Goal: Task Accomplishment & Management: Complete application form

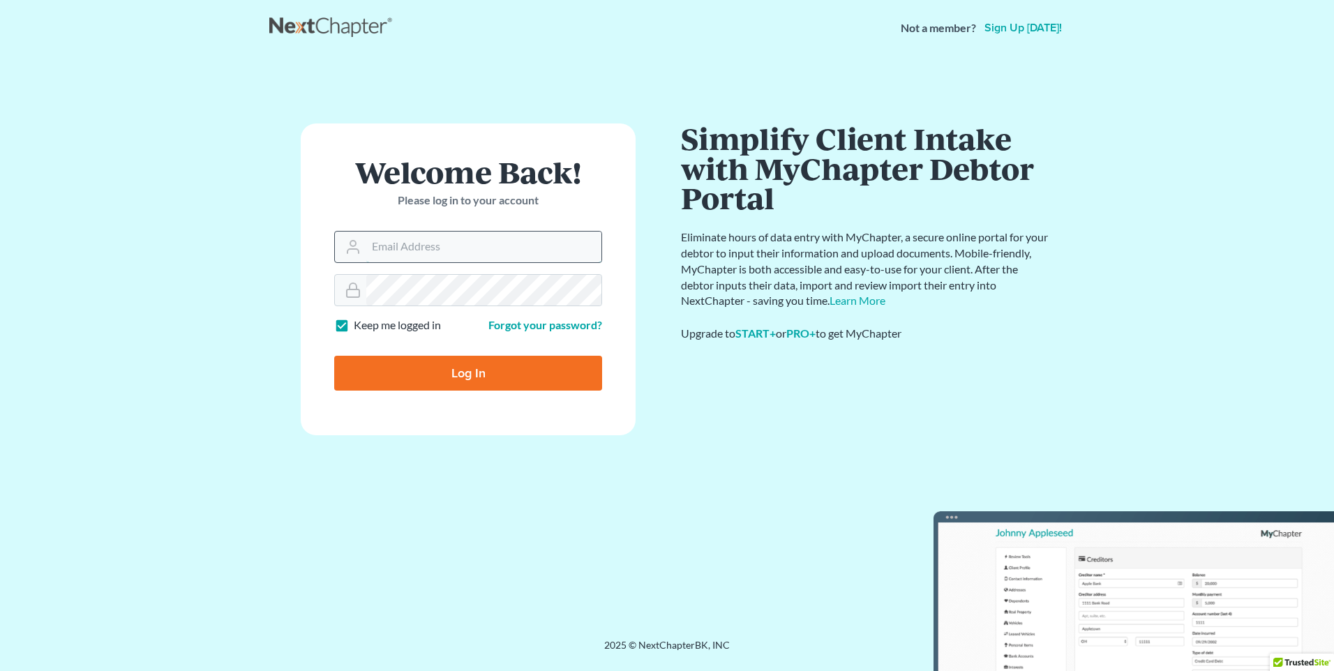
click at [474, 249] on input "Email Address" at bounding box center [483, 247] width 235 height 31
type input "[EMAIL_ADDRESS][DOMAIN_NAME]"
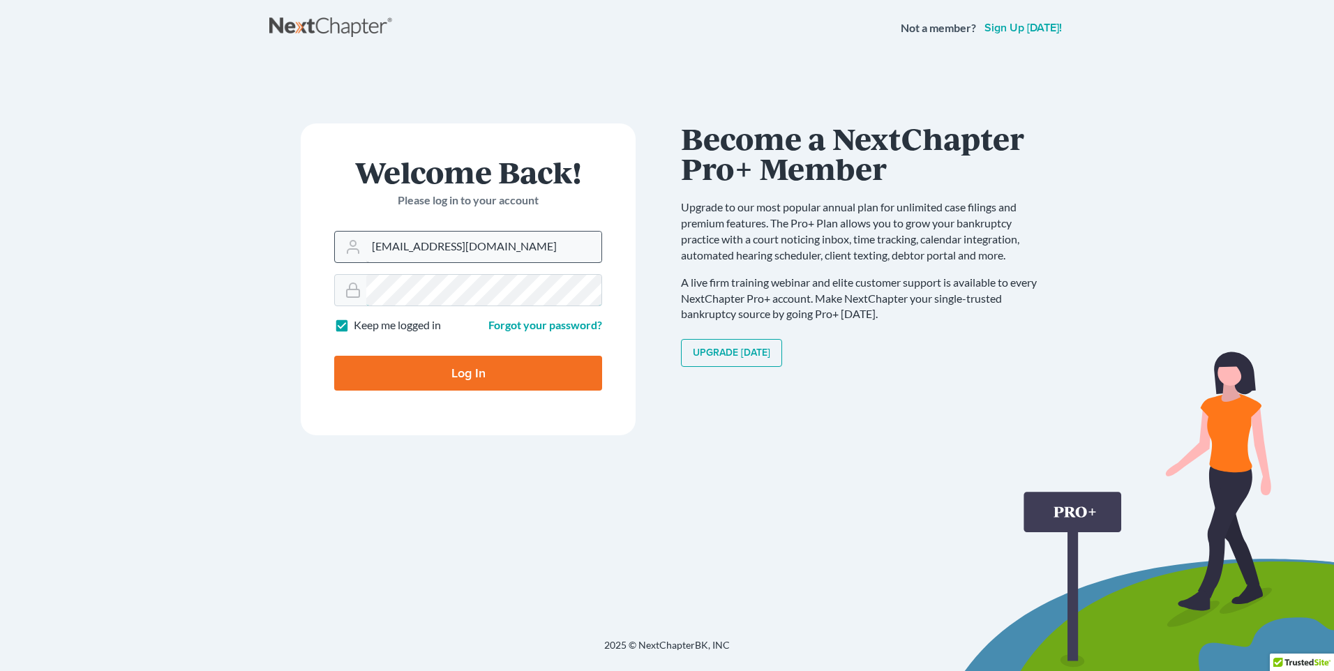
click at [334, 356] on input "Log In" at bounding box center [468, 373] width 268 height 35
type input "Thinking..."
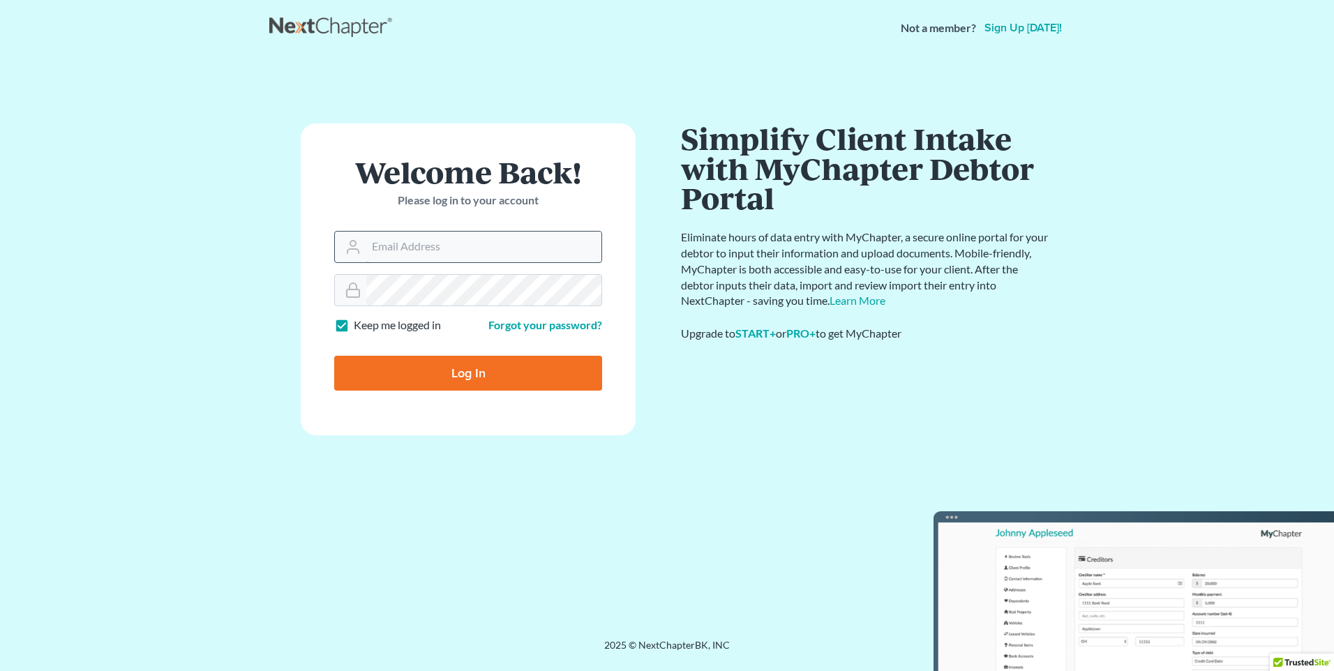
click at [372, 238] on input "Email Address" at bounding box center [483, 247] width 235 height 31
type input "[EMAIL_ADDRESS][DOMAIN_NAME]"
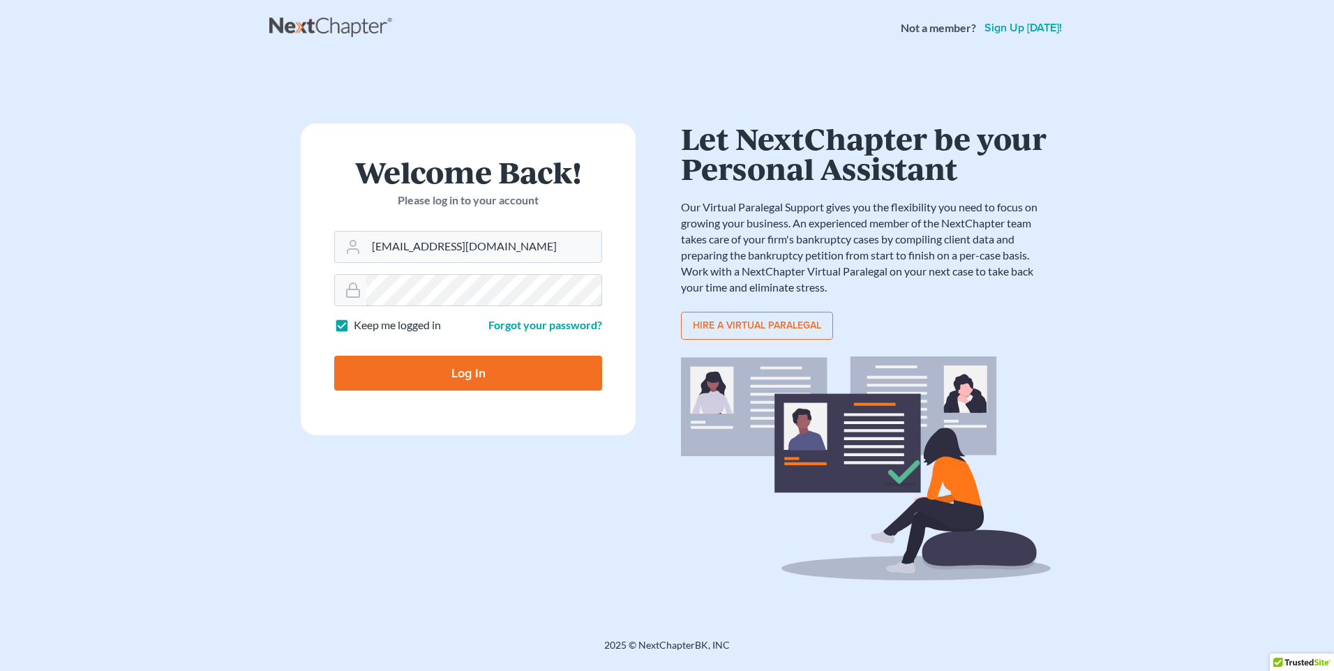
click at [334, 356] on input "Log In" at bounding box center [468, 373] width 268 height 35
type input "Thinking..."
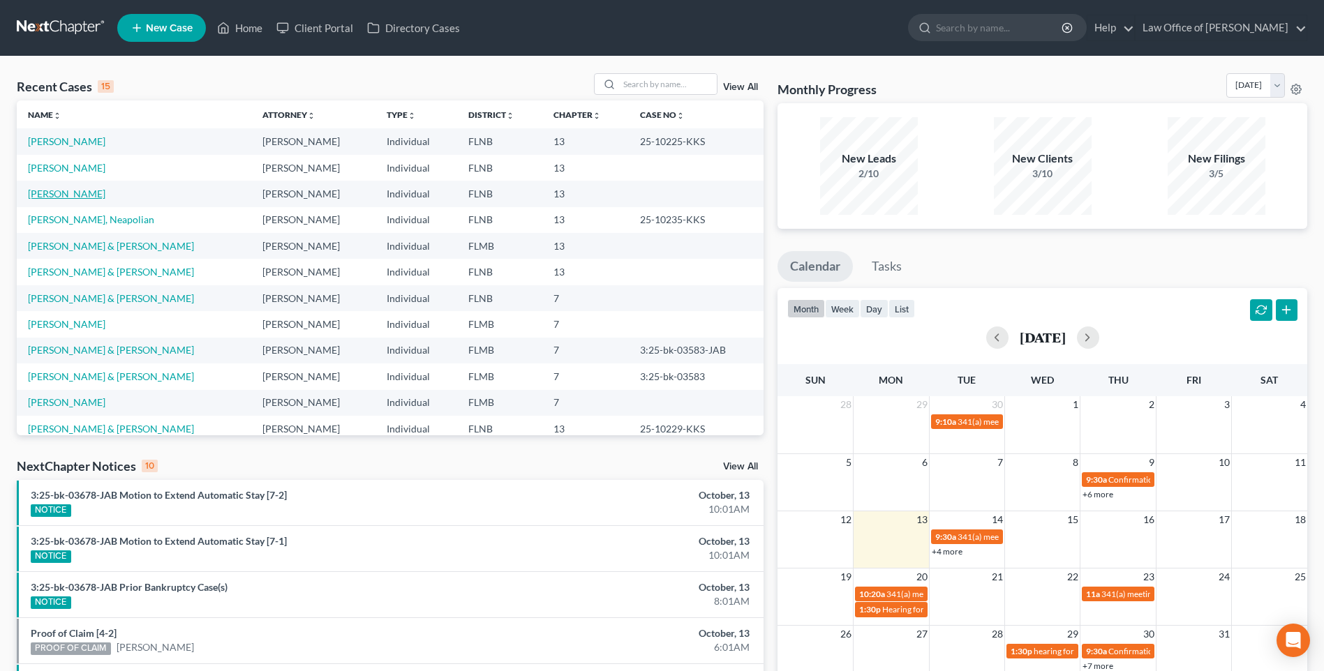
click at [65, 196] on link "[PERSON_NAME]" at bounding box center [66, 194] width 77 height 12
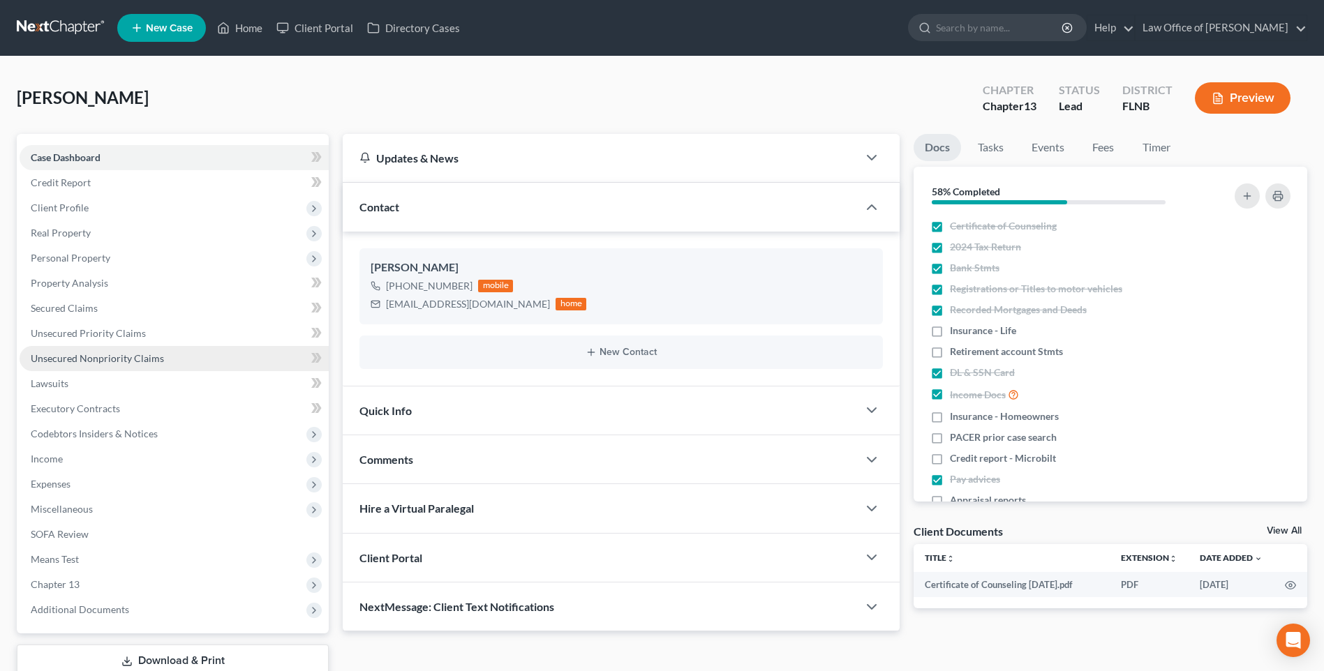
click at [87, 359] on span "Unsecured Nonpriority Claims" at bounding box center [97, 358] width 133 height 12
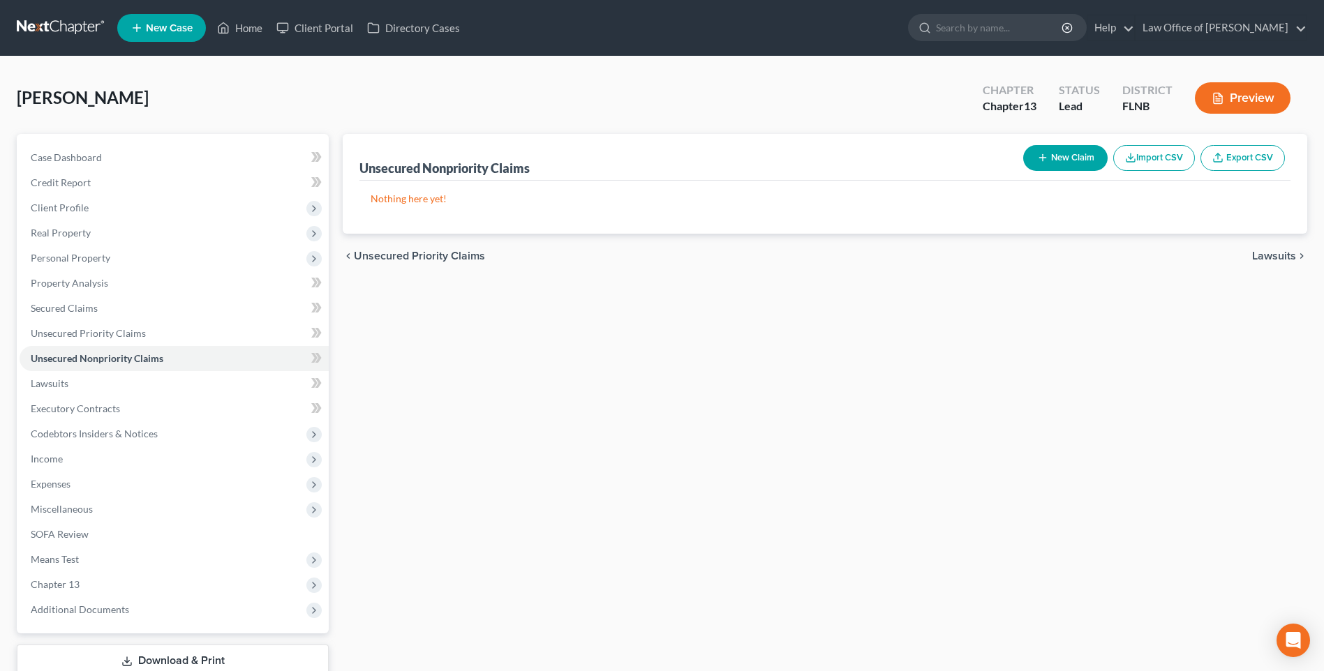
click at [1071, 155] on button "New Claim" at bounding box center [1065, 158] width 84 height 26
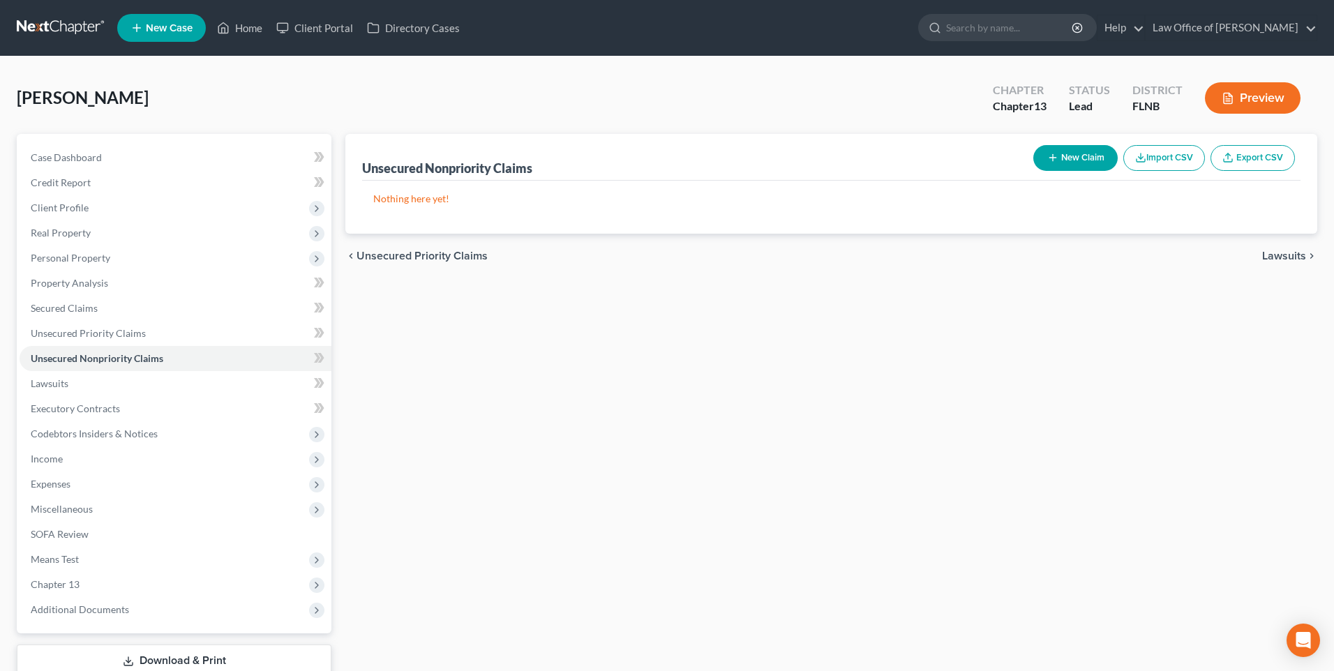
select select "0"
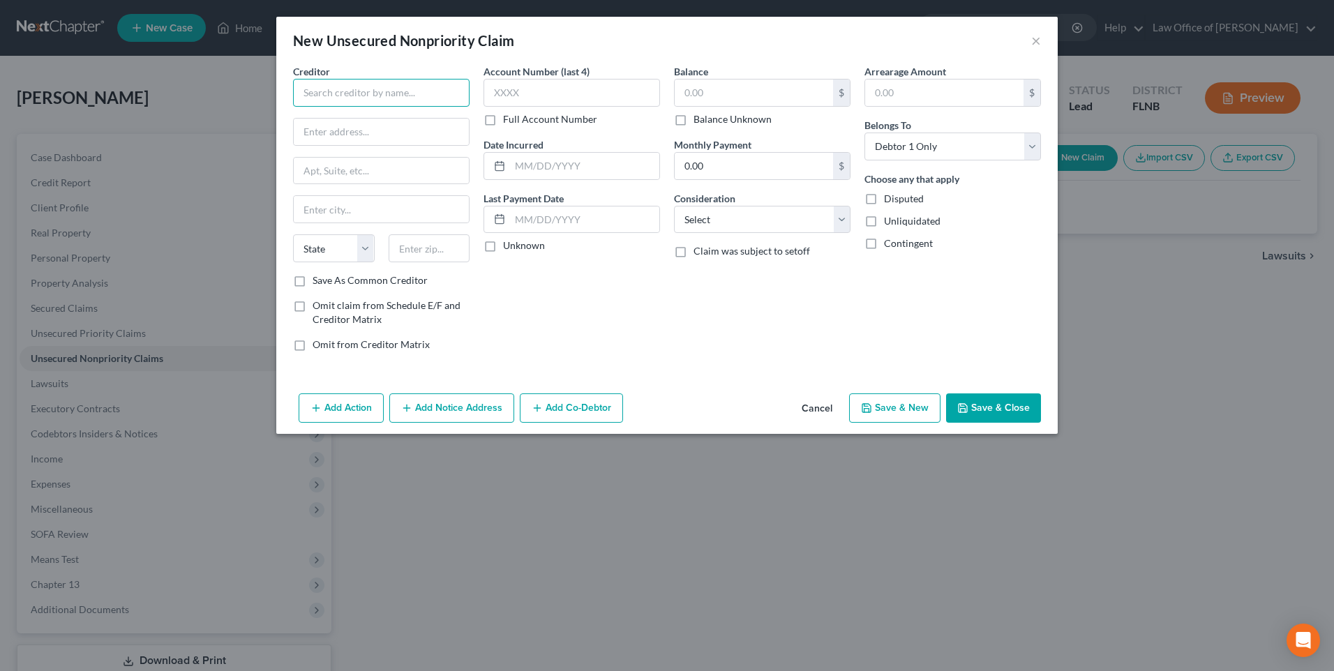
click at [390, 89] on input "text" at bounding box center [381, 93] width 177 height 28
type input "o"
type input "OpenSky"
click at [346, 131] on input "text" at bounding box center [381, 132] width 175 height 27
click at [367, 128] on input "[STREET_ADDRESS]" at bounding box center [381, 132] width 175 height 27
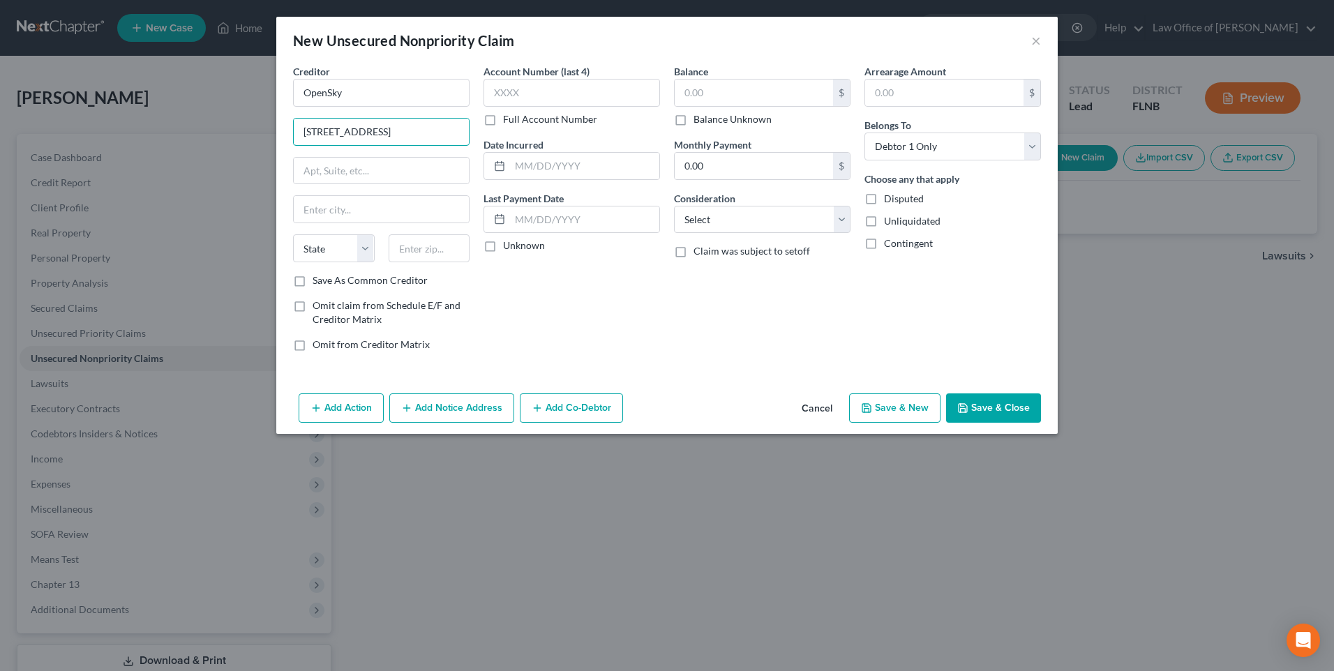
type input "[STREET_ADDRESS]"
click at [445, 248] on input "text" at bounding box center [430, 248] width 82 height 28
type input "20191"
type input "Reston"
select select "48"
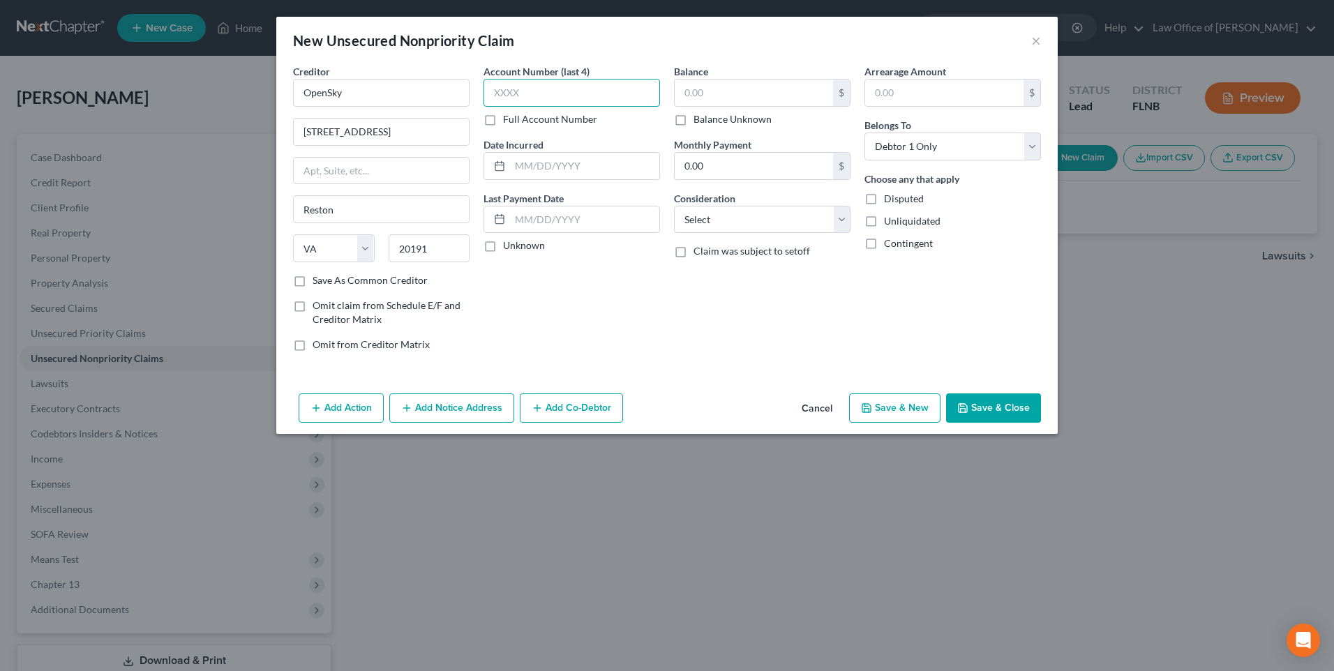
click at [513, 95] on input "text" at bounding box center [571, 93] width 177 height 28
type input "6939"
click at [503, 247] on label "Unknown" at bounding box center [524, 246] width 42 height 14
click at [509, 247] on input "Unknown" at bounding box center [513, 243] width 9 height 9
checkbox input "true"
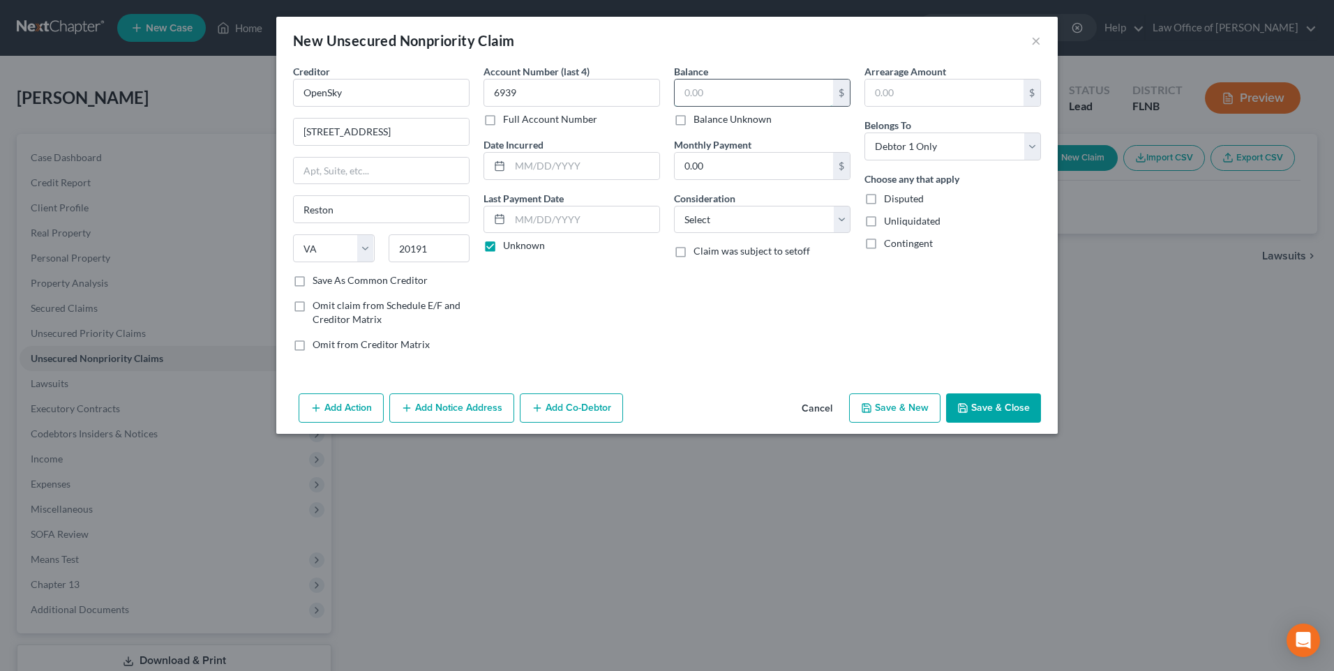
click at [748, 89] on input "text" at bounding box center [754, 93] width 158 height 27
type input "326.65"
click at [845, 222] on select "Select Cable / Satellite Services Collection Agency Credit Card Debt Debt Couns…" at bounding box center [762, 220] width 177 height 28
click at [845, 220] on select "Select Cable / Satellite Services Collection Agency Credit Card Debt Debt Couns…" at bounding box center [762, 220] width 177 height 28
click at [841, 220] on select "Select Cable / Satellite Services Collection Agency Credit Card Debt Debt Couns…" at bounding box center [762, 220] width 177 height 28
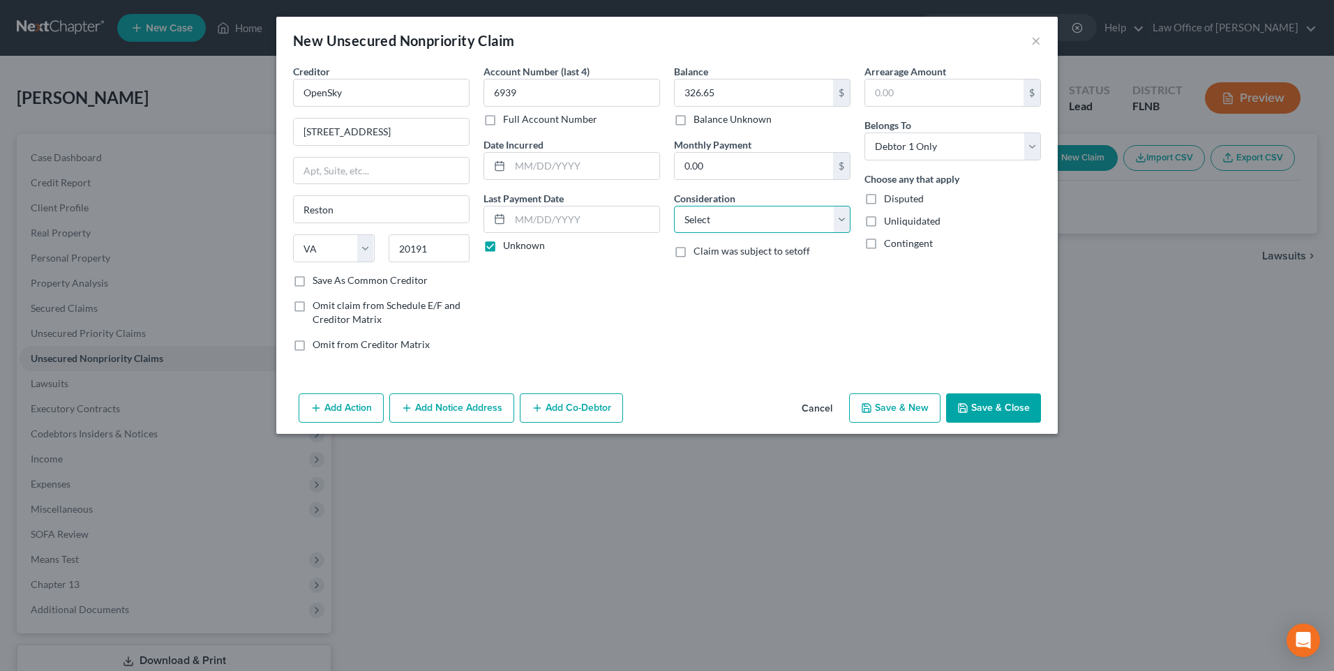
select select "2"
click at [674, 206] on select "Select Cable / Satellite Services Collection Agency Credit Card Debt Debt Couns…" at bounding box center [762, 220] width 177 height 28
click at [893, 407] on button "Save & New" at bounding box center [894, 407] width 91 height 29
select select "0"
click at [405, 92] on input "text" at bounding box center [381, 93] width 177 height 28
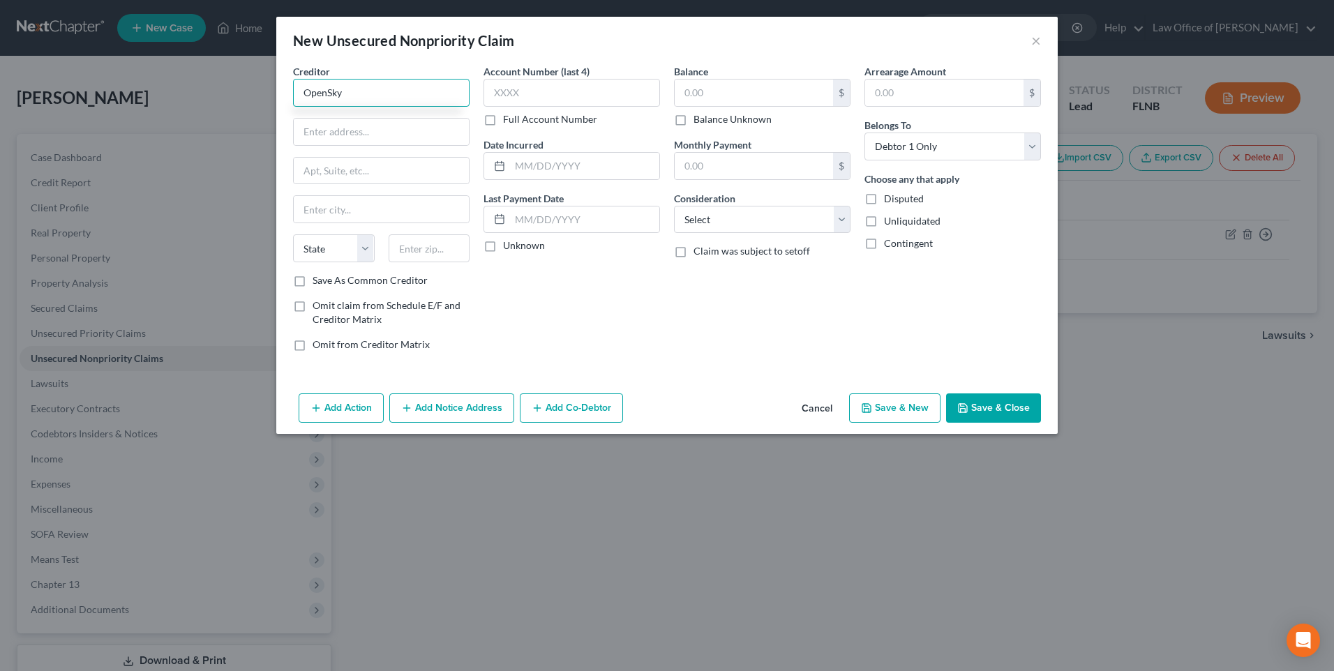
type input "OpenSky"
paste input "[STREET_ADDRESS]"
type input "1900 Campus Commons Dr S"
click at [411, 246] on input "text" at bounding box center [430, 248] width 82 height 28
type input "20191"
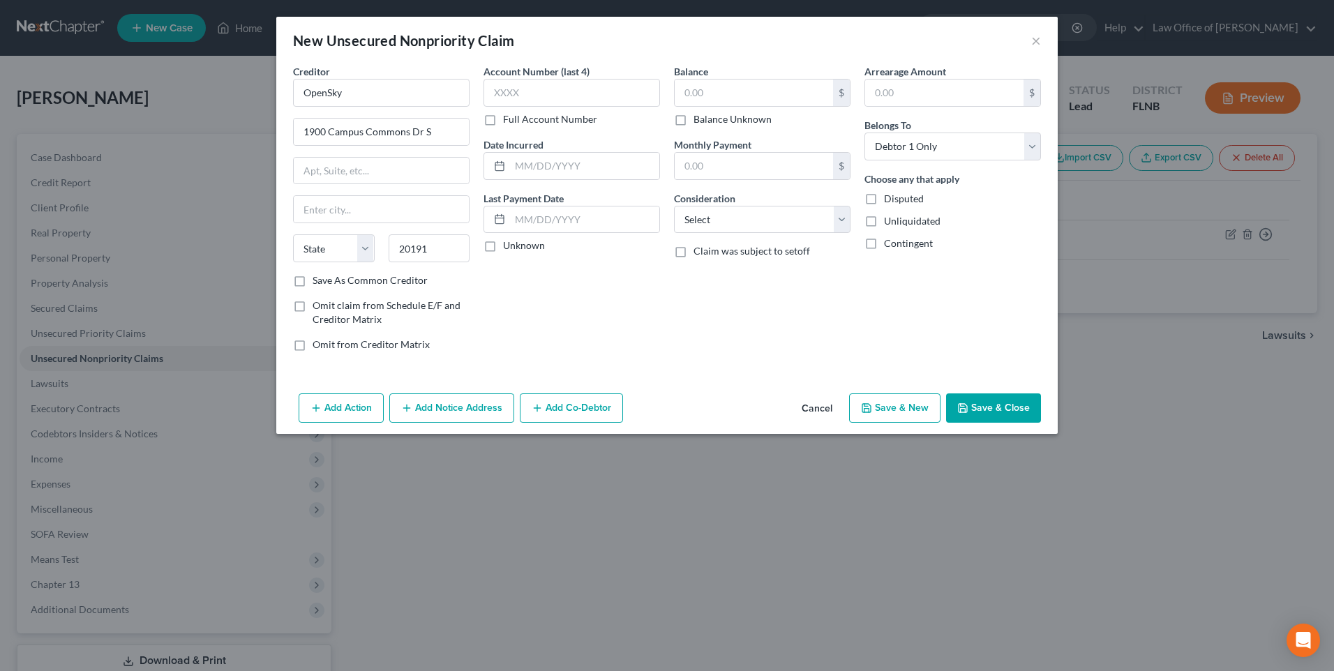
type input "Reston"
select select "48"
click at [560, 89] on input "text" at bounding box center [571, 93] width 177 height 28
type input "6947"
click at [503, 245] on label "Unknown" at bounding box center [524, 246] width 42 height 14
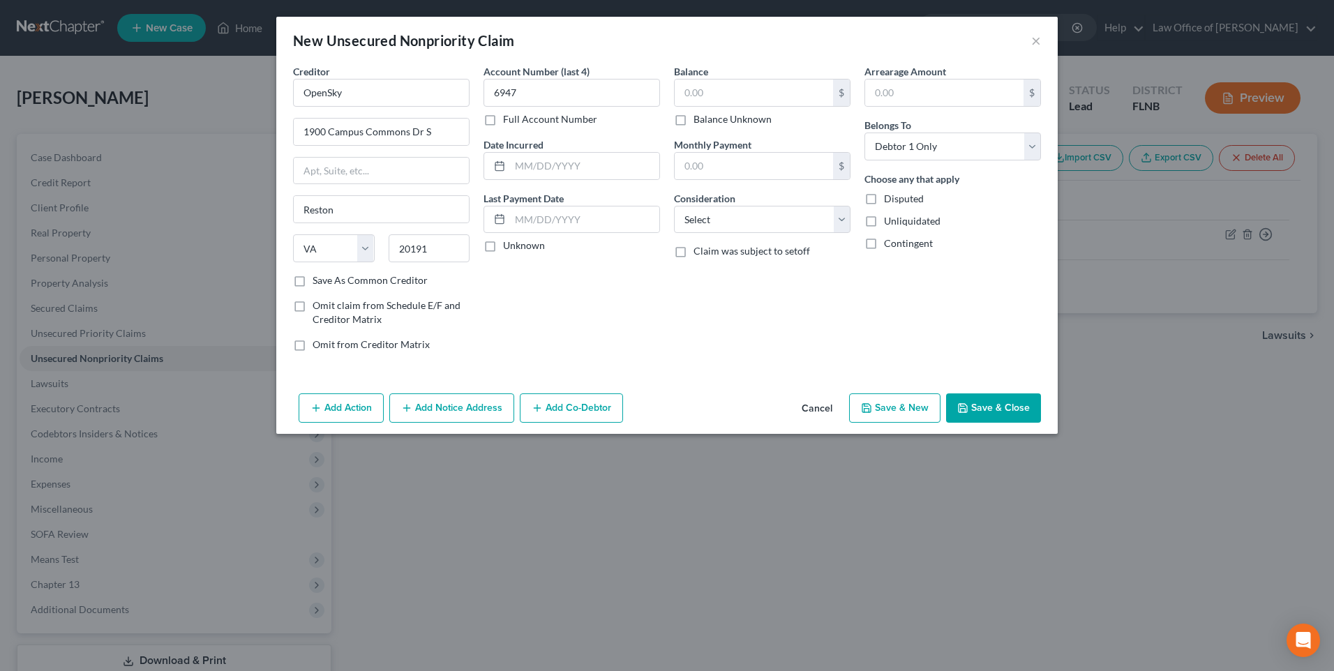
click at [509, 245] on input "Unknown" at bounding box center [513, 243] width 9 height 9
checkbox input "true"
click at [738, 89] on input "text" at bounding box center [754, 93] width 158 height 27
type input "410.93"
click at [839, 218] on select "Select Cable / Satellite Services Collection Agency Credit Card Debt Debt Couns…" at bounding box center [762, 220] width 177 height 28
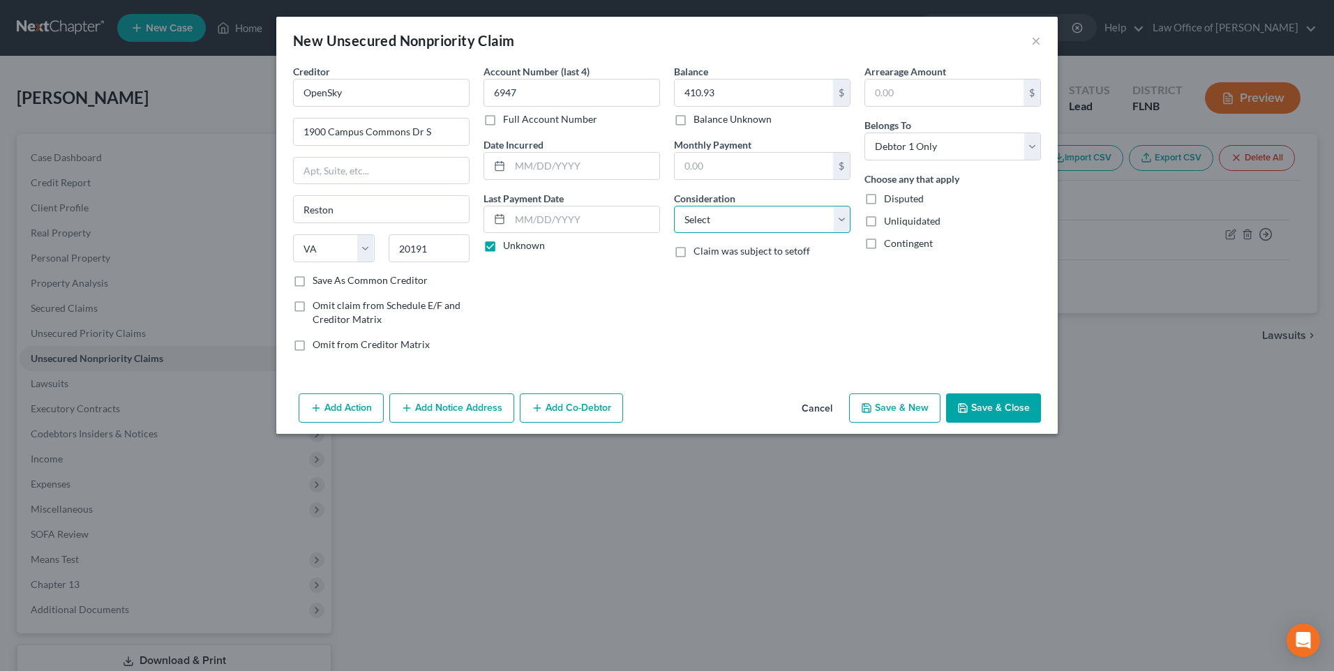
select select "2"
click at [674, 206] on select "Select Cable / Satellite Services Collection Agency Credit Card Debt Debt Couns…" at bounding box center [762, 220] width 177 height 28
click at [929, 404] on button "Save & New" at bounding box center [894, 407] width 91 height 29
select select "0"
type input "0.00"
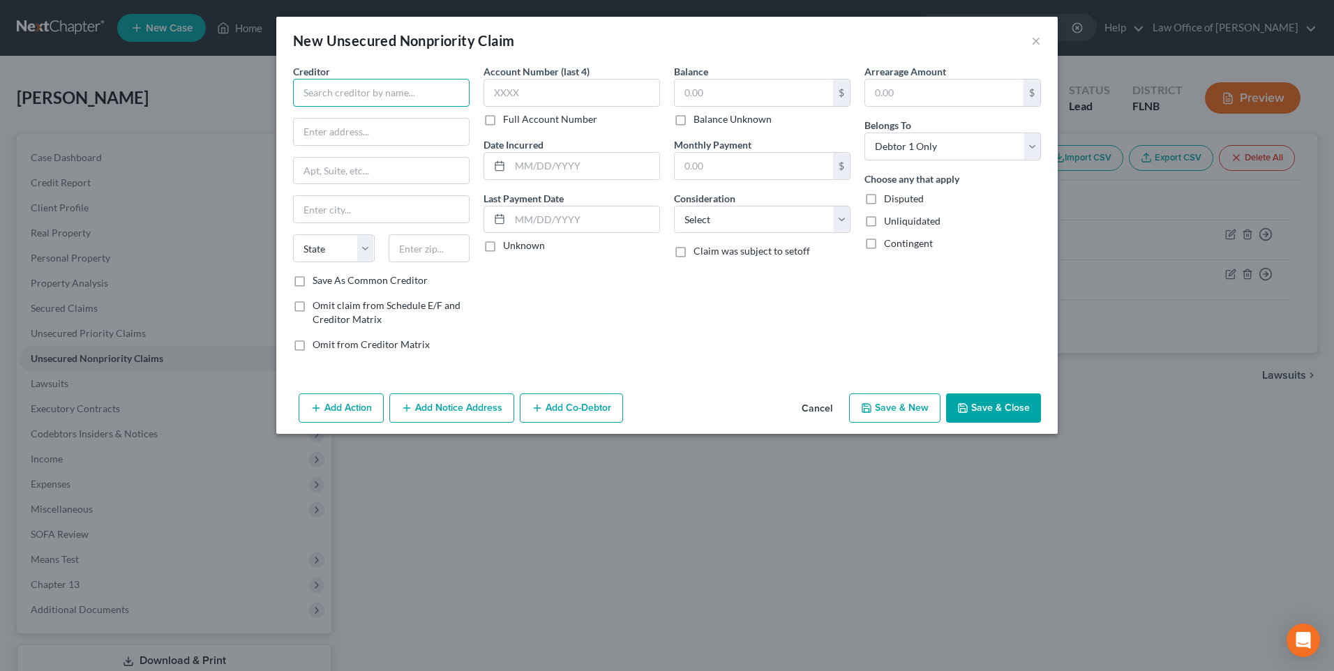
click at [316, 93] on input "text" at bounding box center [381, 93] width 177 height 28
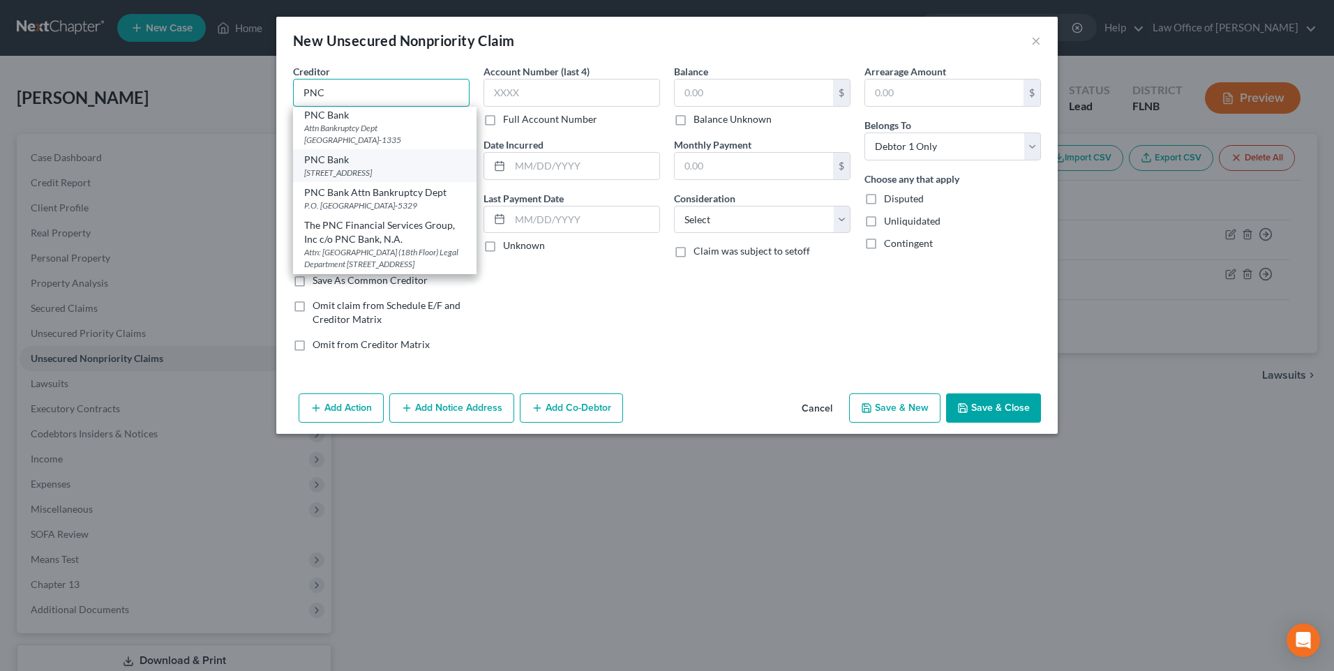
scroll to position [26, 0]
type input "PNC Bank Attn Bankruptcy Dept"
type input "P.O. Box 489909"
type input "Charlotte"
select select "28"
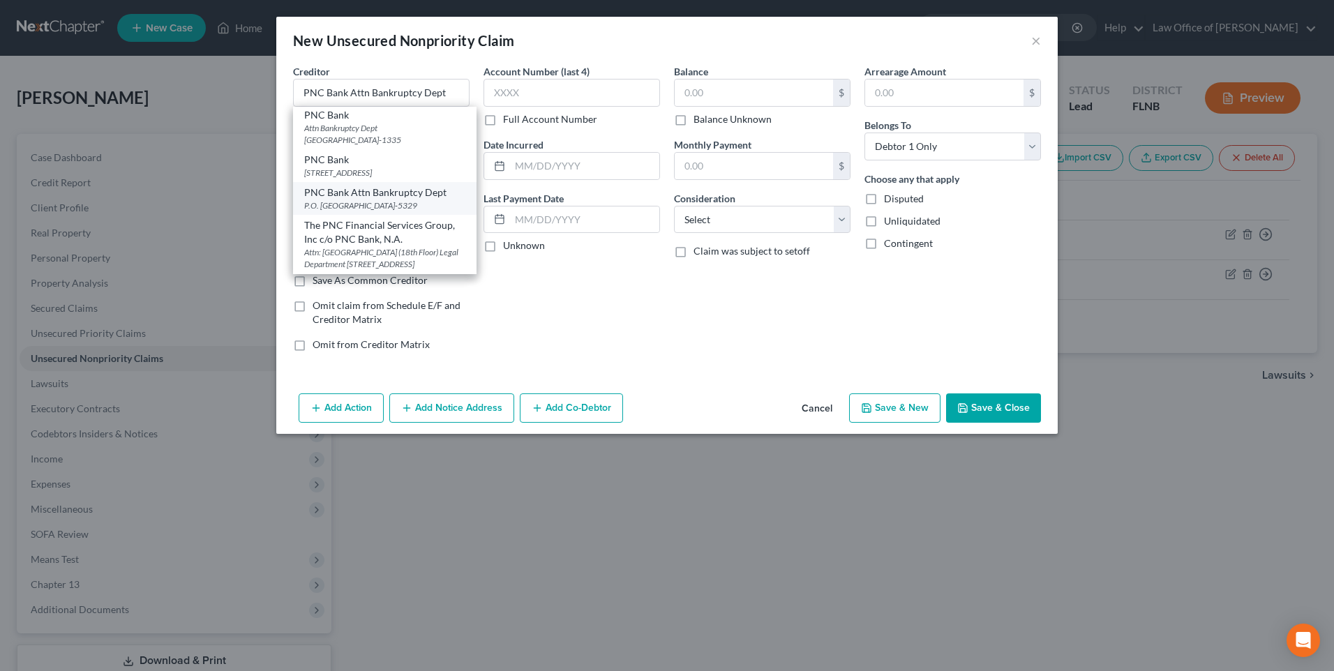
type input "28269-5329"
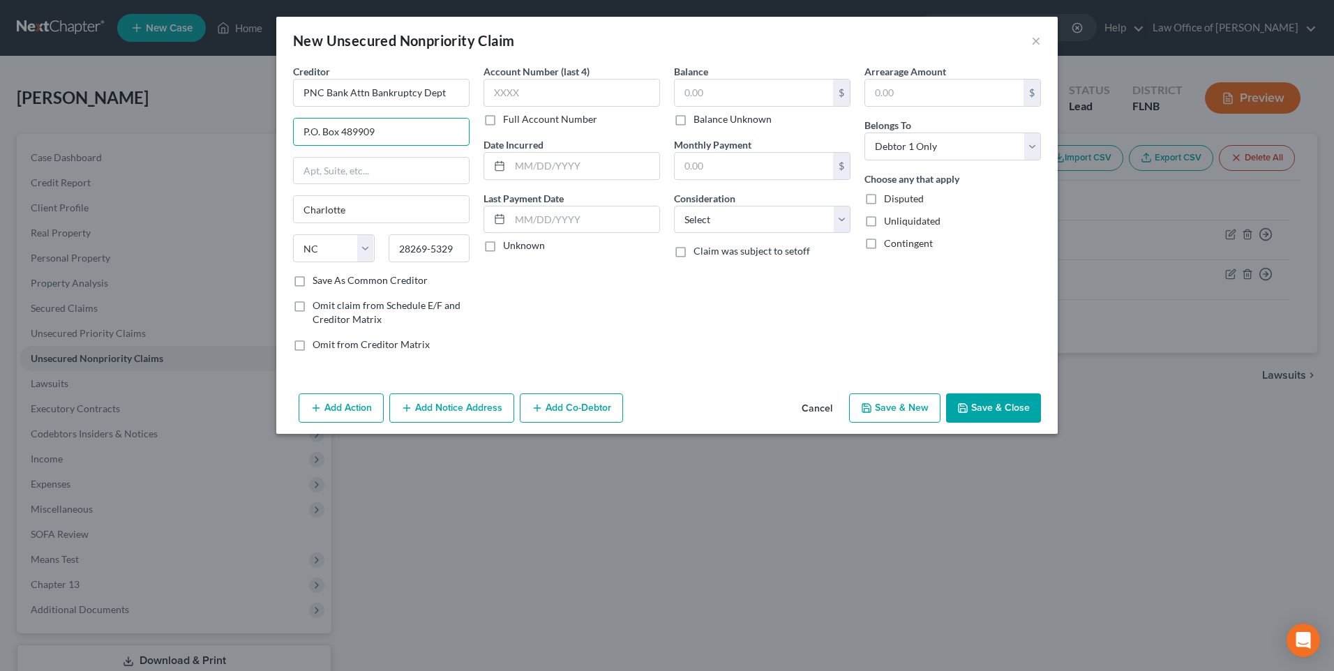
scroll to position [0, 0]
paste input "[GEOGRAPHIC_DATA]"
type input "[STREET_ADDRESS]"
drag, startPoint x: 397, startPoint y: 247, endPoint x: 467, endPoint y: 250, distance: 69.9
click at [467, 250] on input "28269-5329" at bounding box center [430, 248] width 82 height 28
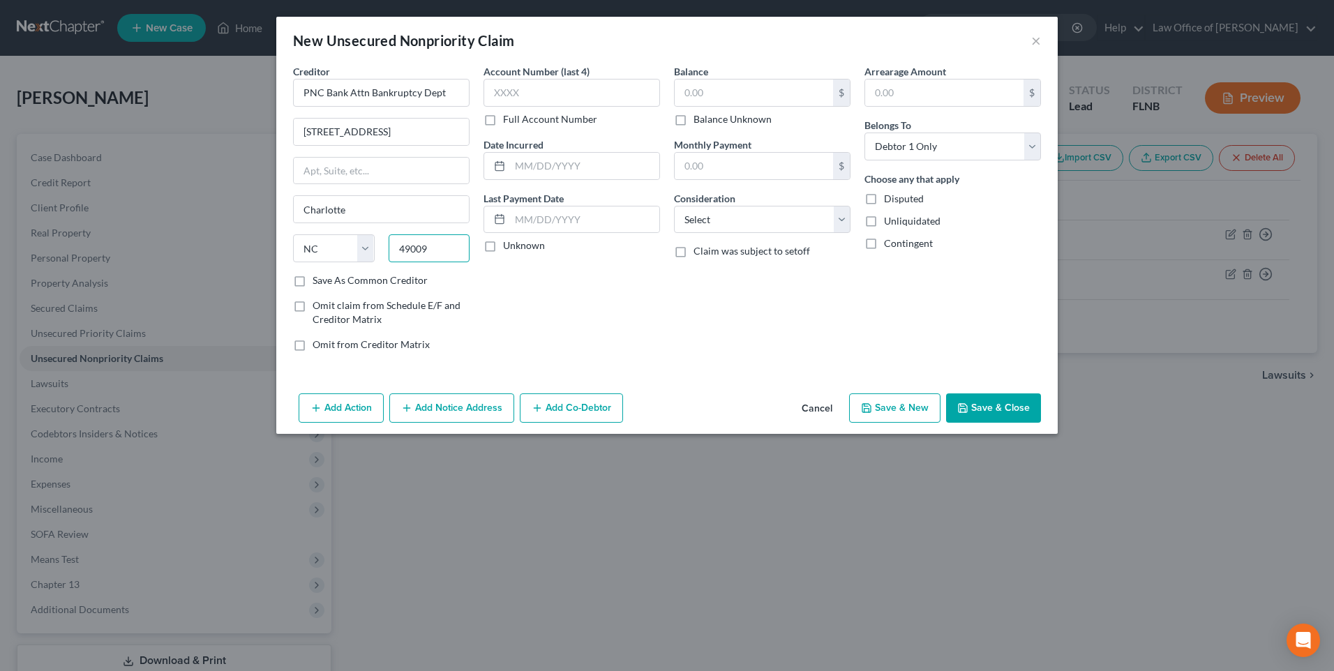
type input "49009"
type input "Kalamazoo"
select select "23"
click at [540, 90] on input "text" at bounding box center [571, 93] width 177 height 28
type input "9396"
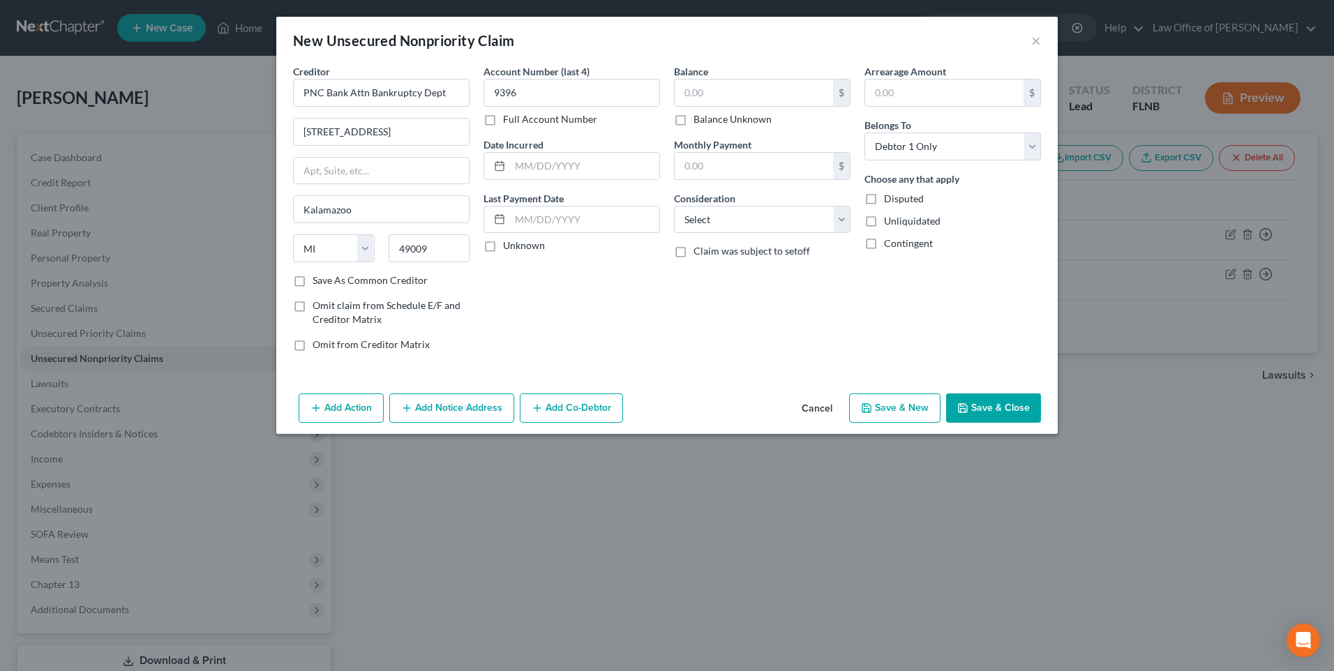
click at [503, 246] on label "Unknown" at bounding box center [524, 246] width 42 height 14
click at [509, 246] on input "Unknown" at bounding box center [513, 243] width 9 height 9
checkbox input "true"
click at [718, 93] on input "text" at bounding box center [754, 93] width 158 height 27
type input "495.66"
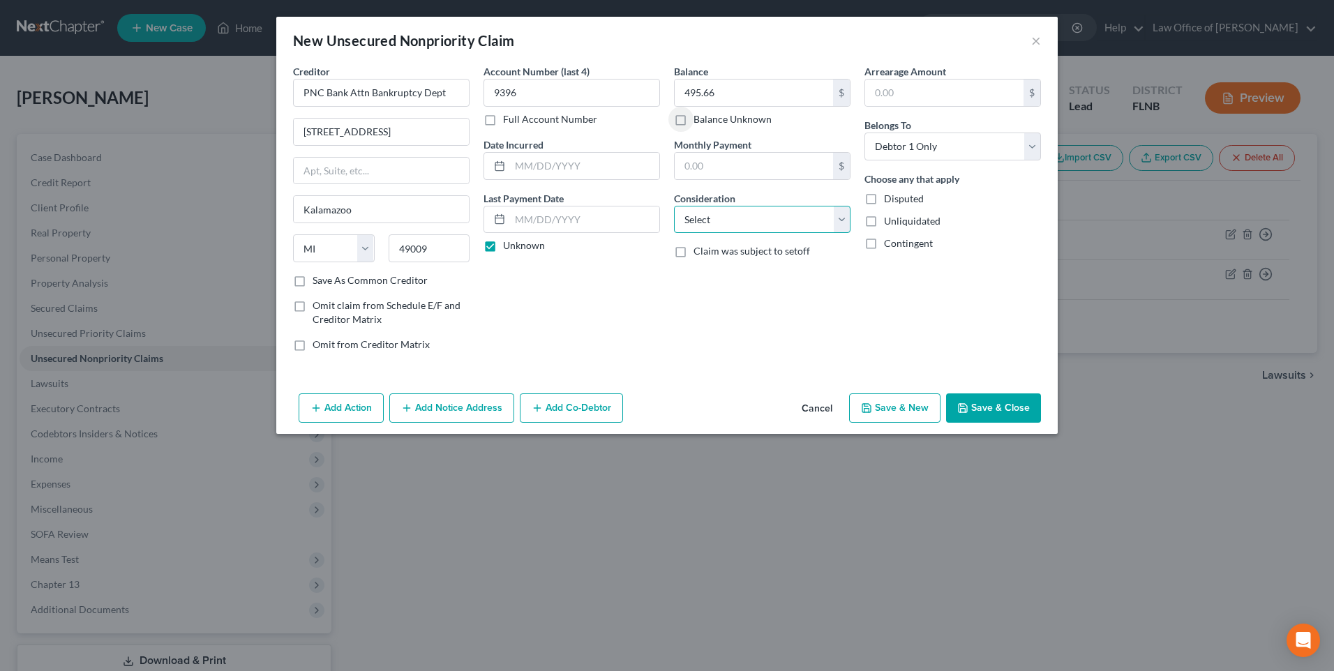
click at [844, 220] on select "Select Cable / Satellite Services Collection Agency Credit Card Debt Debt Couns…" at bounding box center [762, 220] width 177 height 28
select select "2"
click at [674, 206] on select "Select Cable / Satellite Services Collection Agency Credit Card Debt Debt Couns…" at bounding box center [762, 220] width 177 height 28
drag, startPoint x: 349, startPoint y: 91, endPoint x: 450, endPoint y: 85, distance: 101.4
click at [450, 85] on input "PNC Bank Attn Bankruptcy Dept" at bounding box center [381, 93] width 177 height 28
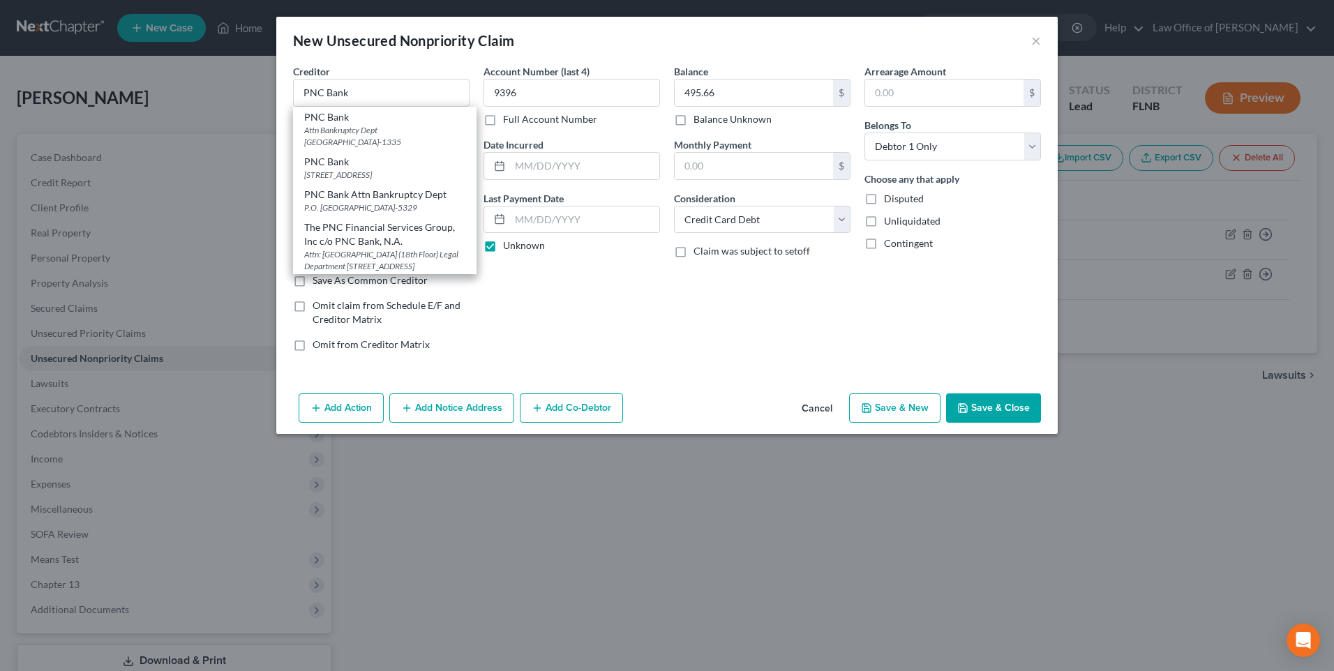
click at [561, 335] on div "Account Number (last 4) 9396 Full Account Number Date Incurred Last Payment Dat…" at bounding box center [572, 213] width 190 height 299
type input "PNC Bank"
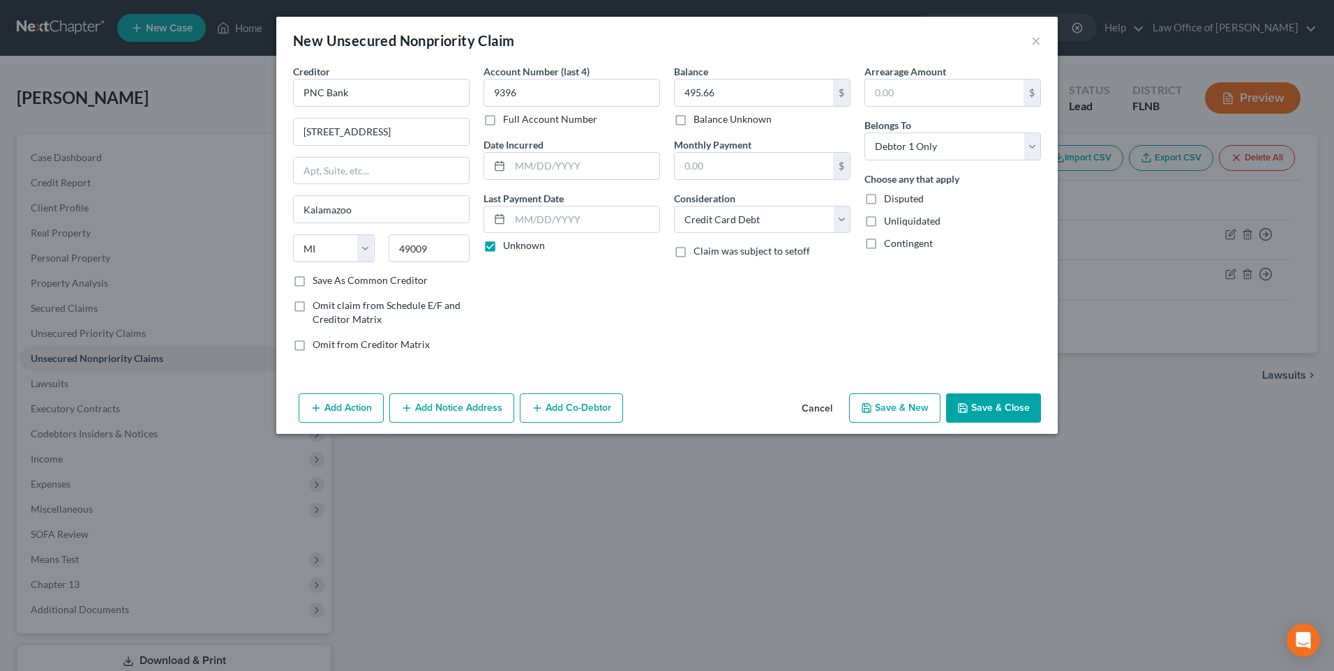
click at [875, 409] on button "Save & New" at bounding box center [894, 407] width 91 height 29
select select "0"
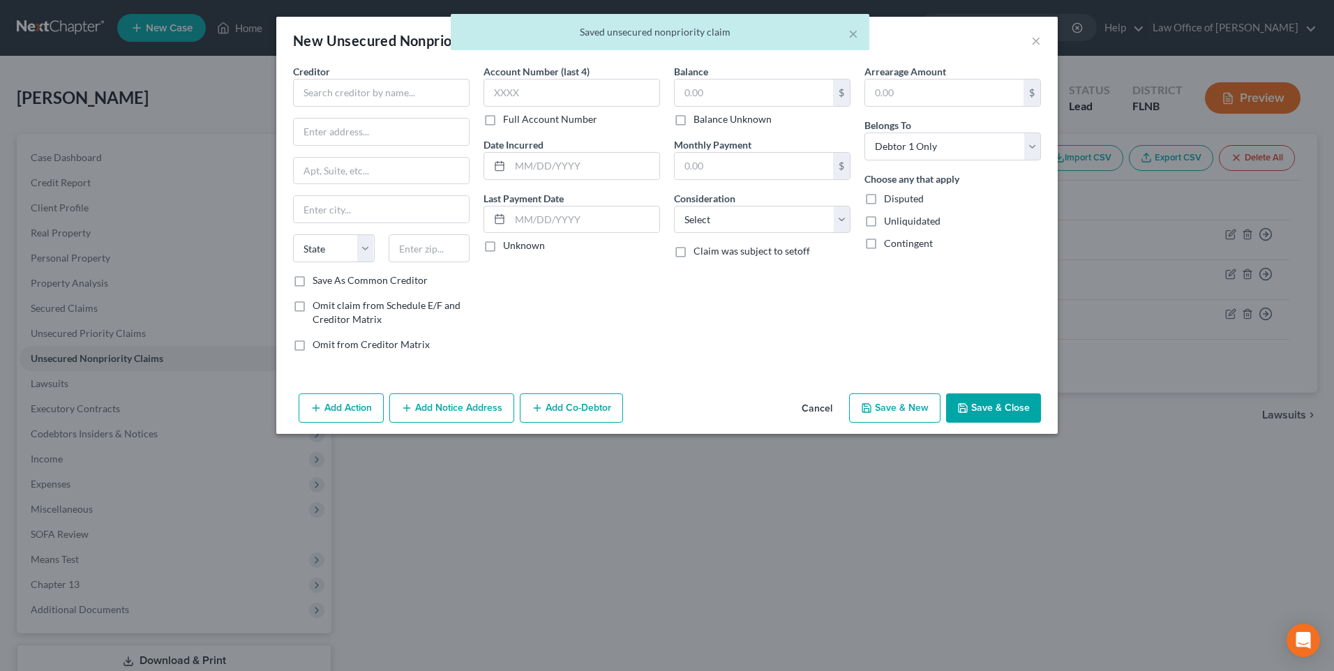
type input "0.00"
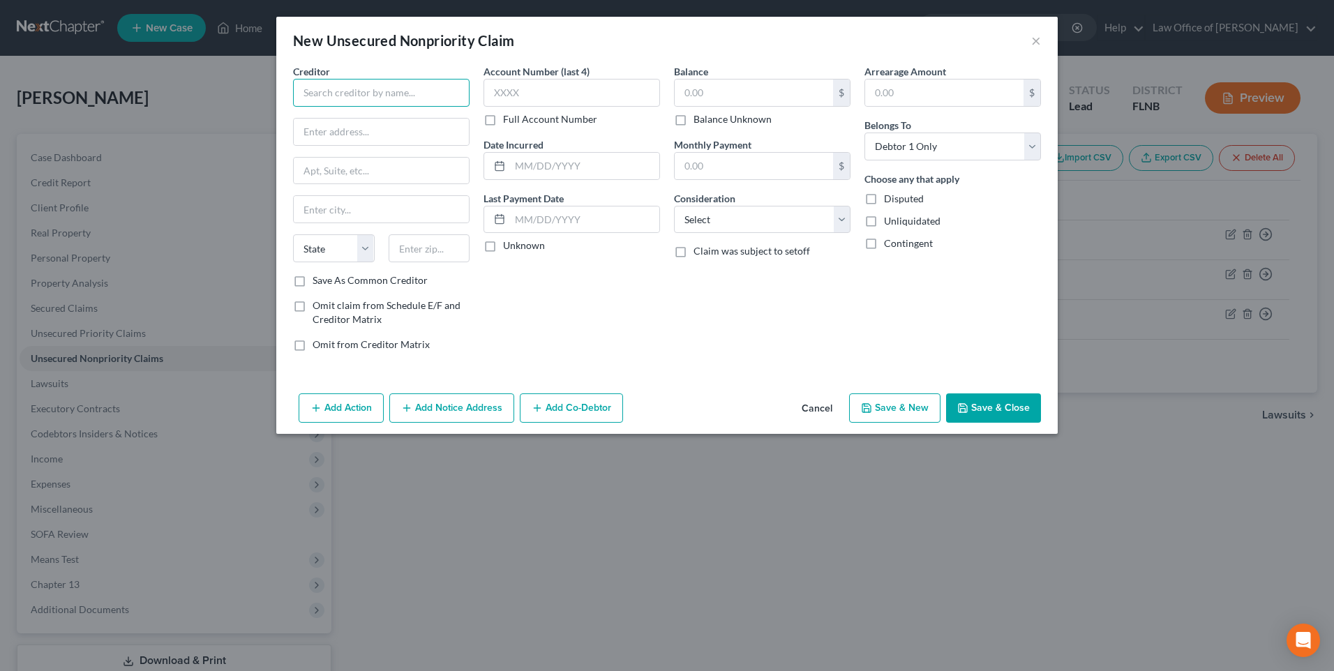
click at [344, 96] on input "text" at bounding box center [381, 93] width 177 height 28
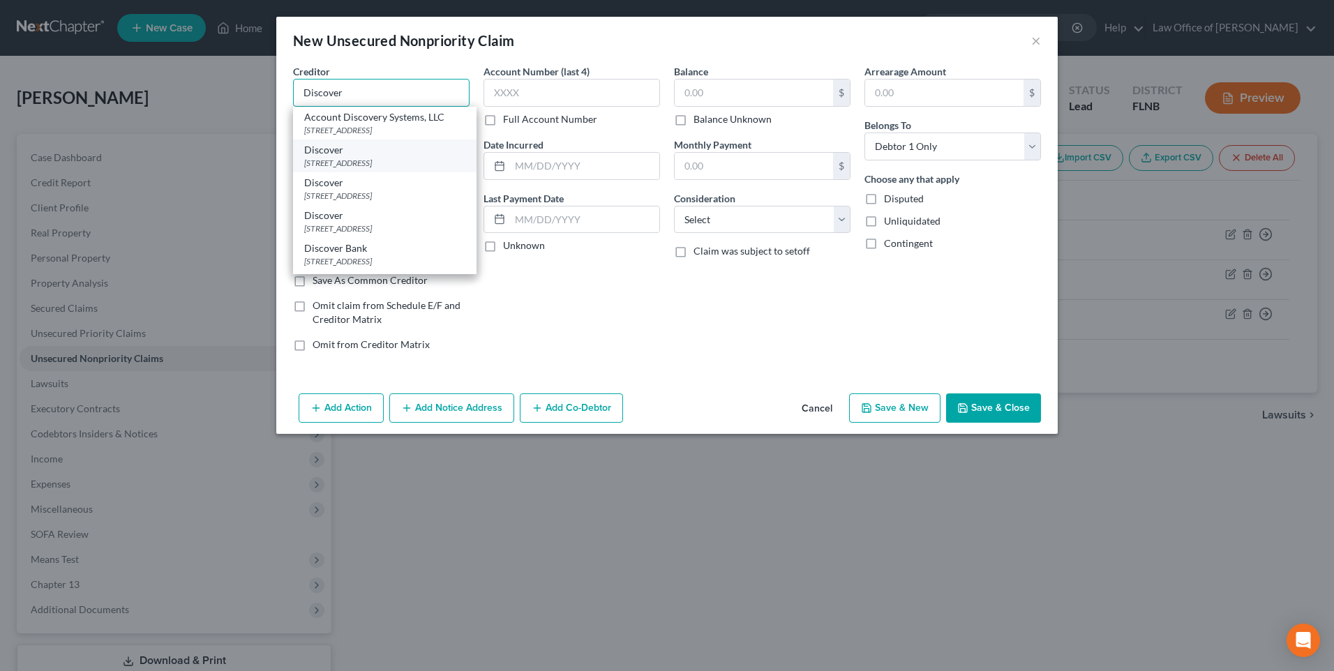
type input "Discover"
click at [319, 163] on div "[STREET_ADDRESS]" at bounding box center [384, 163] width 161 height 12
type input "PO Box 30939"
type input "[GEOGRAPHIC_DATA]"
select select "46"
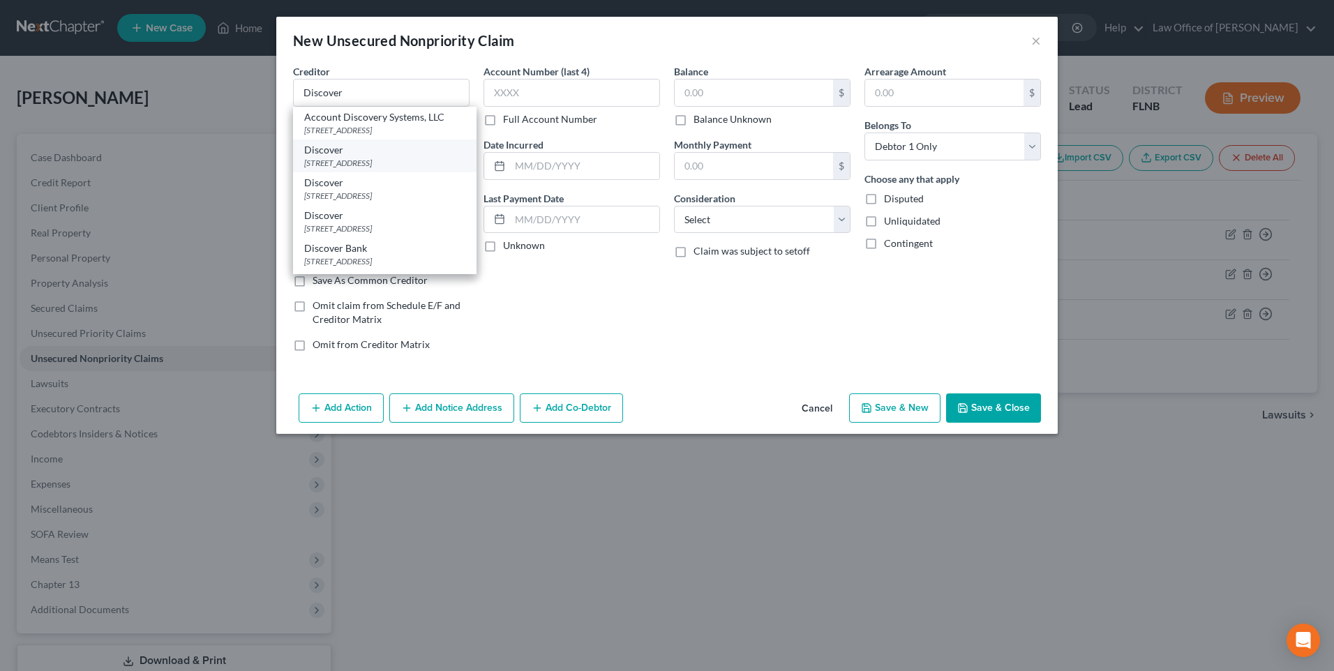
type input "84130"
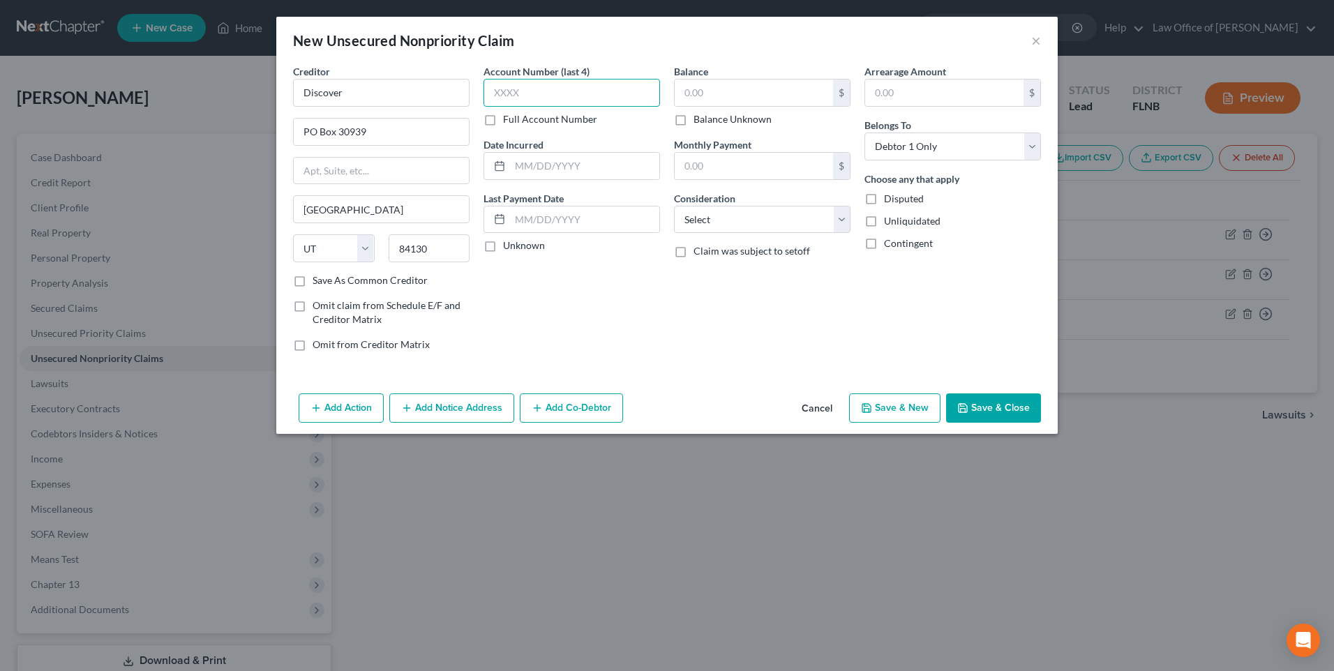
click at [510, 92] on input "text" at bounding box center [571, 93] width 177 height 28
type input "4490"
click at [503, 248] on label "Unknown" at bounding box center [524, 246] width 42 height 14
click at [509, 248] on input "Unknown" at bounding box center [513, 243] width 9 height 9
checkbox input "true"
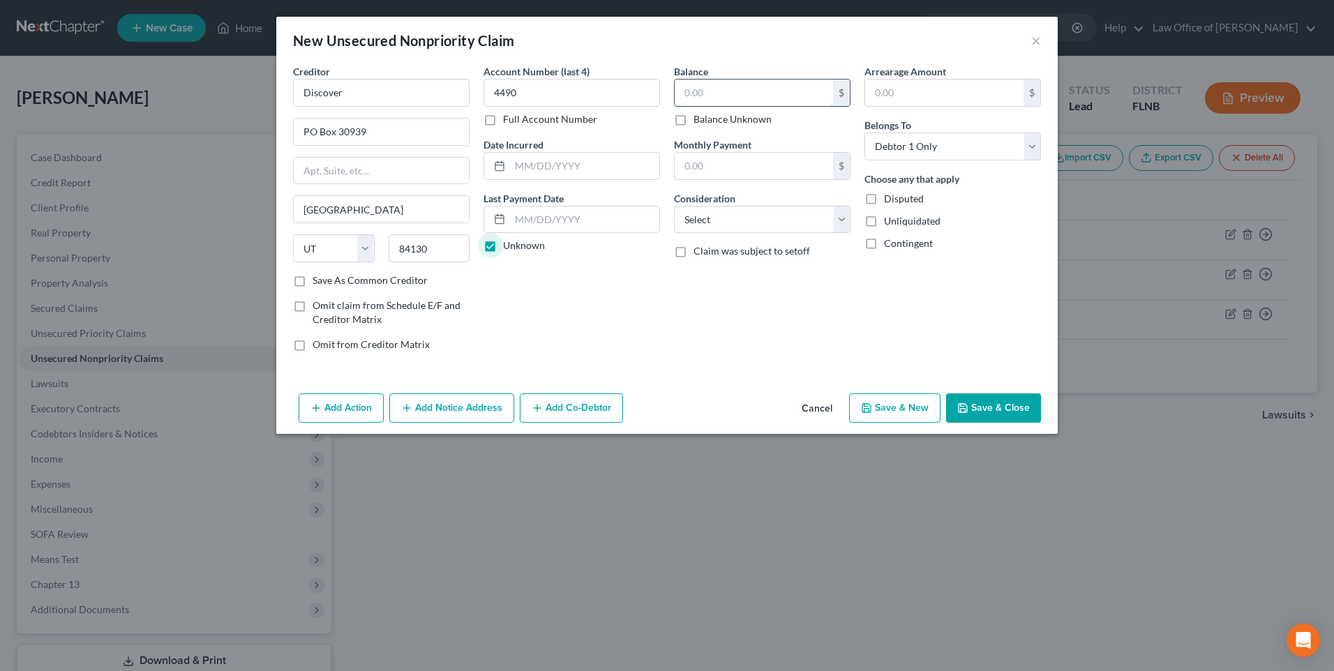
click at [726, 92] on input "text" at bounding box center [754, 93] width 158 height 27
paste input "10435.30"
type input "10,435.30"
click at [842, 222] on select "Select Cable / Satellite Services Collection Agency Credit Card Debt Debt Couns…" at bounding box center [762, 220] width 177 height 28
select select "2"
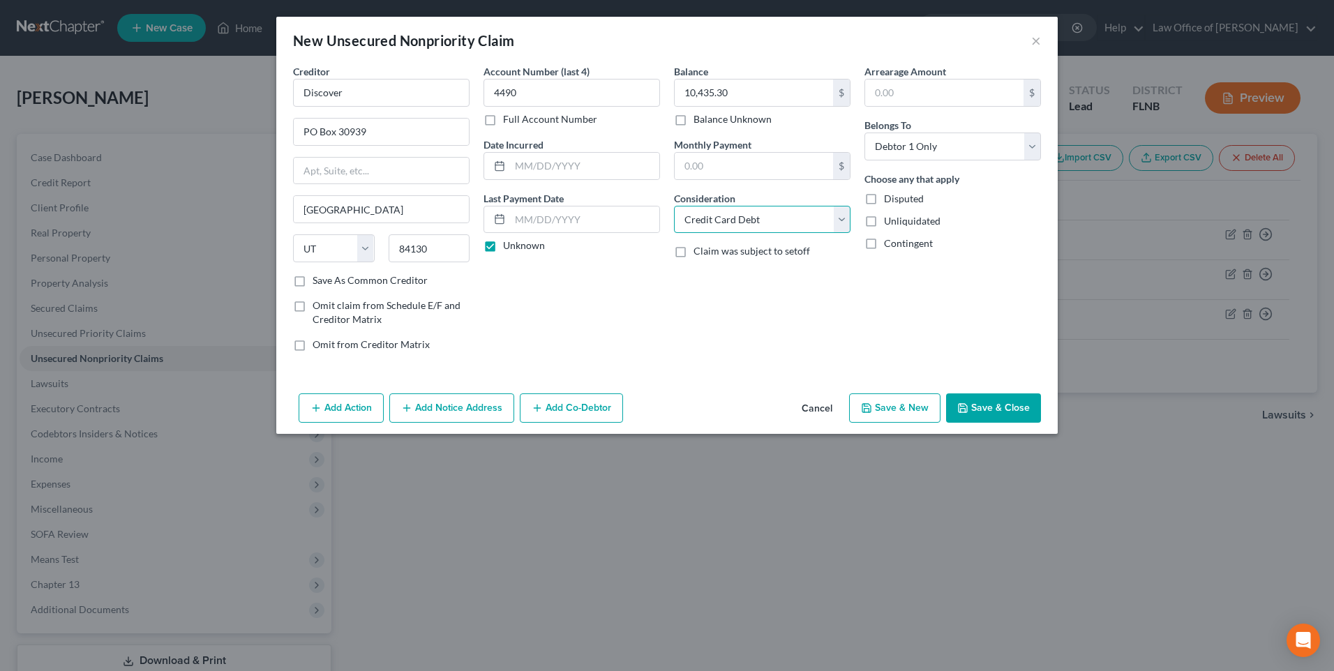
click at [674, 206] on select "Select Cable / Satellite Services Collection Agency Credit Card Debt Debt Couns…" at bounding box center [762, 220] width 177 height 28
click at [887, 409] on button "Save & New" at bounding box center [894, 407] width 91 height 29
select select "0"
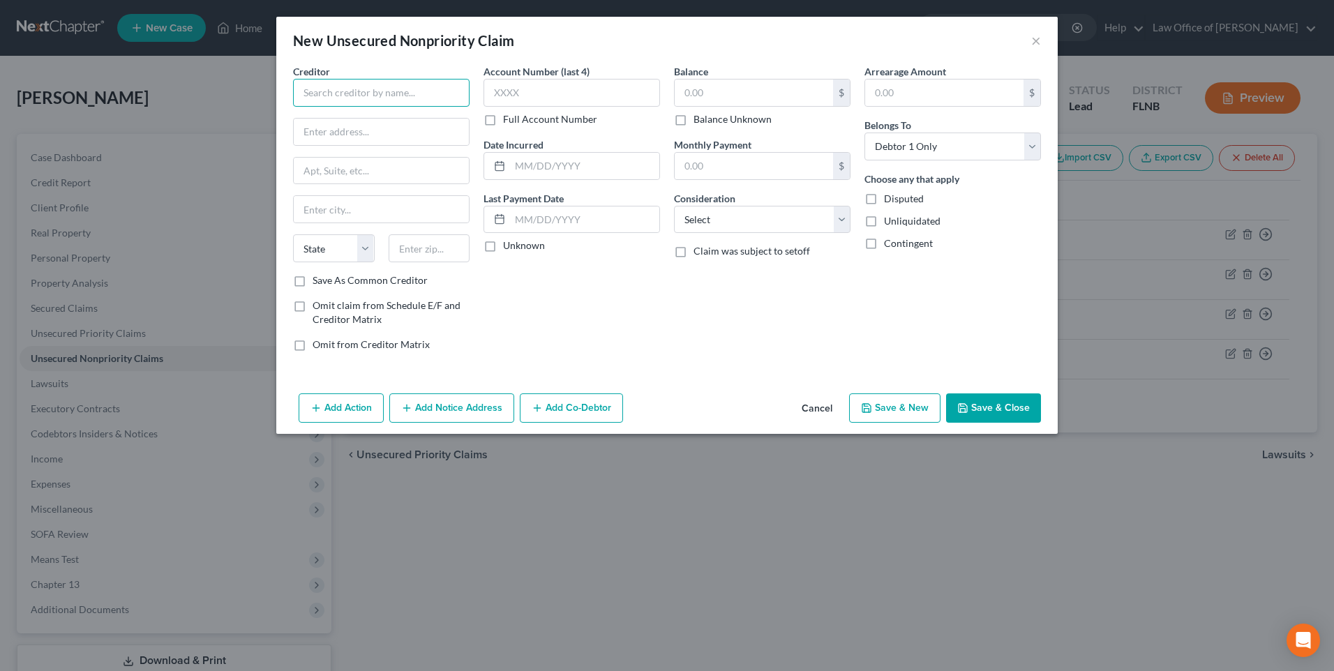
click at [389, 92] on input "text" at bounding box center [381, 93] width 177 height 28
paste input "[PERSON_NAME] Bank"
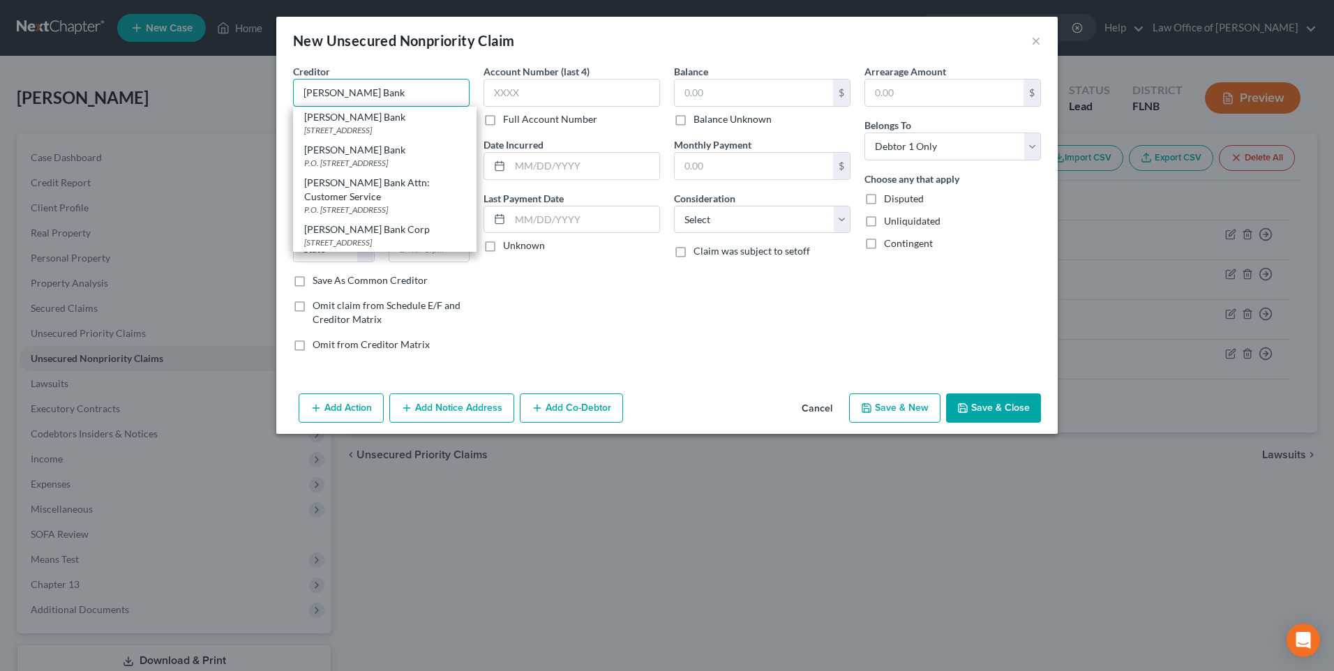
type input "[PERSON_NAME] Bank"
type input "10705 S Jordan Gateway"
type input "South Jordan"
select select "46"
type input "84095"
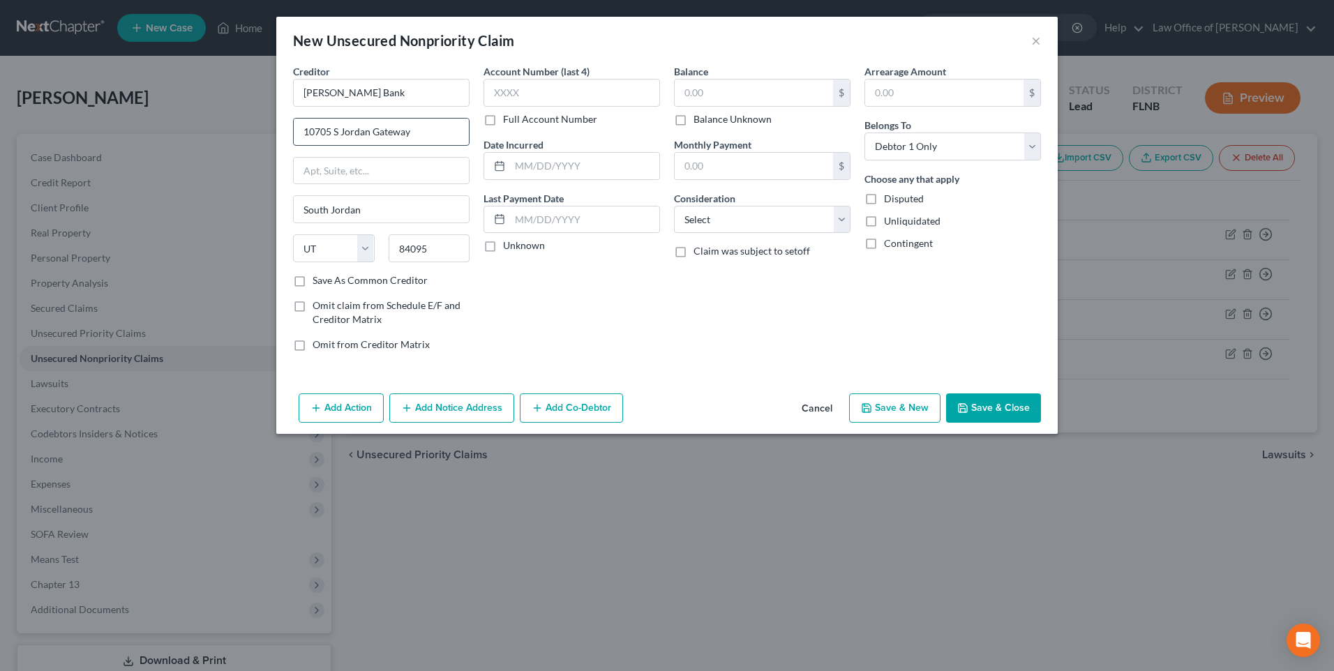
paste input "PO Box 9201"
type input "PO Box 9201"
drag, startPoint x: 428, startPoint y: 248, endPoint x: 388, endPoint y: 247, distance: 39.8
click at [389, 247] on input "84095" at bounding box center [430, 248] width 82 height 28
type input "11804"
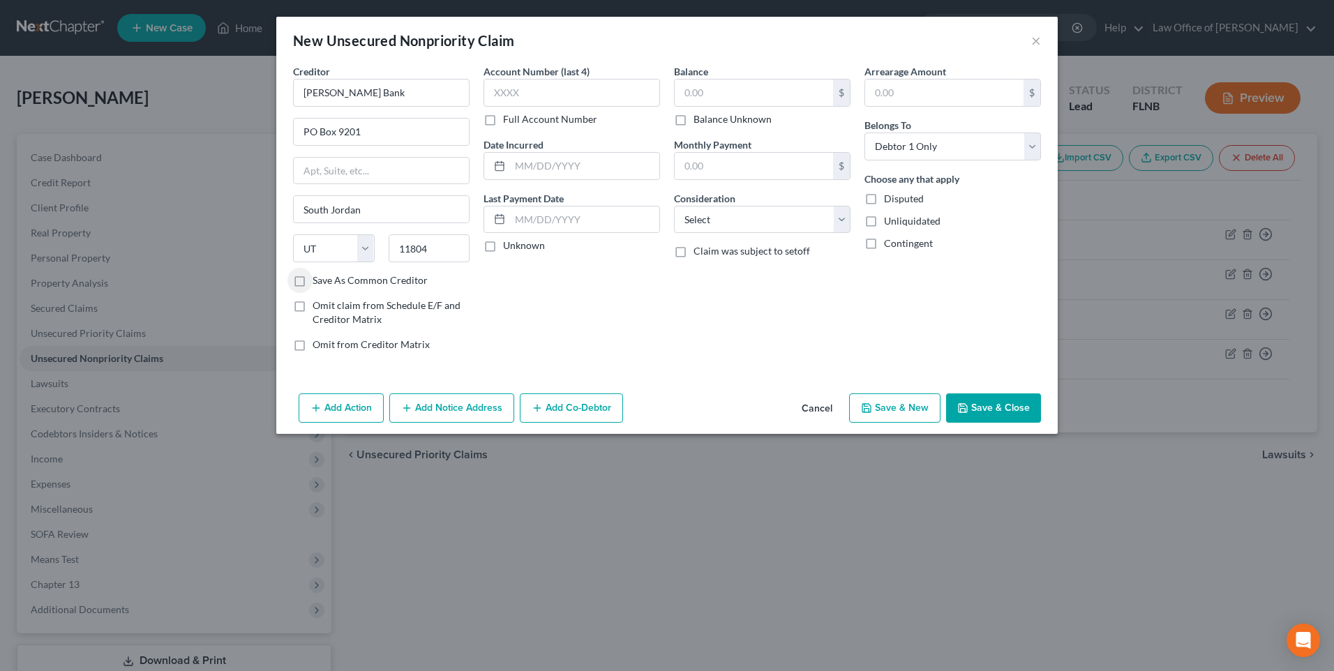
type input "Old Bethpage"
select select "35"
click at [543, 90] on input "text" at bounding box center [571, 93] width 177 height 28
type input "4647"
click at [503, 248] on label "Unknown" at bounding box center [524, 246] width 42 height 14
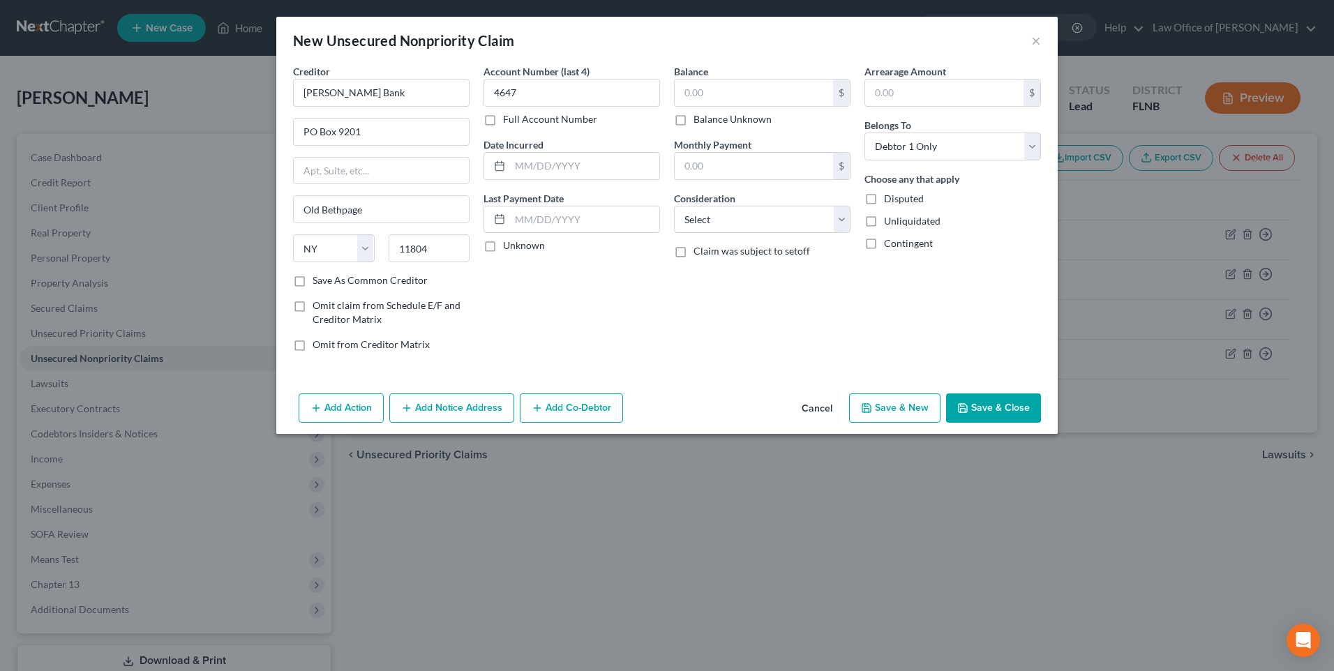
click at [509, 248] on input "Unknown" at bounding box center [513, 243] width 9 height 9
checkbox input "true"
click at [841, 219] on select "Select Cable / Satellite Services Collection Agency Credit Card Debt Debt Couns…" at bounding box center [762, 220] width 177 height 28
select select "2"
click at [674, 206] on select "Select Cable / Satellite Services Collection Agency Credit Card Debt Debt Couns…" at bounding box center [762, 220] width 177 height 28
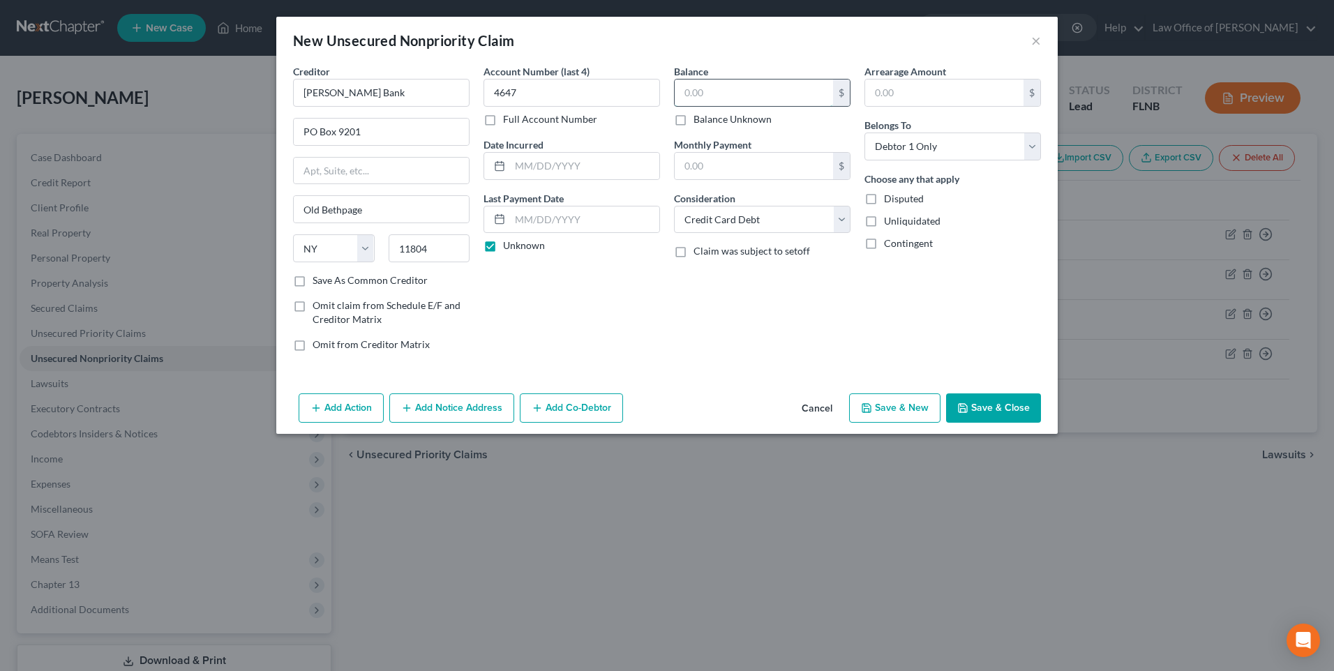
click at [719, 92] on input "text" at bounding box center [754, 93] width 158 height 27
paste input "5085.13"
type input "5,085.13"
click at [908, 407] on button "Save & New" at bounding box center [894, 407] width 91 height 29
select select "0"
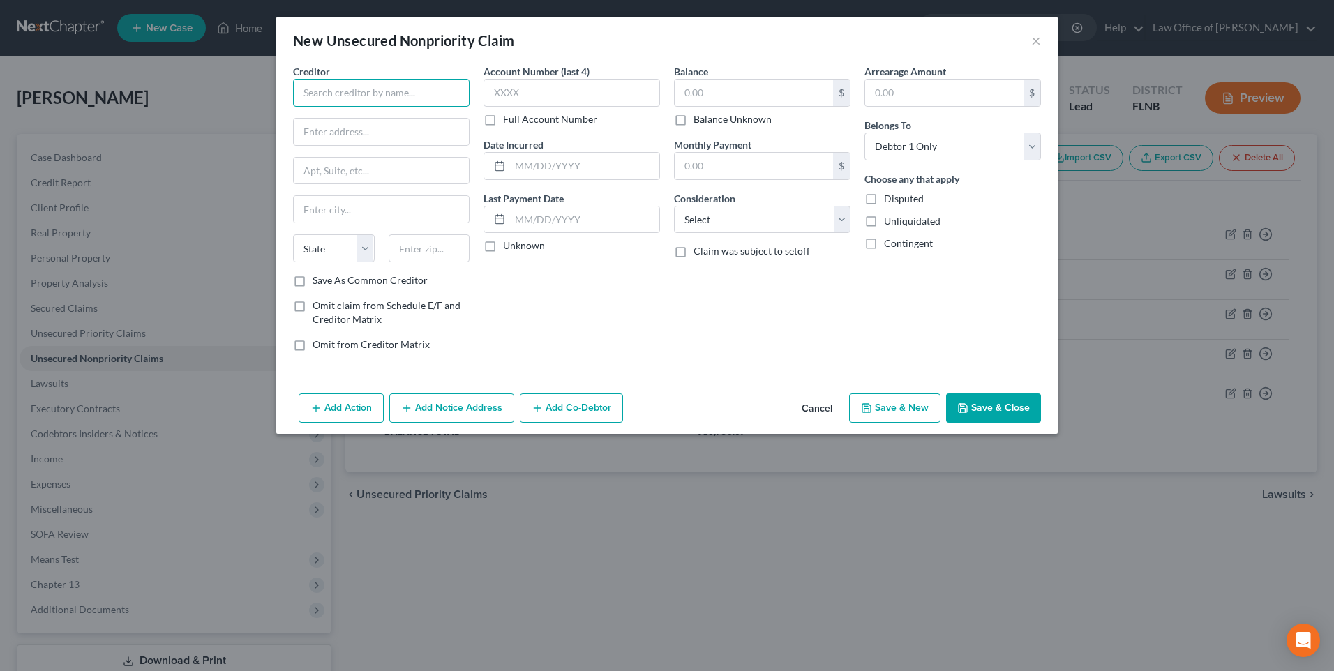
click at [403, 89] on input "text" at bounding box center [381, 93] width 177 height 28
paste input "Vystar Credit Union"
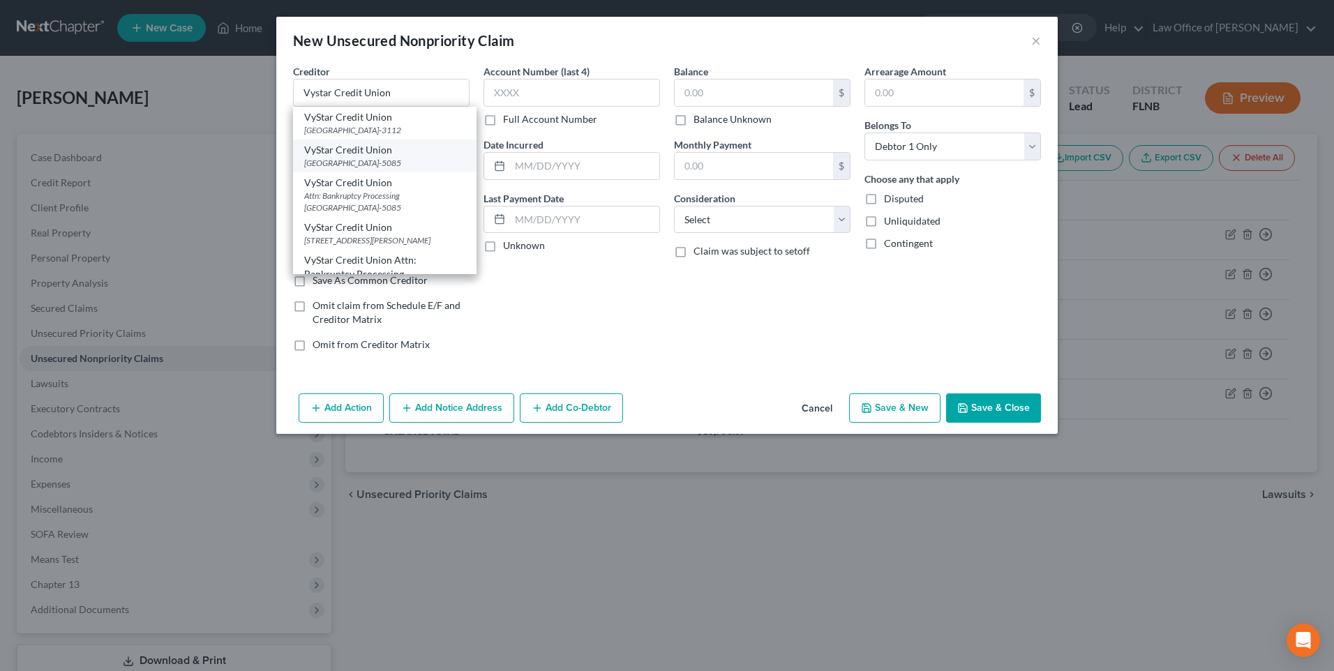
click at [368, 160] on div "[GEOGRAPHIC_DATA]-5085" at bounding box center [384, 163] width 161 height 12
type input "VyStar Credit Union"
type input "PO Box 45085"
type input "[GEOGRAPHIC_DATA]"
select select "9"
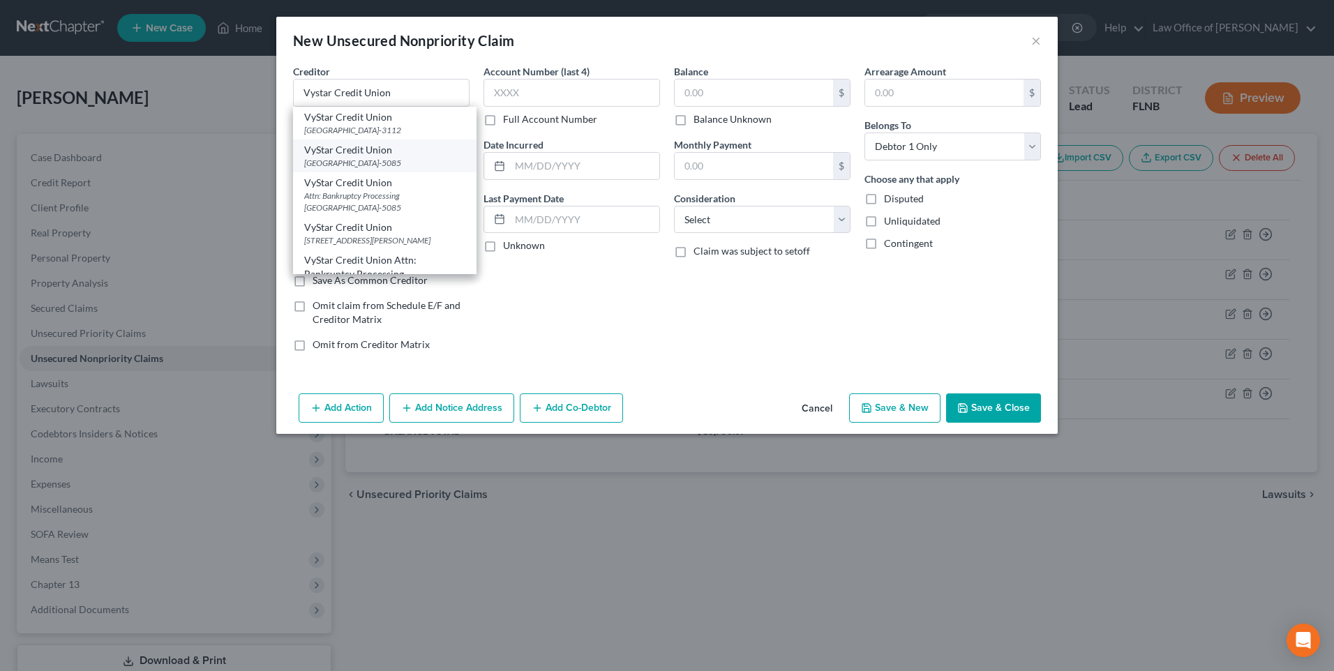
type input "32232-5085"
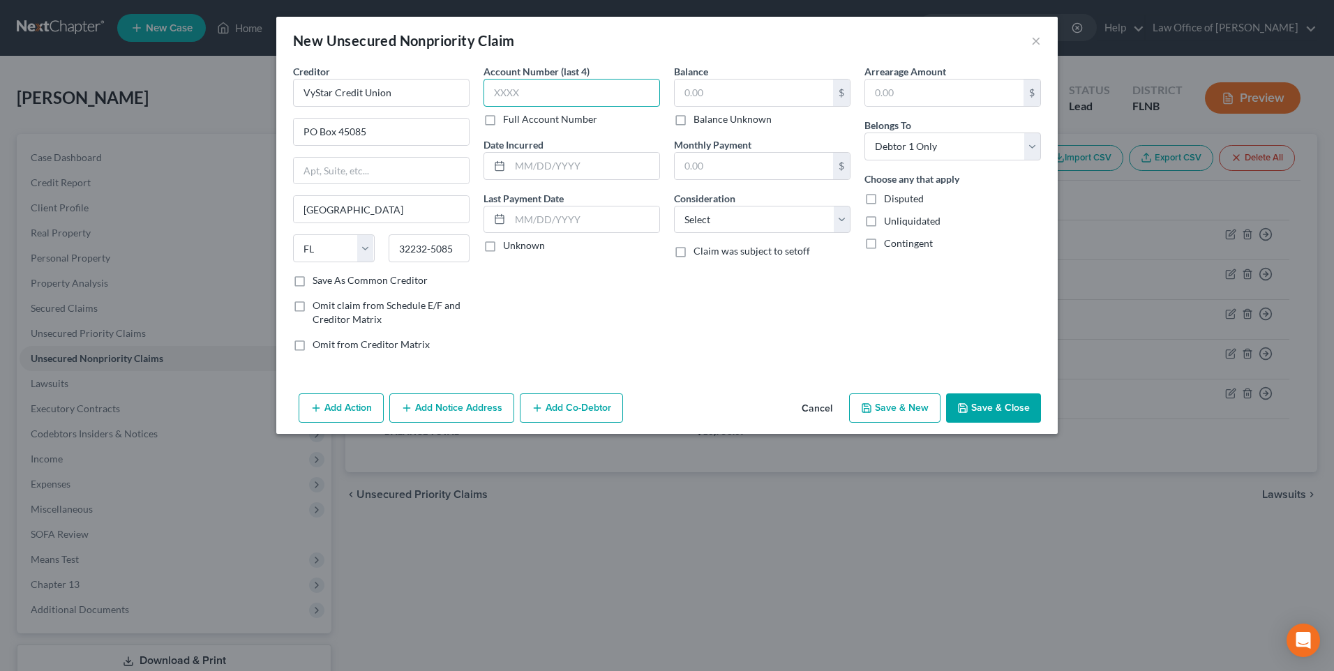
click at [539, 90] on input "text" at bounding box center [571, 93] width 177 height 28
paste input "5010"
type input "5010"
click at [503, 247] on label "Unknown" at bounding box center [524, 246] width 42 height 14
click at [509, 247] on input "Unknown" at bounding box center [513, 243] width 9 height 9
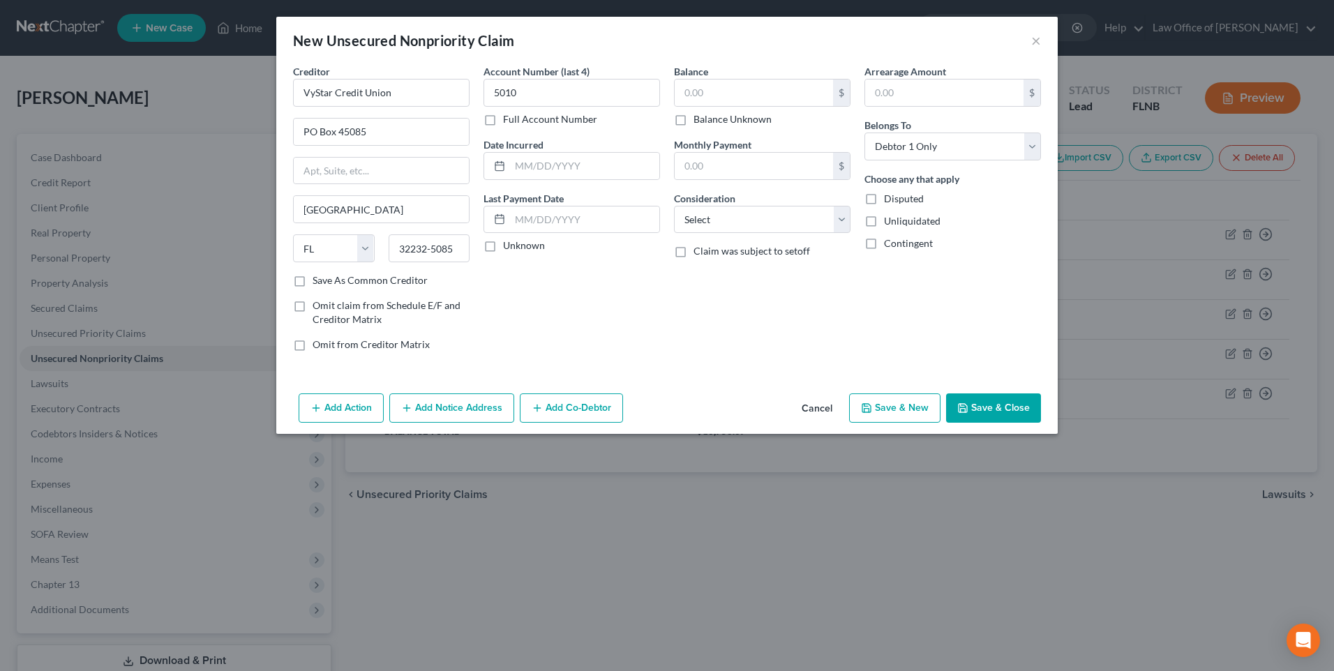
checkbox input "true"
click at [700, 89] on input "text" at bounding box center [754, 93] width 158 height 27
paste input "19169.82"
type input "19,169.82"
click at [843, 219] on select "Select Cable / Satellite Services Collection Agency Credit Card Debt Debt Couns…" at bounding box center [762, 220] width 177 height 28
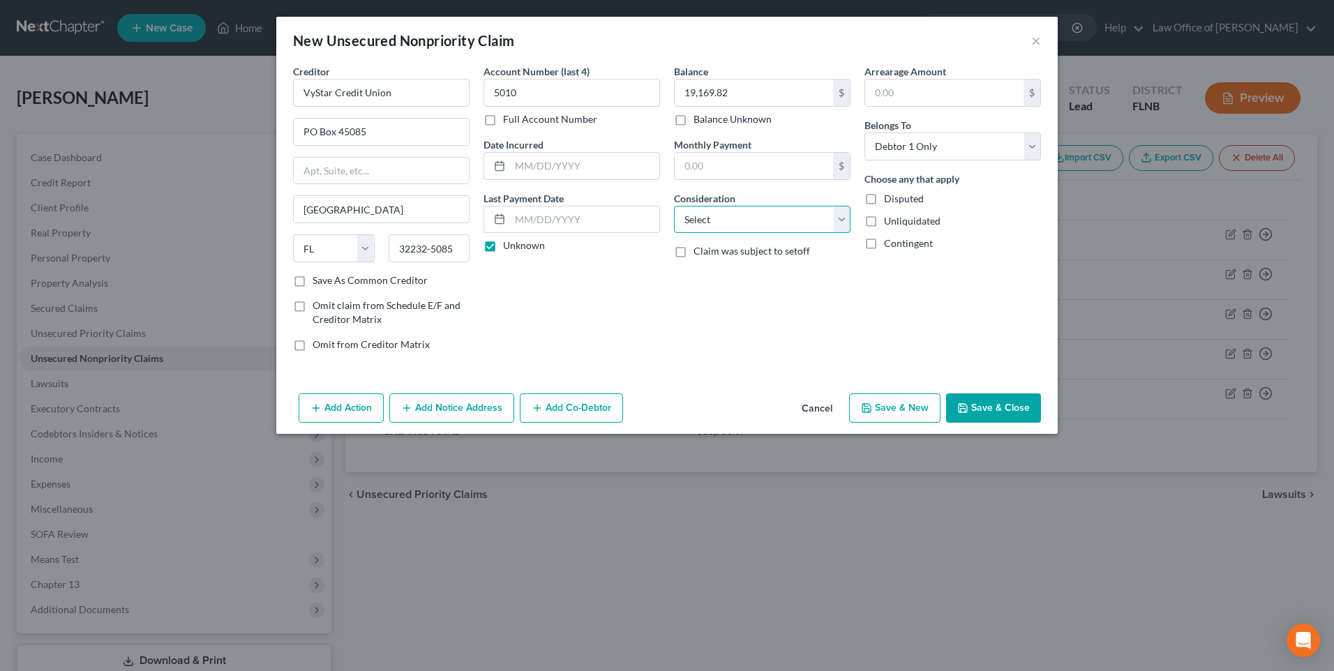
select select "2"
click at [674, 206] on select "Select Cable / Satellite Services Collection Agency Credit Card Debt Debt Couns…" at bounding box center [762, 220] width 177 height 28
click at [893, 407] on button "Save & New" at bounding box center [894, 407] width 91 height 29
select select "0"
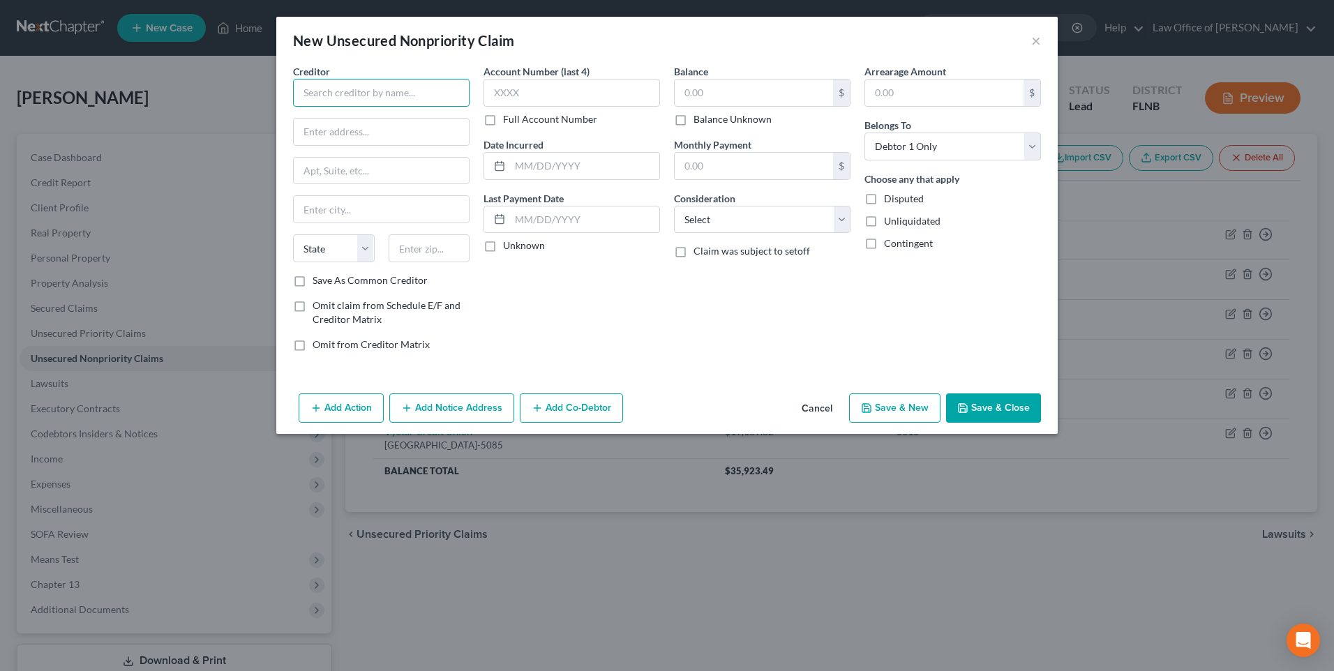
click at [456, 84] on input "text" at bounding box center [381, 93] width 177 height 28
paste input "Capital One"
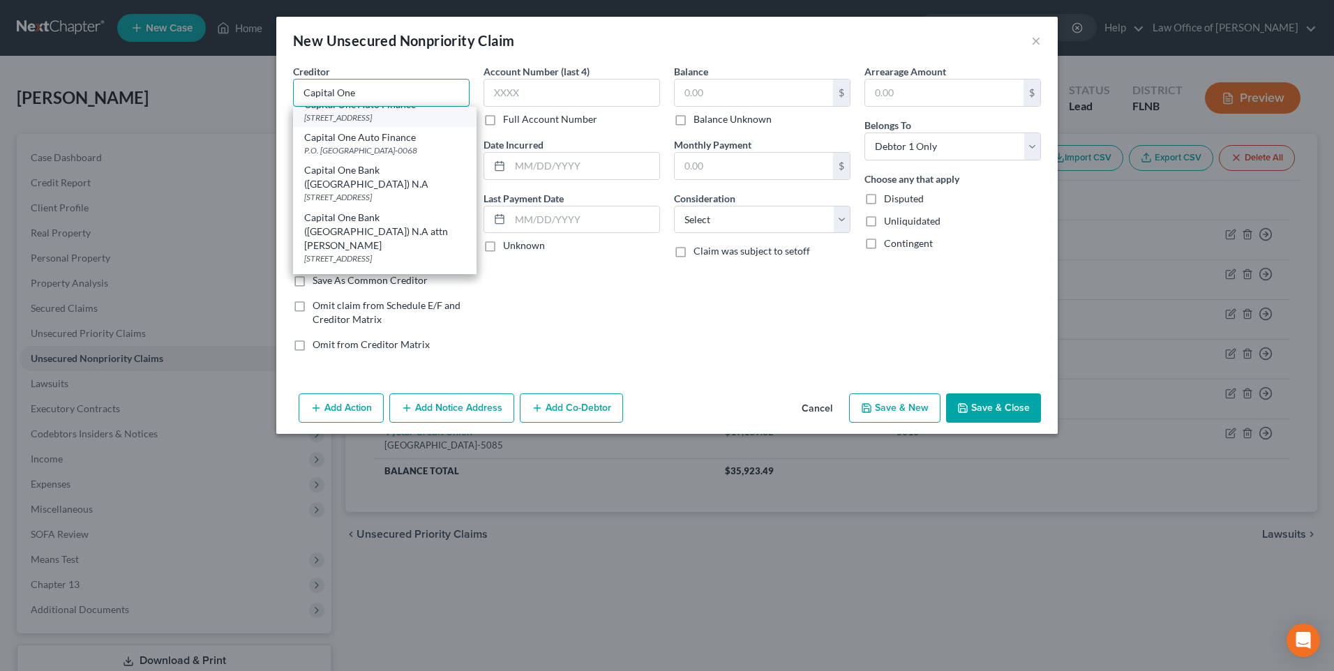
scroll to position [140, 0]
type input "Capital One"
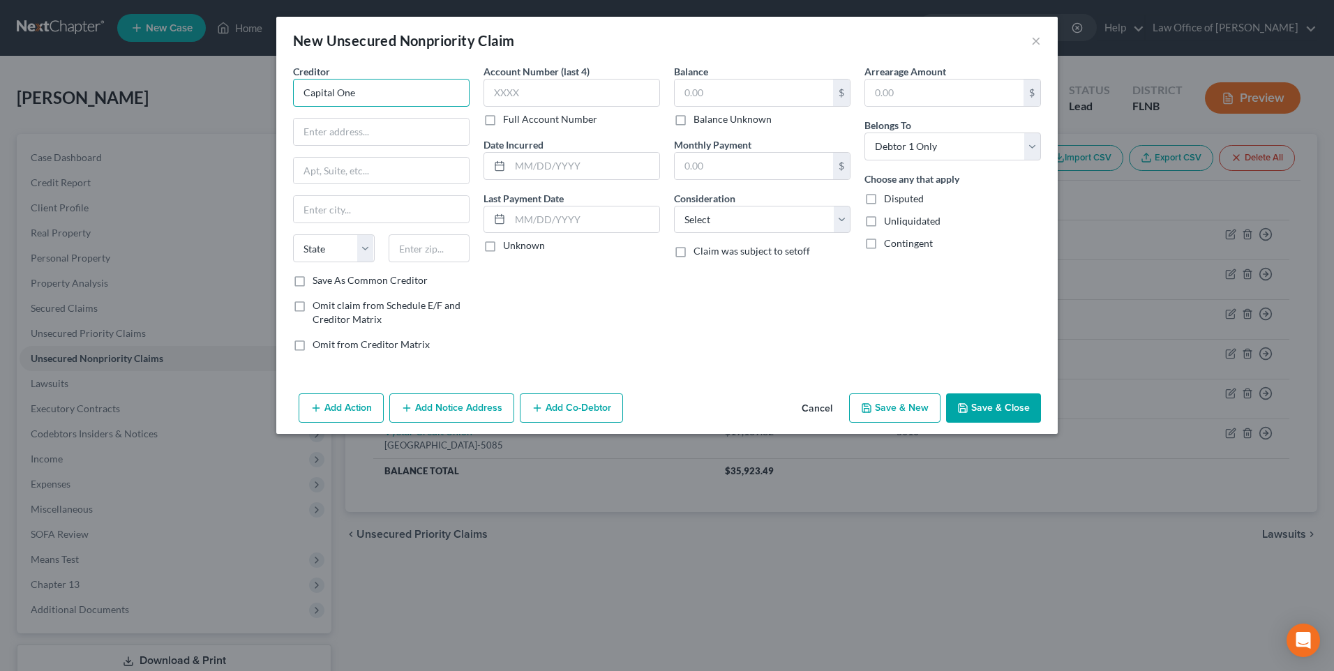
click at [447, 88] on input "Capital One" at bounding box center [381, 93] width 177 height 28
paste input "PO Box 31293"
type input "PO Box 31293"
click at [423, 246] on input "text" at bounding box center [430, 248] width 82 height 28
type input "84131"
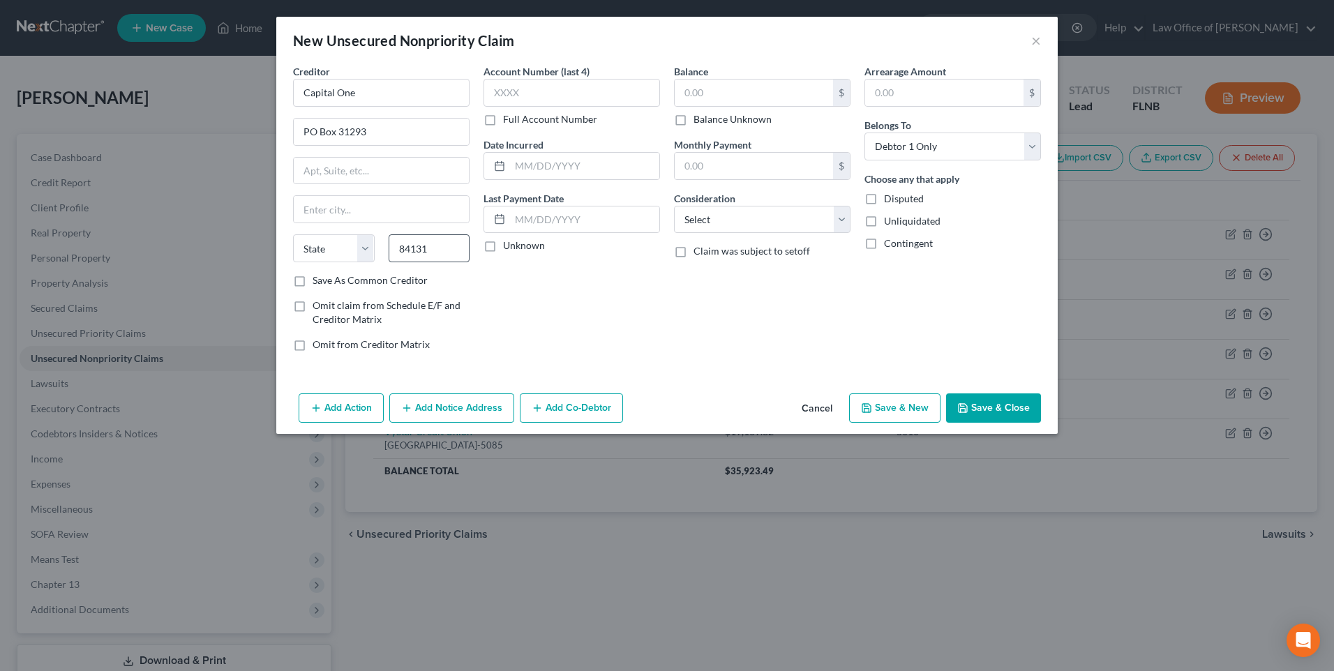
type input "[GEOGRAPHIC_DATA]"
select select "46"
click at [578, 91] on input "text" at bounding box center [571, 93] width 177 height 28
paste input "6771"
type input "6771"
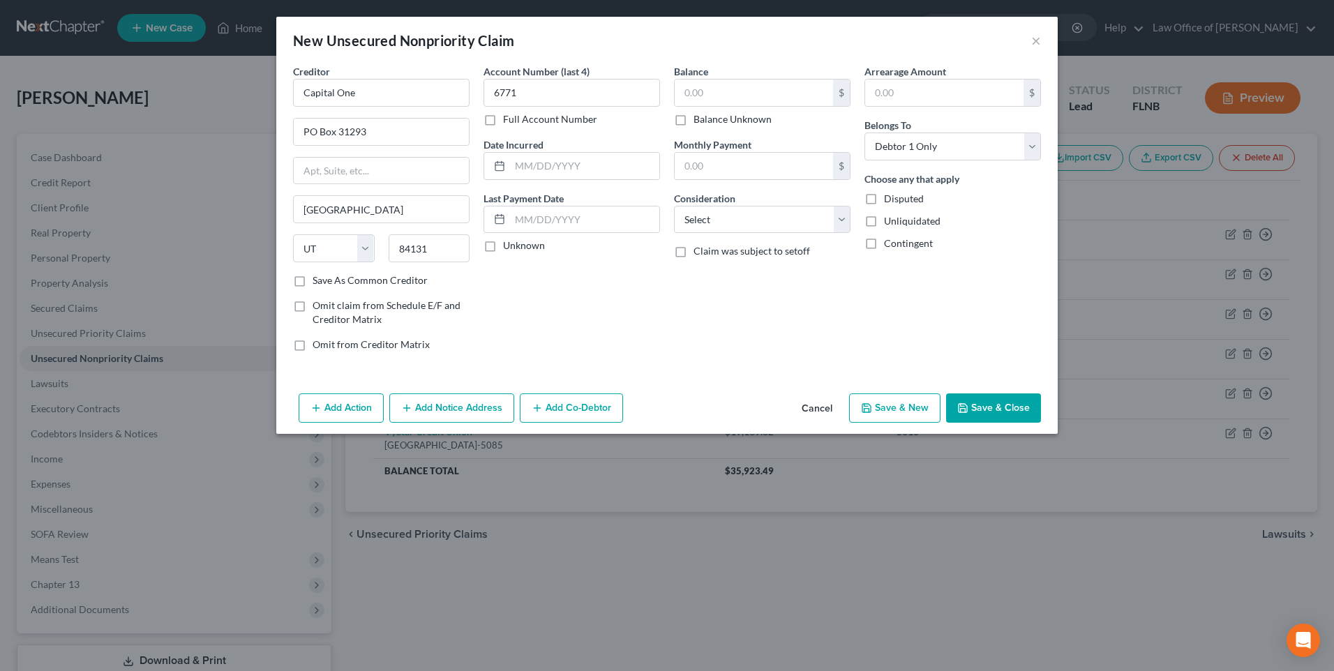
click at [503, 248] on label "Unknown" at bounding box center [524, 246] width 42 height 14
click at [509, 248] on input "Unknown" at bounding box center [513, 243] width 9 height 9
checkbox input "true"
click at [704, 93] on input "text" at bounding box center [754, 93] width 158 height 27
paste input "2727.5"
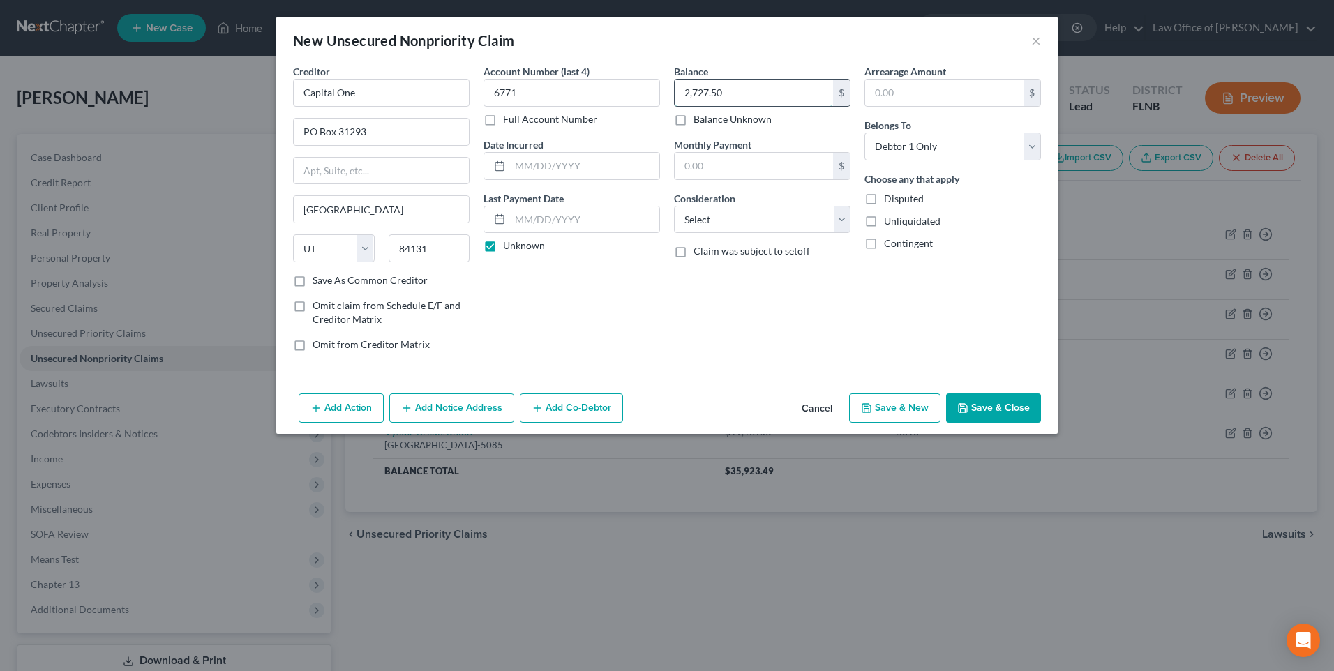
type input "2,727.50"
click at [845, 218] on select "Select Cable / Satellite Services Collection Agency Credit Card Debt Debt Couns…" at bounding box center [762, 220] width 177 height 28
select select "2"
click at [674, 206] on select "Select Cable / Satellite Services Collection Agency Credit Card Debt Debt Couns…" at bounding box center [762, 220] width 177 height 28
click at [909, 410] on button "Save & New" at bounding box center [894, 407] width 91 height 29
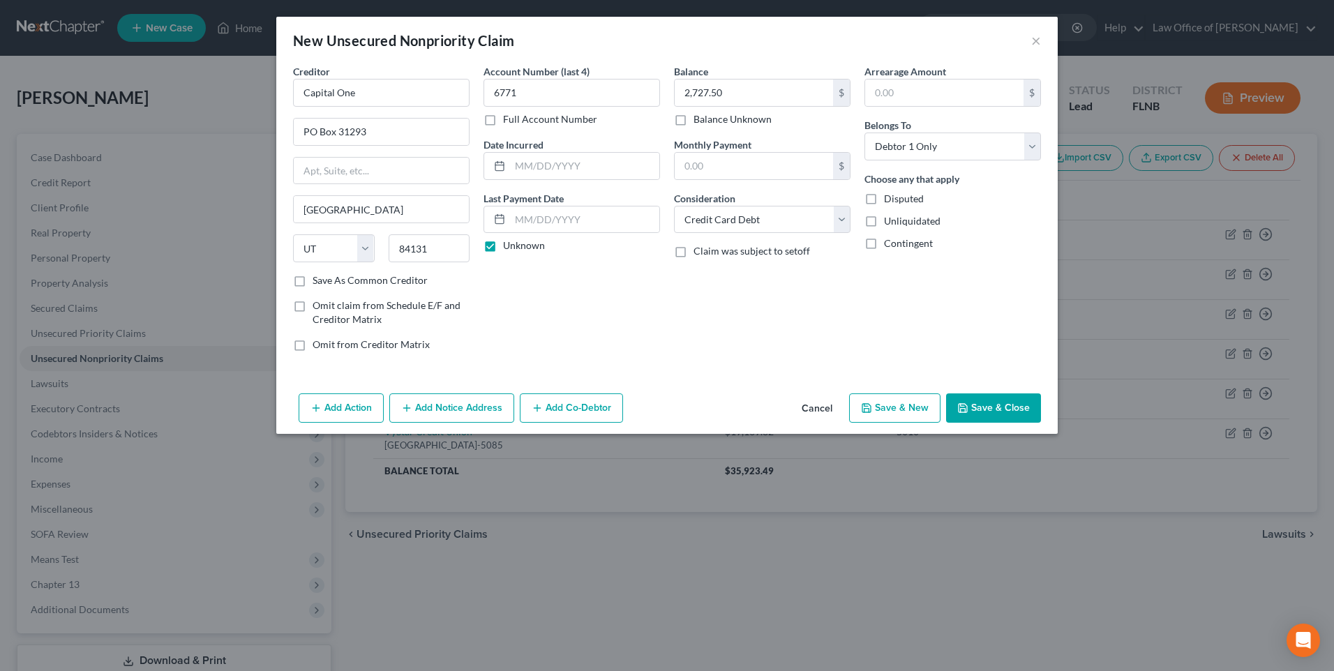
select select "0"
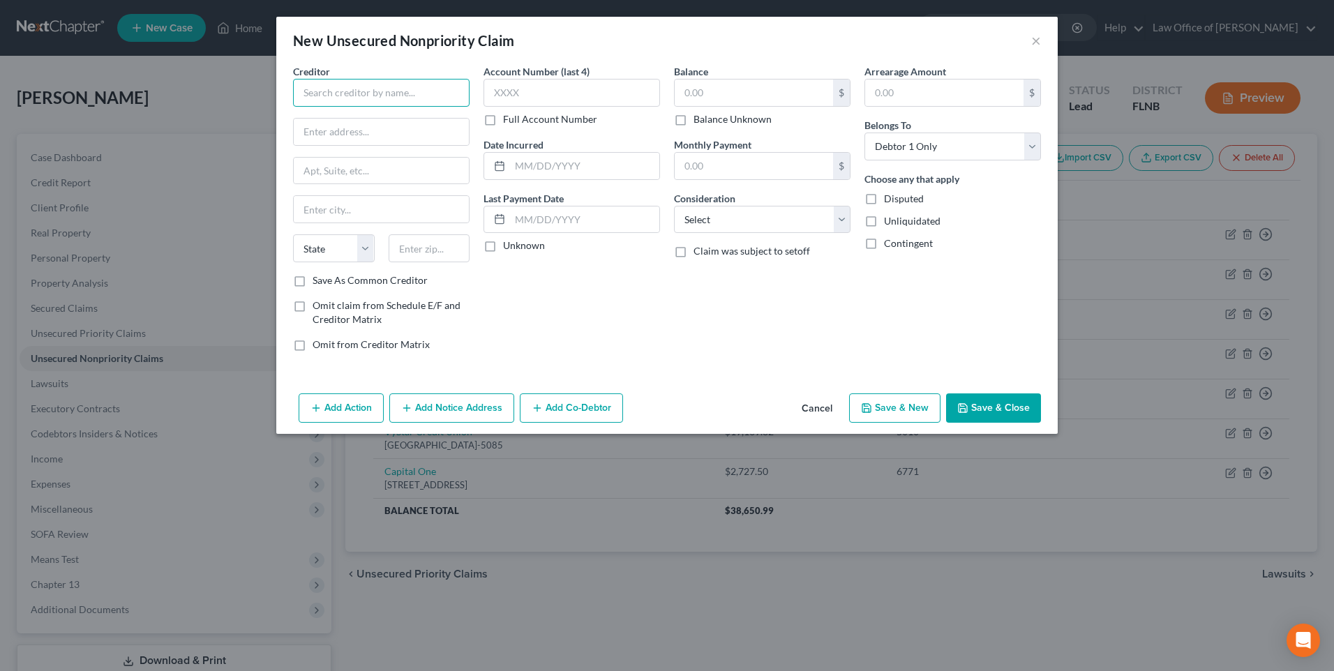
click at [434, 90] on input "text" at bounding box center [381, 93] width 177 height 28
paste input "Capital One"
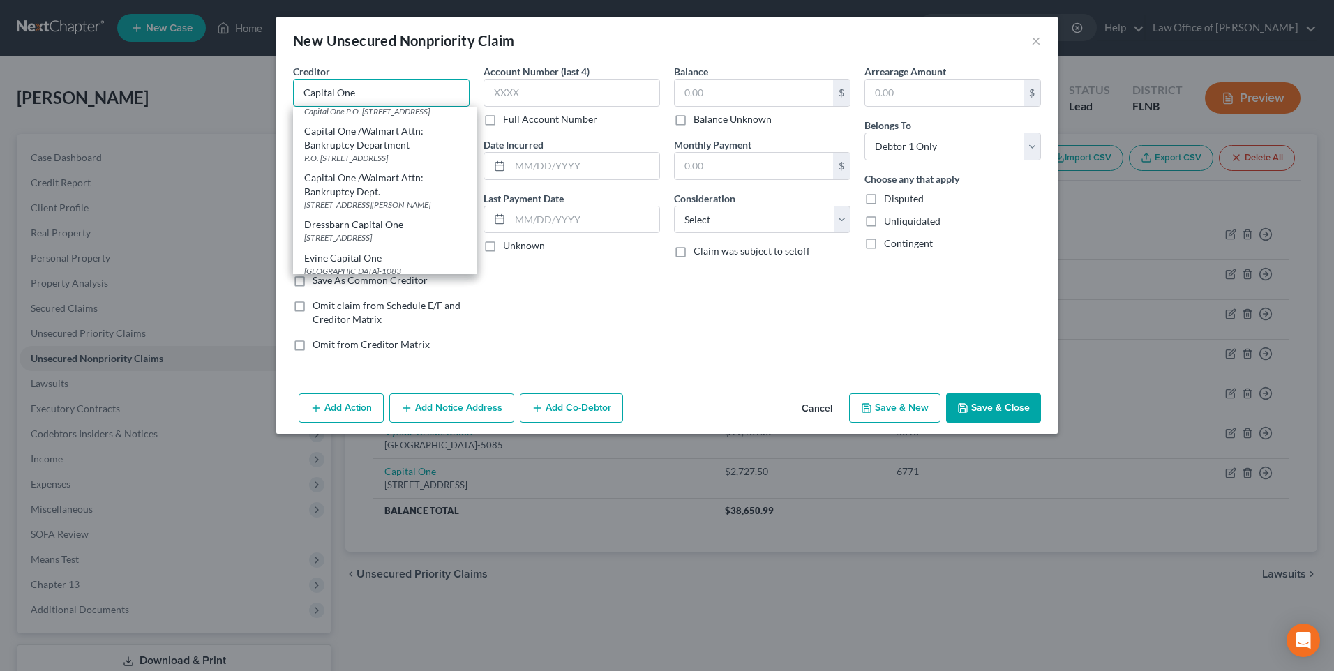
scroll to position [767, 0]
type input "Capital One /Walmart Attn: Bankruptcy Dept."
type input "[STREET_ADDRESS]"
type input "[PERSON_NAME]"
select select "48"
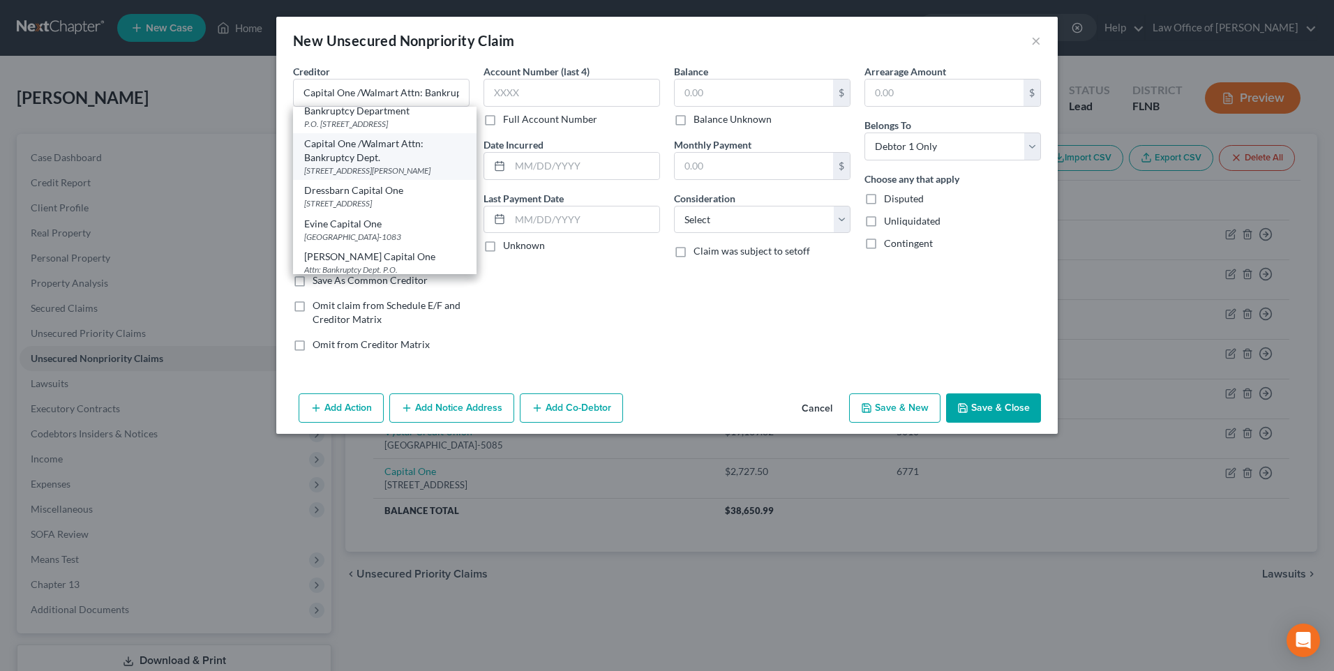
type input "22102"
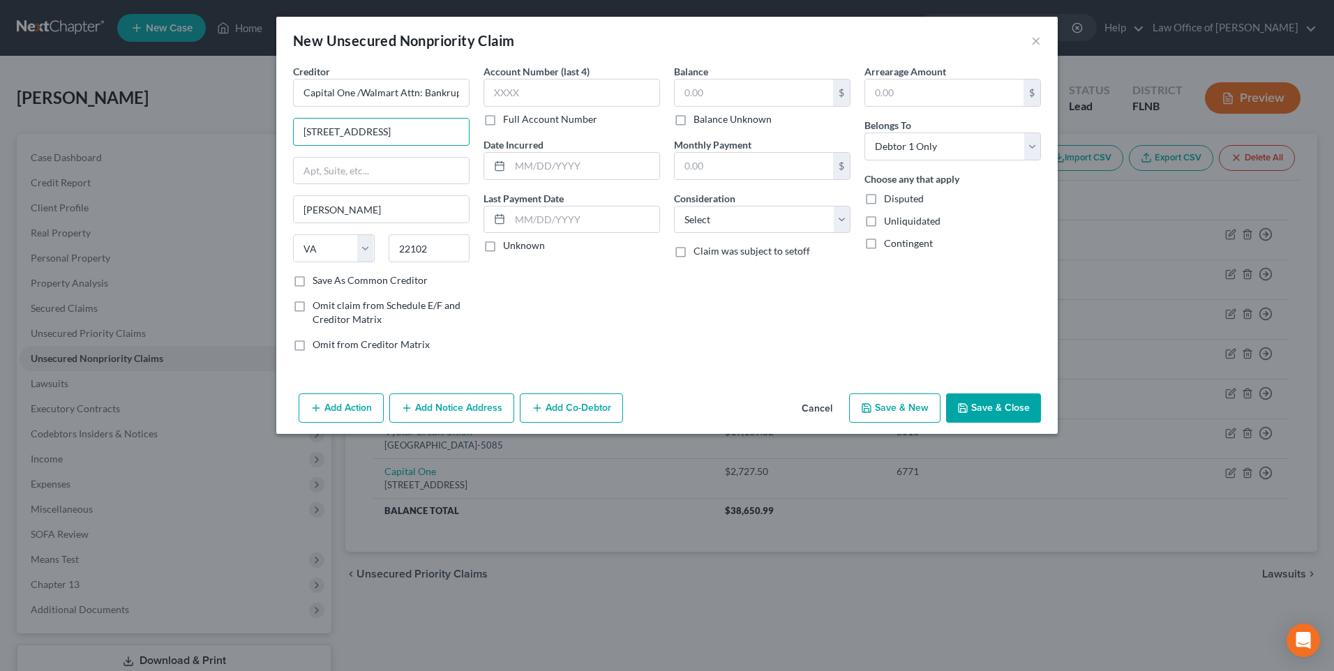
scroll to position [0, 0]
paste input "PO Box 31293"
type input "PO Box 31293"
drag, startPoint x: 451, startPoint y: 243, endPoint x: 382, endPoint y: 247, distance: 69.9
click at [382, 247] on div "22102" at bounding box center [430, 248] width 96 height 28
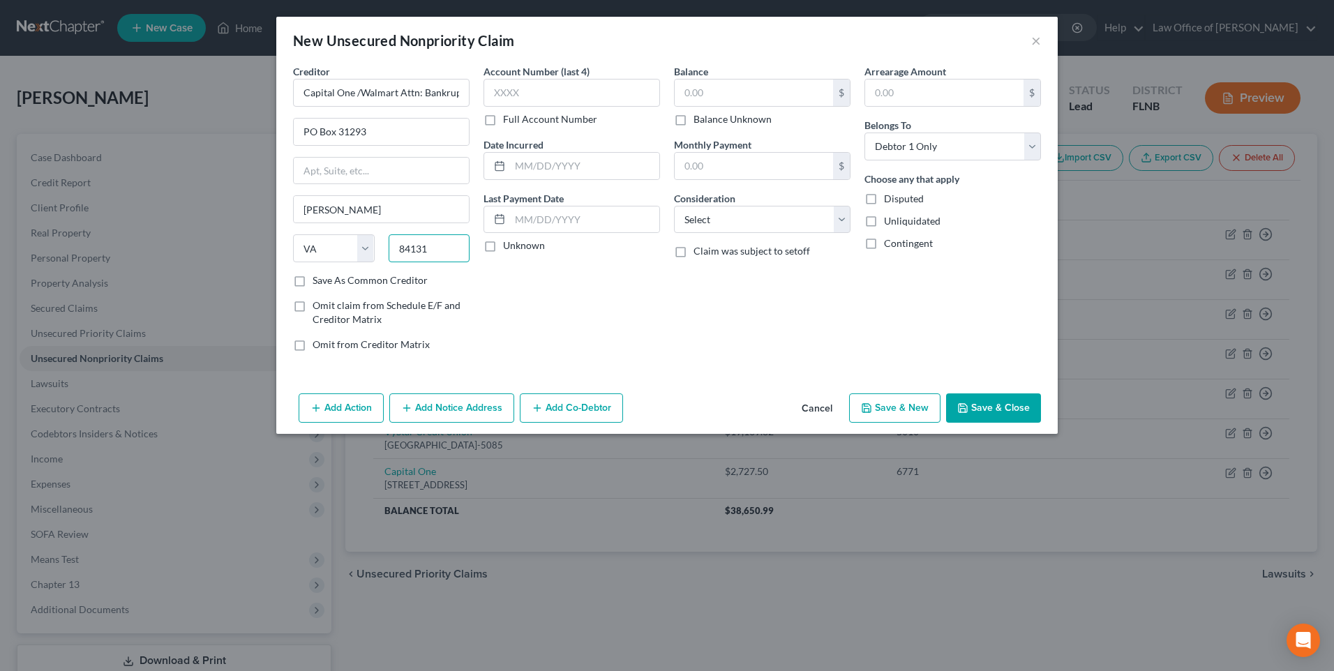
type input "84131"
type input "[GEOGRAPHIC_DATA]"
select select "46"
click at [514, 89] on input "text" at bounding box center [571, 93] width 177 height 28
paste input "3202"
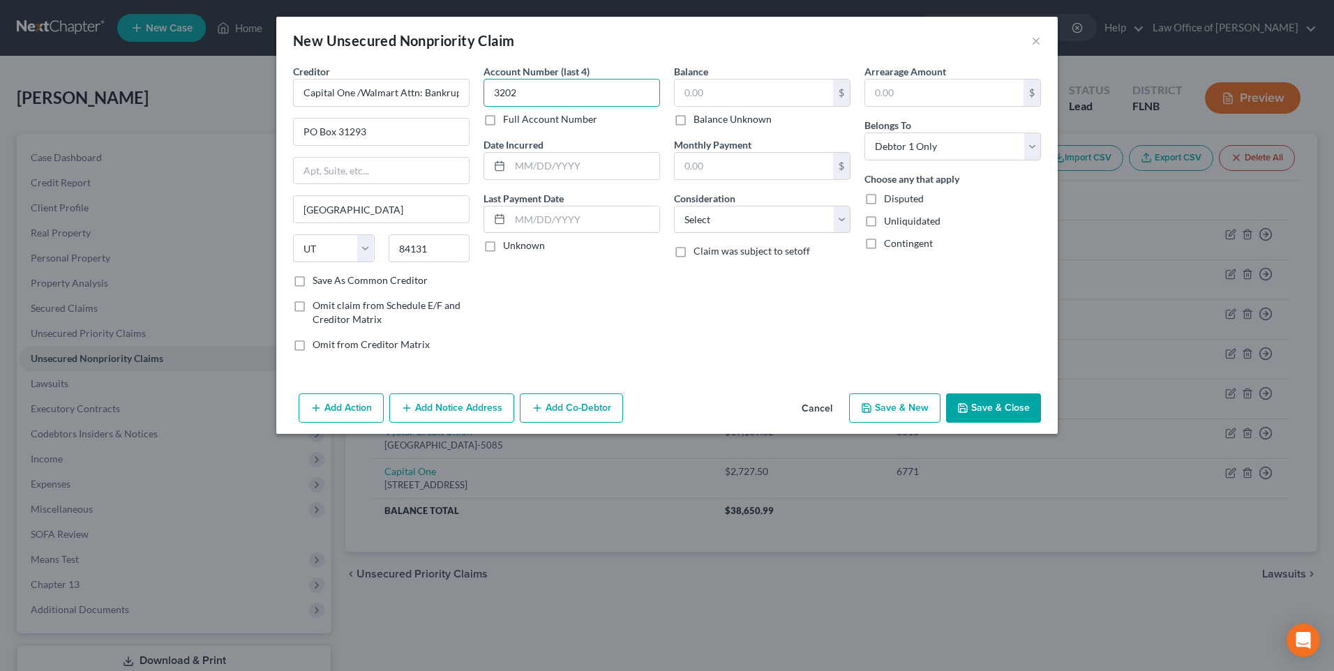
type input "3202"
click at [503, 248] on label "Unknown" at bounding box center [524, 246] width 42 height 14
click at [509, 248] on input "Unknown" at bounding box center [513, 243] width 9 height 9
checkbox input "true"
click at [718, 90] on input "text" at bounding box center [754, 93] width 158 height 27
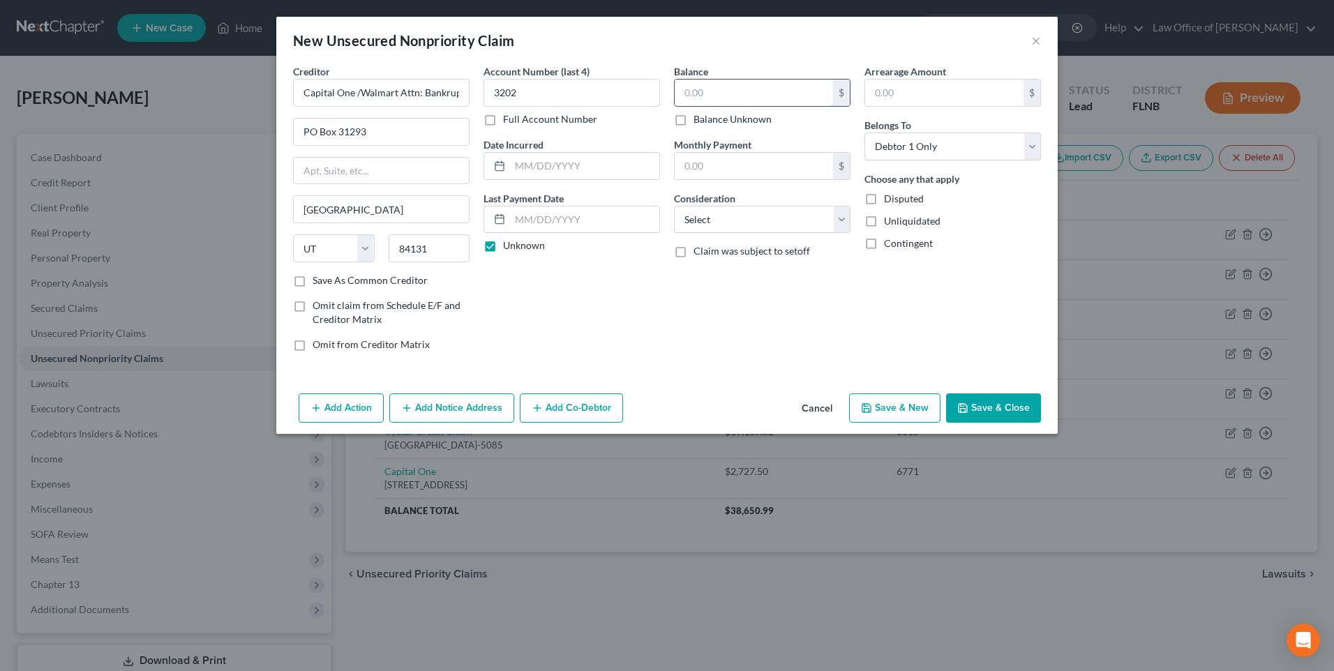
paste input "365.42"
type input "365.42"
click at [845, 221] on select "Select Cable / Satellite Services Collection Agency Credit Card Debt Debt Couns…" at bounding box center [762, 220] width 177 height 28
select select "2"
click at [674, 206] on select "Select Cable / Satellite Services Collection Agency Credit Card Debt Debt Couns…" at bounding box center [762, 220] width 177 height 28
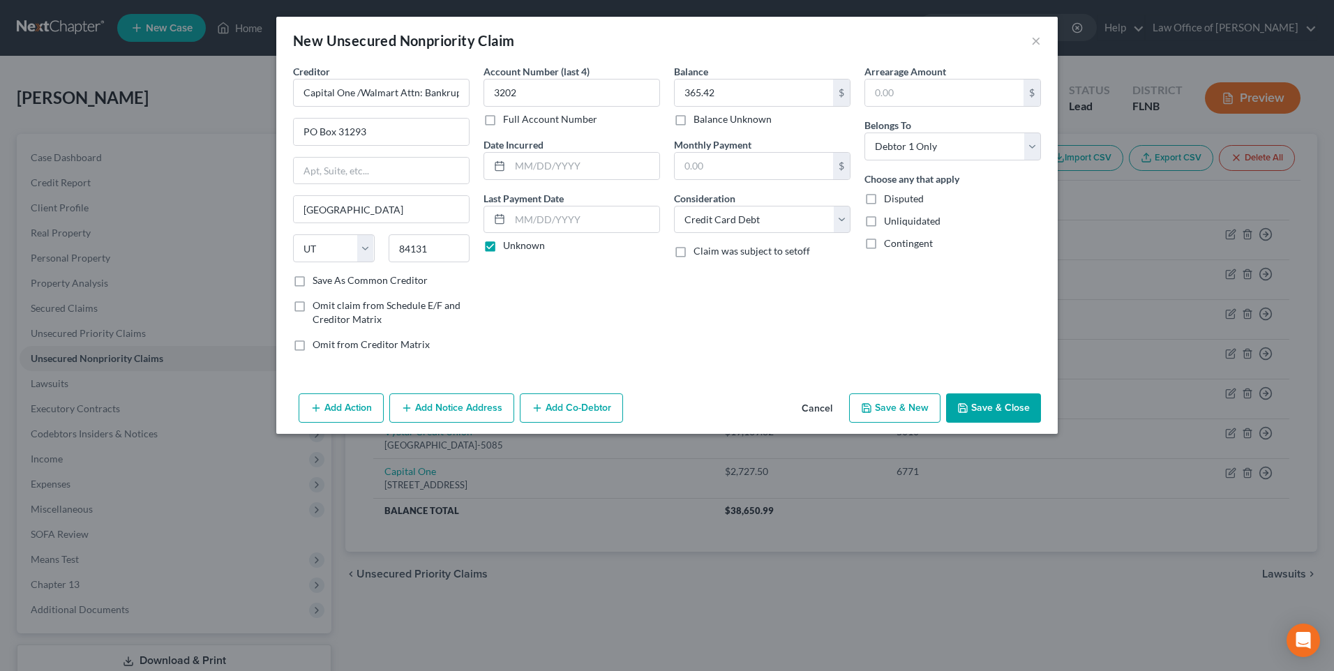
click at [889, 407] on button "Save & New" at bounding box center [894, 407] width 91 height 29
select select "0"
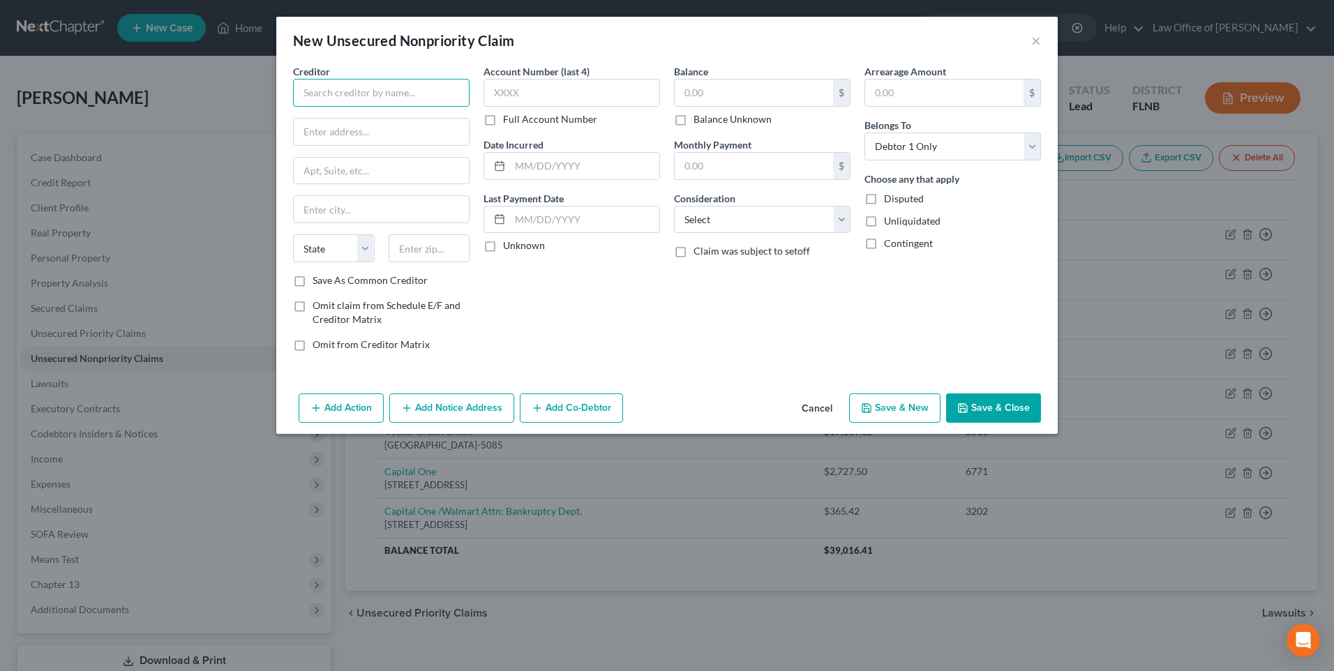
click at [389, 90] on input "text" at bounding box center [381, 93] width 177 height 28
paste input "Credit One"
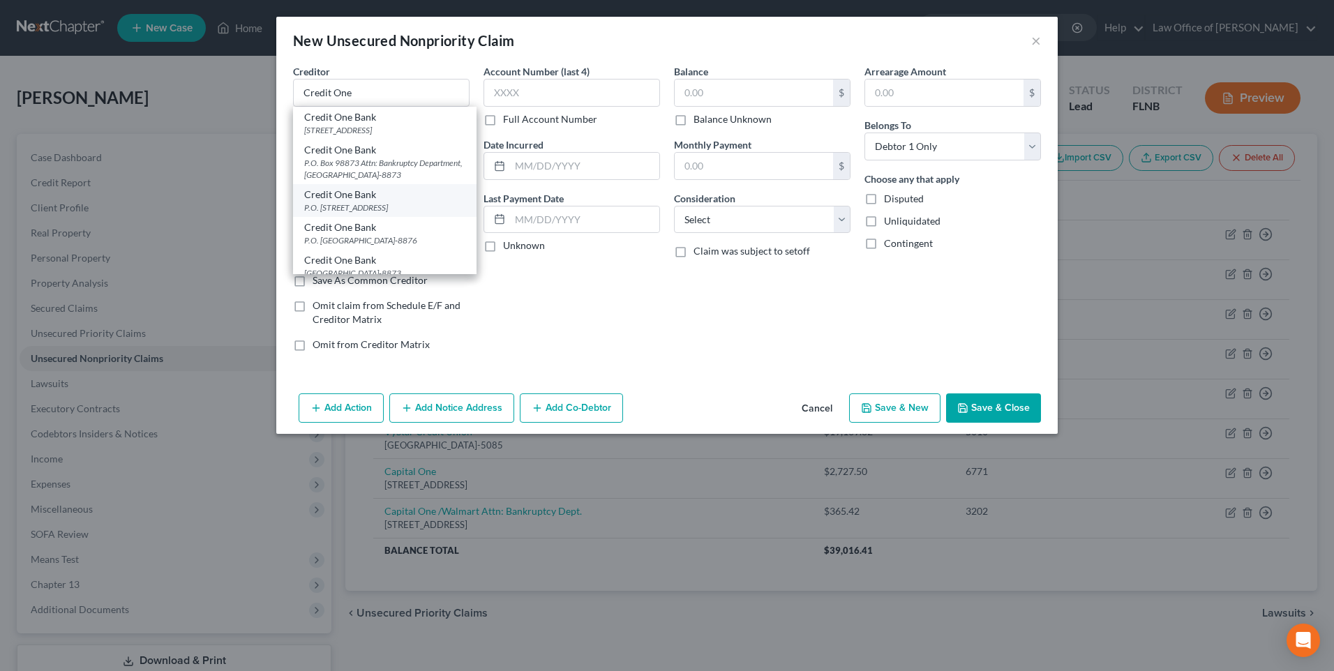
click at [358, 213] on div "P.O. [STREET_ADDRESS]" at bounding box center [384, 208] width 161 height 12
type input "Credit One Bank"
type input "P.O. Box 98872"
type input "[GEOGRAPHIC_DATA]"
select select "31"
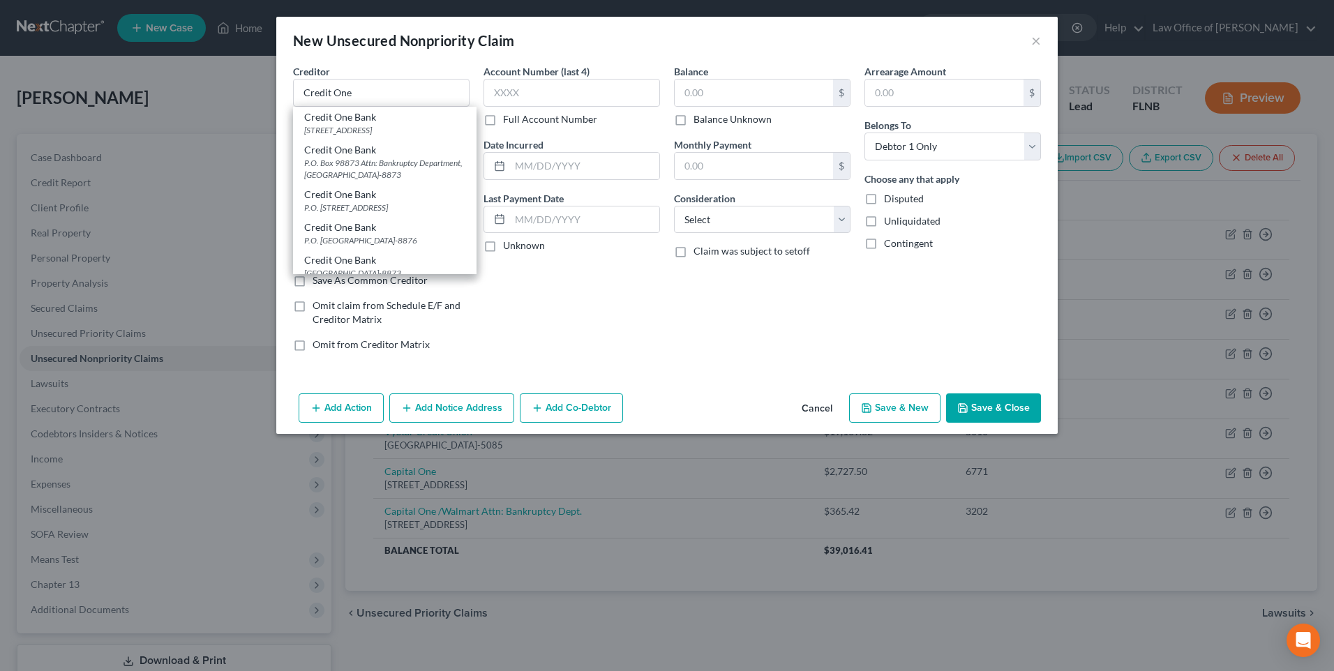
type input "89193"
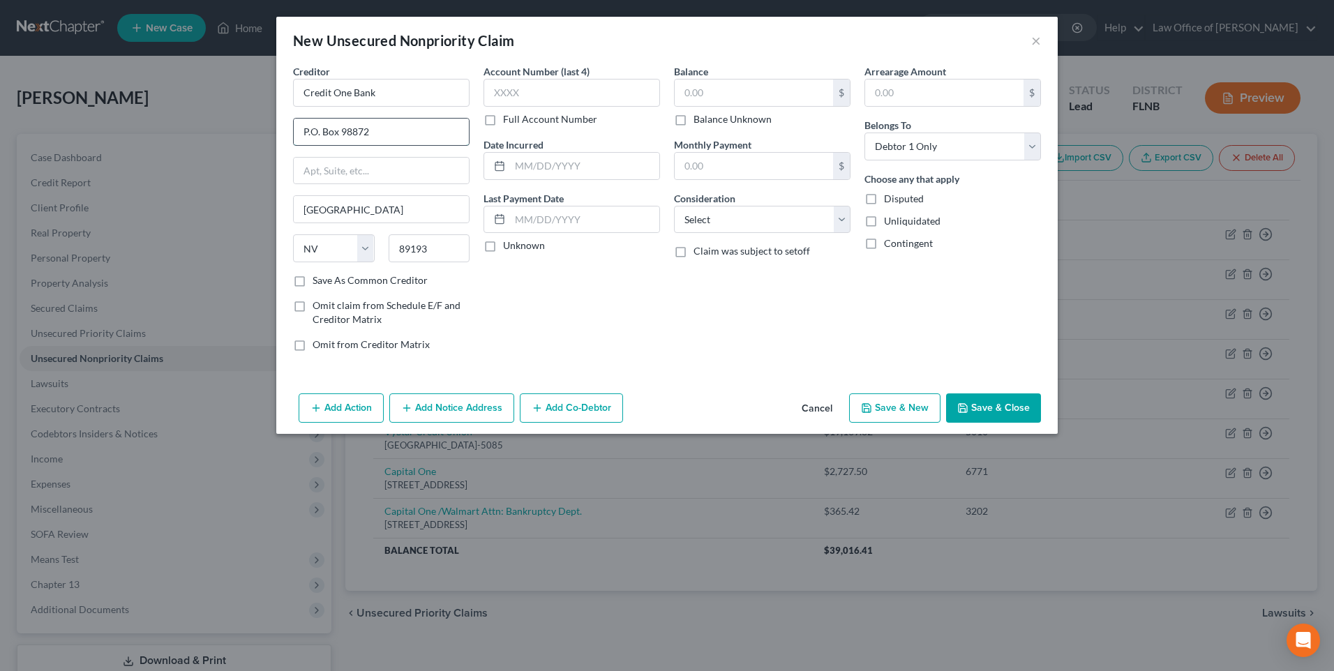
click at [419, 130] on input "P.O. Box 98872" at bounding box center [381, 132] width 175 height 27
type input "P.O. Box 98875"
click at [494, 92] on input "text" at bounding box center [571, 93] width 177 height 28
paste input "2884"
type input "2884"
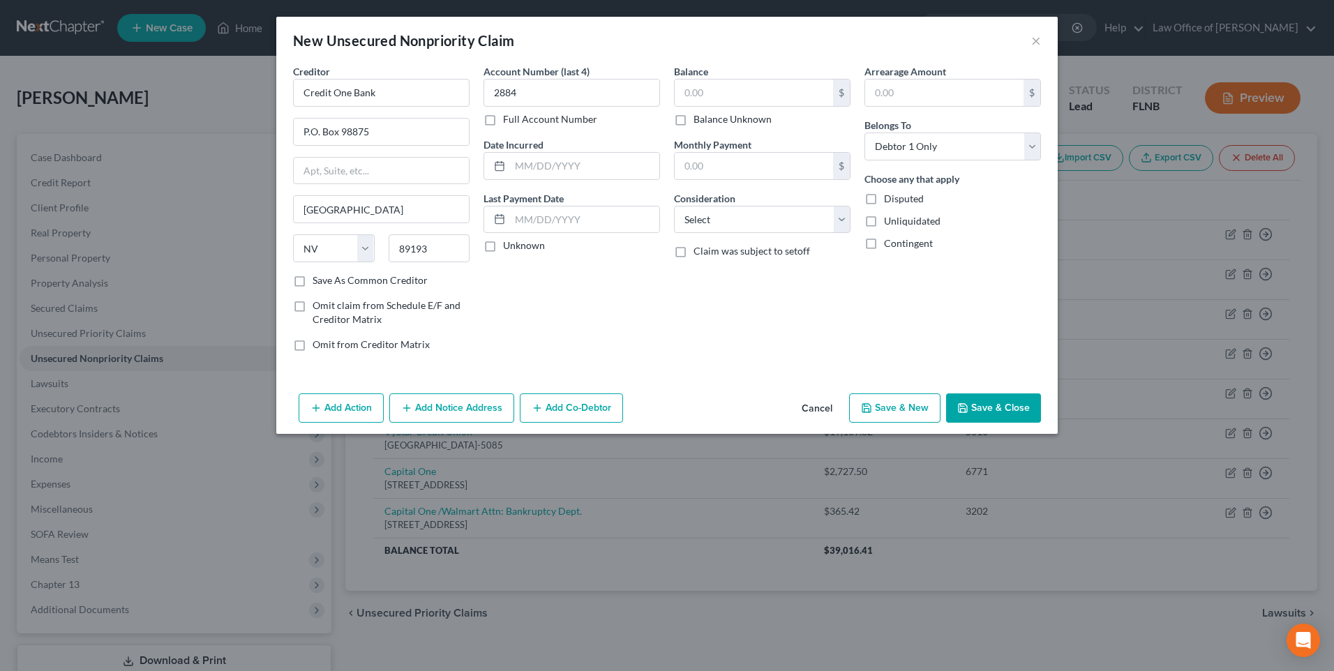
click at [503, 250] on label "Unknown" at bounding box center [524, 246] width 42 height 14
click at [509, 248] on input "Unknown" at bounding box center [513, 243] width 9 height 9
checkbox input "true"
click at [721, 92] on input "text" at bounding box center [754, 93] width 158 height 27
paste input "1713.95"
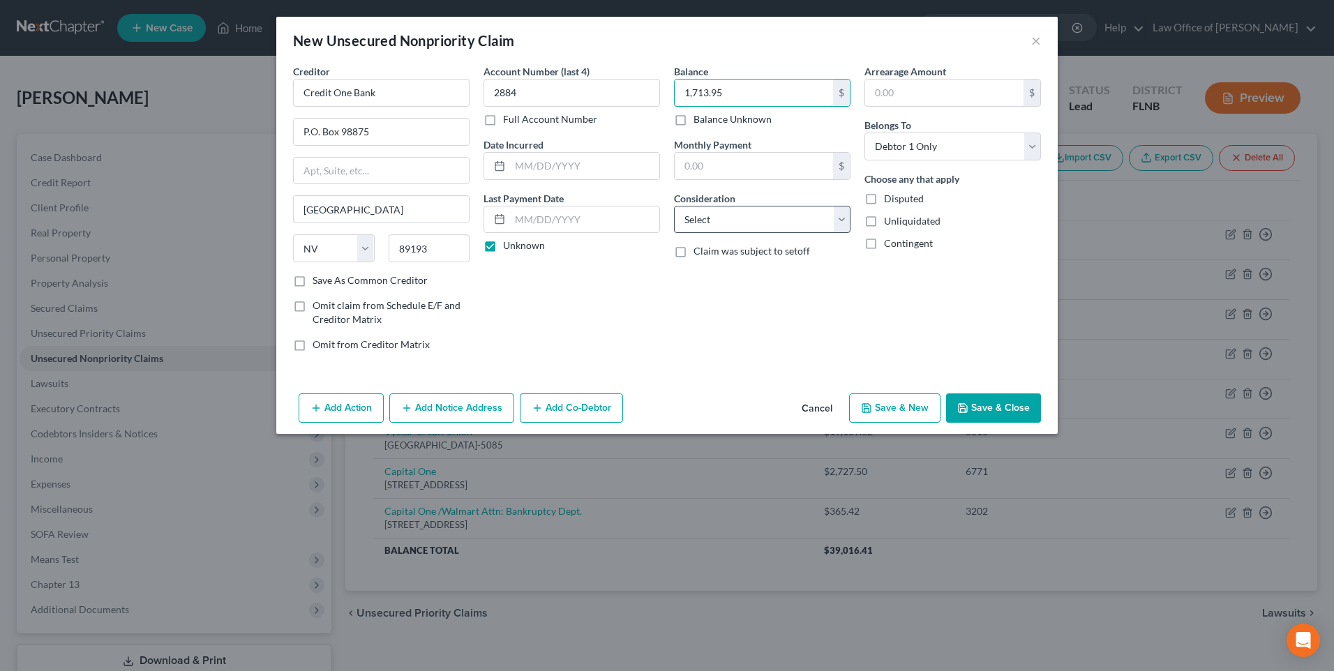
type input "1,713.95"
click at [841, 219] on select "Select Cable / Satellite Services Collection Agency Credit Card Debt Debt Couns…" at bounding box center [762, 220] width 177 height 28
select select "2"
click at [674, 206] on select "Select Cable / Satellite Services Collection Agency Credit Card Debt Debt Couns…" at bounding box center [762, 220] width 177 height 28
click at [915, 412] on button "Save & New" at bounding box center [894, 407] width 91 height 29
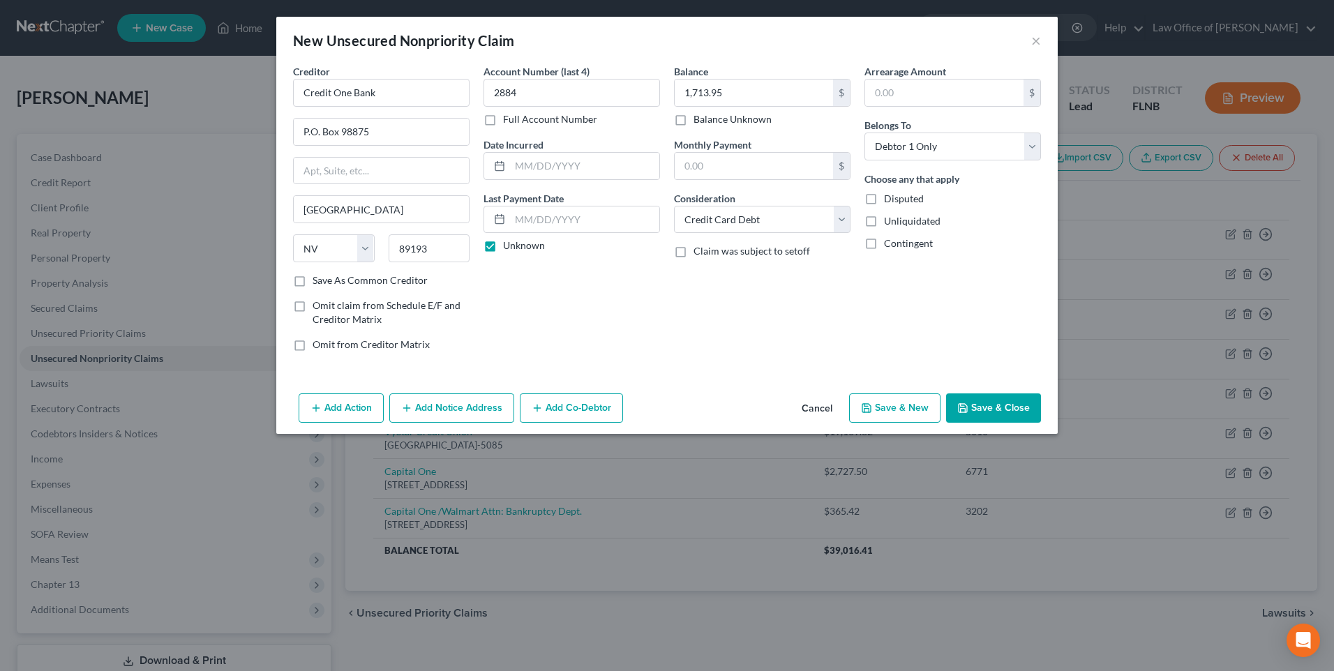
select select "0"
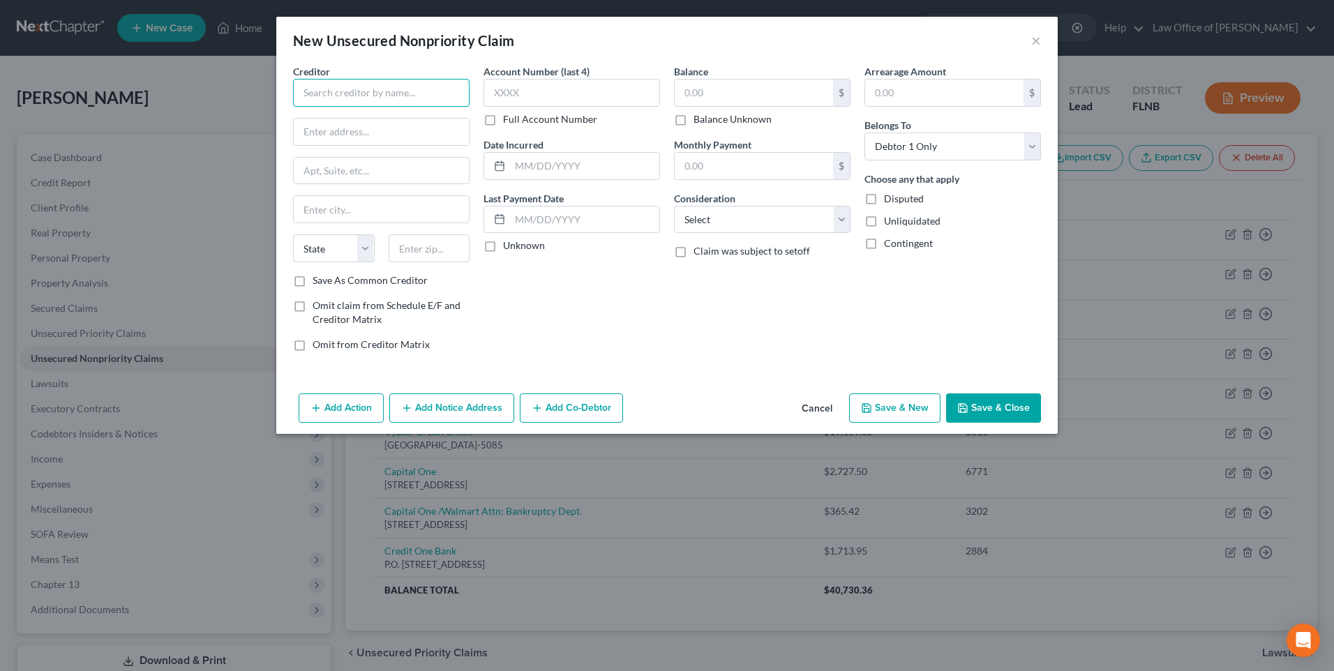
click at [377, 89] on input "text" at bounding box center [381, 93] width 177 height 28
paste input "Credit One"
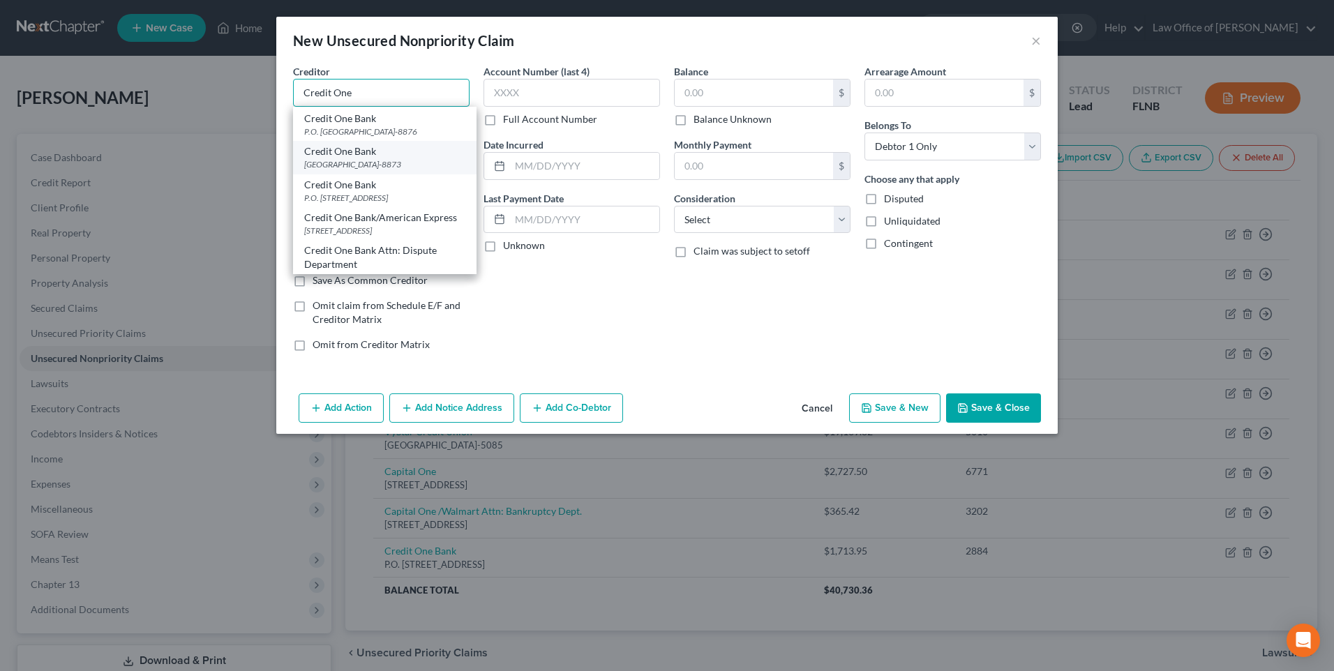
scroll to position [140, 0]
click at [334, 173] on div "P.O. [STREET_ADDRESS]" at bounding box center [384, 167] width 161 height 12
type input "Credit One Bank"
type input "P.O. Box 98875"
type input "[GEOGRAPHIC_DATA]"
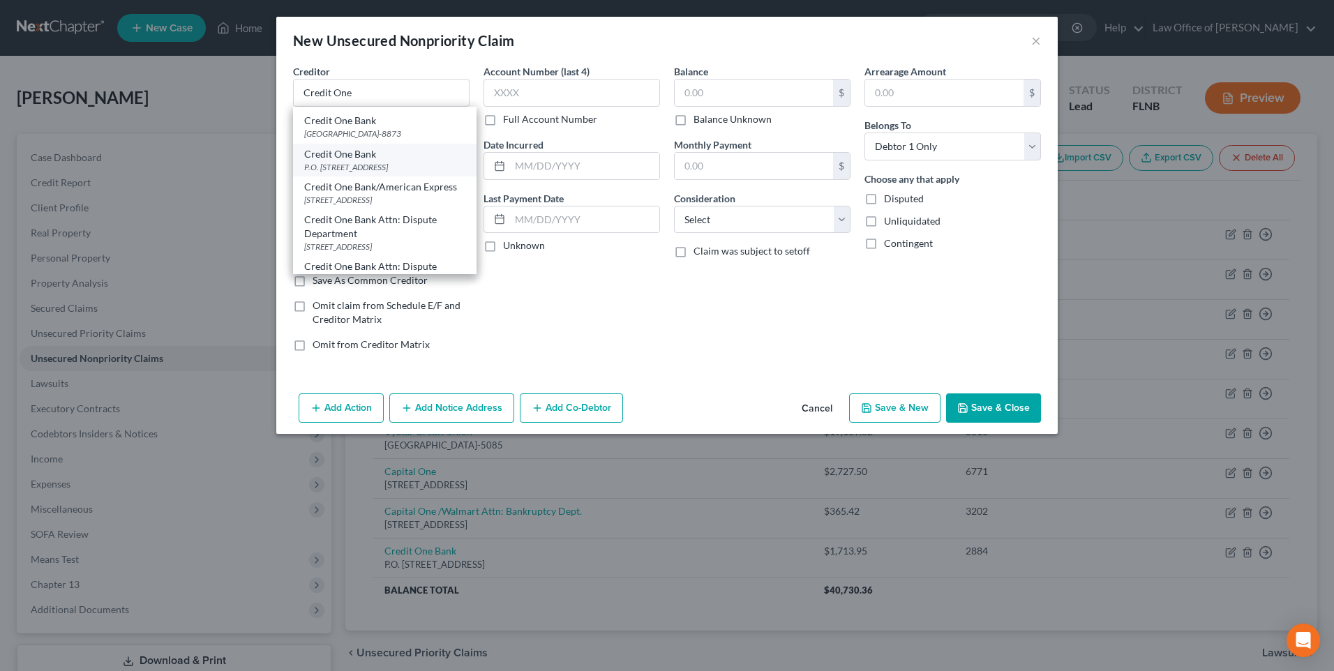
select select "31"
type input "89193"
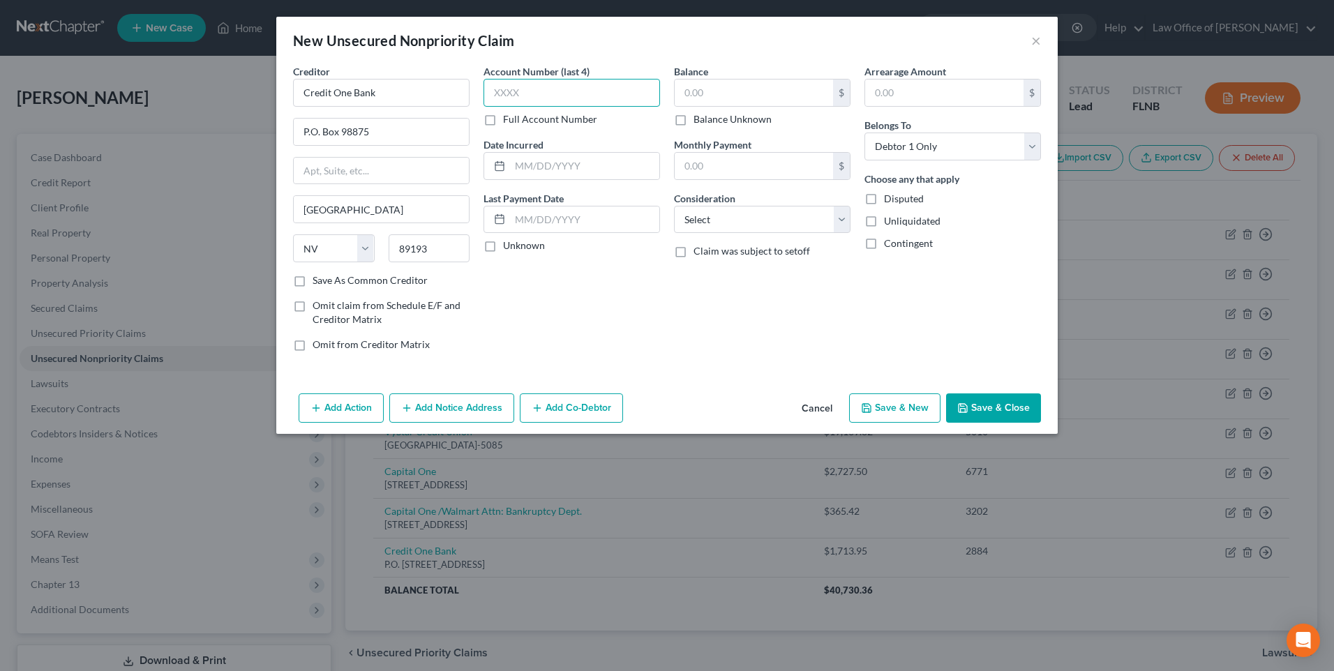
click at [594, 91] on input "text" at bounding box center [571, 93] width 177 height 28
paste input "5283"
type input "5283"
click at [503, 247] on label "Unknown" at bounding box center [524, 246] width 42 height 14
click at [509, 247] on input "Unknown" at bounding box center [513, 243] width 9 height 9
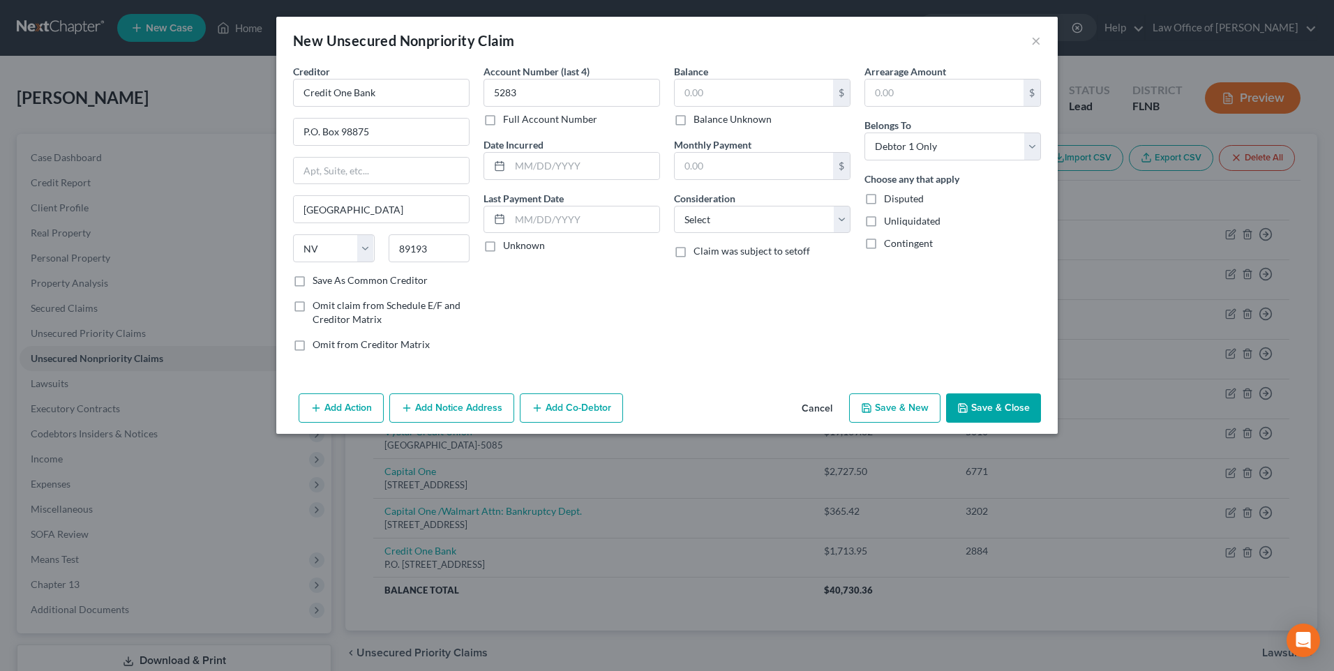
checkbox input "true"
click at [734, 95] on input "text" at bounding box center [754, 93] width 158 height 27
paste input "988.48"
type input "988.48"
click at [843, 222] on select "Select Cable / Satellite Services Collection Agency Credit Card Debt Debt Couns…" at bounding box center [762, 220] width 177 height 28
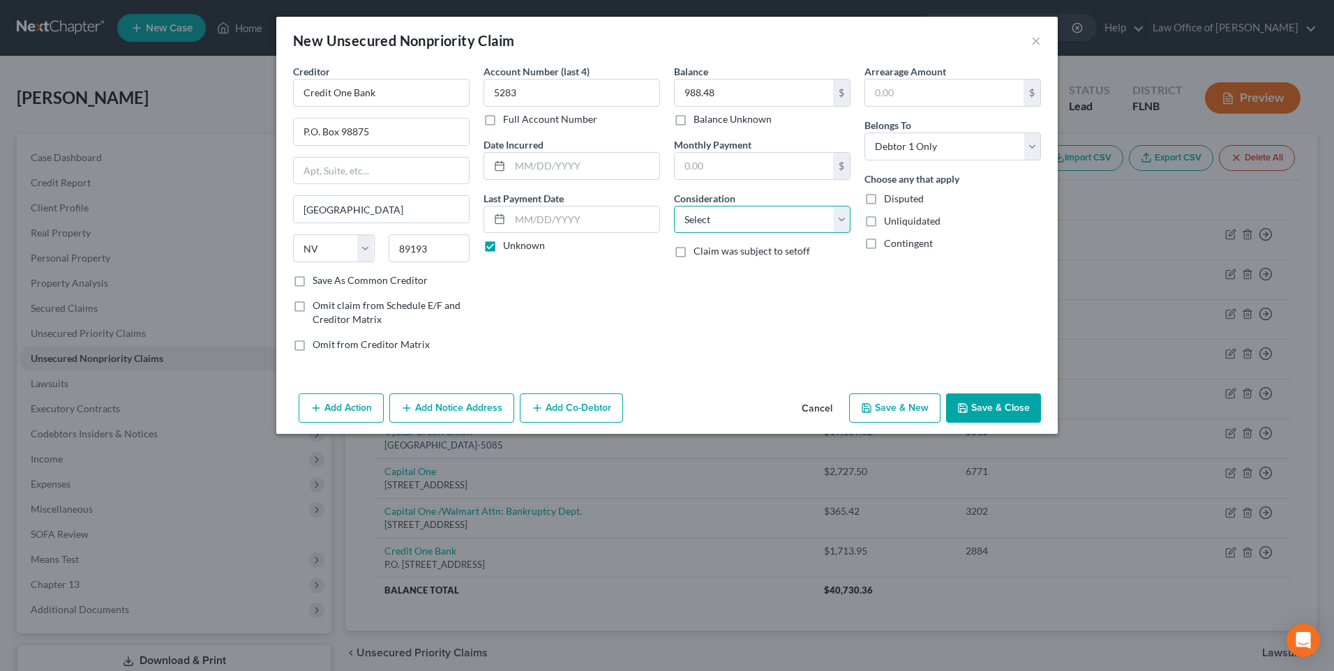
select select "2"
click at [674, 206] on select "Select Cable / Satellite Services Collection Agency Credit Card Debt Debt Couns…" at bounding box center [762, 220] width 177 height 28
click at [892, 407] on button "Save & New" at bounding box center [894, 407] width 91 height 29
select select "0"
type input "0.00"
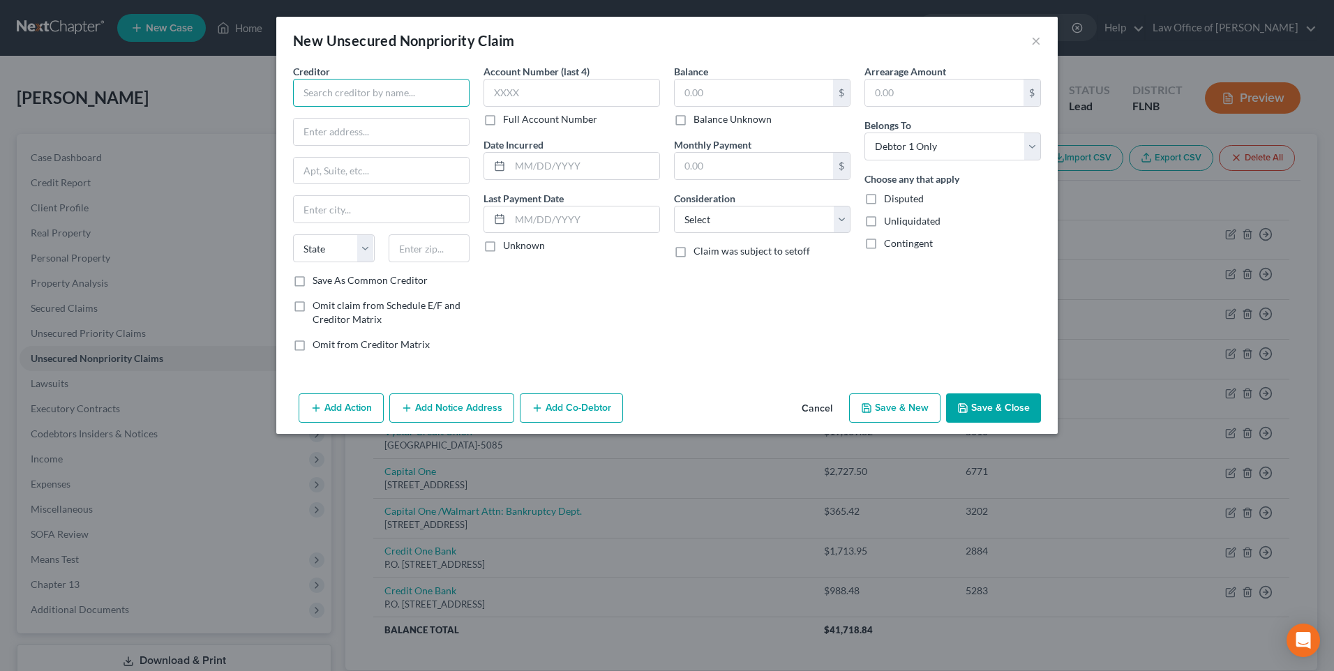
click at [408, 93] on input "text" at bounding box center [381, 93] width 177 height 28
paste input "Credit One"
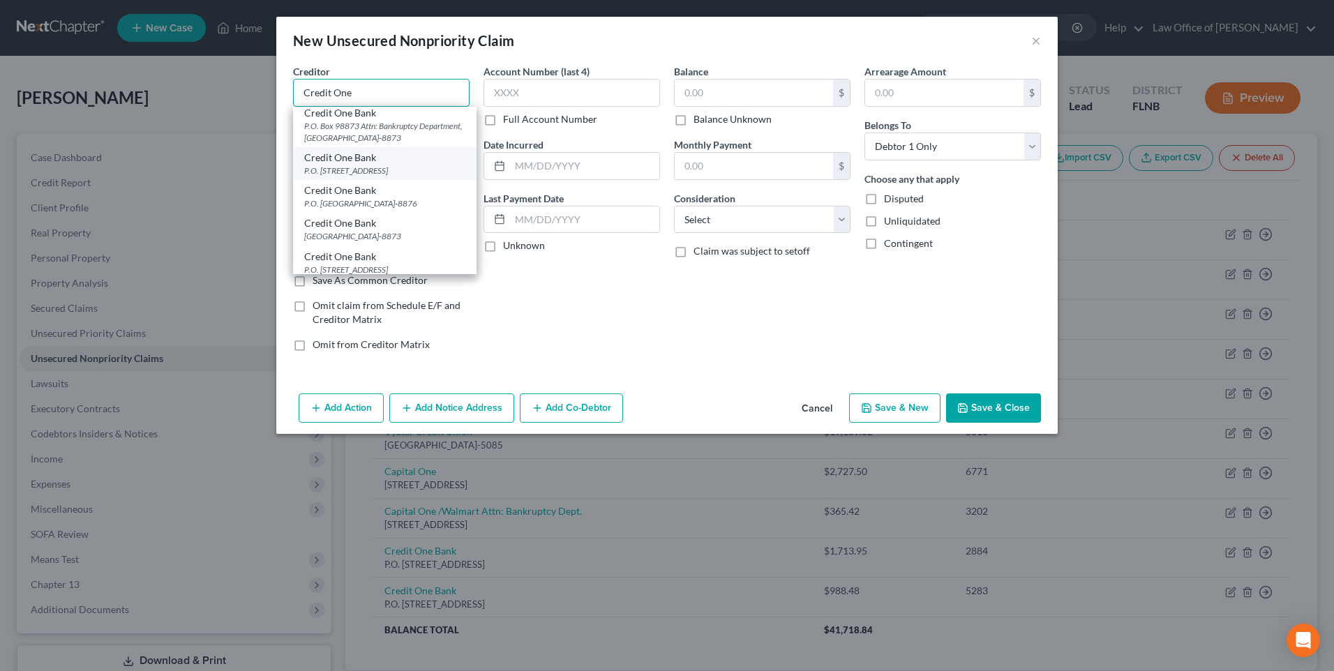
scroll to position [70, 0]
click at [364, 231] on div "Credit One Bank" at bounding box center [384, 224] width 161 height 14
type input "Credit One Bank"
type input "P.O. Box 98875"
type input "[GEOGRAPHIC_DATA]"
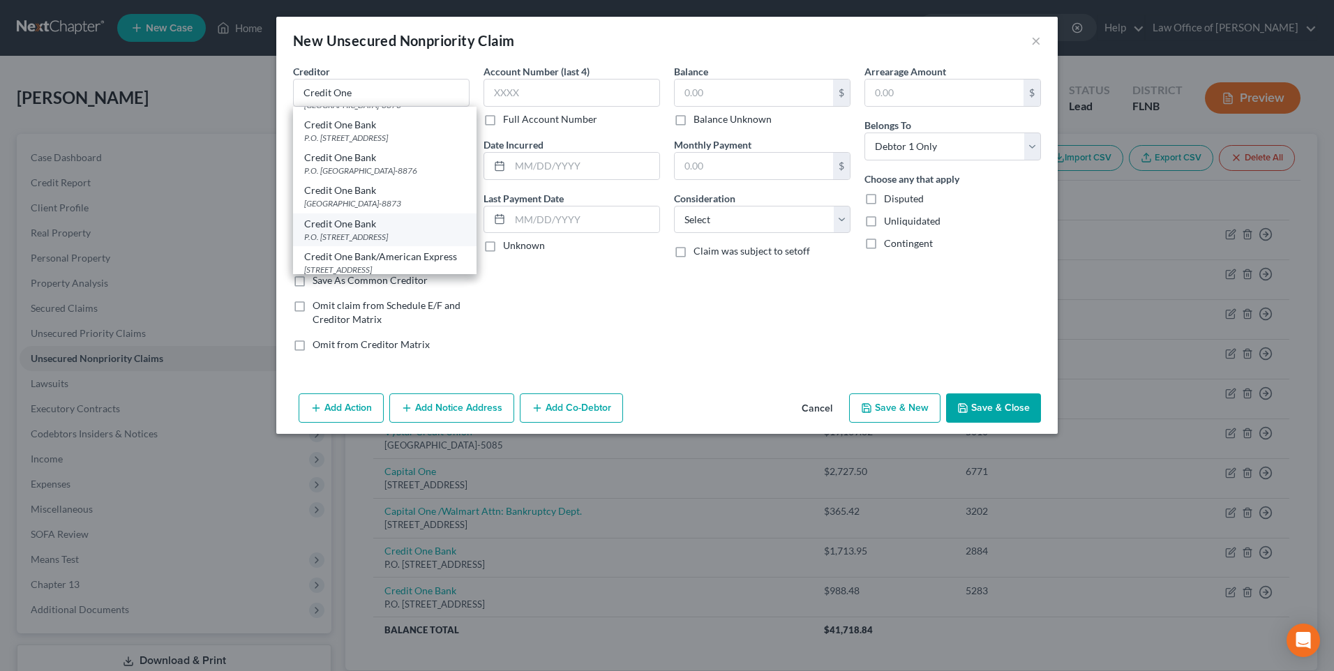
select select "31"
type input "89193"
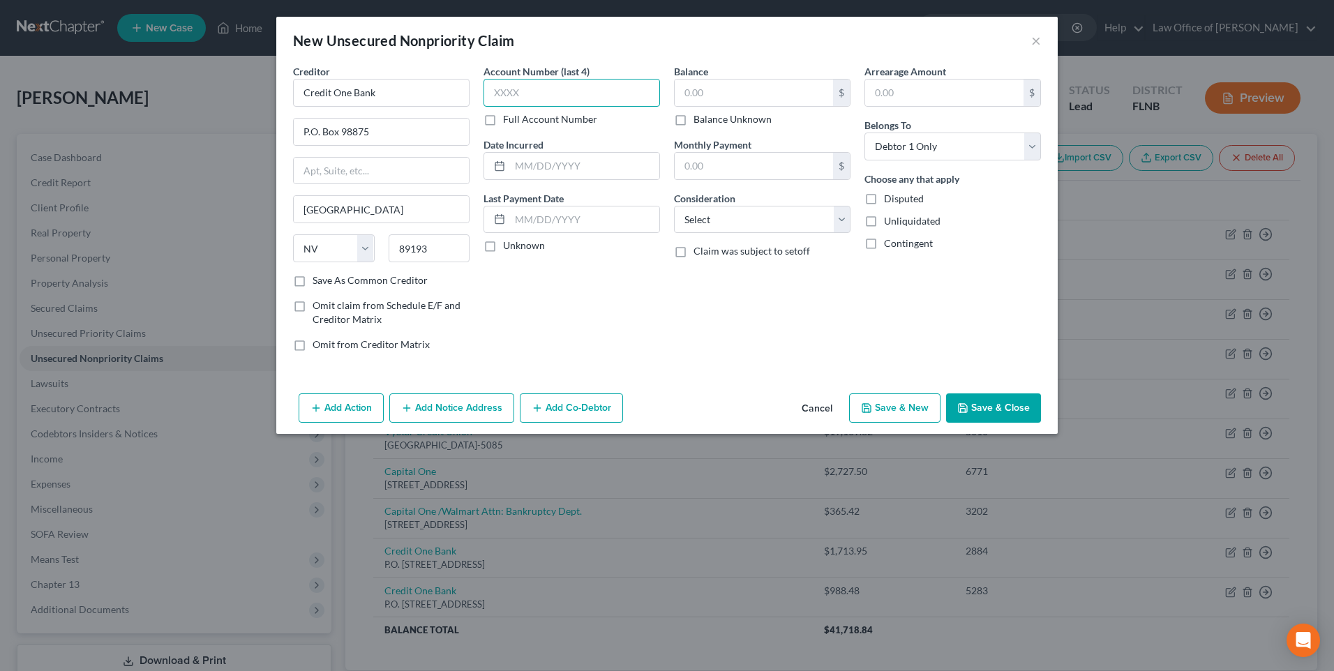
click at [528, 88] on input "text" at bounding box center [571, 93] width 177 height 28
paste input "7733"
type input "7733"
click at [503, 250] on label "Unknown" at bounding box center [524, 246] width 42 height 14
click at [509, 248] on input "Unknown" at bounding box center [513, 243] width 9 height 9
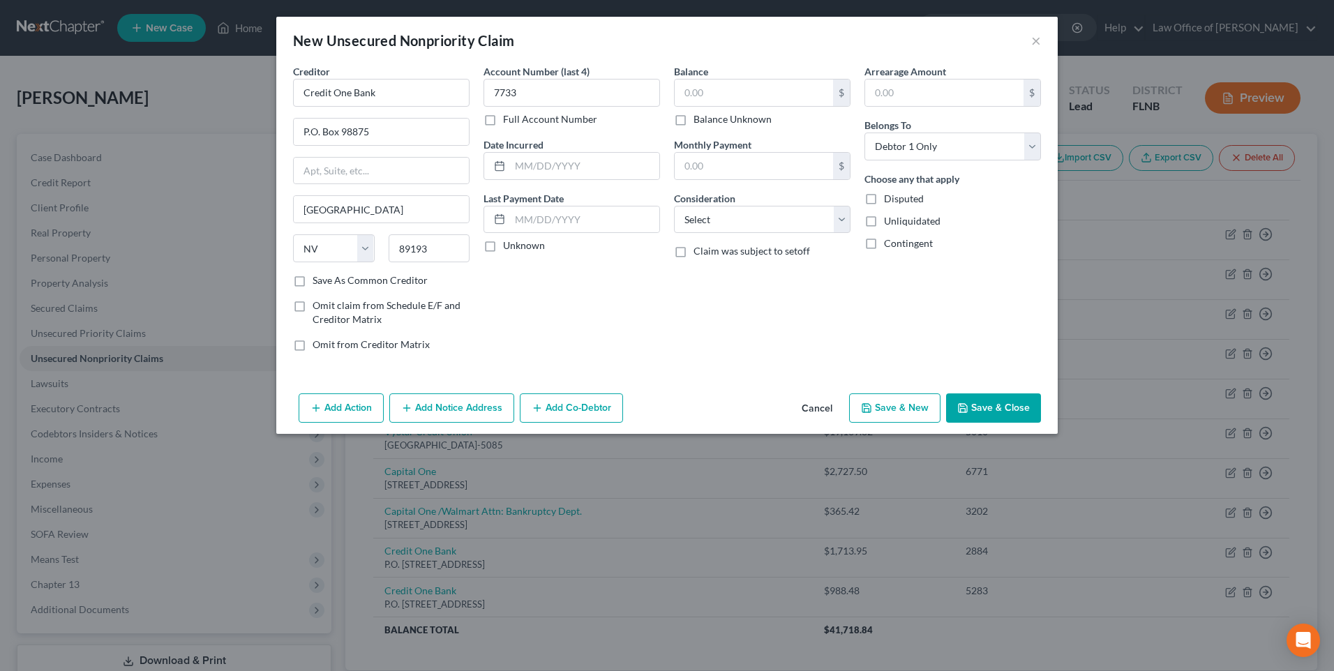
checkbox input "true"
click at [752, 91] on input "text" at bounding box center [754, 93] width 158 height 27
paste input "2276.18"
type input "2,276.18"
click at [842, 220] on select "Select Cable / Satellite Services Collection Agency Credit Card Debt Debt Couns…" at bounding box center [762, 220] width 177 height 28
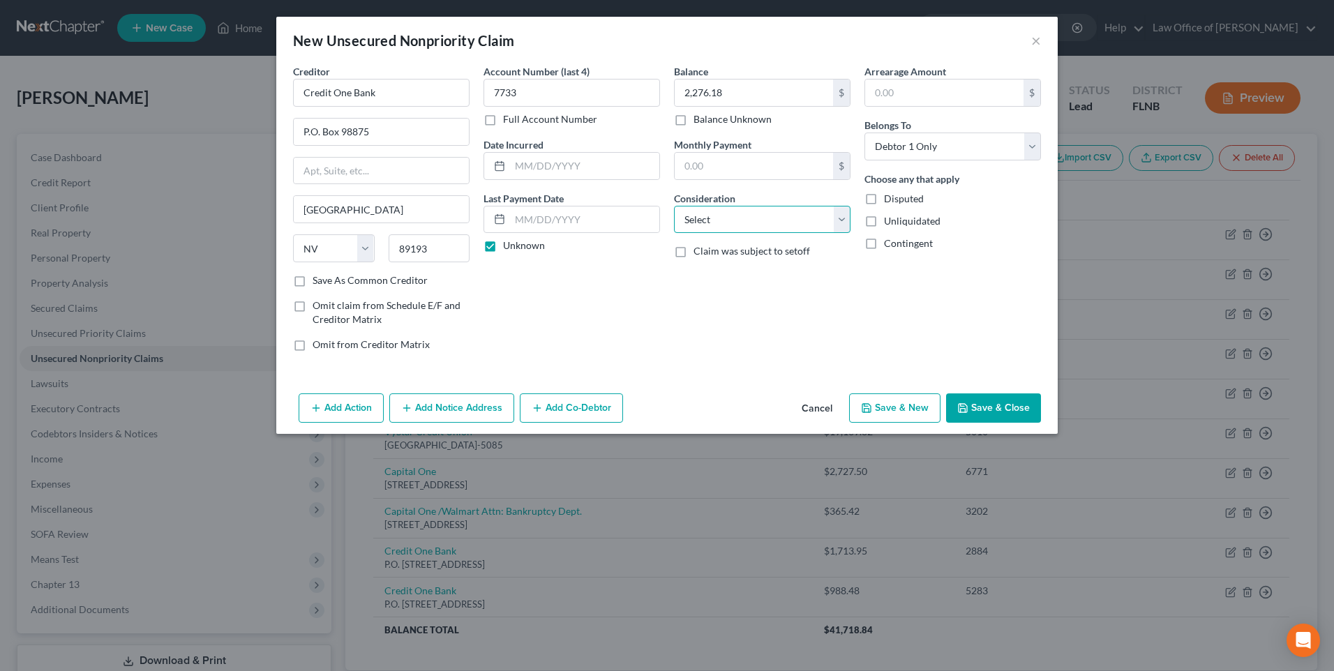
select select "2"
click at [674, 206] on select "Select Cable / Satellite Services Collection Agency Credit Card Debt Debt Couns…" at bounding box center [762, 220] width 177 height 28
click at [889, 406] on button "Save & New" at bounding box center [894, 407] width 91 height 29
select select "0"
type input "0.00"
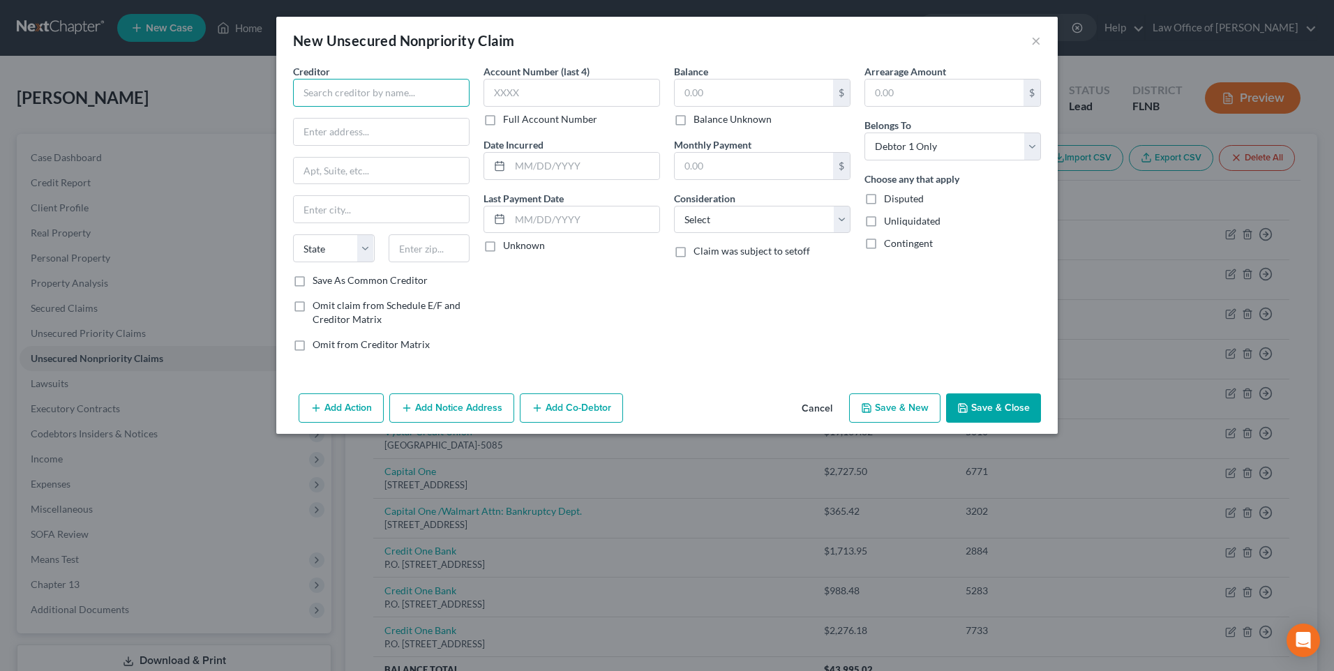
click at [415, 93] on input "text" at bounding box center [381, 93] width 177 height 28
paste input "Citi"
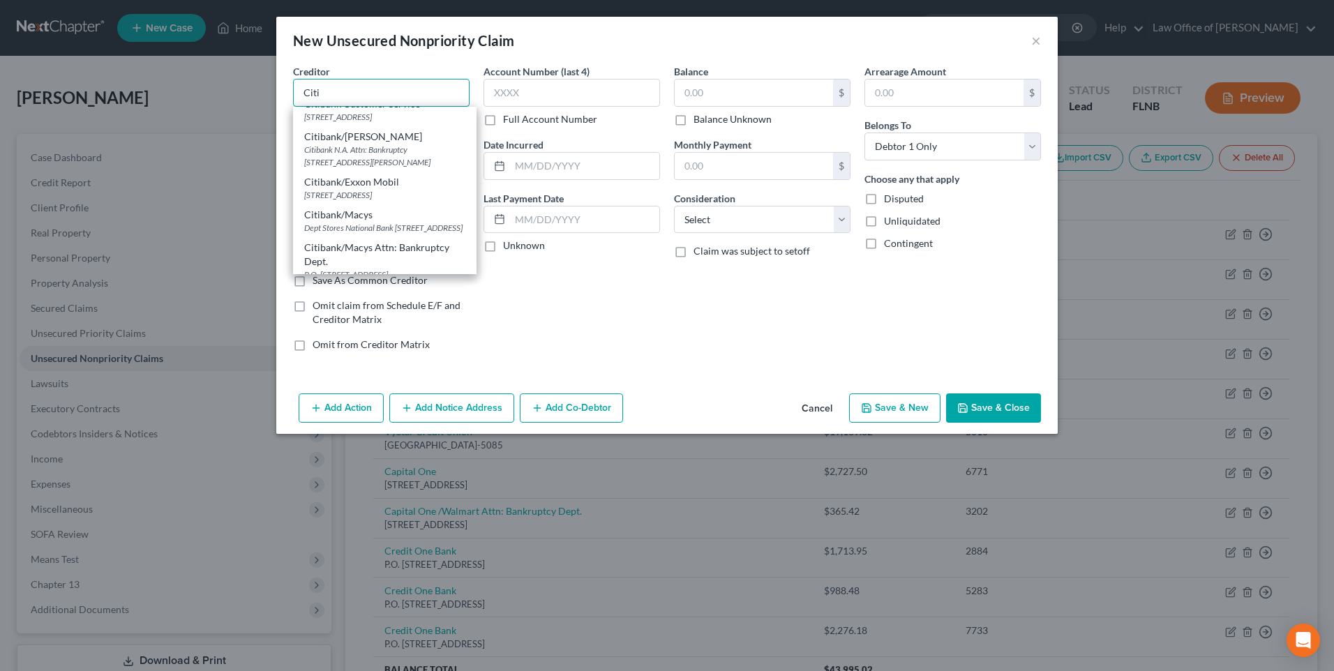
scroll to position [558, 0]
type input "Citibank/Macys"
type input "Dept Stores National Bank"
type input "[STREET_ADDRESS]"
type input "[GEOGRAPHIC_DATA]"
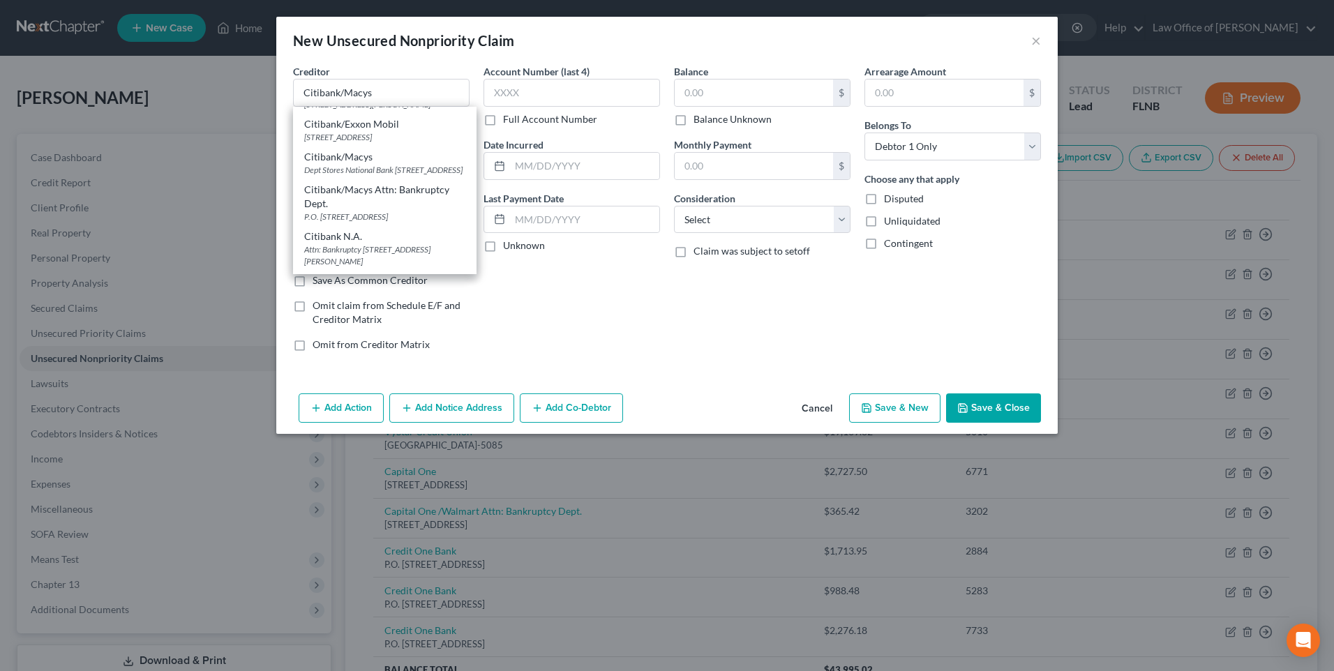
select select "43"
type input "57108"
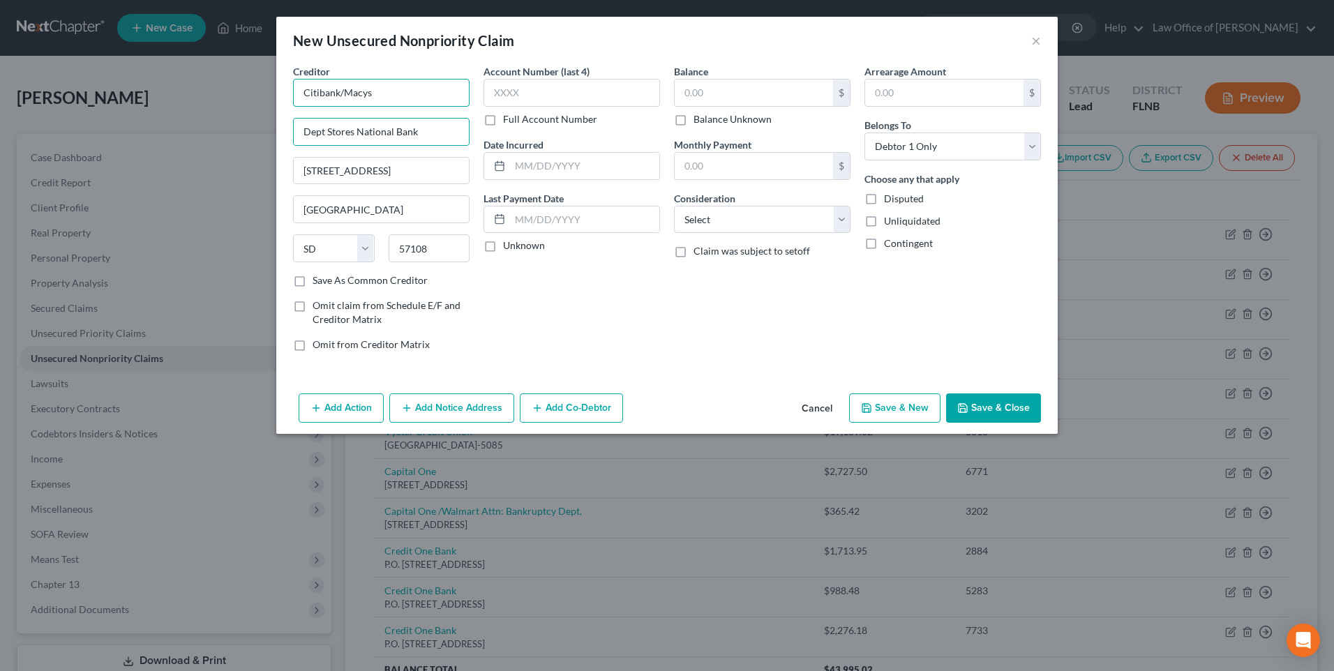
click at [405, 91] on input "Citibank/Macys" at bounding box center [381, 93] width 177 height 28
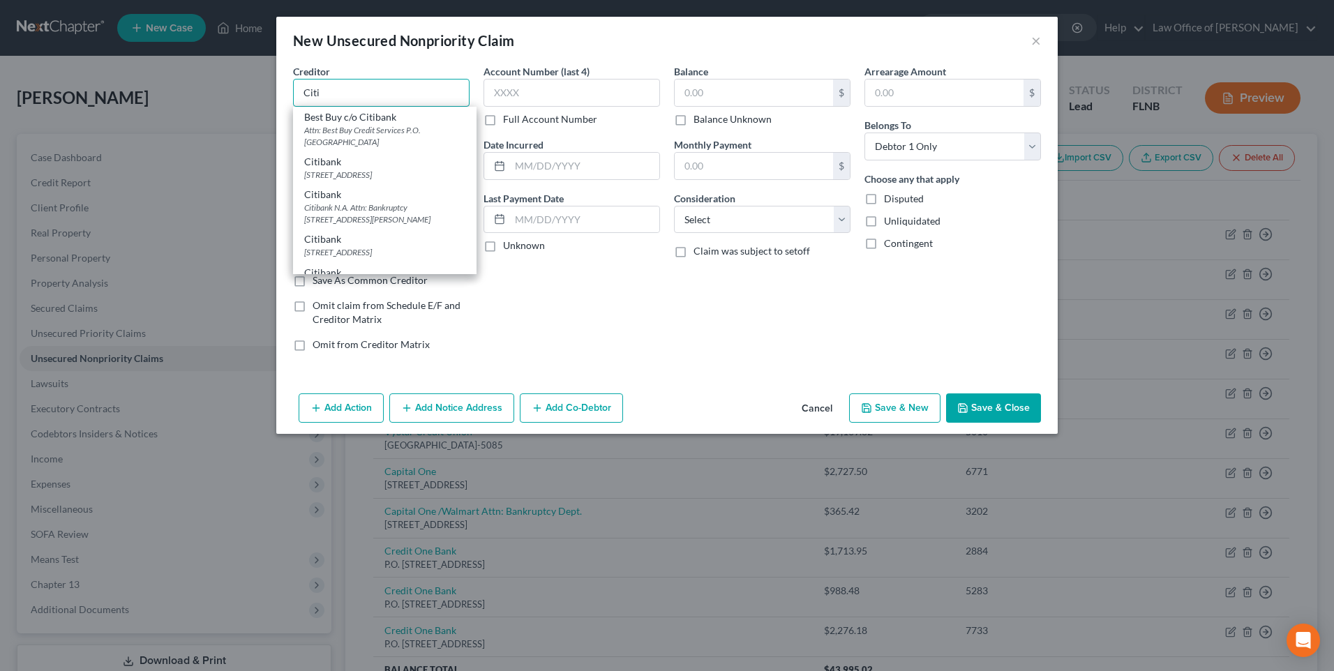
type input "Citi"
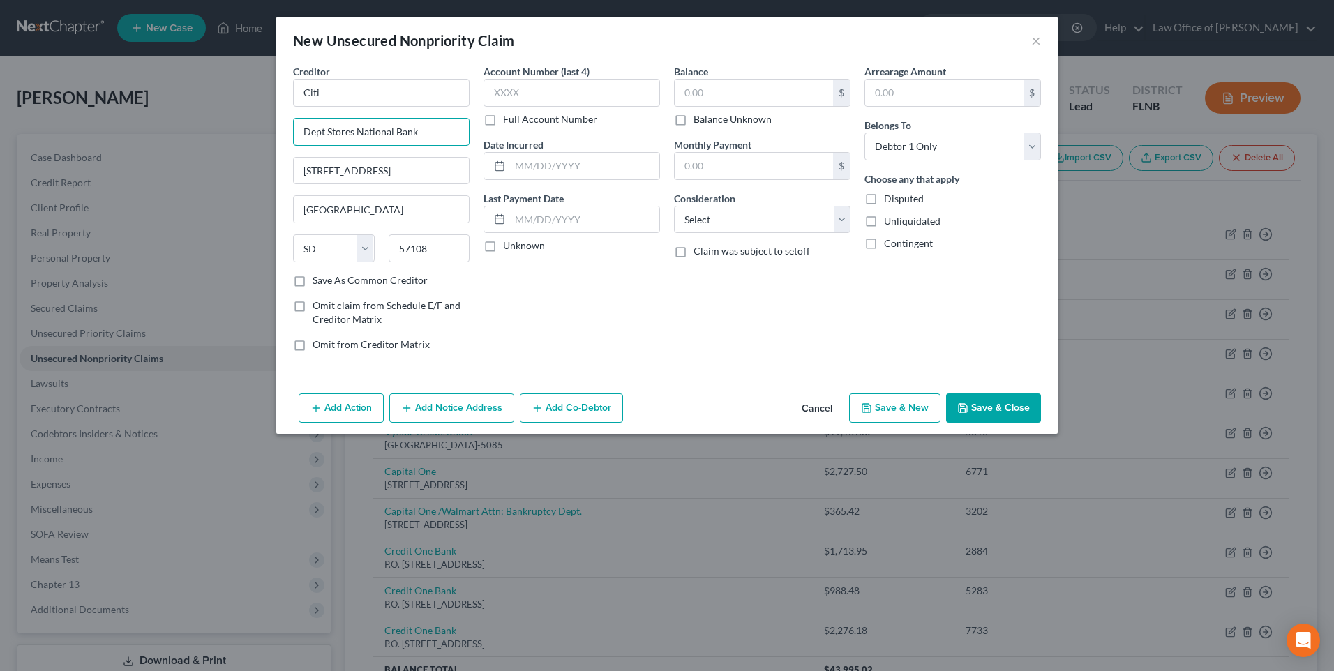
drag, startPoint x: 437, startPoint y: 126, endPoint x: 261, endPoint y: 133, distance: 176.0
click at [261, 133] on div "New Unsecured Nonpriority Claim × Creditor * Citi Dept Stores National Bank 580…" at bounding box center [667, 335] width 1334 height 671
drag, startPoint x: 423, startPoint y: 174, endPoint x: 223, endPoint y: 192, distance: 201.1
click at [223, 192] on div "New Unsecured Nonpriority Claim × Creditor * Citi 5800 S. Corporate Place [GEOG…" at bounding box center [667, 335] width 1334 height 671
paste input "PO Box 6241"
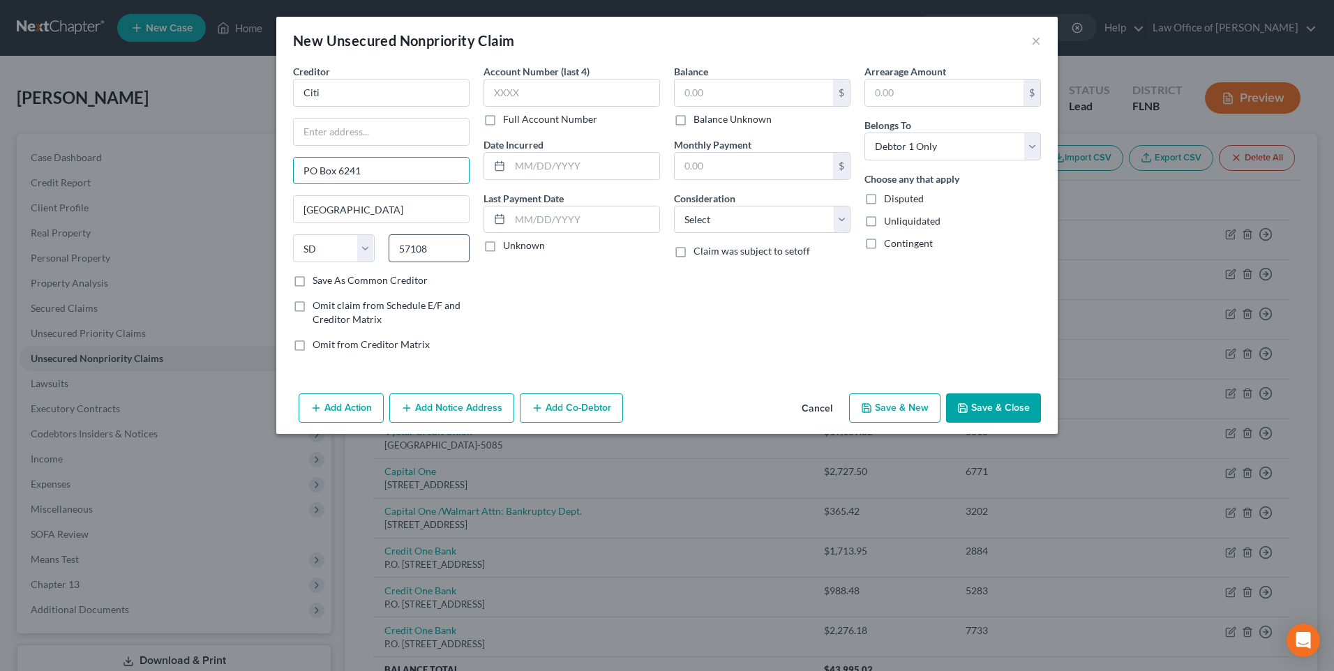
type input "PO Box 6241"
drag, startPoint x: 435, startPoint y: 248, endPoint x: 393, endPoint y: 245, distance: 41.3
click at [393, 245] on input "57108" at bounding box center [430, 248] width 82 height 28
type input "57117"
click at [540, 88] on input "text" at bounding box center [571, 93] width 177 height 28
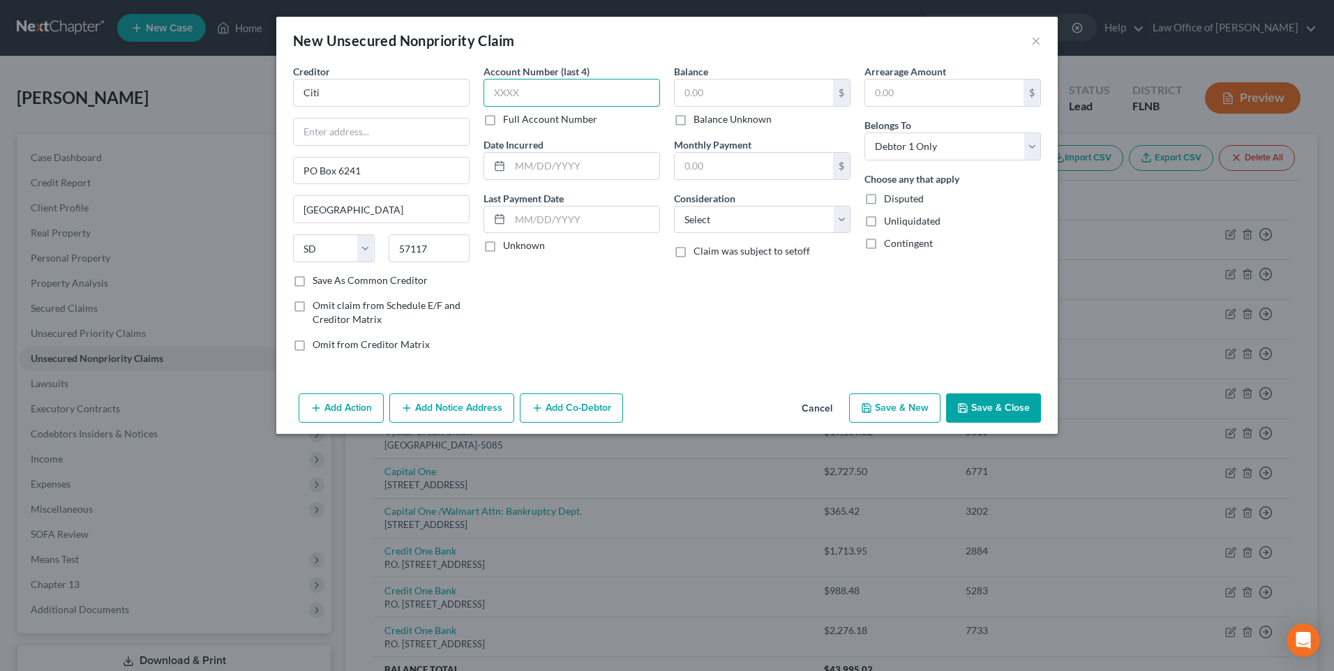
paste input "8662"
type input "8662"
click at [503, 248] on label "Unknown" at bounding box center [524, 246] width 42 height 14
click at [509, 248] on input "Unknown" at bounding box center [513, 243] width 9 height 9
checkbox input "true"
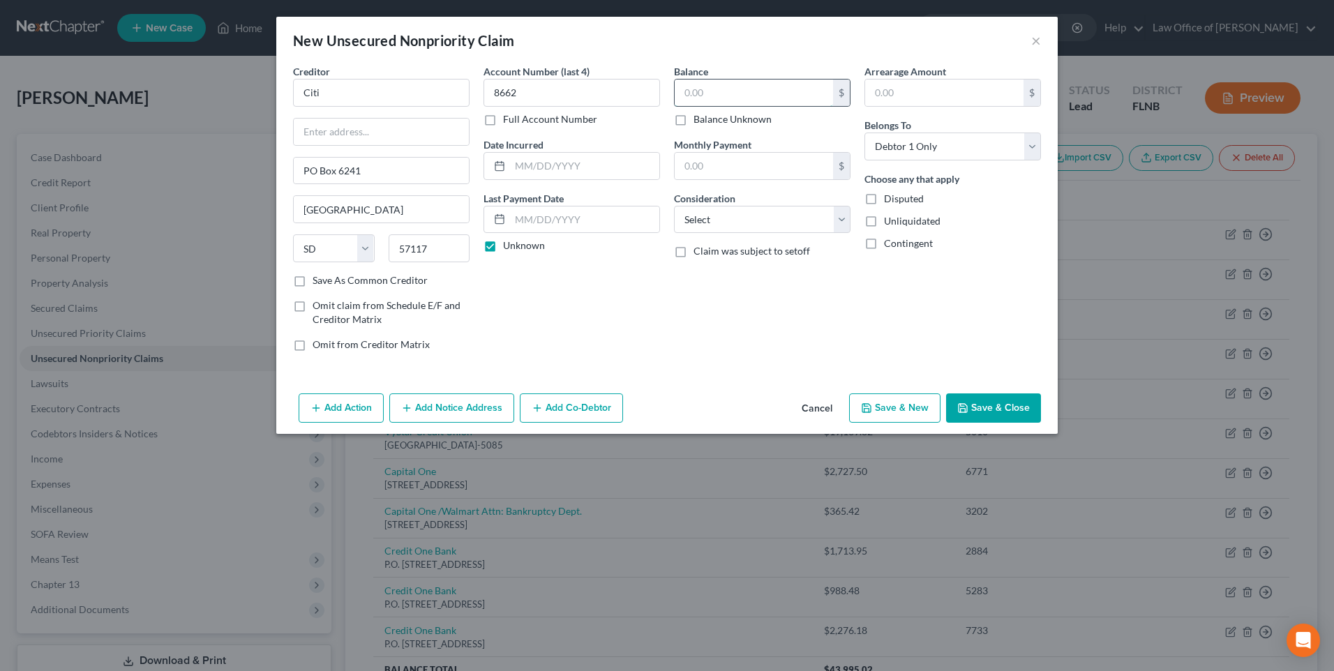
drag, startPoint x: 736, startPoint y: 87, endPoint x: 691, endPoint y: 93, distance: 45.7
click at [691, 93] on input "text" at bounding box center [754, 93] width 158 height 27
paste input "3168.41"
type input "3,168.41"
click at [842, 223] on select "Select Cable / Satellite Services Collection Agency Credit Card Debt Debt Couns…" at bounding box center [762, 220] width 177 height 28
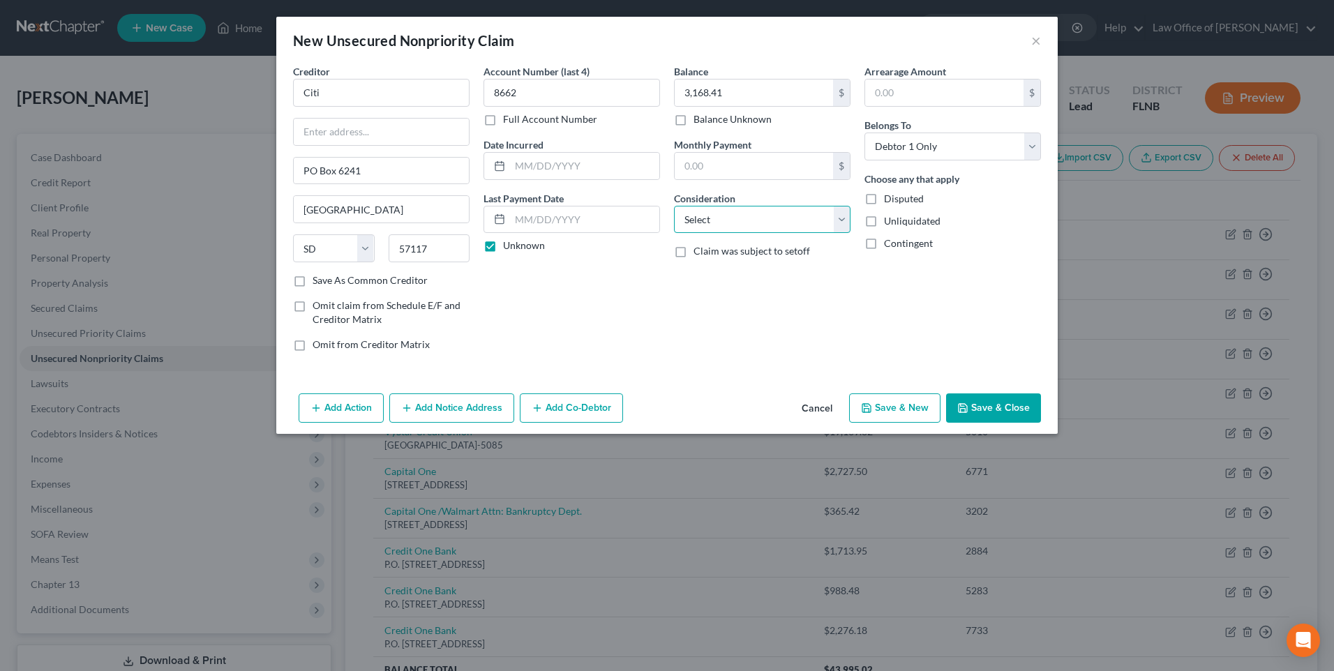
select select "2"
click at [674, 206] on select "Select Cable / Satellite Services Collection Agency Credit Card Debt Debt Couns…" at bounding box center [762, 220] width 177 height 28
click at [885, 407] on button "Save & New" at bounding box center [894, 407] width 91 height 29
select select "0"
click at [427, 97] on input "text" at bounding box center [381, 93] width 177 height 28
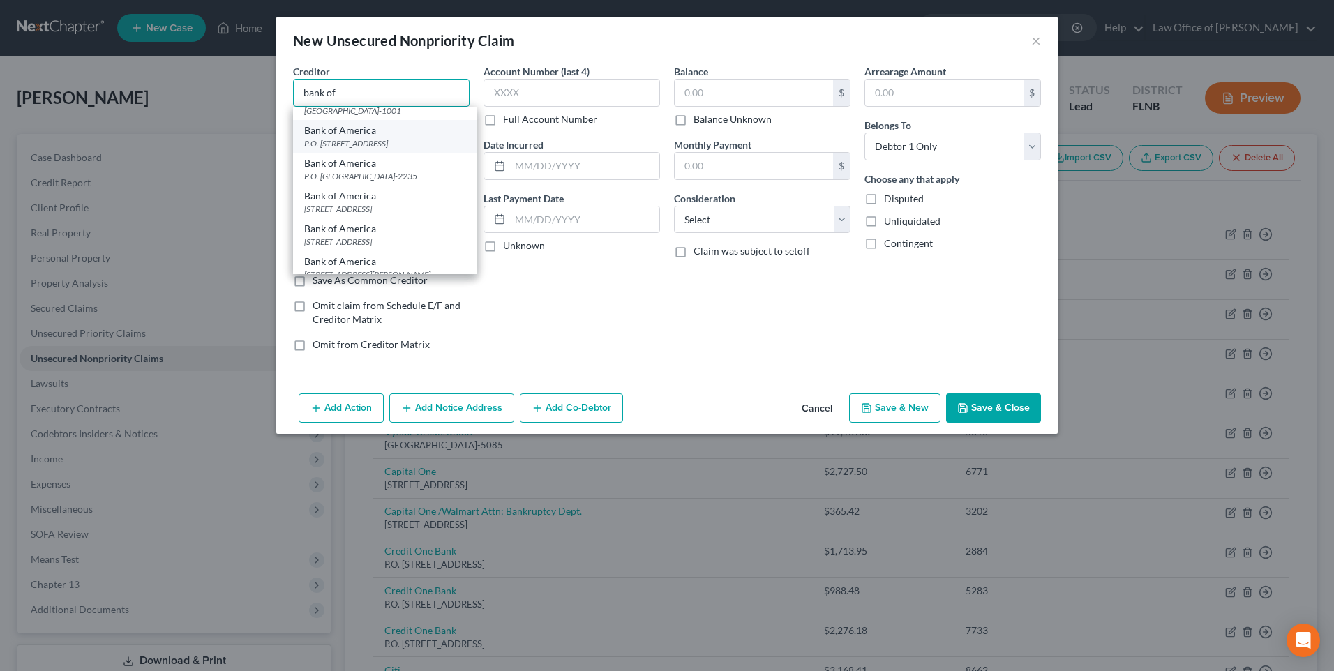
scroll to position [209, 0]
click at [362, 124] on div "[GEOGRAPHIC_DATA]-1001" at bounding box center [384, 118] width 161 height 12
type input "Bank of America"
type input "PO Box 851001"
type input "[GEOGRAPHIC_DATA]"
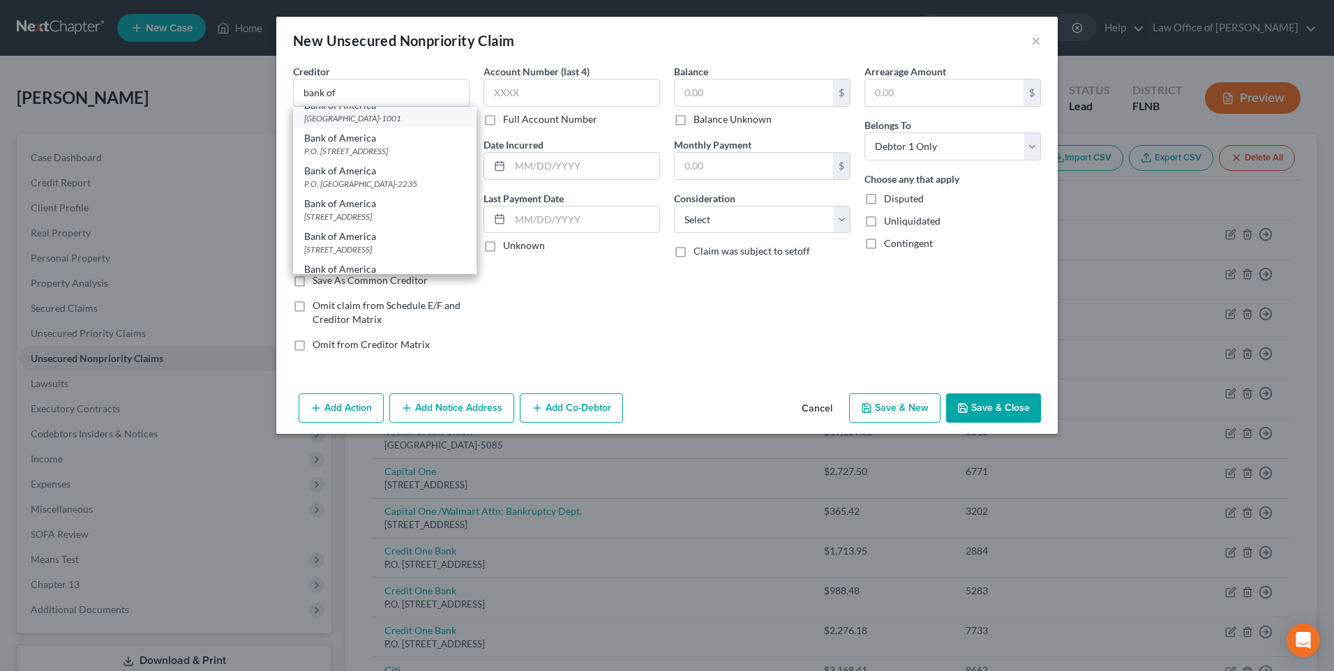
select select "45"
type input "75285-1001"
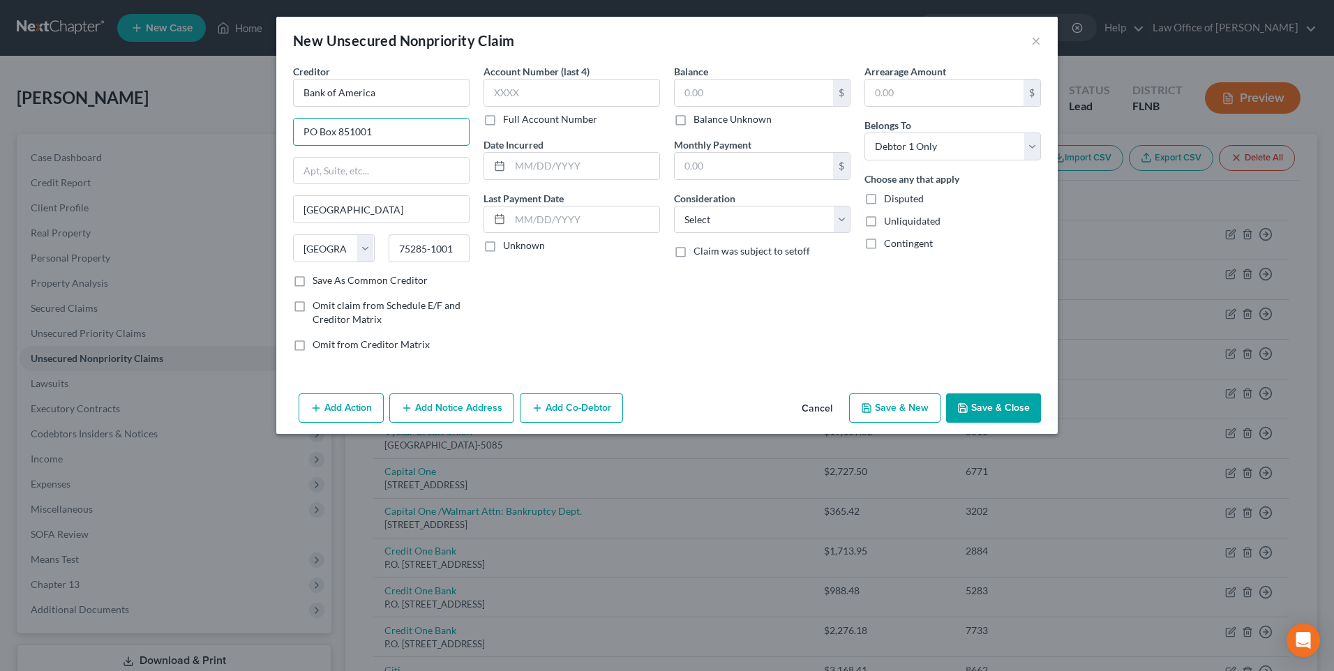
drag, startPoint x: 407, startPoint y: 133, endPoint x: 289, endPoint y: 141, distance: 118.2
click at [289, 141] on div "Creditor * Bank of America [GEOGRAPHIC_DATA] [GEOGRAPHIC_DATA] [US_STATE] AK AR…" at bounding box center [381, 213] width 190 height 299
paste input ".O. Box 25118"
click at [308, 127] on input "P.O. Box 25118" at bounding box center [381, 132] width 175 height 27
type input "PO Box 25118"
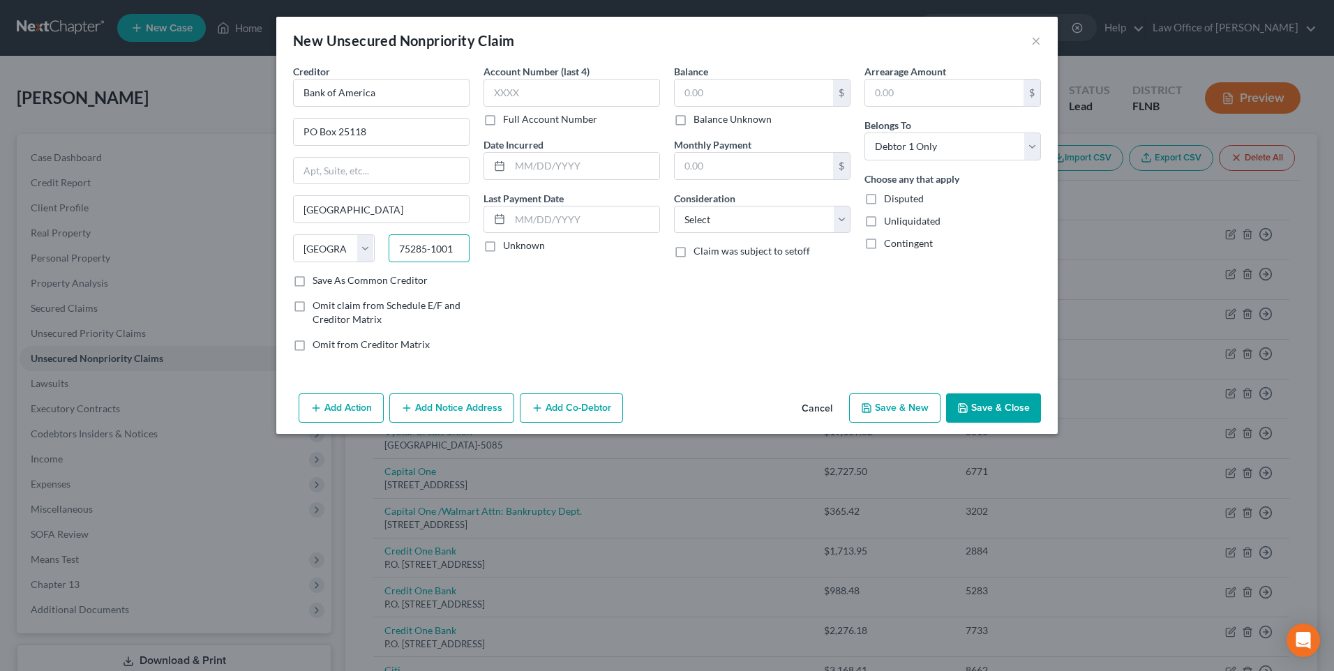
drag, startPoint x: 456, startPoint y: 245, endPoint x: 376, endPoint y: 243, distance: 80.3
click at [376, 243] on div "State [US_STATE] AK AR AZ CA CO CT DE DC [GEOGRAPHIC_DATA] [GEOGRAPHIC_DATA] GU…" at bounding box center [381, 253] width 190 height 39
type input "33622"
type input "[GEOGRAPHIC_DATA]"
select select "9"
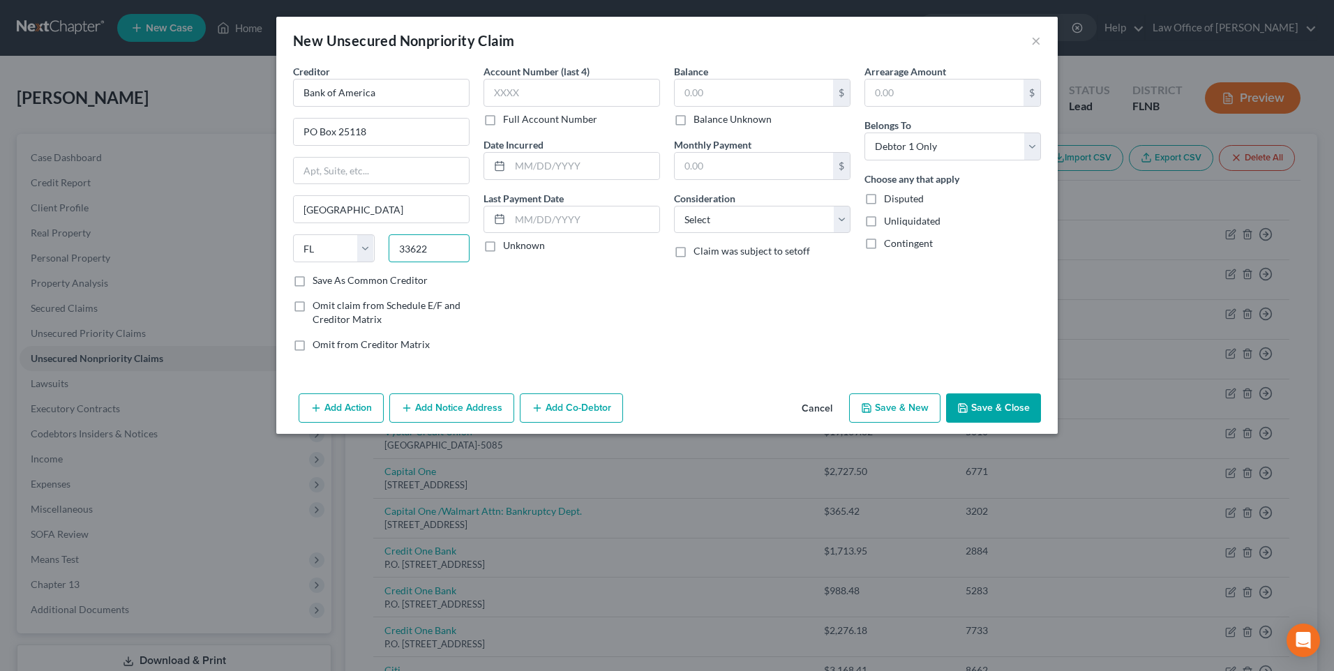
click at [430, 248] on input "33622" at bounding box center [430, 248] width 82 height 28
type input "33622-5118"
click at [549, 88] on input "text" at bounding box center [571, 93] width 177 height 28
type input "4471"
click at [705, 90] on input "text" at bounding box center [754, 93] width 158 height 27
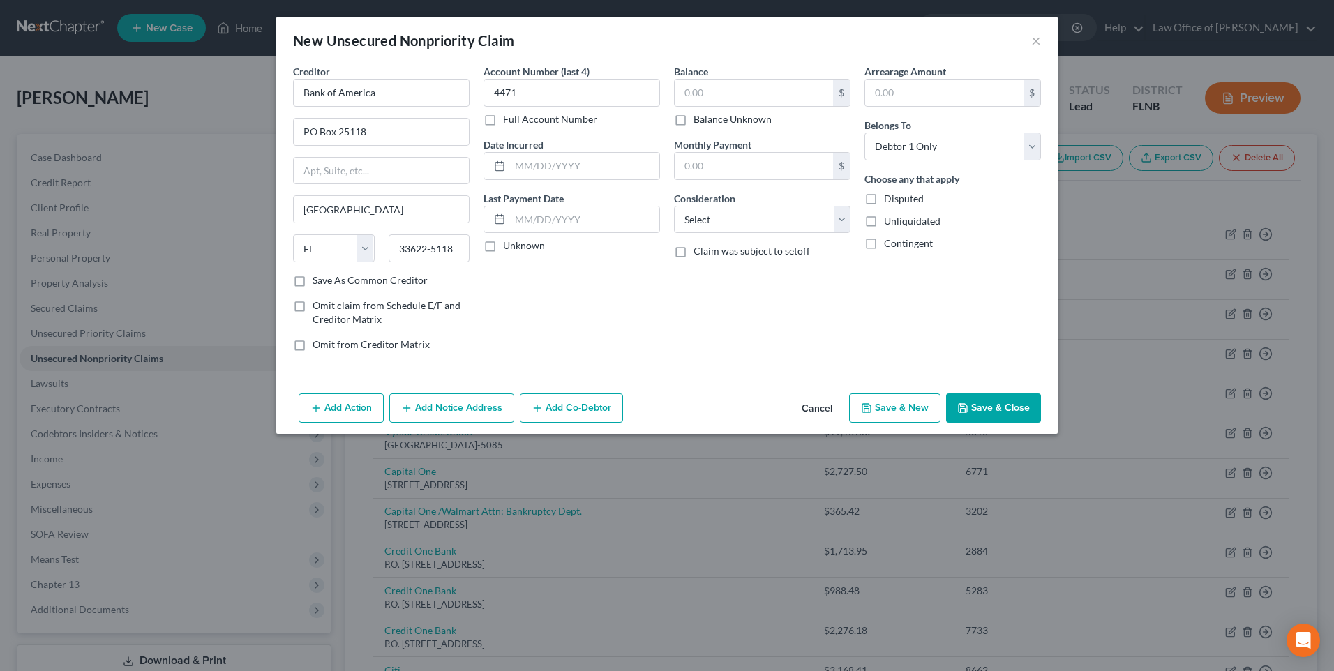
click at [503, 246] on label "Unknown" at bounding box center [524, 246] width 42 height 14
click at [509, 246] on input "Unknown" at bounding box center [513, 243] width 9 height 9
checkbox input "true"
click at [708, 89] on input "text" at bounding box center [754, 93] width 158 height 27
paste input "6492.69"
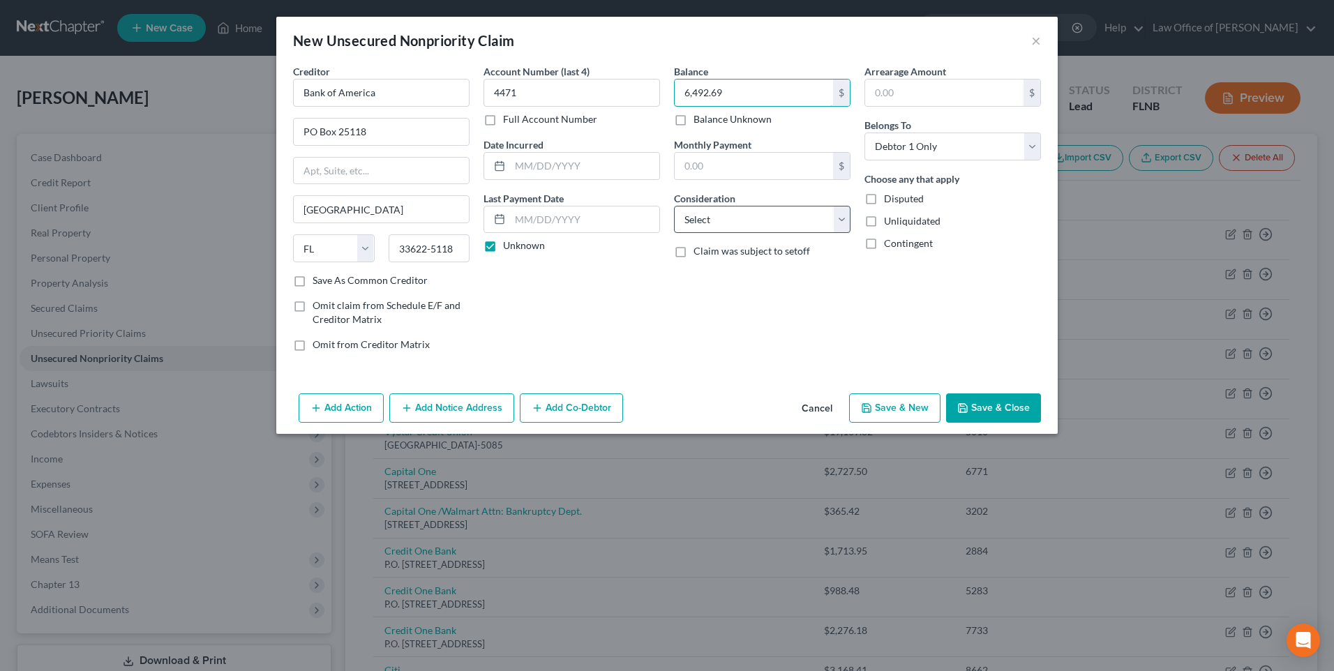
type input "6,492.69"
click at [841, 218] on select "Select Cable / Satellite Services Collection Agency Credit Card Debt Debt Couns…" at bounding box center [762, 220] width 177 height 28
select select "2"
click at [674, 206] on select "Select Cable / Satellite Services Collection Agency Credit Card Debt Debt Couns…" at bounding box center [762, 220] width 177 height 28
click at [892, 412] on button "Save & New" at bounding box center [894, 407] width 91 height 29
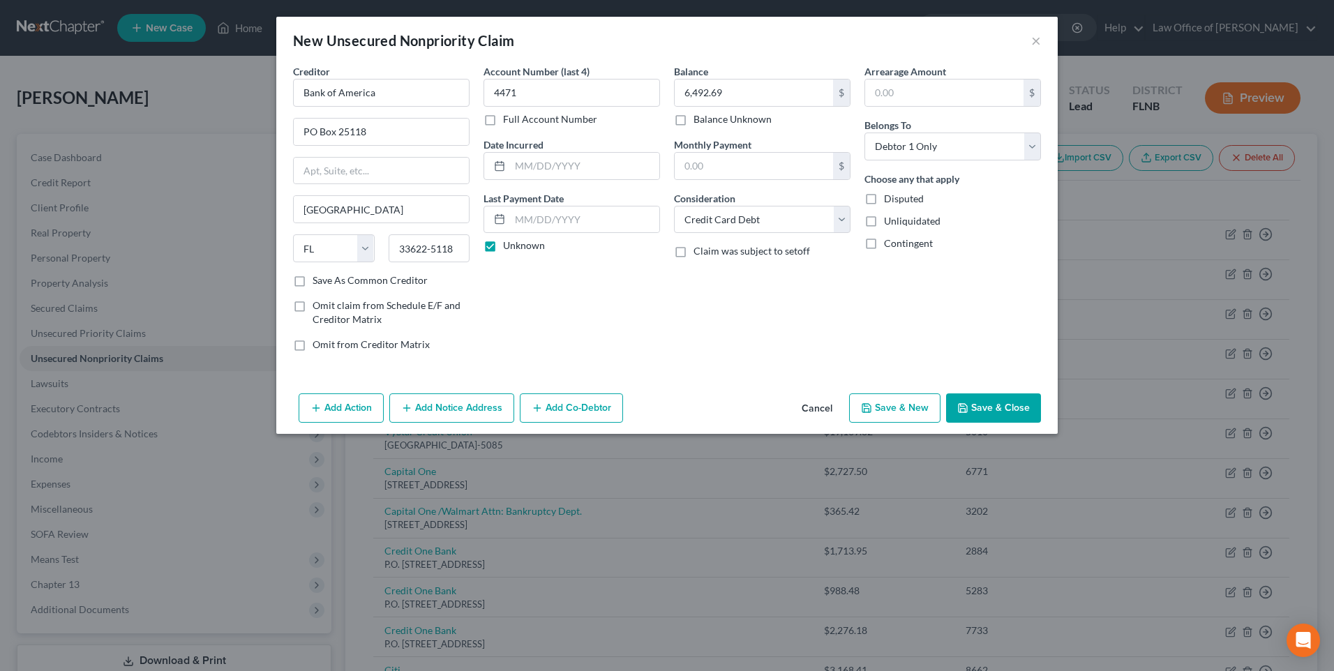
select select "0"
type input "0.00"
click at [381, 91] on input "text" at bounding box center [381, 93] width 177 height 28
paste input "Chase Bank"
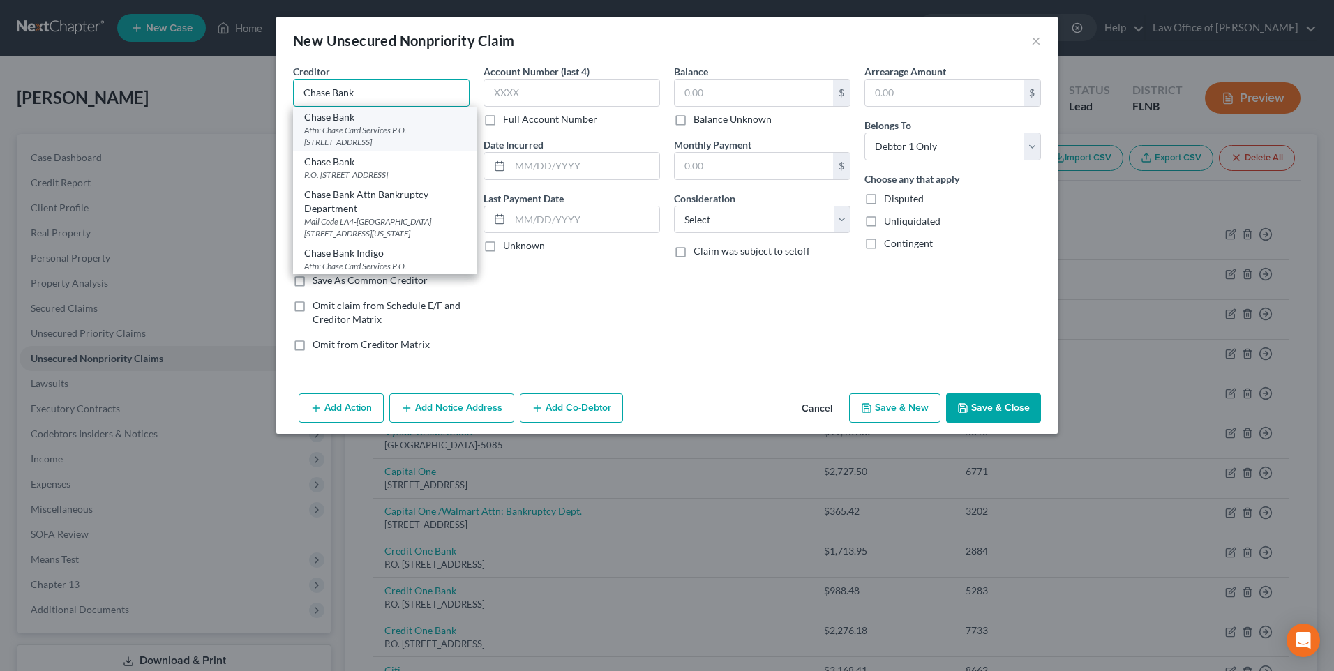
type input "Chase Bank"
click at [369, 145] on div "Attn: Chase Card Services P.O. [STREET_ADDRESS]" at bounding box center [384, 136] width 161 height 24
type input "Attn: Chase Card Services"
type input "P.O. Box 15298"
type input "Wilmington"
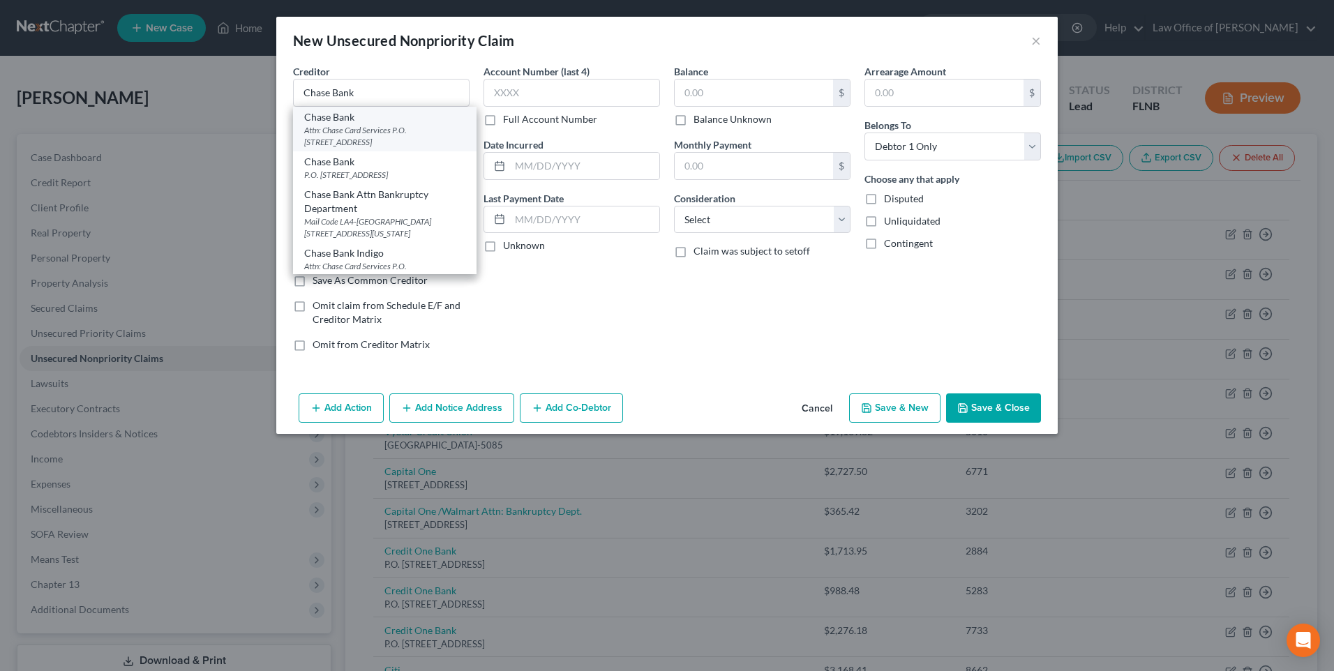
select select "7"
type input "19850"
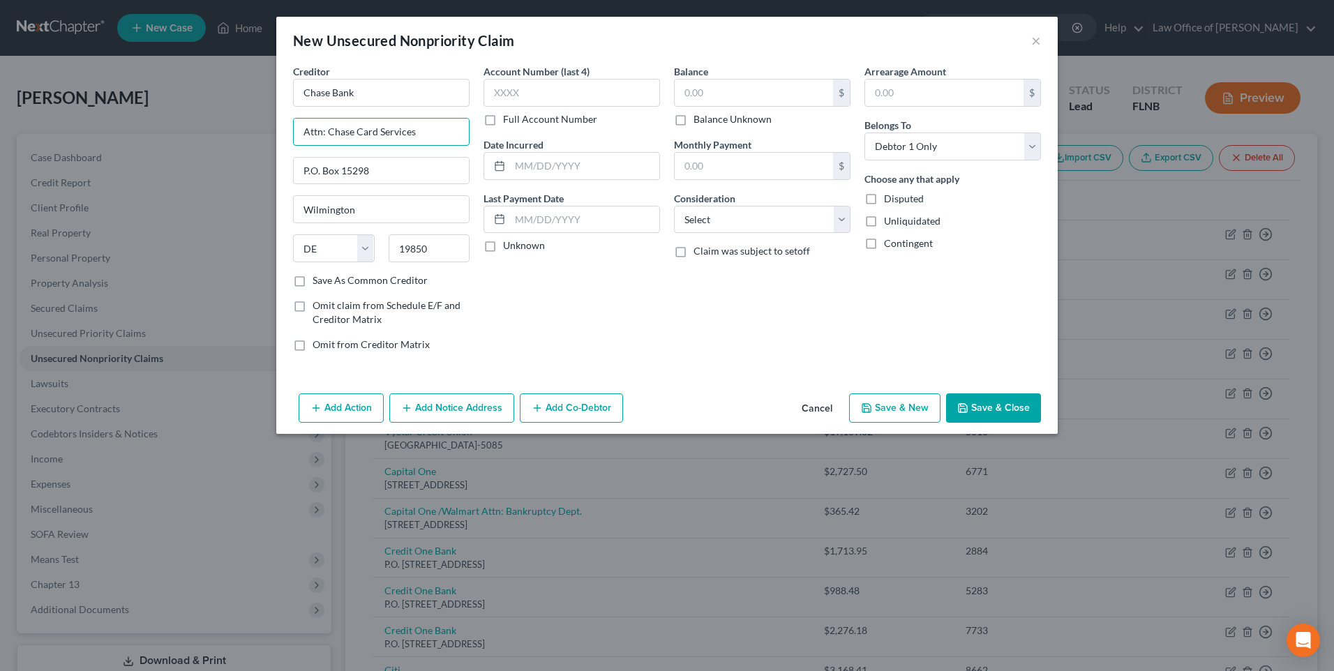
drag, startPoint x: 425, startPoint y: 127, endPoint x: 278, endPoint y: 142, distance: 148.0
click at [278, 142] on div "Creditor * Chase Bank Attn: Chase Card Services P.O. [GEOGRAPHIC_DATA] [US_STAT…" at bounding box center [666, 226] width 781 height 324
drag, startPoint x: 353, startPoint y: 170, endPoint x: 389, endPoint y: 165, distance: 35.9
click at [389, 165] on input "P.O. Box 15298" at bounding box center [381, 171] width 175 height 27
type input "P.O. Box 15369"
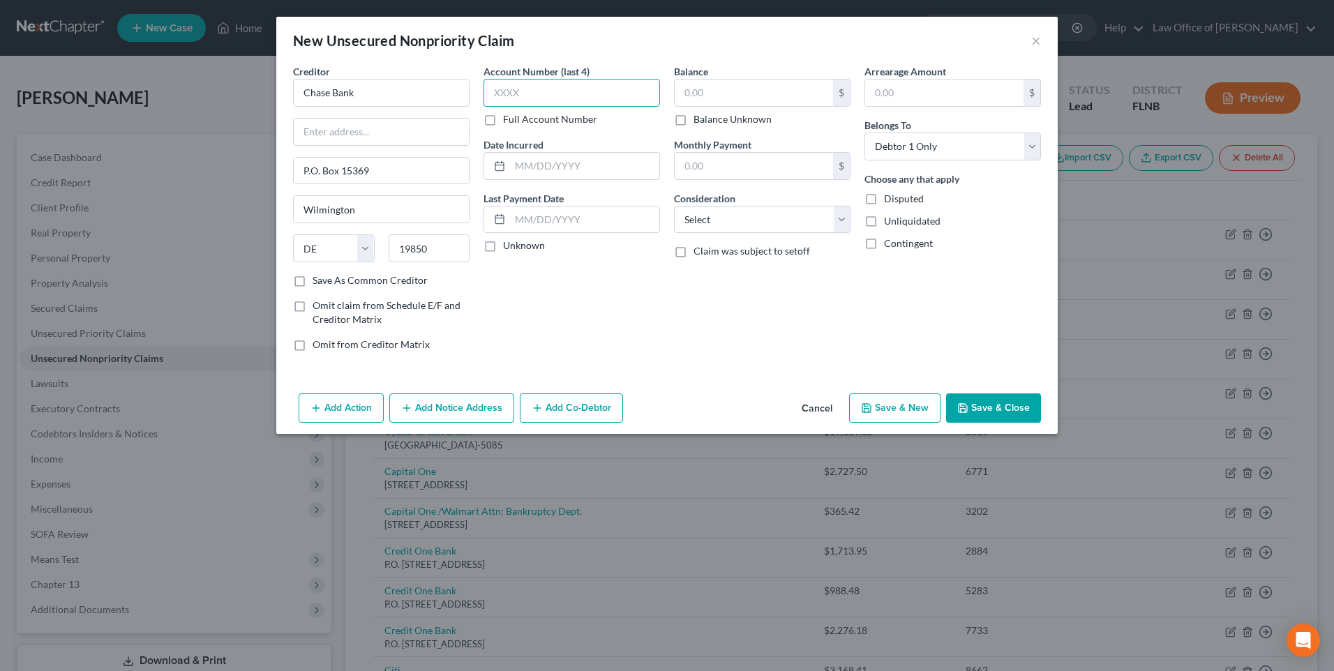
click at [560, 93] on input "text" at bounding box center [571, 93] width 177 height 28
paste input "6047"
type input "6047"
click at [503, 246] on label "Unknown" at bounding box center [524, 246] width 42 height 14
click at [509, 246] on input "Unknown" at bounding box center [513, 243] width 9 height 9
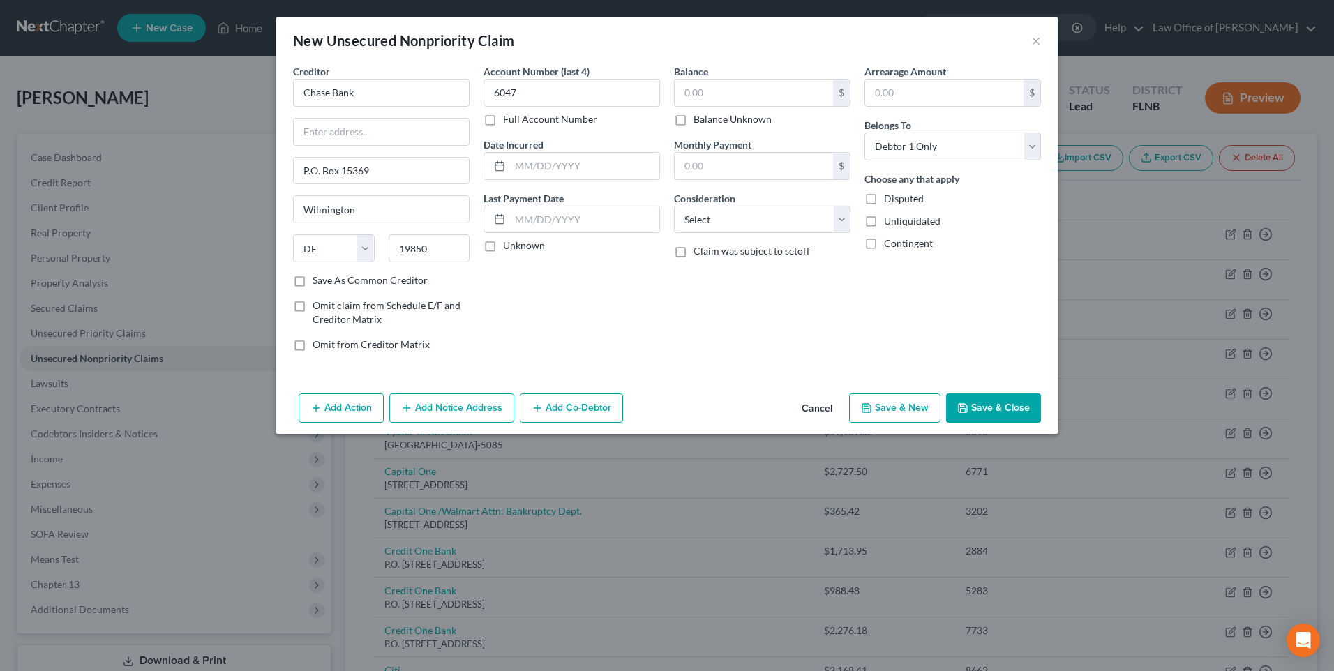
checkbox input "true"
click at [726, 89] on input "text" at bounding box center [754, 93] width 158 height 27
paste input "5601.00"
type input "5,601.00"
click at [706, 227] on select "Select Cable / Satellite Services Collection Agency Credit Card Debt Debt Couns…" at bounding box center [762, 220] width 177 height 28
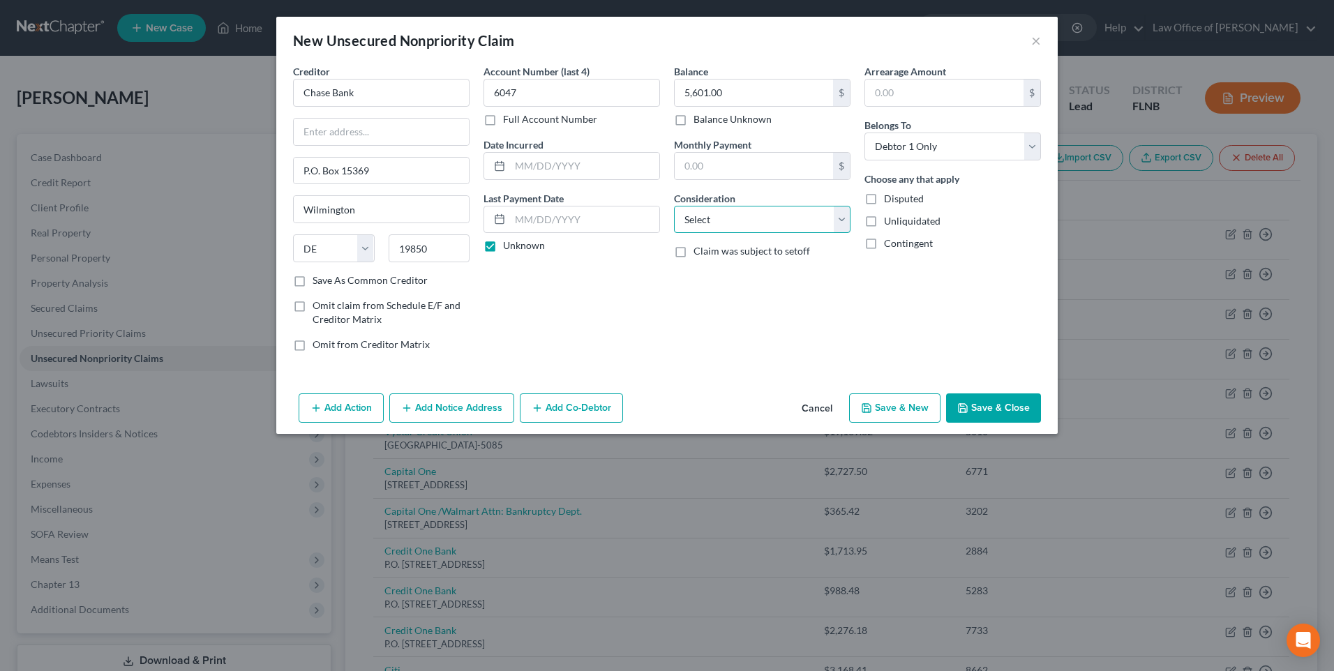
select select "2"
click at [674, 206] on select "Select Cable / Satellite Services Collection Agency Credit Card Debt Debt Couns…" at bounding box center [762, 220] width 177 height 28
click at [890, 405] on button "Save & New" at bounding box center [894, 407] width 91 height 29
select select "0"
click at [373, 94] on input "text" at bounding box center [381, 93] width 177 height 28
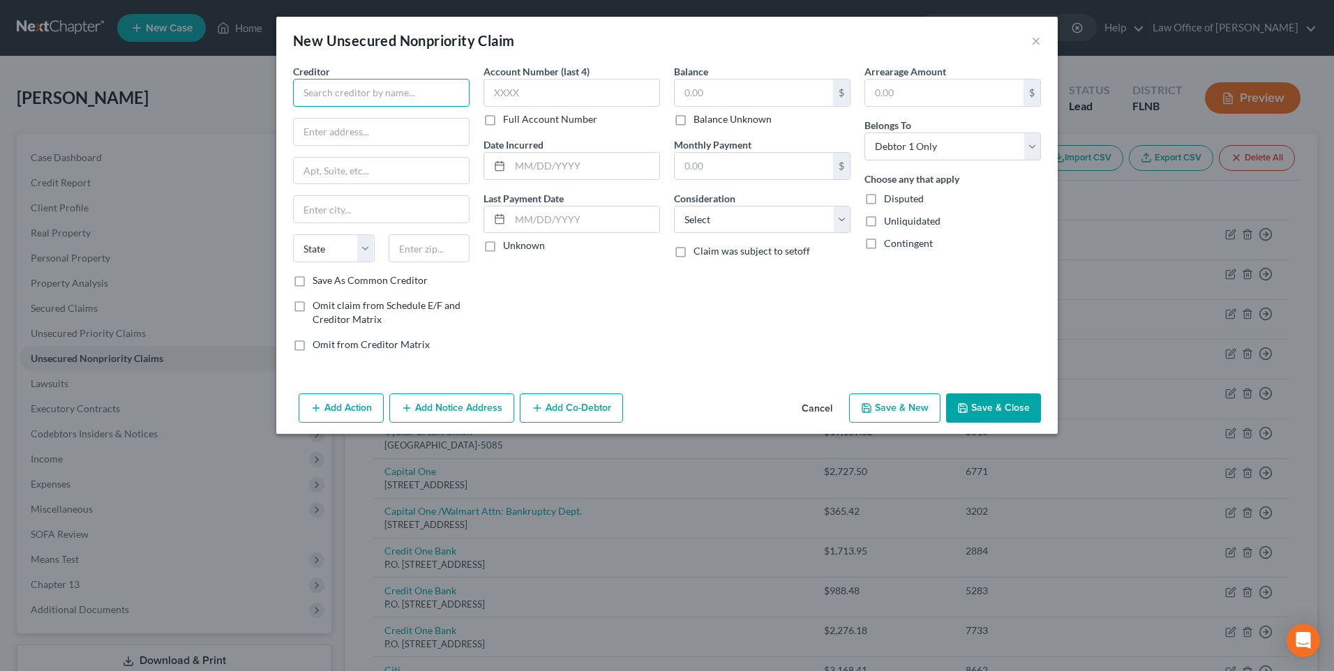
paste input "Chase Bank"
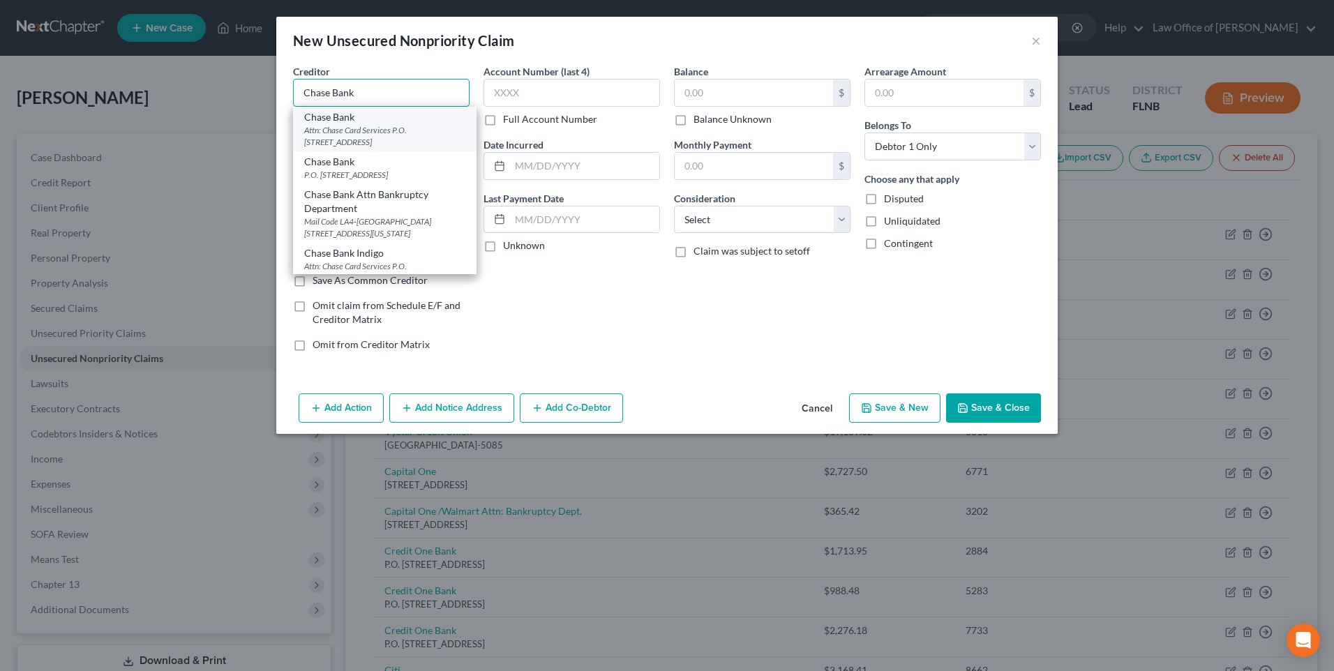
type input "Chase Bank"
click at [380, 127] on div "Attn: Chase Card Services P.O. [STREET_ADDRESS]" at bounding box center [384, 136] width 161 height 24
type input "Attn: Chase Card Services"
type input "P.O. Box 15298"
type input "Wilmington"
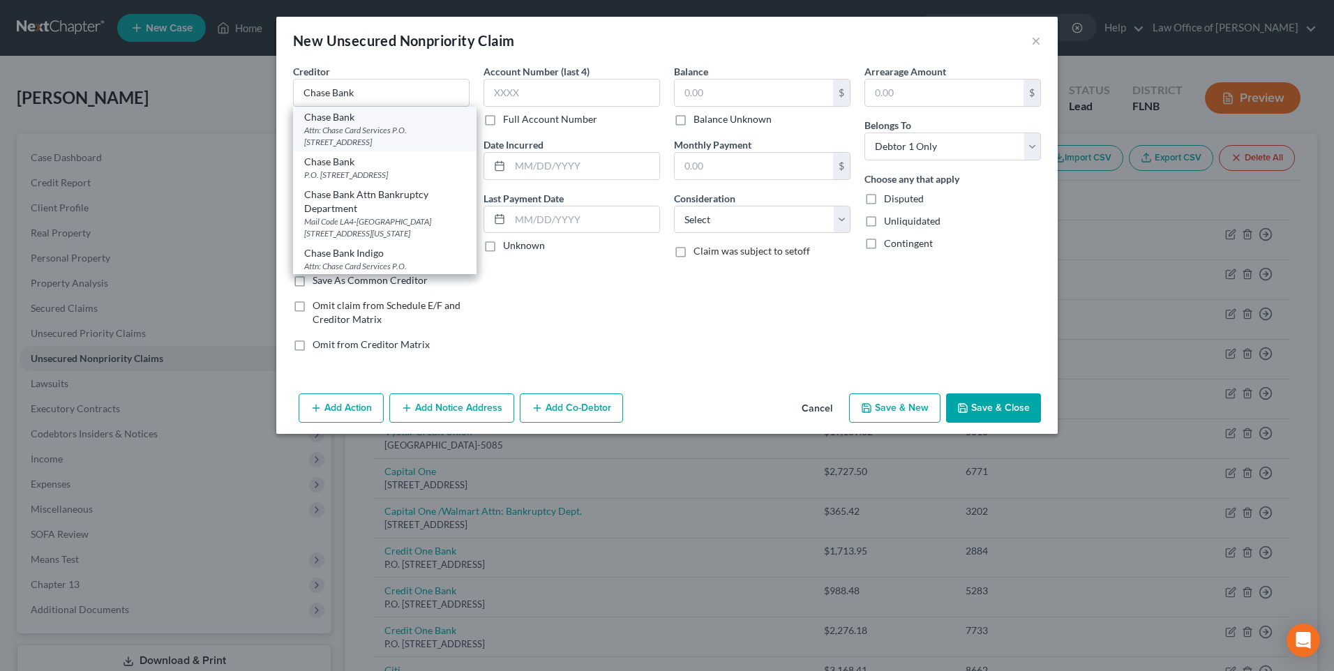
select select "7"
type input "19850"
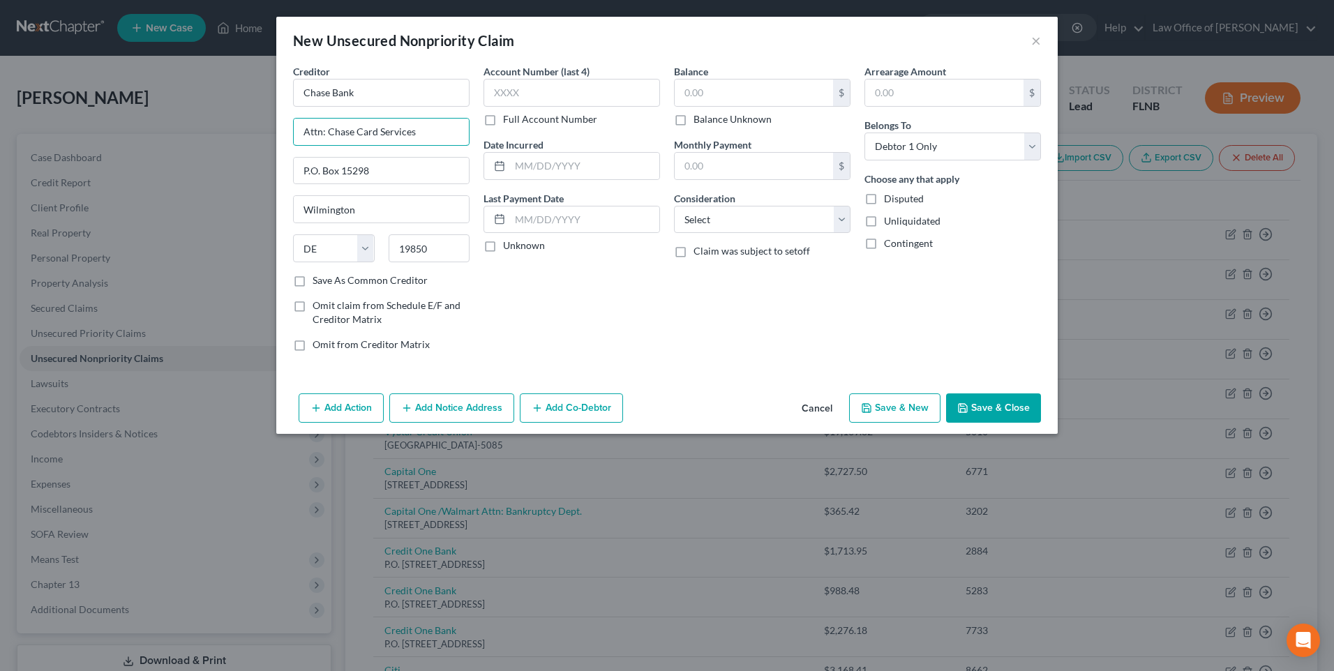
drag, startPoint x: 449, startPoint y: 126, endPoint x: 283, endPoint y: 134, distance: 167.0
click at [283, 134] on div "Creditor * Chase Bank Attn: Chase Card Services P.O. [GEOGRAPHIC_DATA] [US_STAT…" at bounding box center [666, 226] width 781 height 324
drag, startPoint x: 354, startPoint y: 170, endPoint x: 393, endPoint y: 169, distance: 38.4
click at [393, 169] on input "P.O. Box 15298" at bounding box center [381, 171] width 175 height 27
type input "P.O. Box 15369"
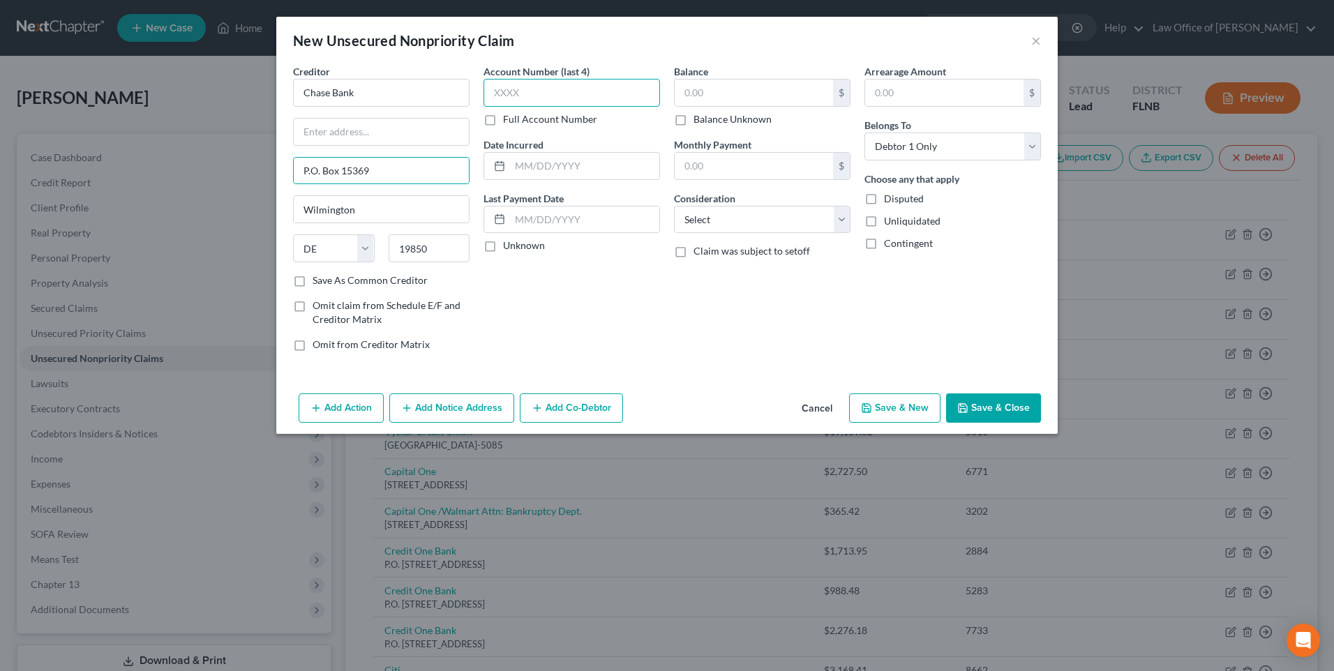
click at [527, 94] on input "text" at bounding box center [571, 93] width 177 height 28
paste input "9512"
type input "9512"
click at [503, 248] on label "Unknown" at bounding box center [524, 246] width 42 height 14
click at [509, 248] on input "Unknown" at bounding box center [513, 243] width 9 height 9
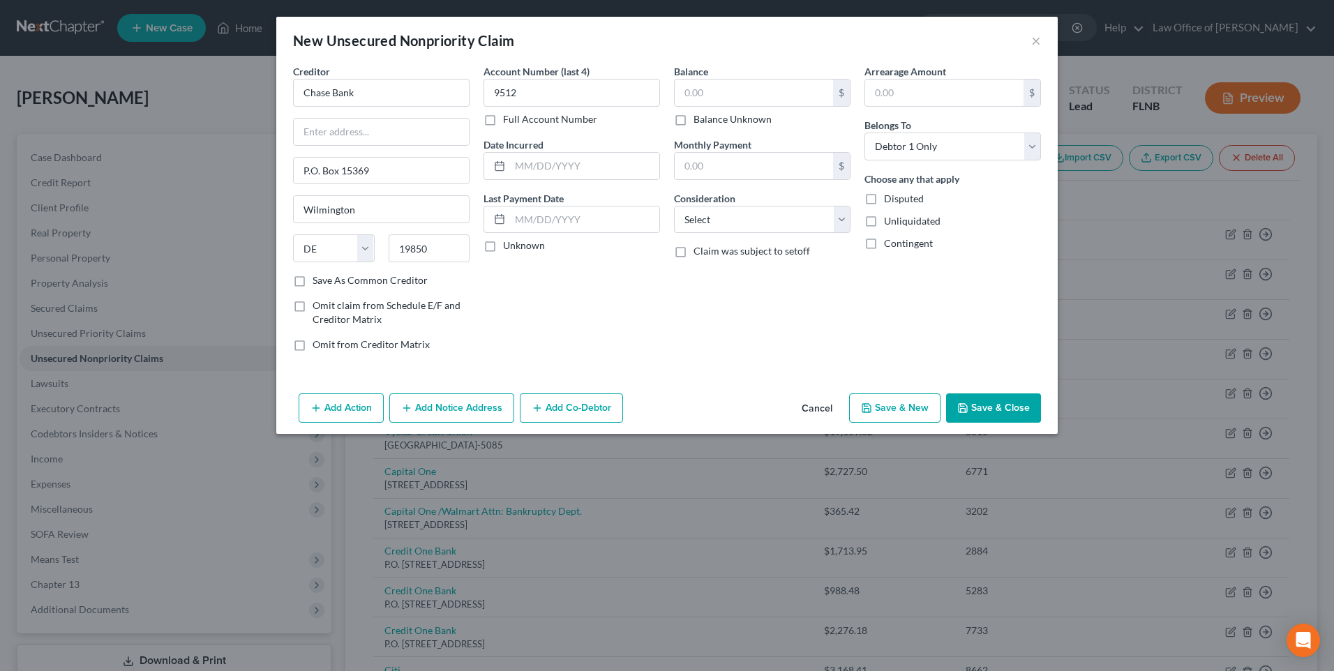
checkbox input "true"
click at [705, 89] on input "text" at bounding box center [754, 93] width 158 height 27
paste input "3644.97"
type input "3,644.97"
click at [841, 215] on select "Select Cable / Satellite Services Collection Agency Credit Card Debt Debt Couns…" at bounding box center [762, 220] width 177 height 28
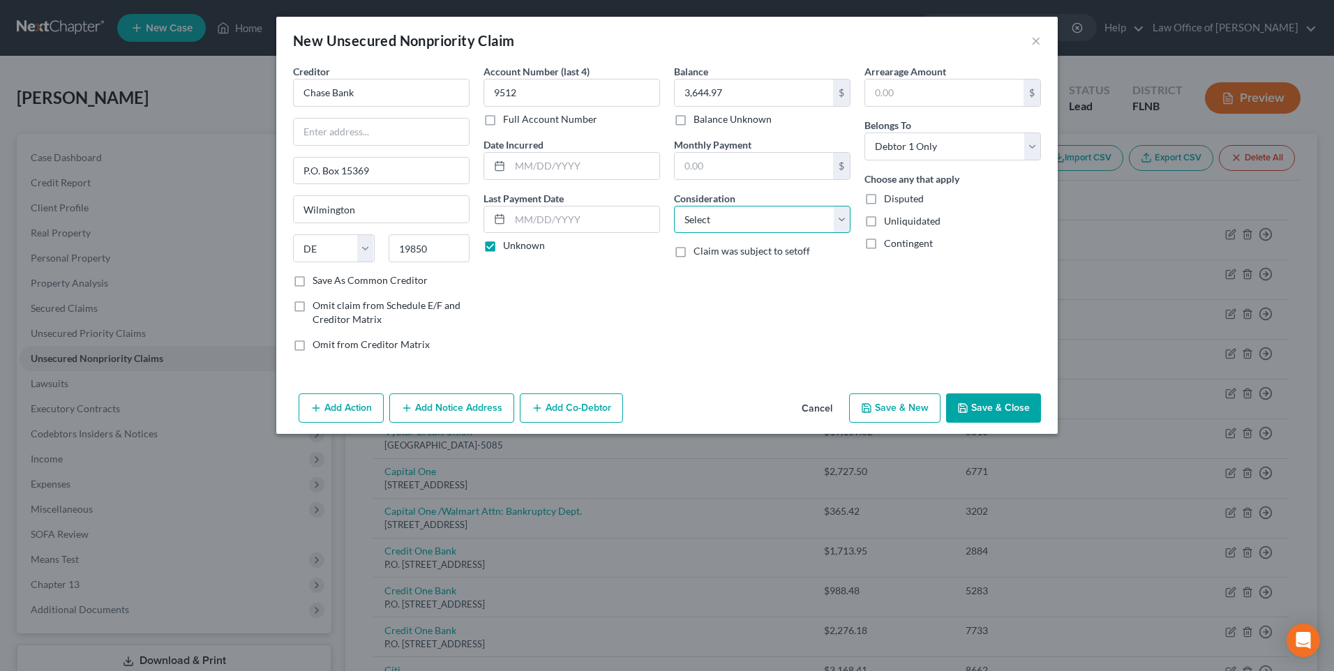
select select "2"
click at [674, 206] on select "Select Cable / Satellite Services Collection Agency Credit Card Debt Debt Couns…" at bounding box center [762, 220] width 177 height 28
click at [898, 408] on button "Save & New" at bounding box center [894, 407] width 91 height 29
select select "0"
click at [370, 87] on input "text" at bounding box center [381, 93] width 177 height 28
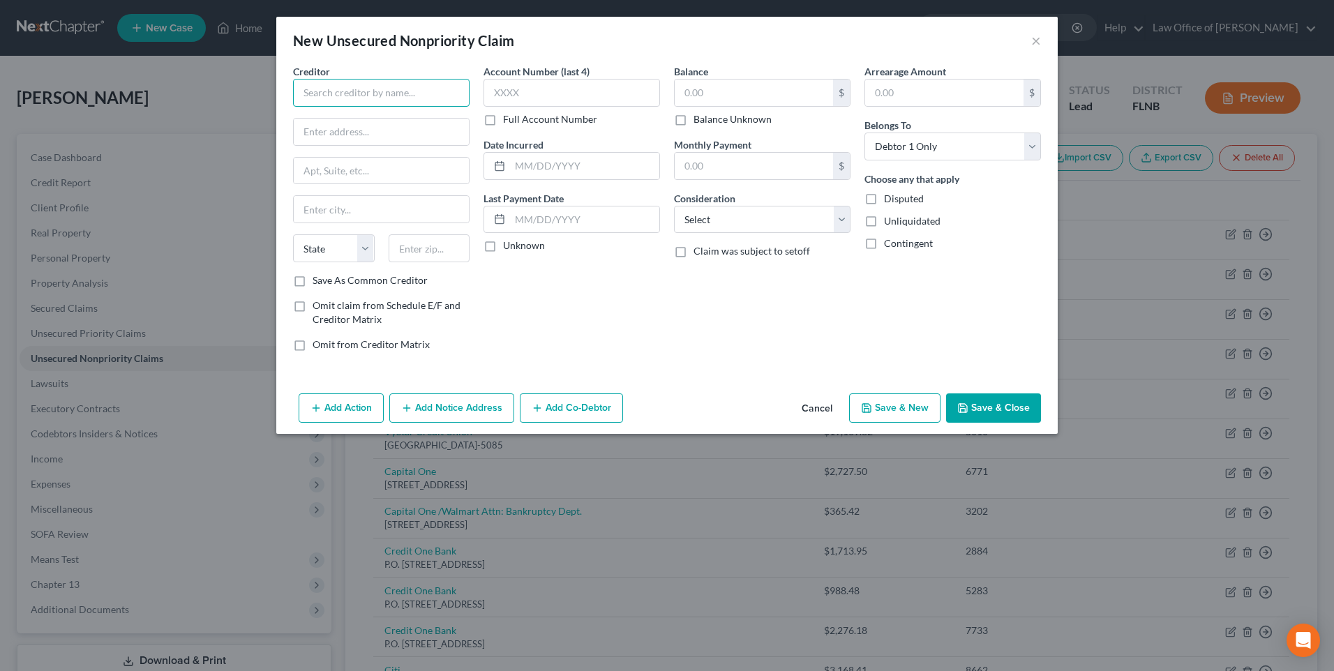
paste input "PNC Bank"
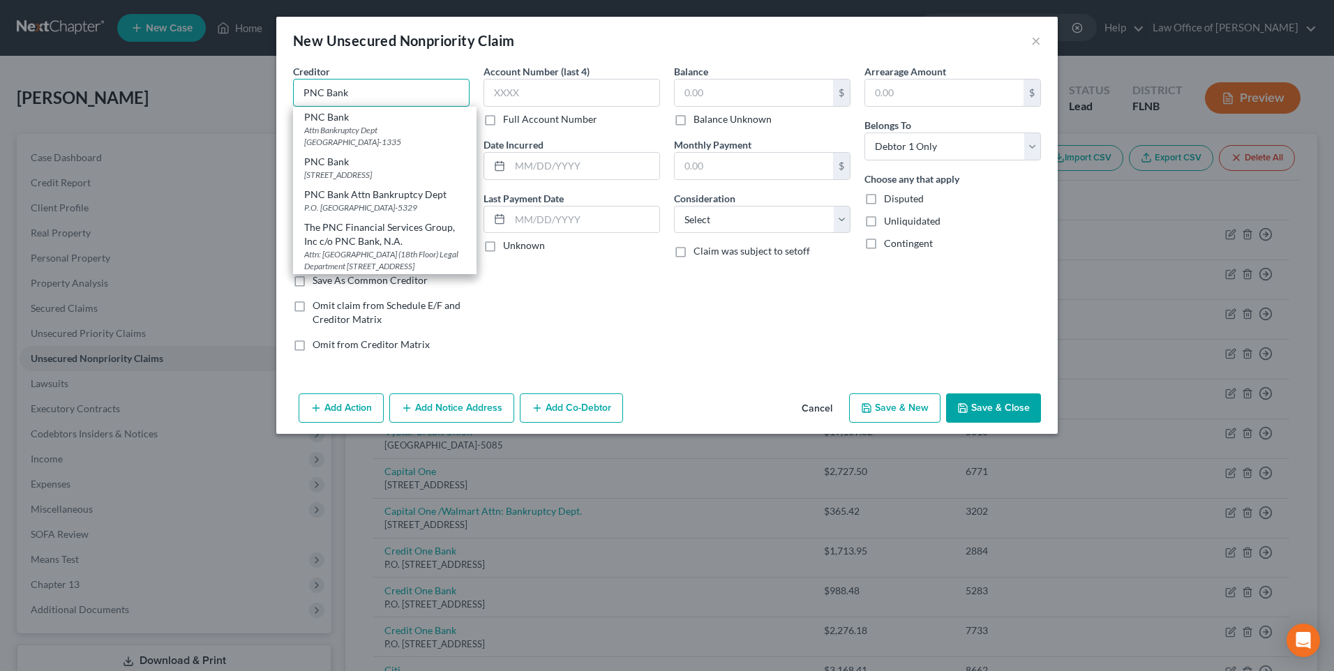
click at [371, 88] on input "PNC Bank" at bounding box center [381, 93] width 177 height 28
type input "PNC Bank"
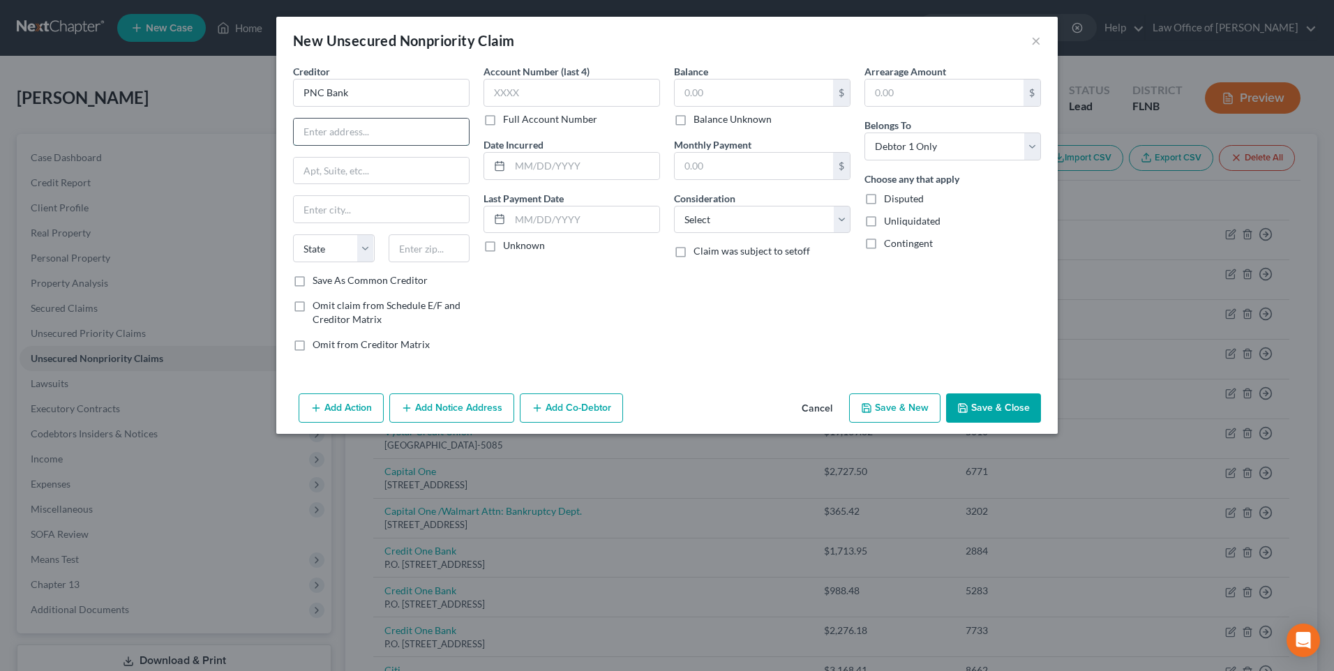
click at [353, 131] on input "text" at bounding box center [381, 132] width 175 height 27
paste input "[STREET_ADDRESS]"
type input "[STREET_ADDRESS]"
click at [449, 251] on input "text" at bounding box center [430, 248] width 82 height 28
type input "49009"
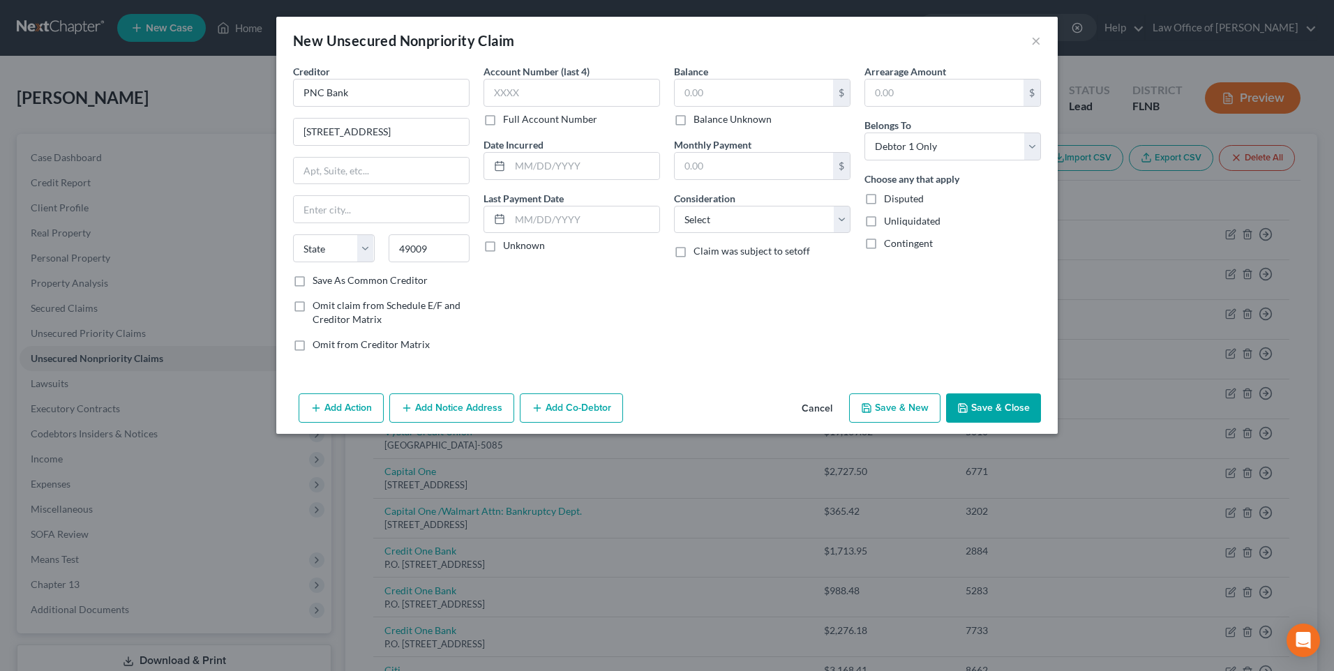
type input "Kalamazoo"
select select "23"
click at [587, 87] on input "text" at bounding box center [571, 93] width 177 height 28
paste input "4805"
type input "4805"
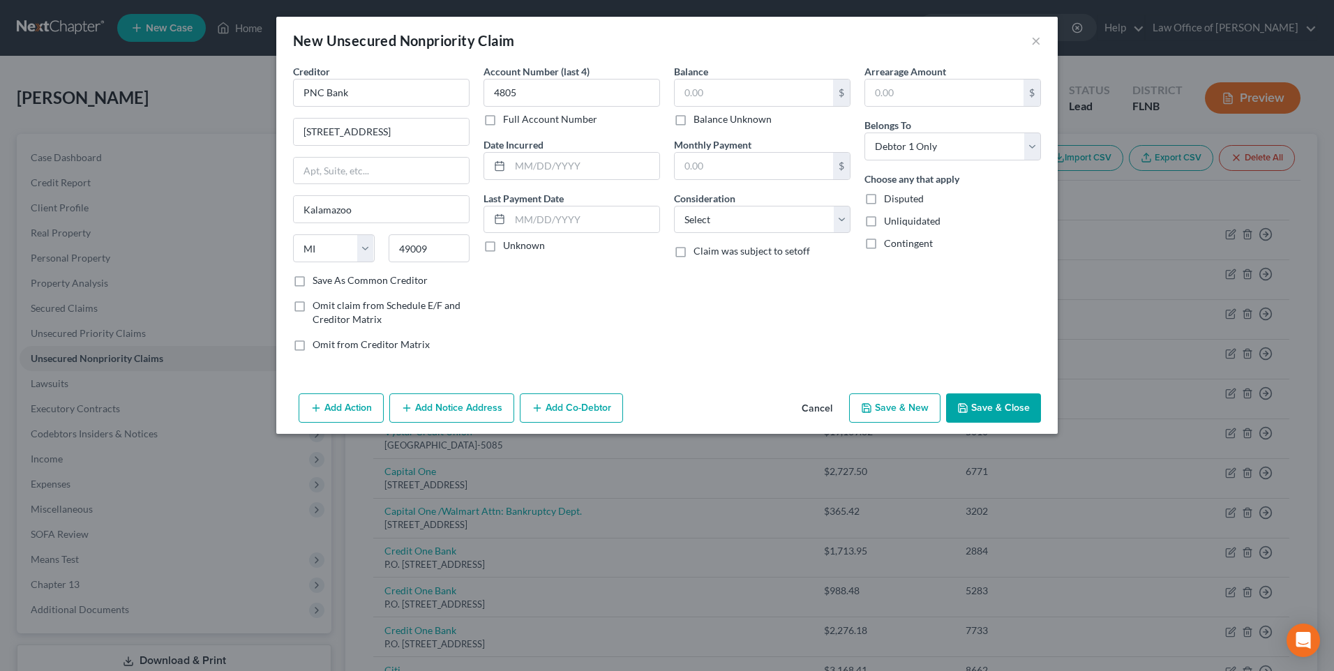
click at [503, 248] on label "Unknown" at bounding box center [524, 246] width 42 height 14
click at [509, 248] on input "Unknown" at bounding box center [513, 243] width 9 height 9
checkbox input "true"
click at [734, 91] on input "text" at bounding box center [754, 93] width 158 height 27
click at [736, 84] on input "text" at bounding box center [754, 93] width 158 height 27
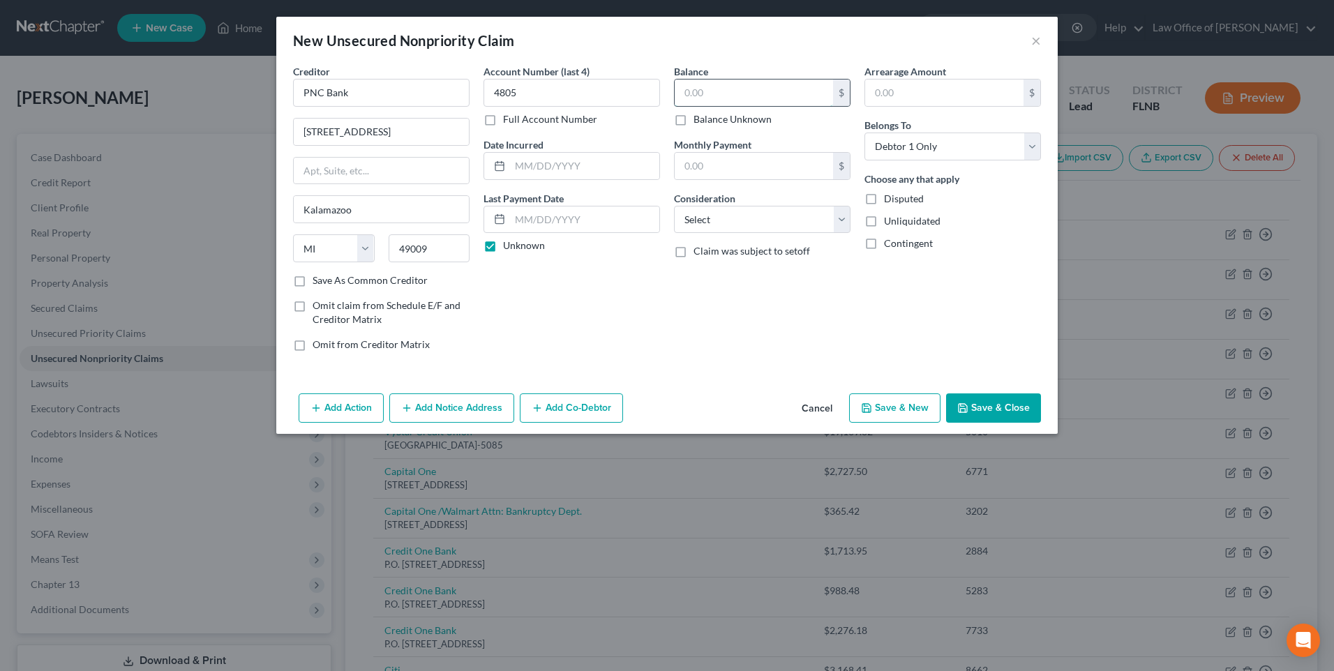
paste input "24628.26"
type input "24,628.26"
click at [687, 222] on select "Select Cable / Satellite Services Collection Agency Credit Card Debt Debt Couns…" at bounding box center [762, 220] width 177 height 28
select select "2"
click at [674, 206] on select "Select Cable / Satellite Services Collection Agency Credit Card Debt Debt Couns…" at bounding box center [762, 220] width 177 height 28
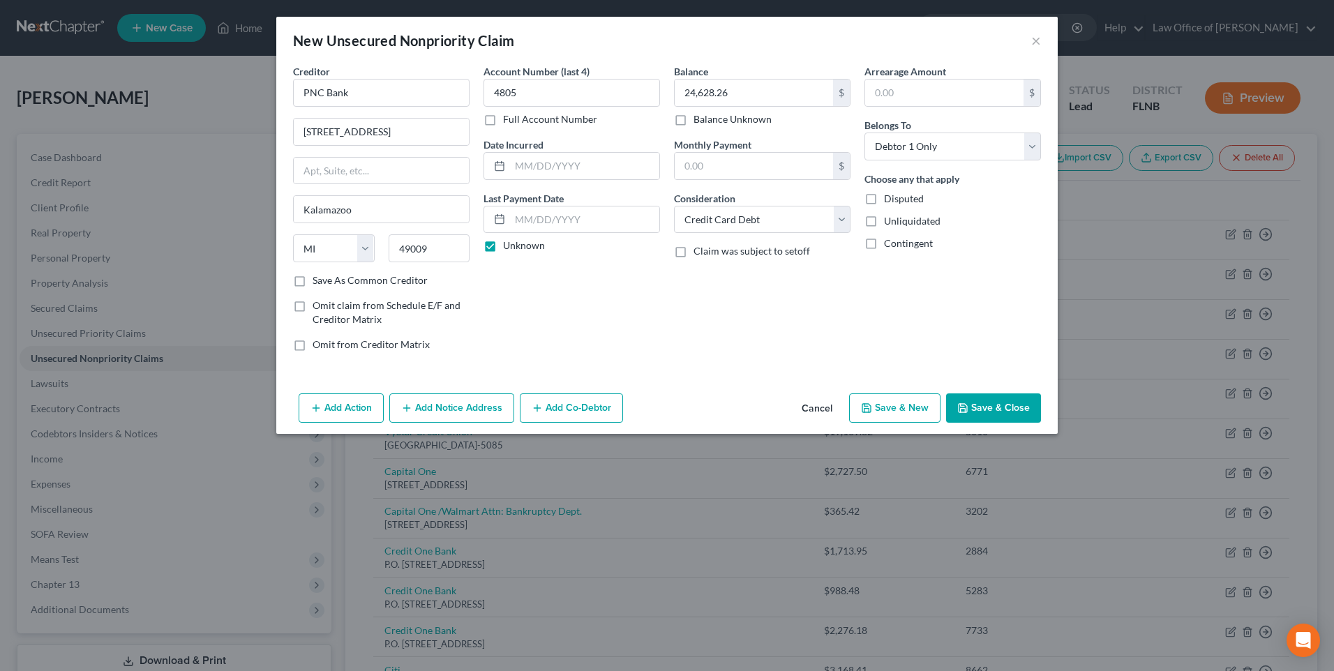
click at [887, 404] on button "Save & New" at bounding box center [894, 407] width 91 height 29
select select "0"
type input "0.00"
click at [486, 407] on button "Add Notice Address" at bounding box center [451, 407] width 125 height 29
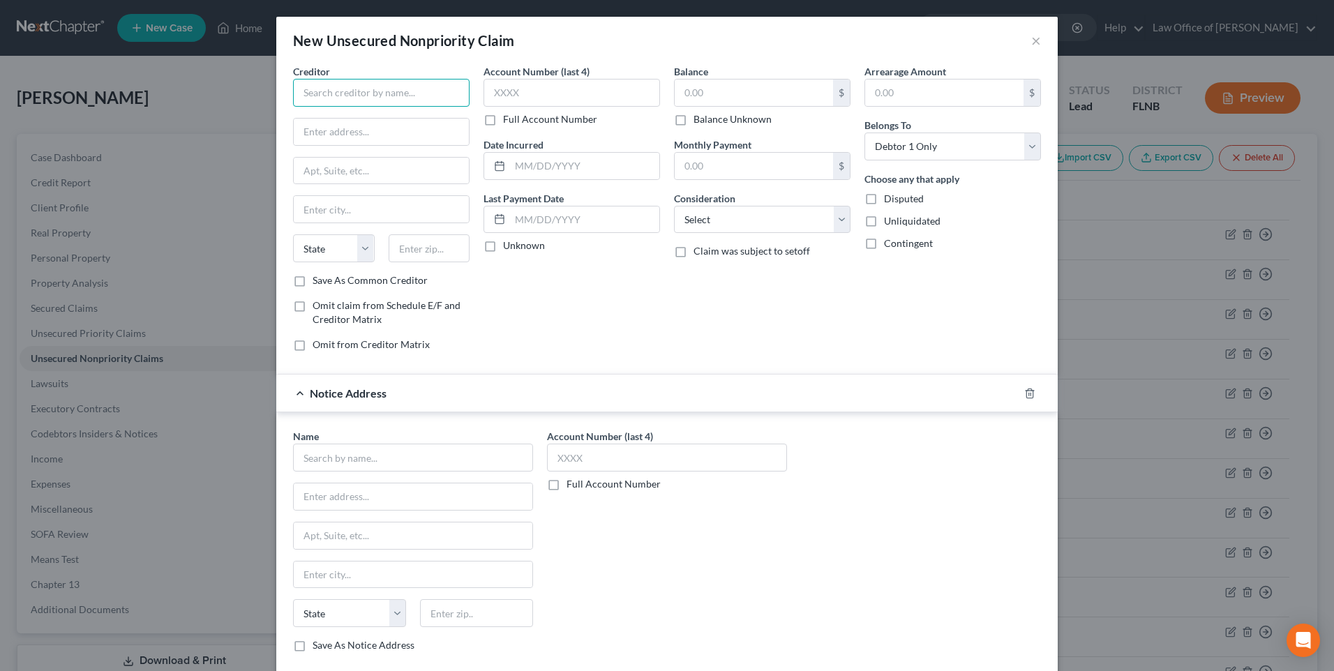
click at [361, 95] on input "text" at bounding box center [381, 93] width 177 height 28
paste input "Chase Bank"
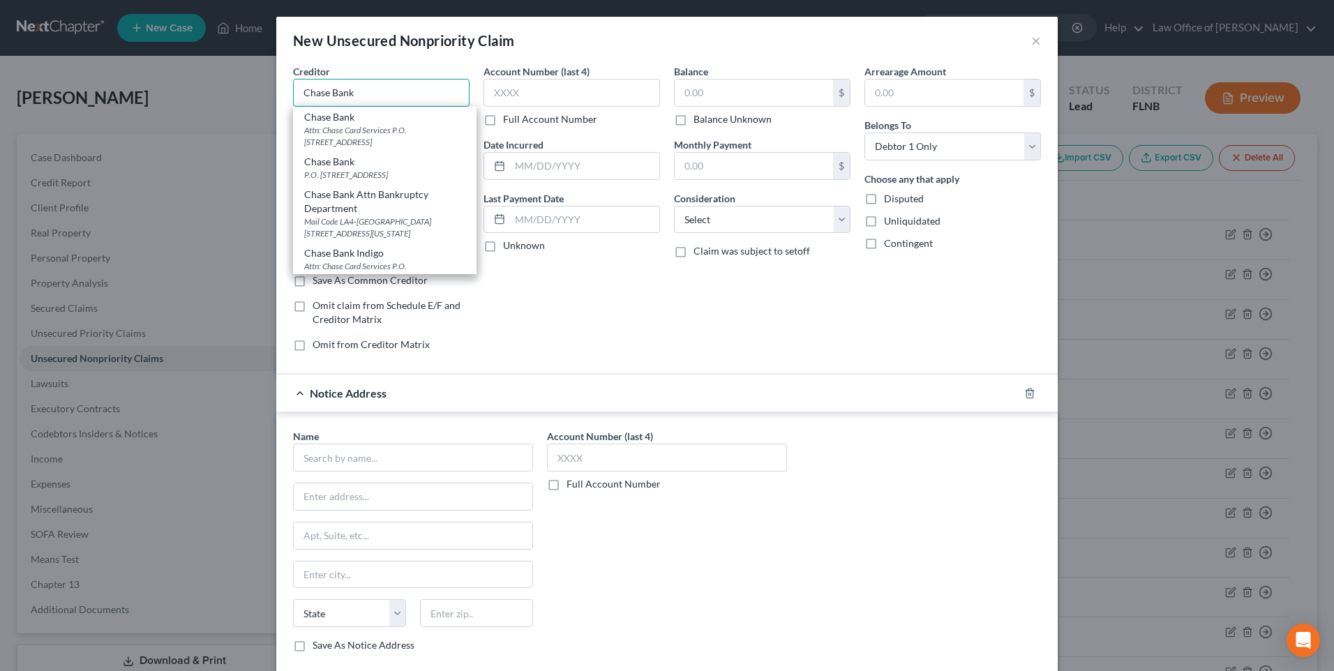
type input "Chase Bank"
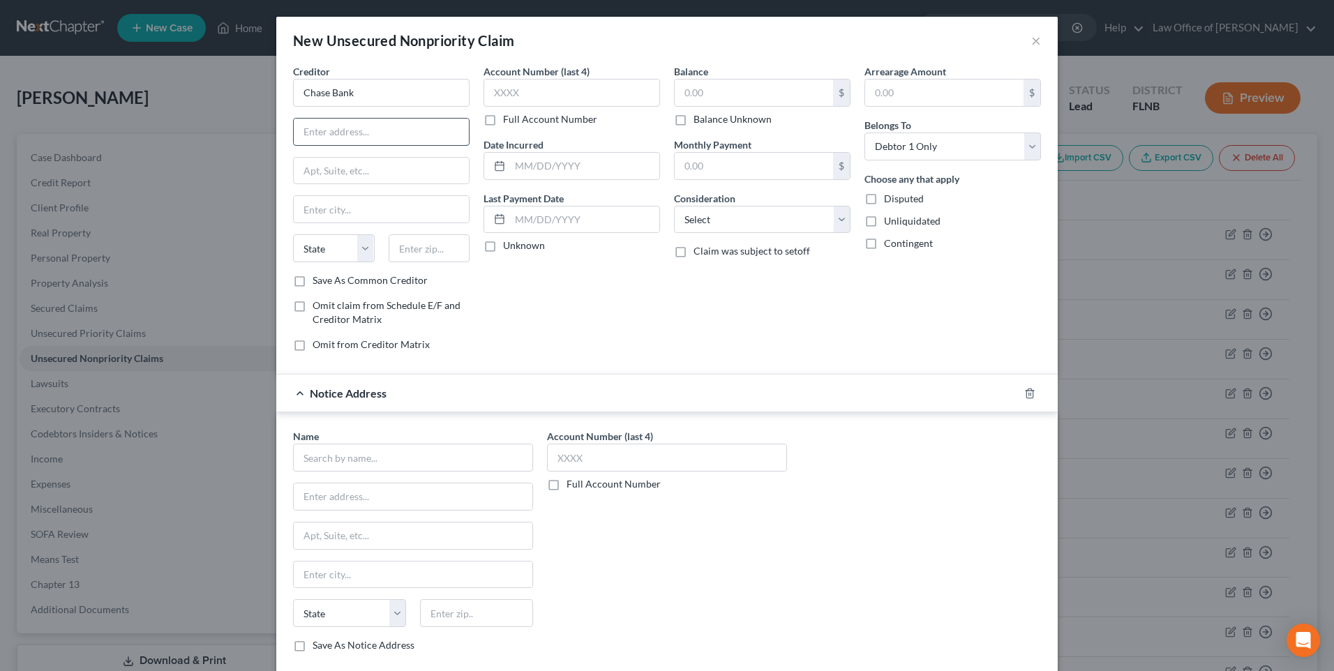
click at [398, 130] on input "text" at bounding box center [381, 132] width 175 height 27
paste input "PO Box 15369"
type input "PO Box 15369"
click at [404, 249] on input "text" at bounding box center [430, 248] width 82 height 28
click at [565, 91] on input "text" at bounding box center [571, 93] width 177 height 28
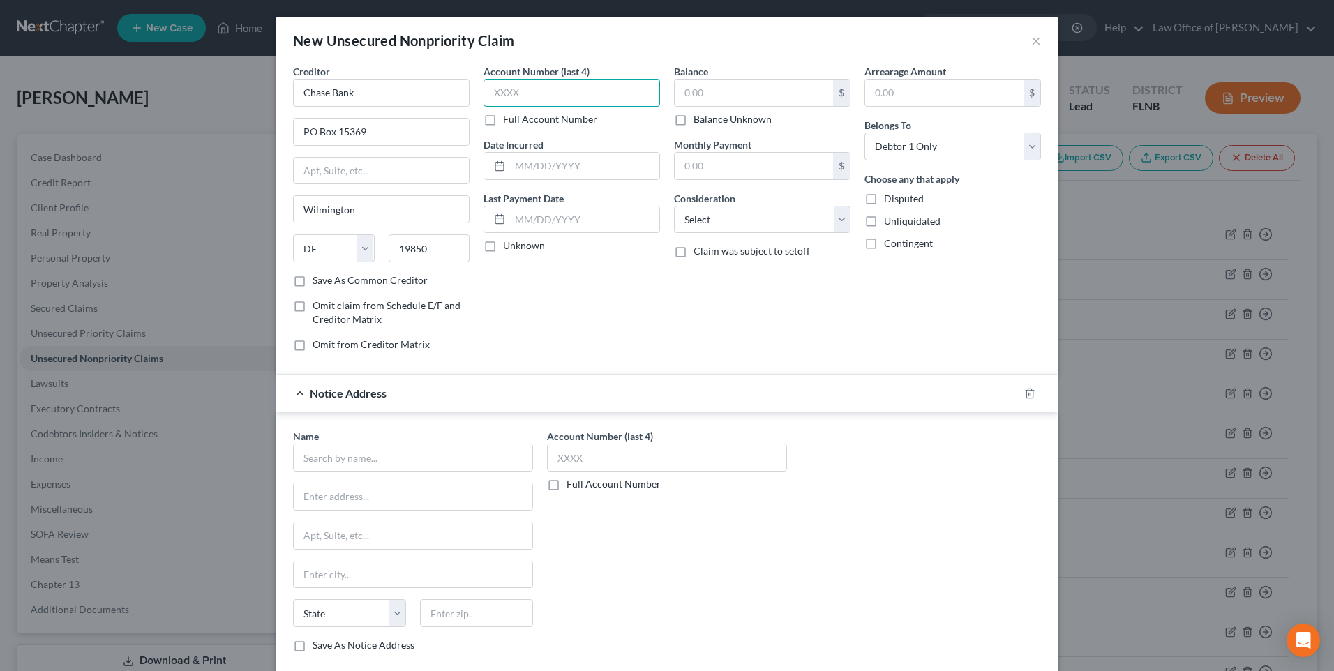
paste input "6192"
click at [503, 248] on label "Unknown" at bounding box center [524, 246] width 42 height 14
click at [509, 248] on input "Unknown" at bounding box center [513, 243] width 9 height 9
click at [709, 87] on input "text" at bounding box center [754, 93] width 158 height 27
paste input "14967.61"
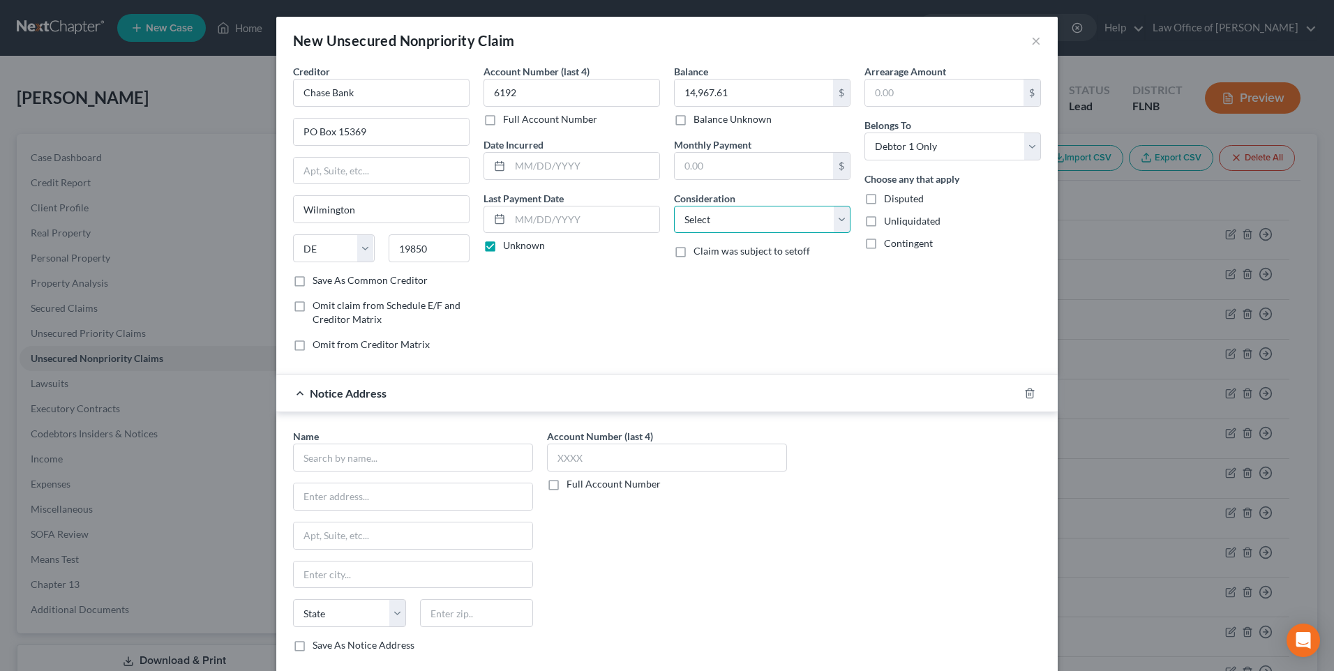
click at [835, 218] on select "Select Cable / Satellite Services Collection Agency Credit Card Debt Debt Couns…" at bounding box center [762, 220] width 177 height 28
click at [674, 206] on select "Select Cable / Satellite Services Collection Agency Credit Card Debt Debt Couns…" at bounding box center [762, 220] width 177 height 28
click at [839, 220] on select "Select Cable / Satellite Services Collection Agency Credit Card Debt Debt Couns…" at bounding box center [762, 220] width 177 height 28
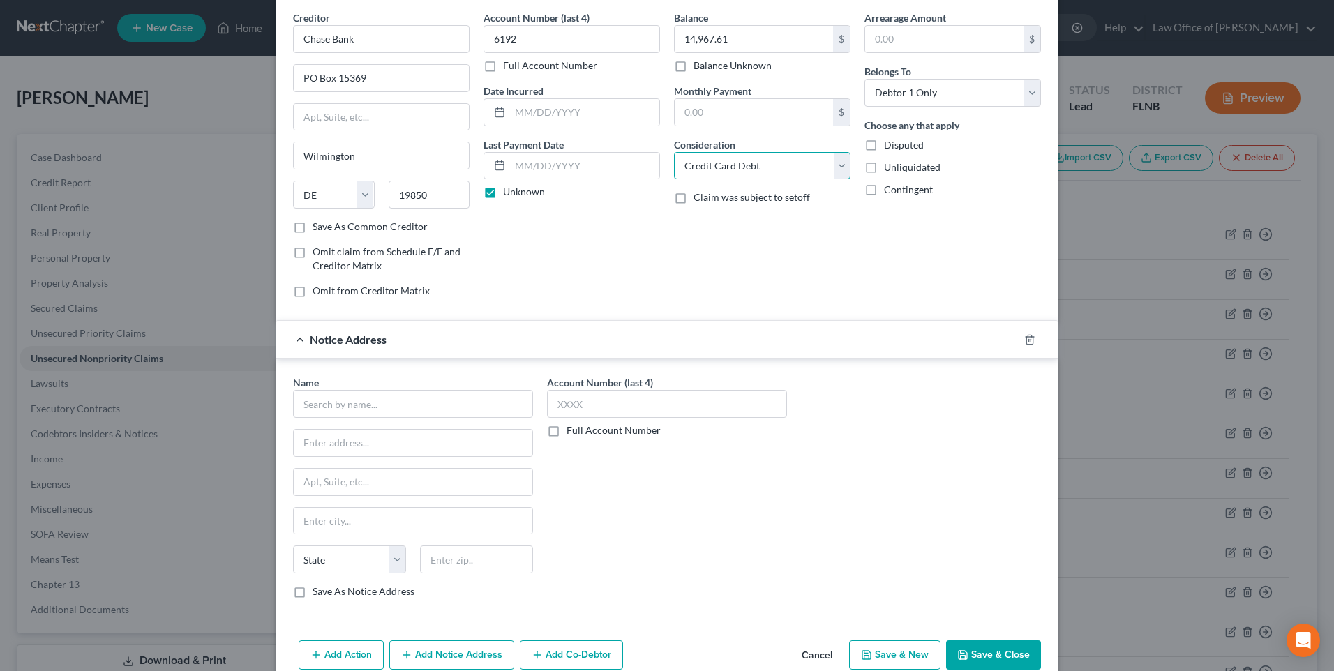
scroll to position [80, 0]
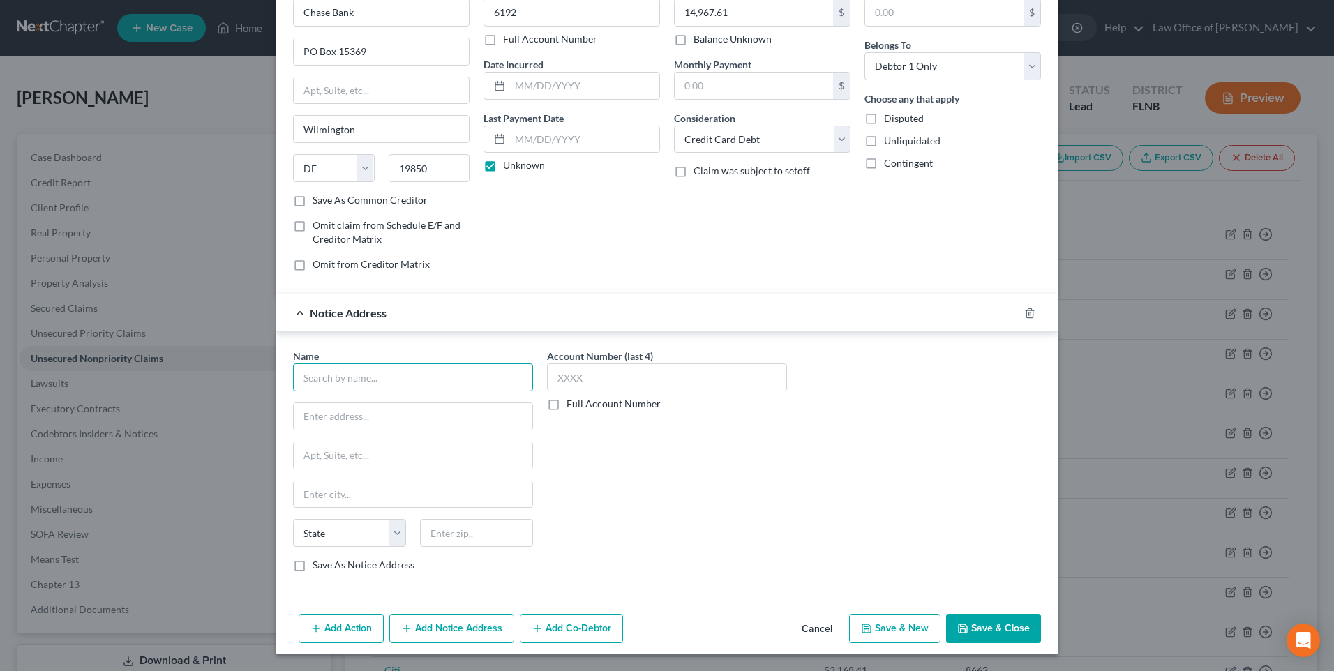
click at [387, 380] on input "text" at bounding box center [413, 377] width 240 height 28
paste input "RAS LaVrar LLC"
click at [390, 417] on input "text" at bounding box center [413, 416] width 239 height 27
paste input "[STREET_ADDRESS]"
click at [456, 535] on input "text" at bounding box center [476, 533] width 113 height 28
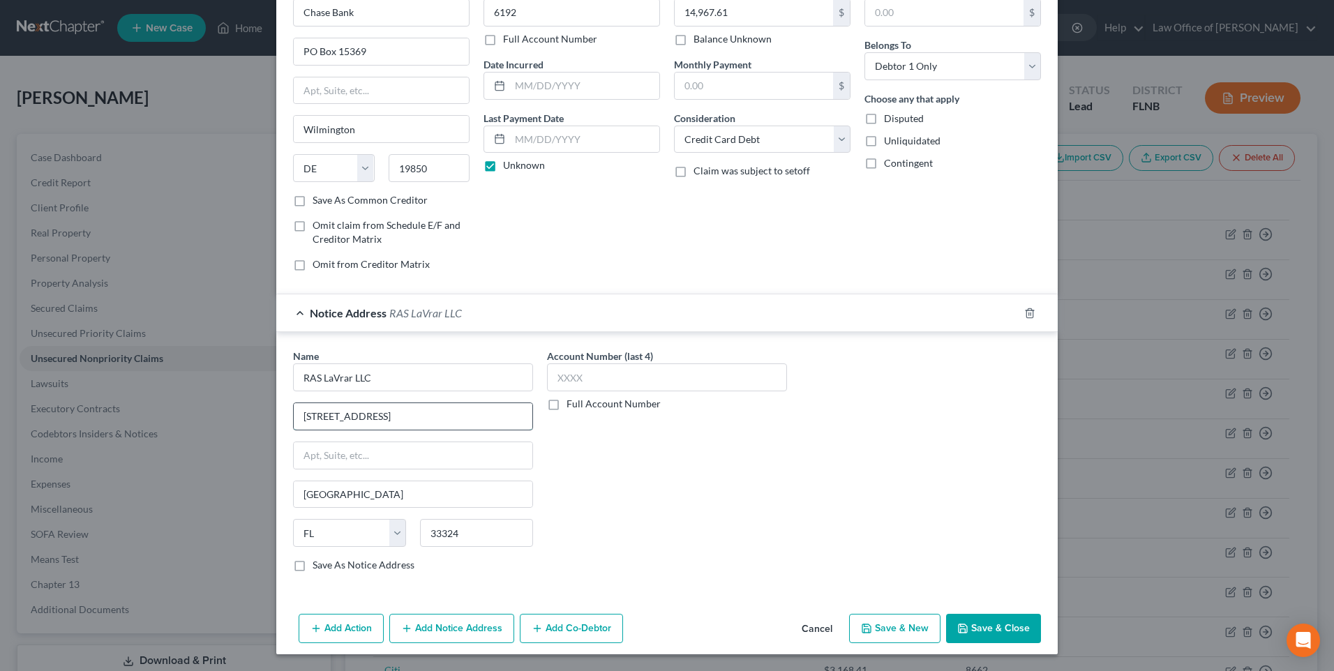
click at [462, 419] on input "[STREET_ADDRESS]" at bounding box center [413, 416] width 239 height 27
drag, startPoint x: 378, startPoint y: 494, endPoint x: 278, endPoint y: 486, distance: 100.8
click at [278, 486] on div "Name * RAS LaVrar LLC [GEOGRAPHIC_DATA][US_STATE] CO [GEOGRAPHIC_DATA] [GEOGRAP…" at bounding box center [666, 463] width 781 height 262
click at [313, 564] on label "Save As Notice Address" at bounding box center [364, 565] width 102 height 14
click at [318, 564] on input "Save As Notice Address" at bounding box center [322, 562] width 9 height 9
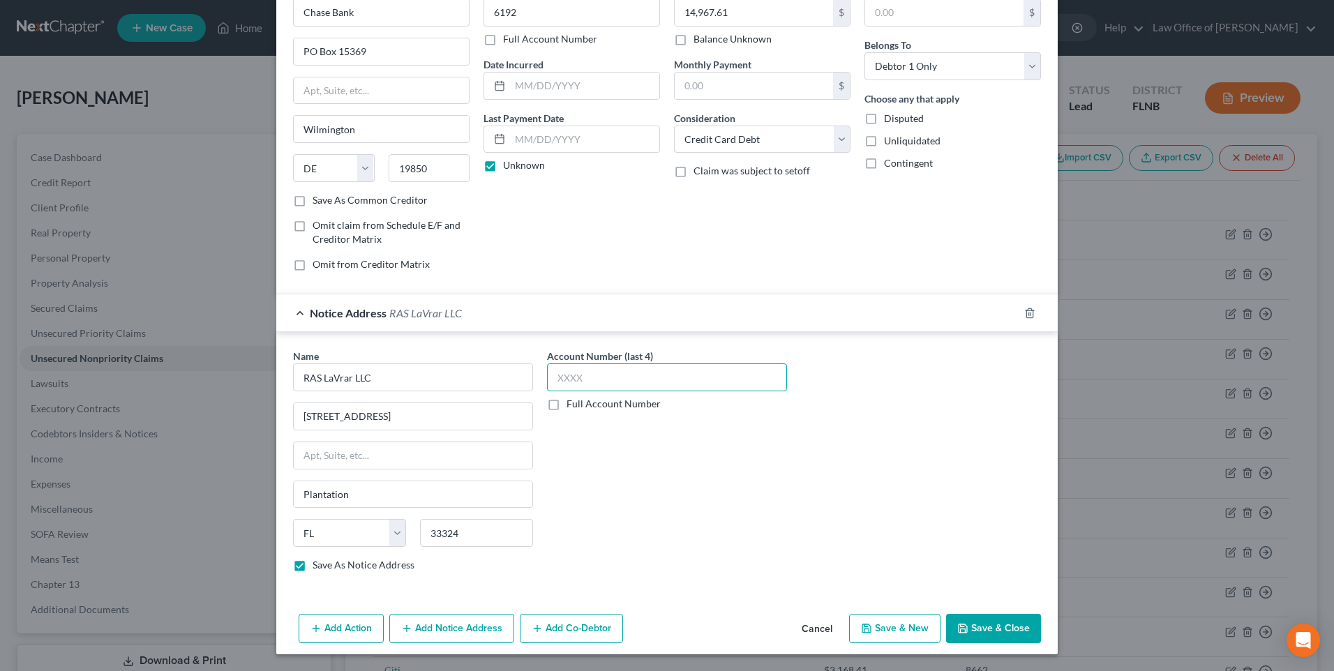
click at [624, 384] on input "text" at bounding box center [667, 377] width 240 height 28
click at [880, 627] on button "Save & New" at bounding box center [894, 628] width 91 height 29
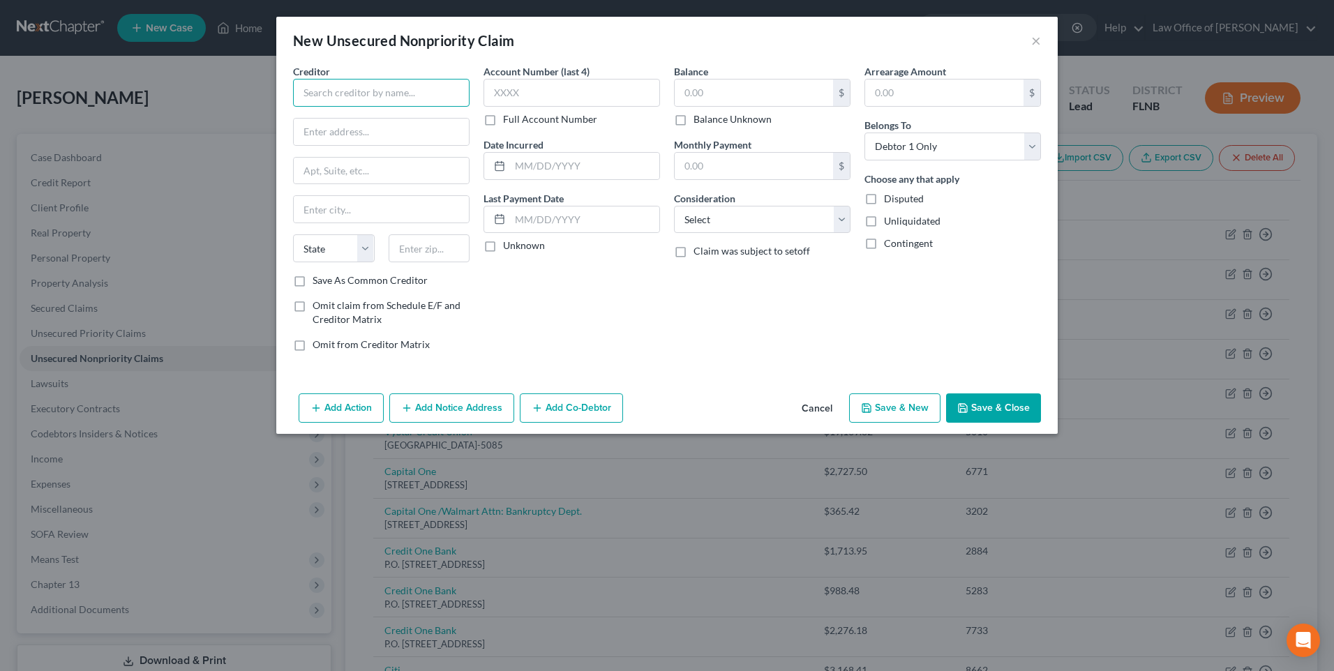
click at [368, 93] on input "text" at bounding box center [381, 93] width 177 height 28
paste input "American Express"
click at [352, 127] on input "text" at bounding box center [381, 132] width 175 height 27
paste input "PO Box 297871"
click at [412, 247] on input "text" at bounding box center [430, 248] width 82 height 28
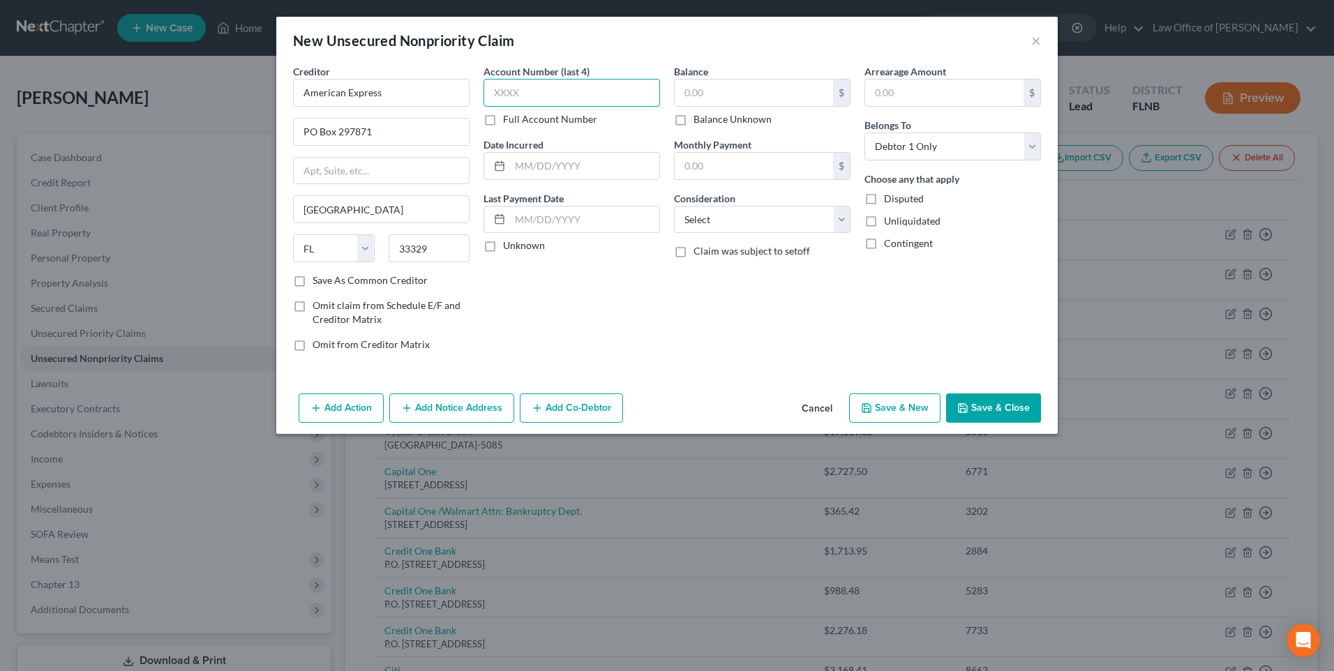
click at [567, 94] on input "text" at bounding box center [571, 93] width 177 height 28
paste input "1004"
click at [503, 247] on label "Unknown" at bounding box center [524, 246] width 42 height 14
click at [509, 247] on input "Unknown" at bounding box center [513, 243] width 9 height 9
click at [739, 93] on input "text" at bounding box center [754, 93] width 158 height 27
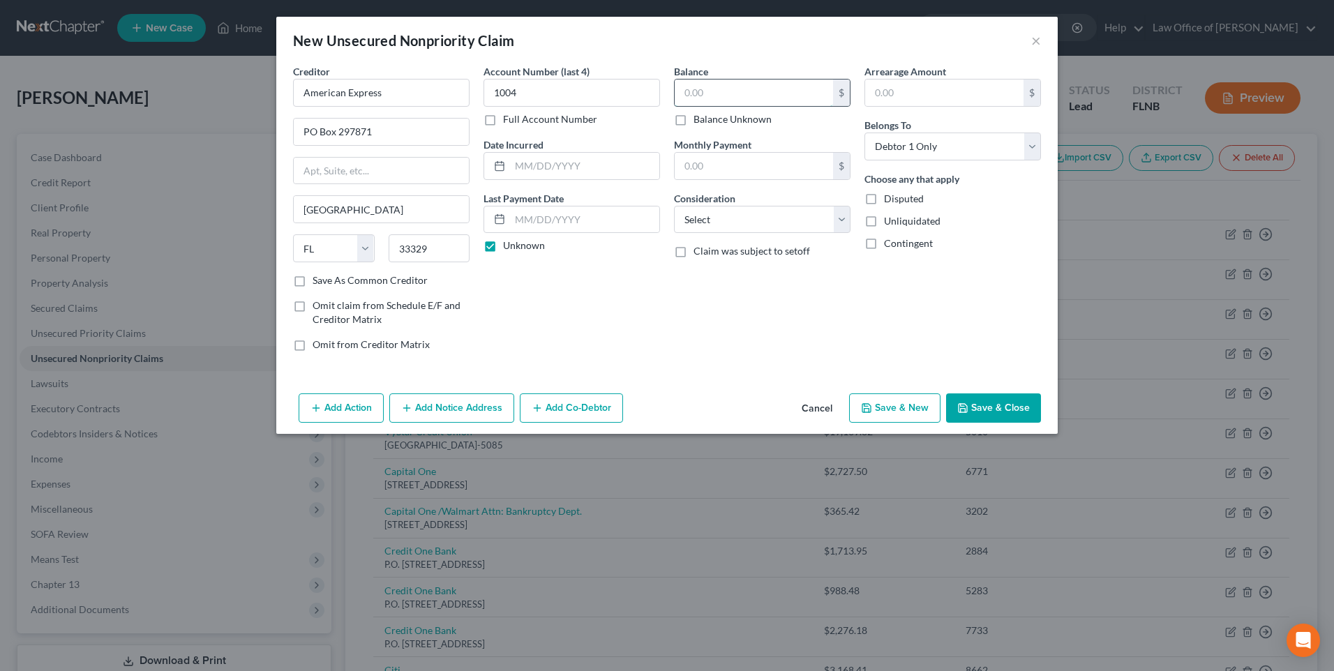
paste input "7796.93"
click at [785, 220] on select "Select Cable / Satellite Services Collection Agency Credit Card Debt Debt Couns…" at bounding box center [762, 220] width 177 height 28
click at [674, 206] on select "Select Cable / Satellite Services Collection Agency Credit Card Debt Debt Couns…" at bounding box center [762, 220] width 177 height 28
click at [453, 409] on button "Add Notice Address" at bounding box center [451, 407] width 125 height 29
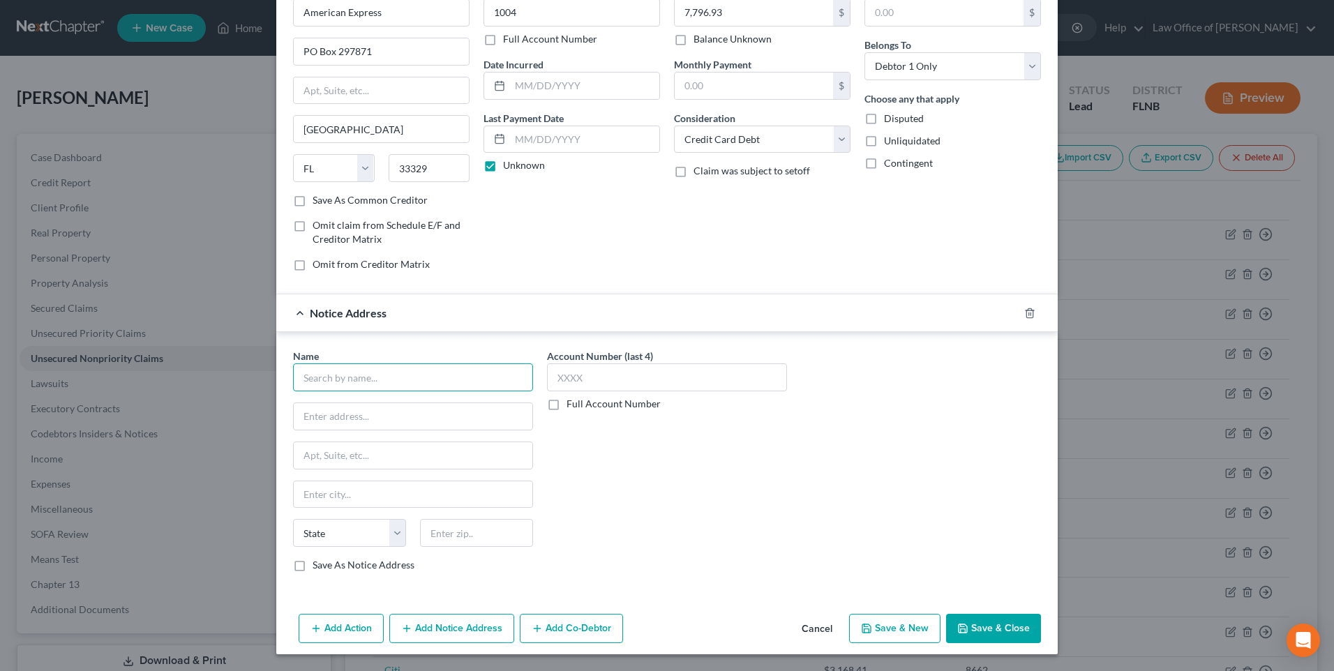
click at [342, 384] on input "text" at bounding box center [413, 377] width 240 height 28
paste input "[PERSON_NAME] & Associates PC"
click at [349, 417] on input "text" at bounding box center [413, 416] width 239 height 27
paste input "[PERSON_NAME] & Associates PC"
click at [464, 539] on input "text" at bounding box center [476, 533] width 113 height 28
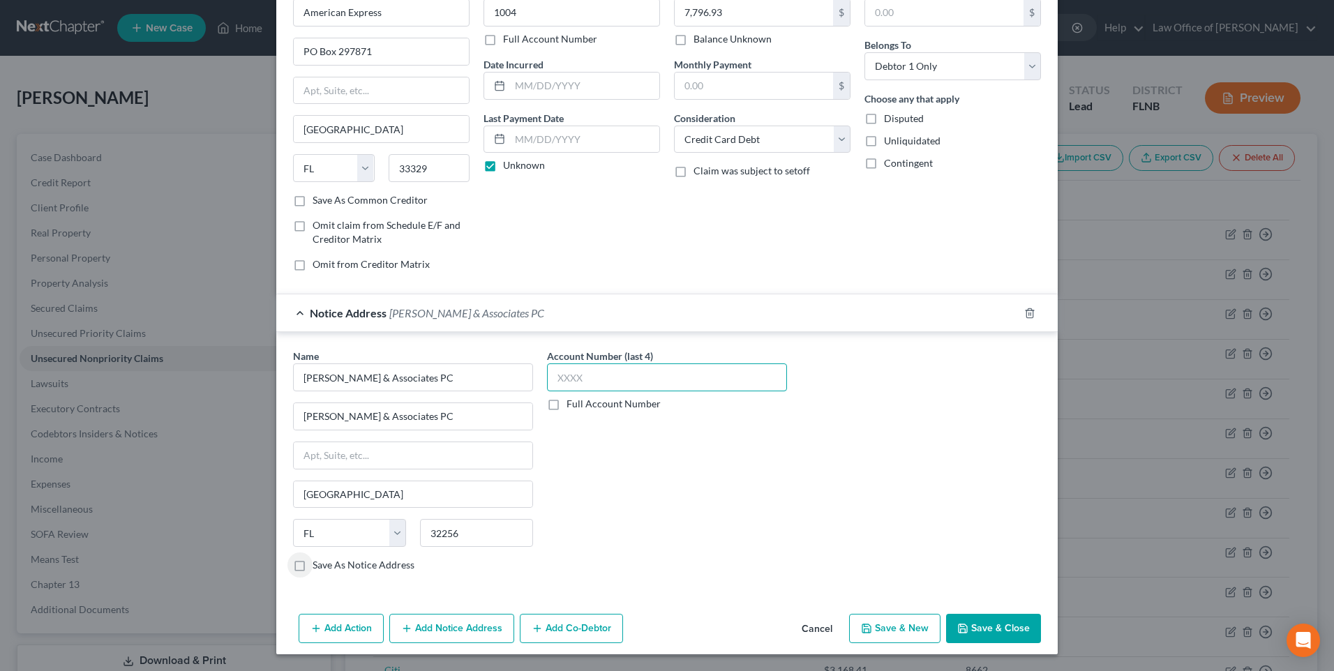
click at [590, 388] on input "text" at bounding box center [667, 377] width 240 height 28
click at [903, 629] on button "Save & New" at bounding box center [894, 628] width 91 height 29
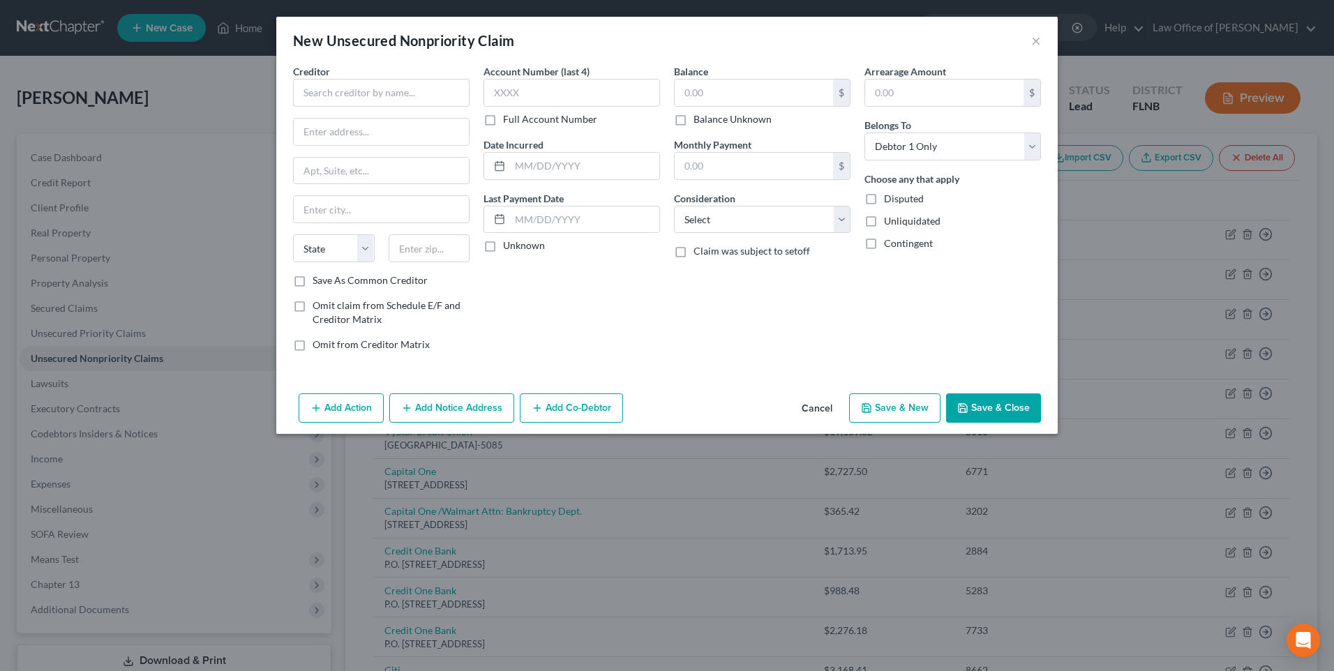
scroll to position [0, 0]
click at [393, 99] on input "text" at bounding box center [381, 93] width 177 height 28
paste input "American Express"
click at [441, 137] on input "text" at bounding box center [381, 132] width 175 height 27
paste input "PO Box 297871"
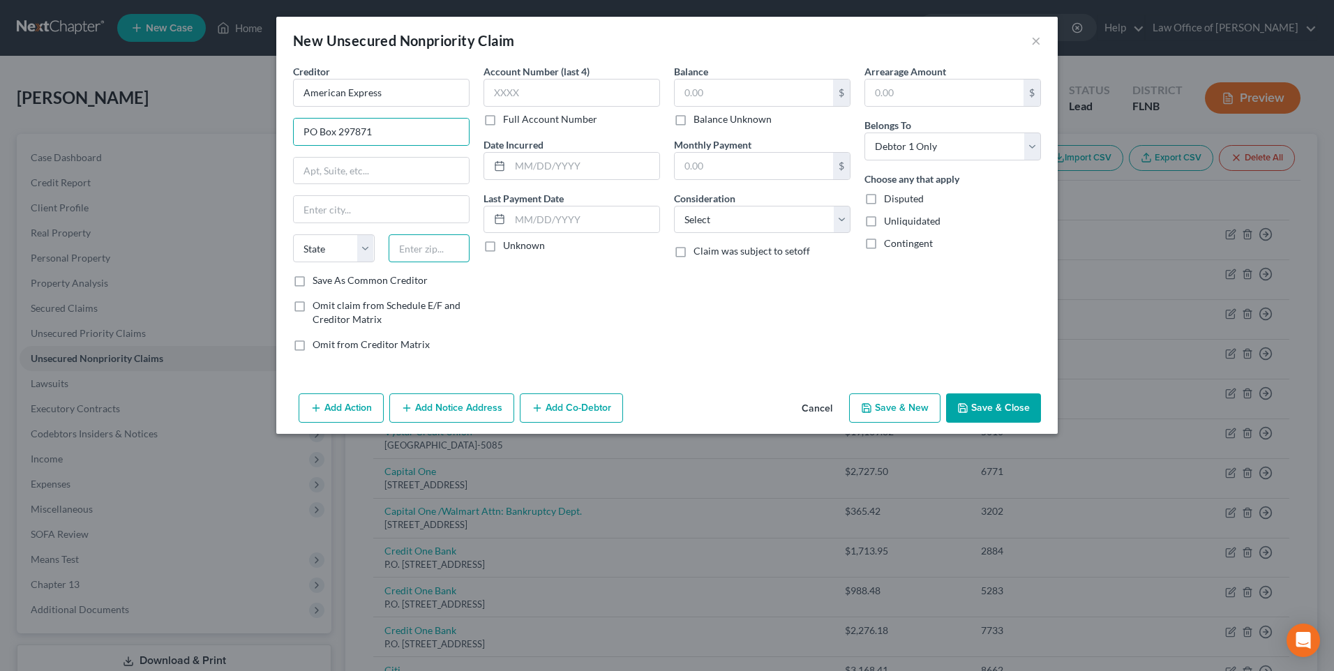
click at [426, 247] on input "text" at bounding box center [430, 248] width 82 height 28
click at [575, 91] on input "text" at bounding box center [571, 93] width 177 height 28
click at [503, 246] on label "Unknown" at bounding box center [524, 246] width 42 height 14
click at [509, 246] on input "Unknown" at bounding box center [513, 243] width 9 height 9
click at [744, 92] on input "text" at bounding box center [754, 93] width 158 height 27
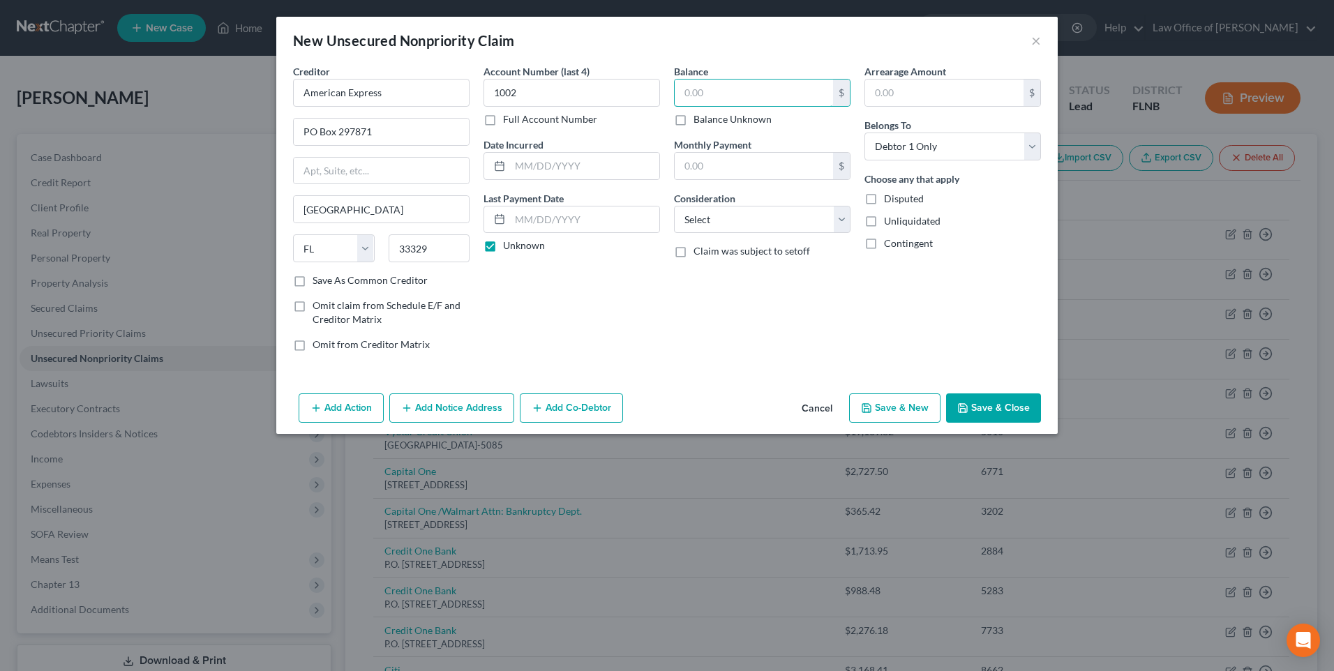
paste input "13687.52"
click at [845, 223] on select "Select Cable / Satellite Services Collection Agency Credit Card Debt Debt Couns…" at bounding box center [762, 220] width 177 height 28
click at [674, 206] on select "Select Cable / Satellite Services Collection Agency Credit Card Debt Debt Couns…" at bounding box center [762, 220] width 177 height 28
click at [485, 410] on button "Add Notice Address" at bounding box center [451, 407] width 125 height 29
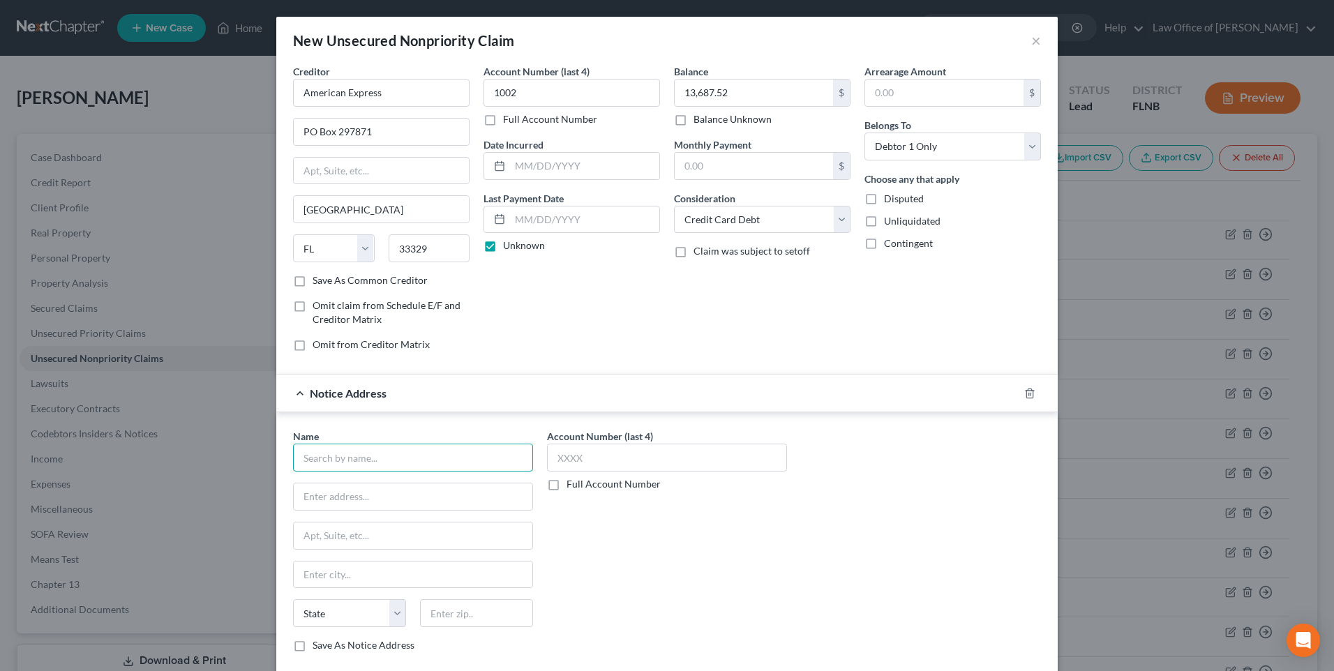
click at [423, 458] on input "text" at bounding box center [413, 458] width 240 height 28
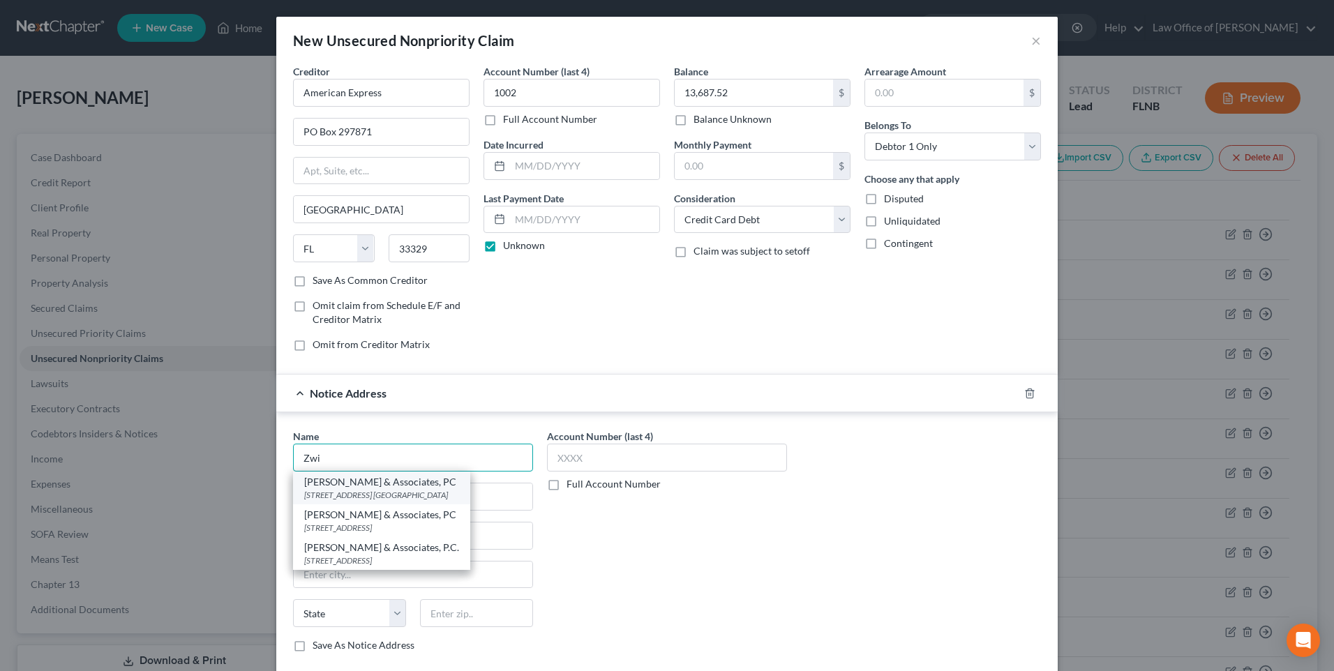
scroll to position [70, 0]
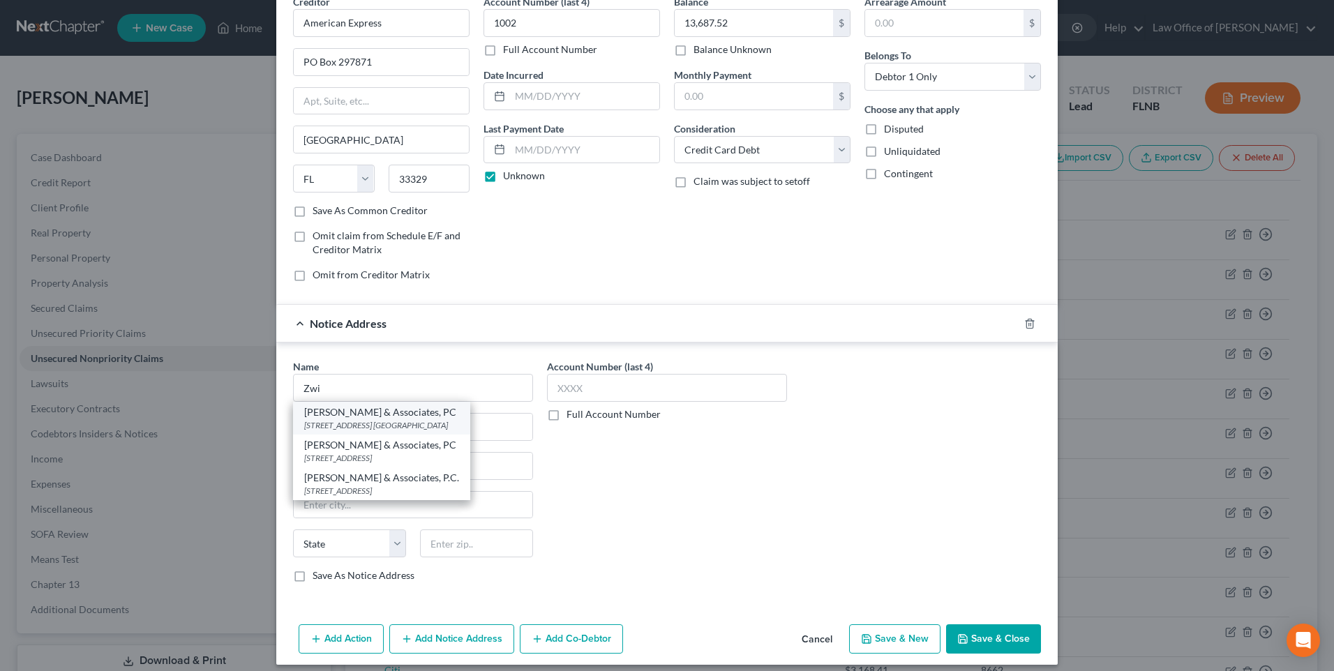
click at [426, 425] on div "[STREET_ADDRESS] [GEOGRAPHIC_DATA]" at bounding box center [381, 425] width 155 height 12
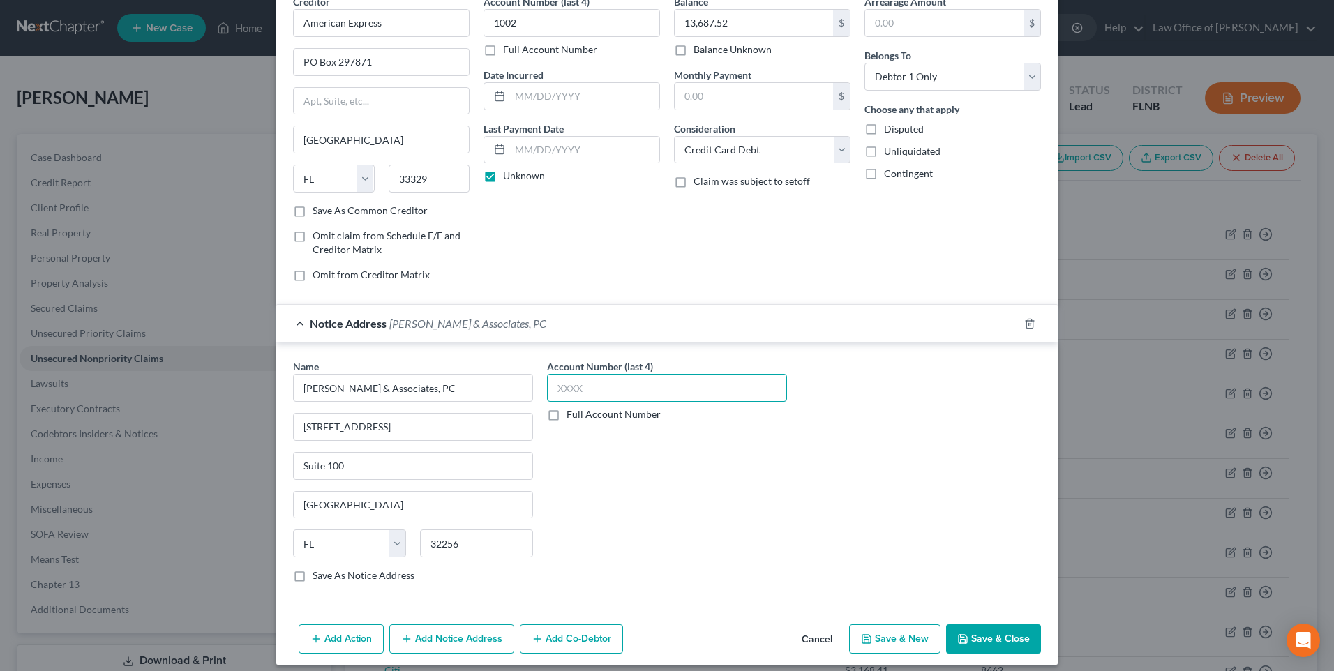
click at [578, 391] on input "text" at bounding box center [667, 388] width 240 height 28
click at [313, 578] on label "Save As Notice Address" at bounding box center [364, 576] width 102 height 14
click at [318, 578] on input "Save As Notice Address" at bounding box center [322, 573] width 9 height 9
click at [910, 639] on button "Save & New" at bounding box center [894, 638] width 91 height 29
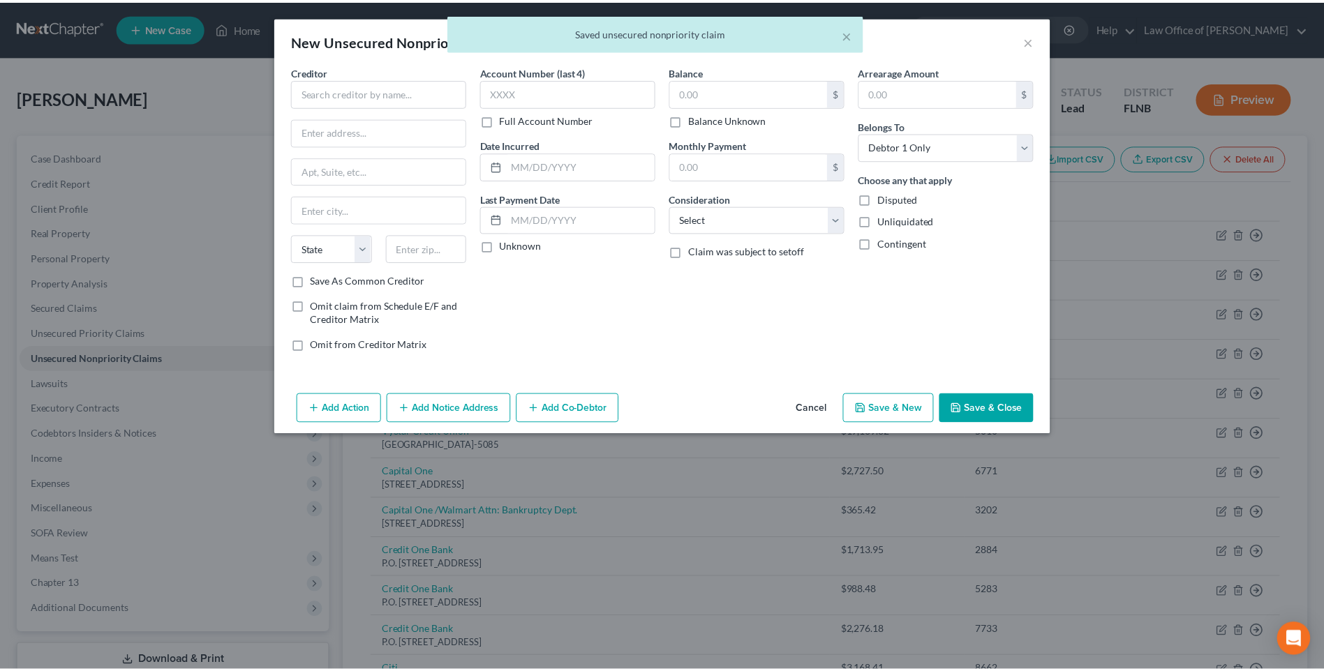
scroll to position [0, 0]
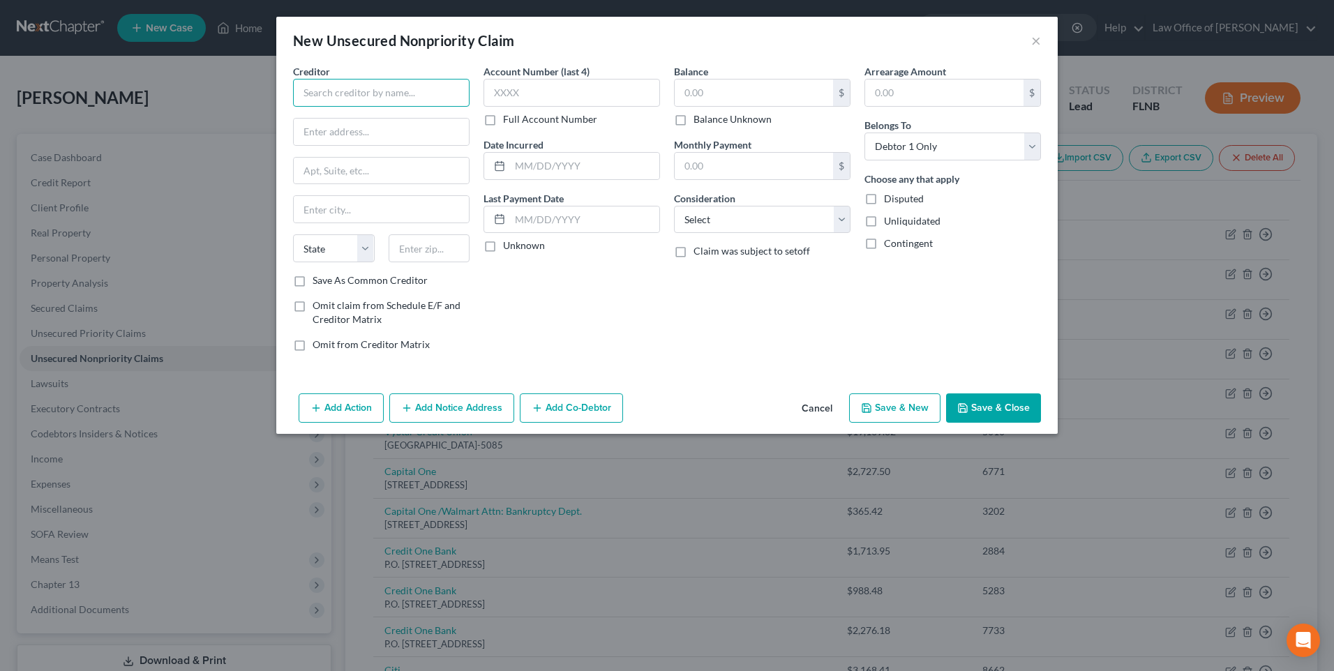
click at [412, 87] on input "text" at bounding box center [381, 93] width 177 height 28
paste input "M & T Bank"
click at [387, 131] on div "[STREET_ADDRESS]" at bounding box center [376, 130] width 145 height 12
click at [534, 85] on input "text" at bounding box center [571, 93] width 177 height 28
click at [503, 251] on label "Unknown" at bounding box center [524, 246] width 42 height 14
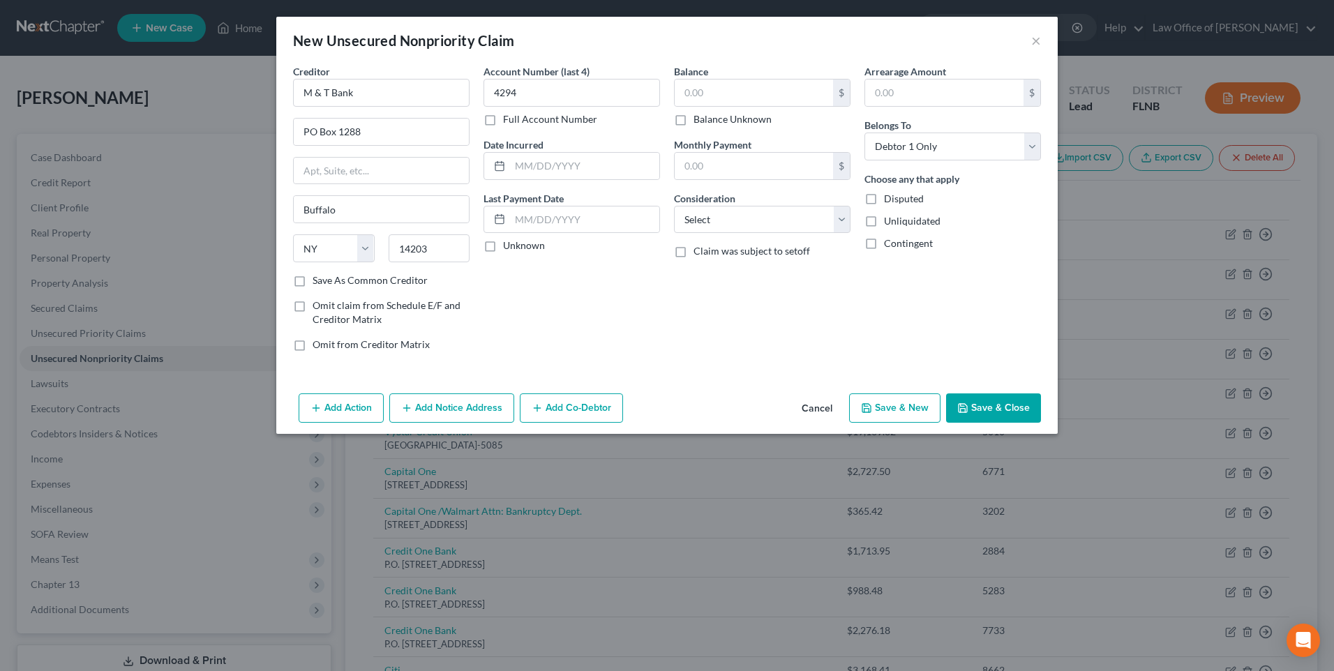
click at [509, 248] on input "Unknown" at bounding box center [513, 243] width 9 height 9
drag, startPoint x: 391, startPoint y: 90, endPoint x: 240, endPoint y: 76, distance: 151.3
click at [250, 76] on div "New Unsecured Nonpriority Claim × Creditor * M & T Bank PO Box 1288 [GEOGRAPHIC…" at bounding box center [667, 335] width 1334 height 671
paste input "Vystar Credit Union"
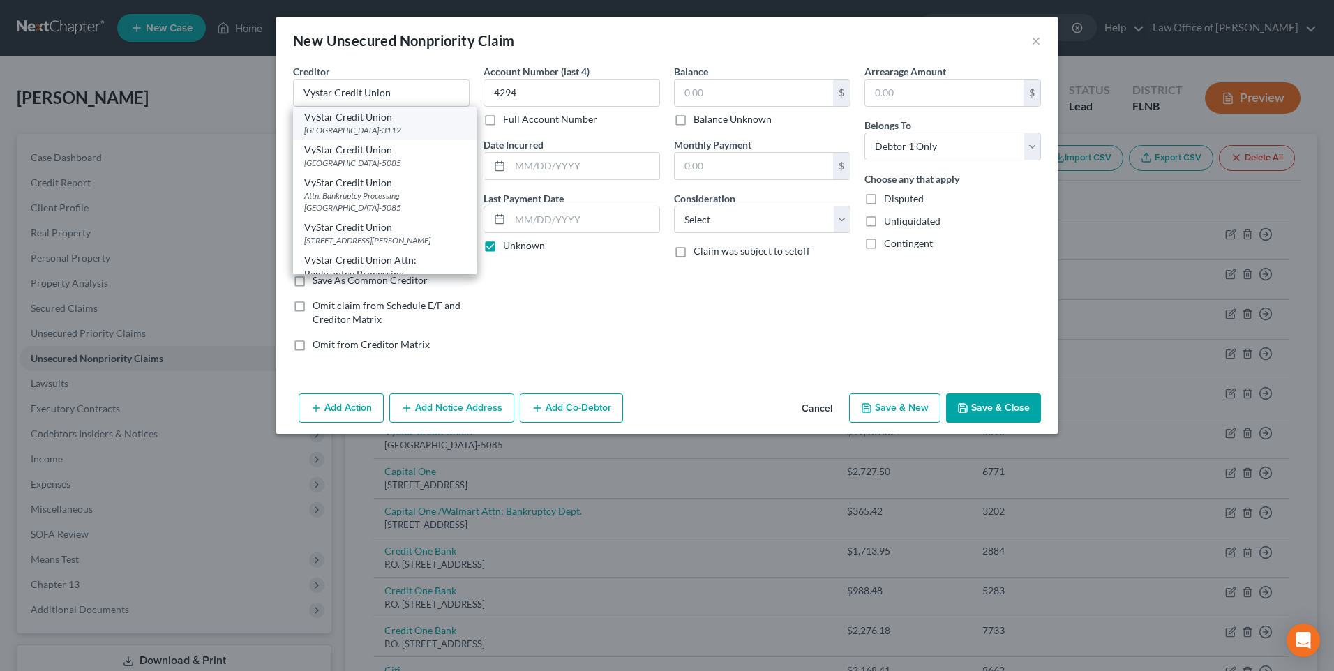
click at [371, 122] on div "VyStar Credit Union" at bounding box center [384, 117] width 161 height 14
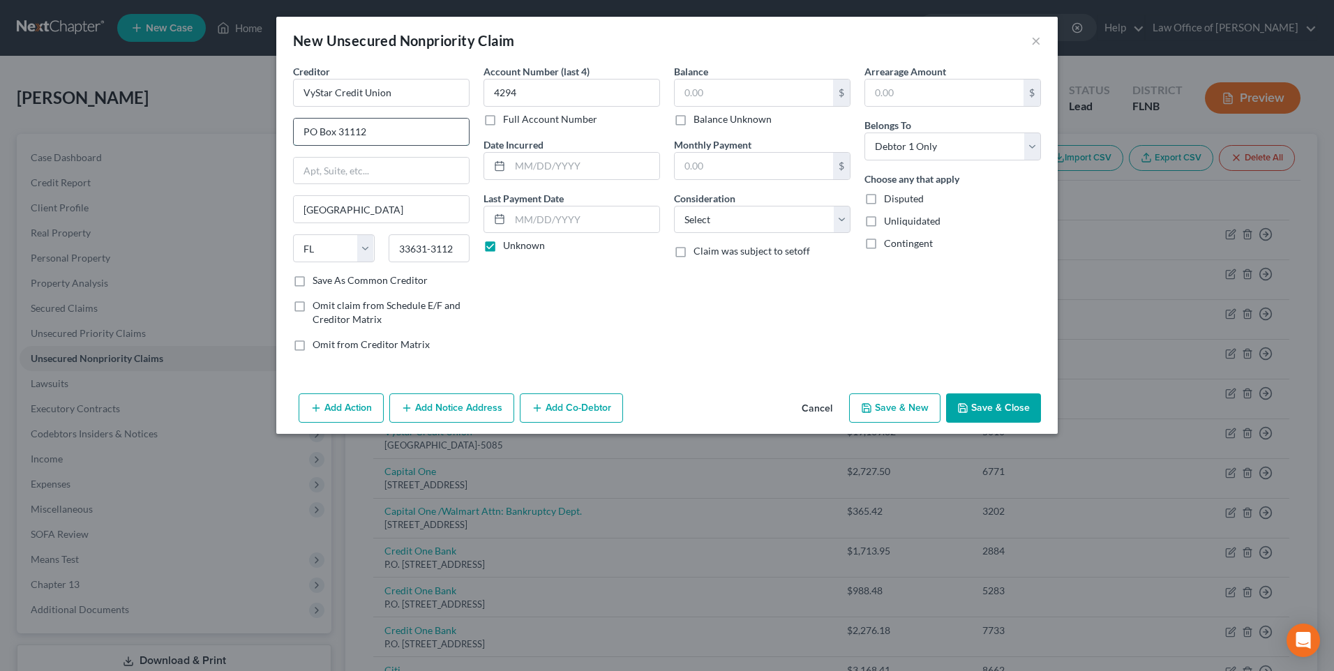
drag, startPoint x: 338, startPoint y: 129, endPoint x: 382, endPoint y: 130, distance: 44.0
click at [382, 130] on input "PO Box 31112" at bounding box center [381, 132] width 175 height 27
paste input "45085"
drag, startPoint x: 457, startPoint y: 247, endPoint x: 394, endPoint y: 245, distance: 62.8
click at [394, 245] on input "33631-3112" at bounding box center [430, 248] width 82 height 28
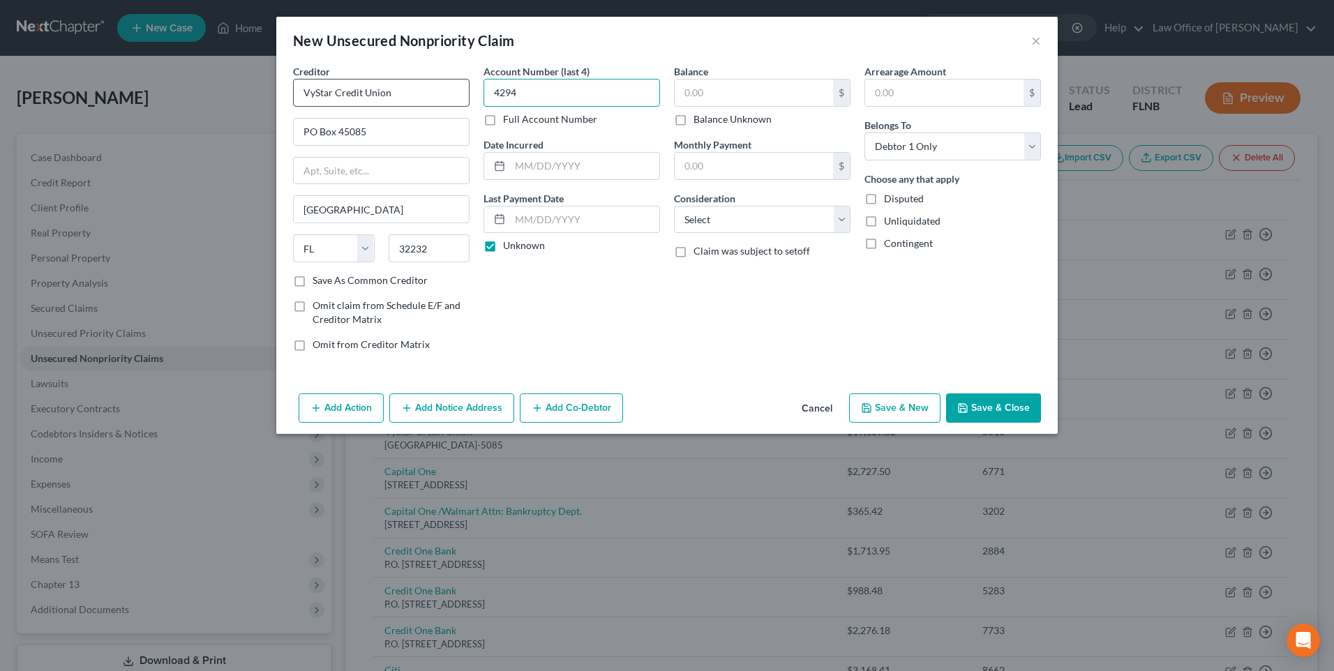
drag, startPoint x: 552, startPoint y: 99, endPoint x: 461, endPoint y: 90, distance: 91.2
click at [461, 90] on div "Creditor * VyStar Credit Union PO Box 45085 [GEOGRAPHIC_DATA] [US_STATE][GEOGRA…" at bounding box center [667, 213] width 762 height 299
drag, startPoint x: 410, startPoint y: 82, endPoint x: 291, endPoint y: 100, distance: 120.7
click at [291, 100] on div "Creditor * VyStar Credit Union PO Box 45085 [GEOGRAPHIC_DATA] [US_STATE][GEOGRA…" at bounding box center [381, 213] width 190 height 299
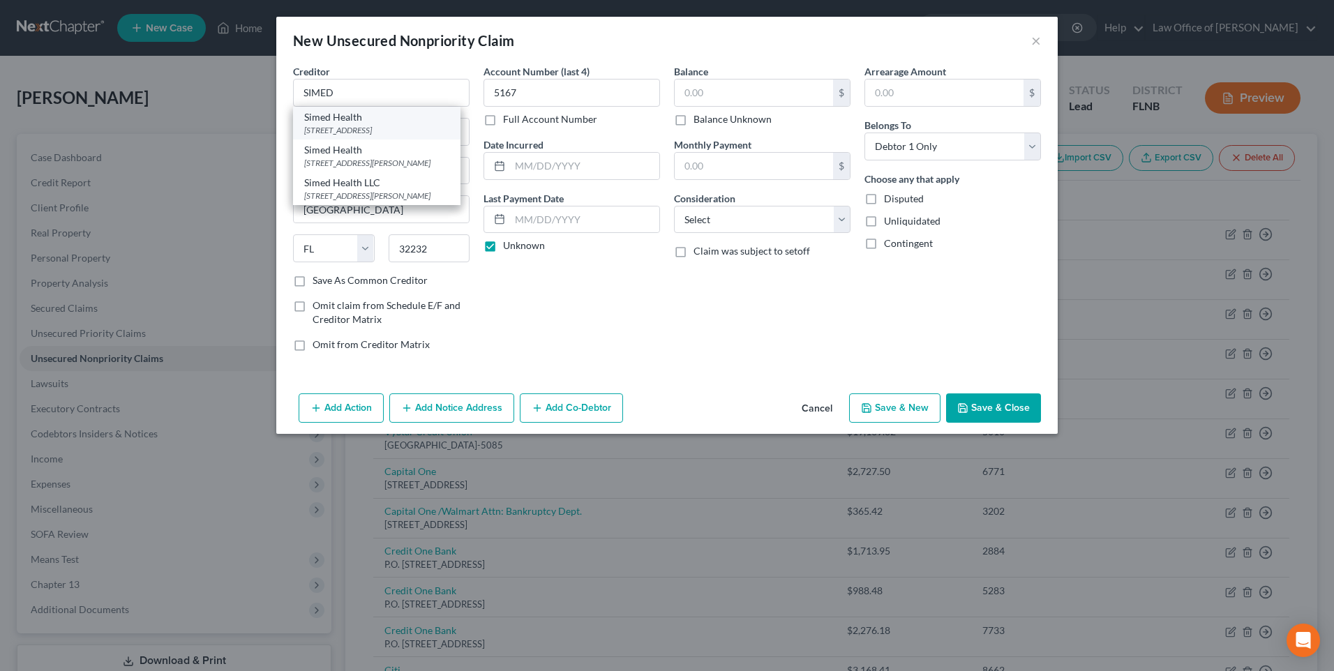
click at [331, 129] on div "[STREET_ADDRESS]" at bounding box center [376, 130] width 145 height 12
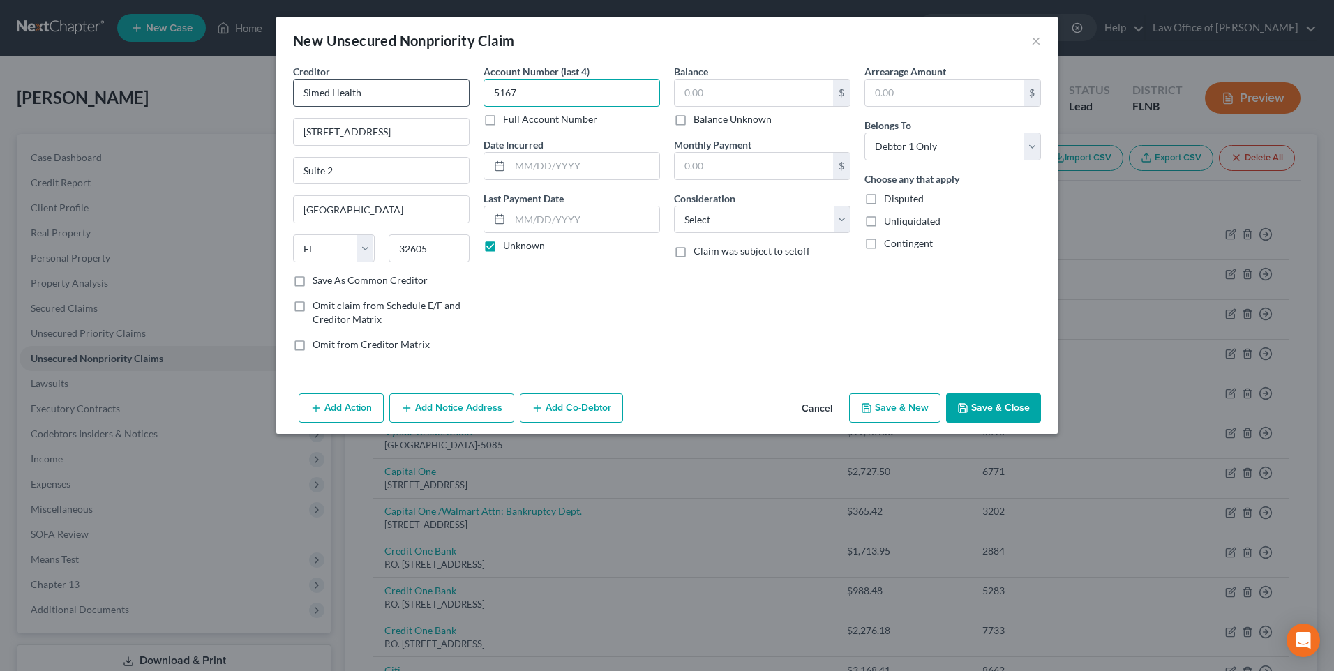
drag, startPoint x: 545, startPoint y: 87, endPoint x: 456, endPoint y: 98, distance: 90.0
click at [456, 98] on div "Creditor * Simed Health [STREET_ADDRESS][GEOGRAPHIC_DATA] [US_STATE][GEOGRAPHIC…" at bounding box center [667, 213] width 762 height 299
click at [760, 87] on input "text" at bounding box center [754, 93] width 158 height 27
paste input "19000"
click at [844, 222] on select "Select Cable / Satellite Services Collection Agency Credit Card Debt Debt Couns…" at bounding box center [762, 220] width 177 height 28
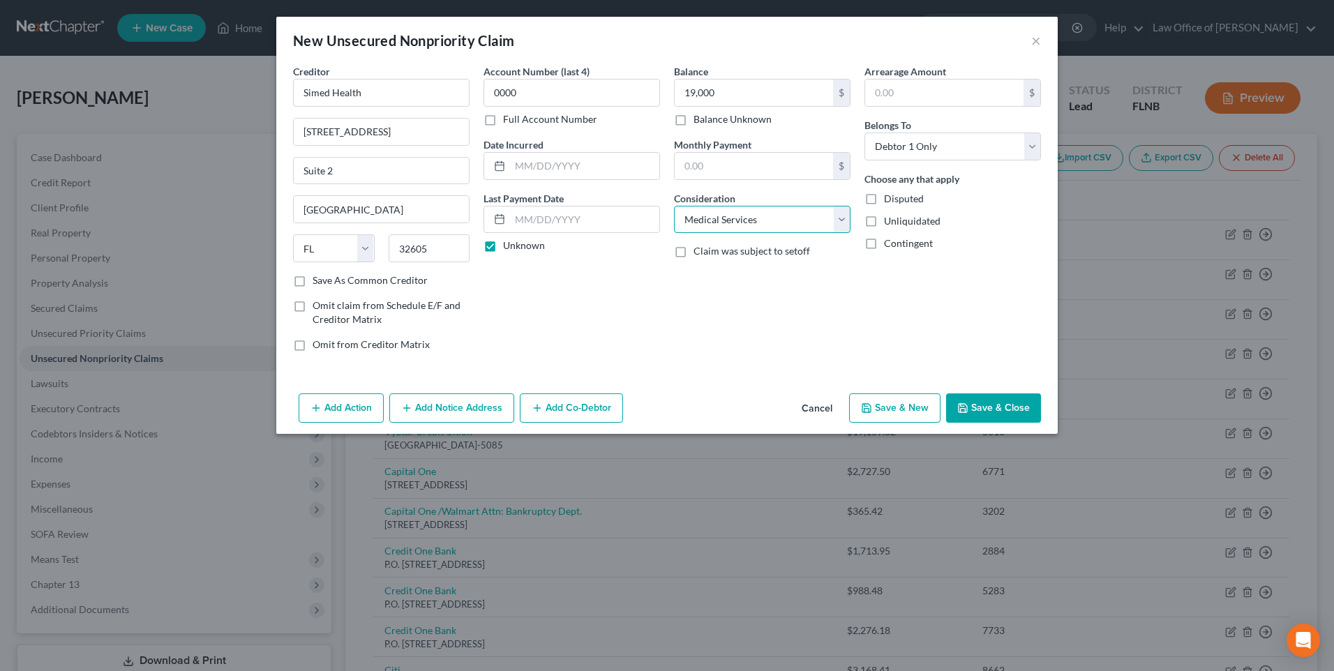
click at [674, 206] on select "Select Cable / Satellite Services Collection Agency Credit Card Debt Debt Couns…" at bounding box center [762, 220] width 177 height 28
click at [904, 410] on button "Save & New" at bounding box center [894, 407] width 91 height 29
click at [814, 407] on button "Cancel" at bounding box center [816, 409] width 53 height 28
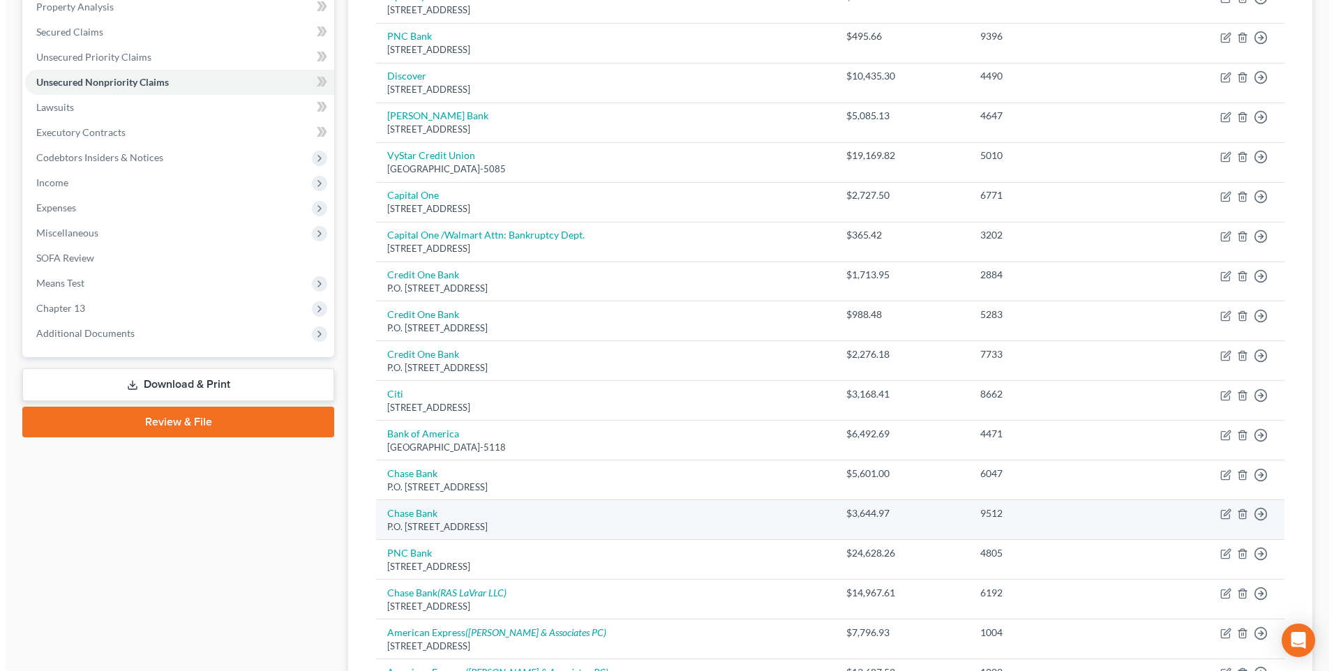
scroll to position [279, 0]
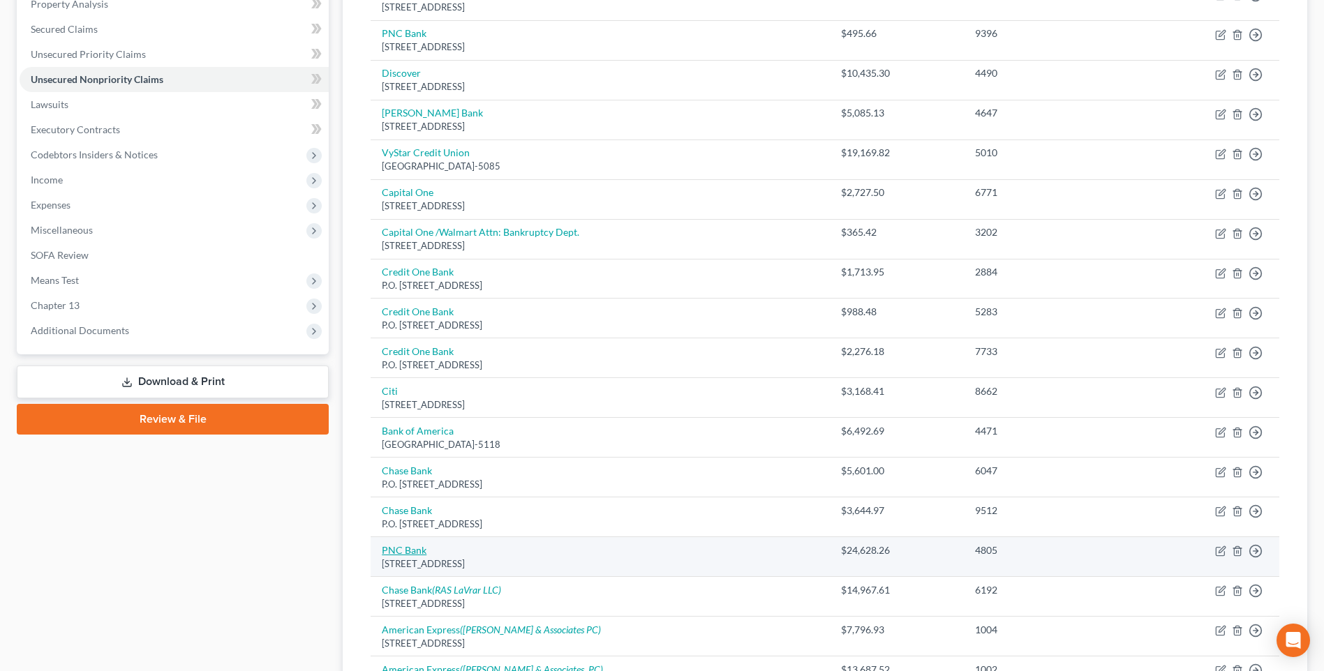
click at [405, 550] on link "PNC Bank" at bounding box center [404, 550] width 45 height 12
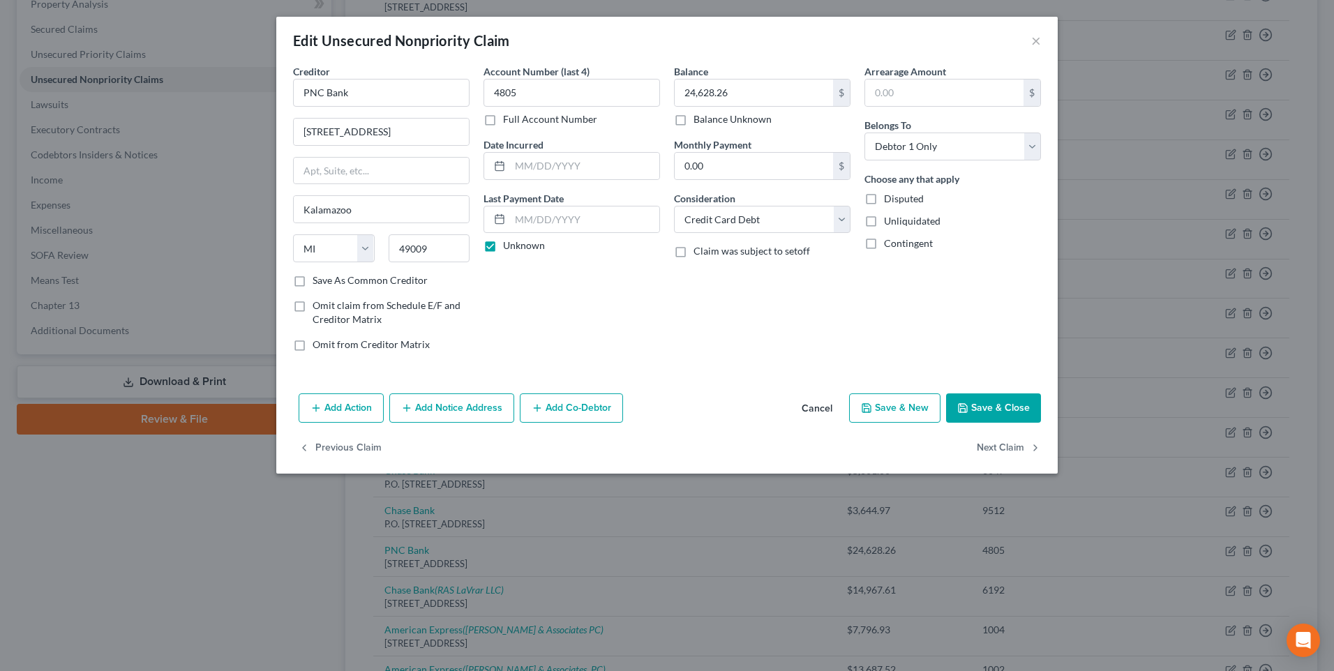
click at [461, 404] on button "Add Notice Address" at bounding box center [451, 407] width 125 height 29
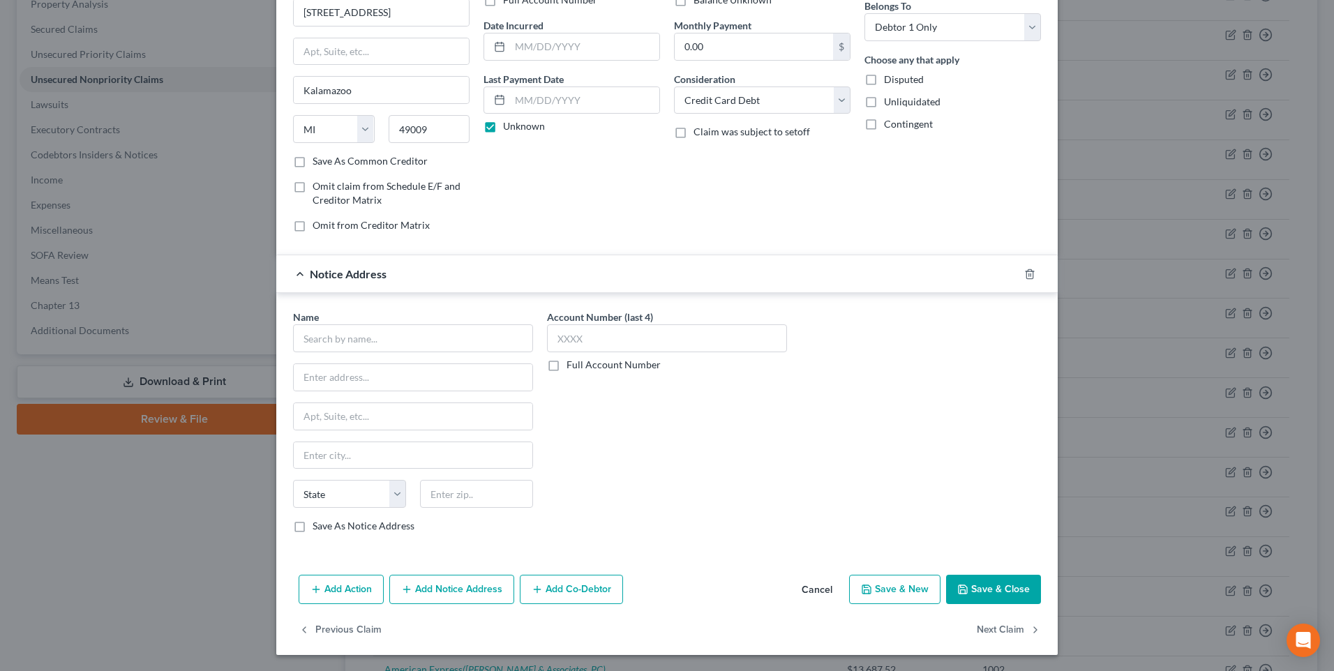
scroll to position [120, 0]
click at [322, 340] on input "text" at bounding box center [413, 338] width 240 height 28
paste input "[PERSON_NAME] & Associates"
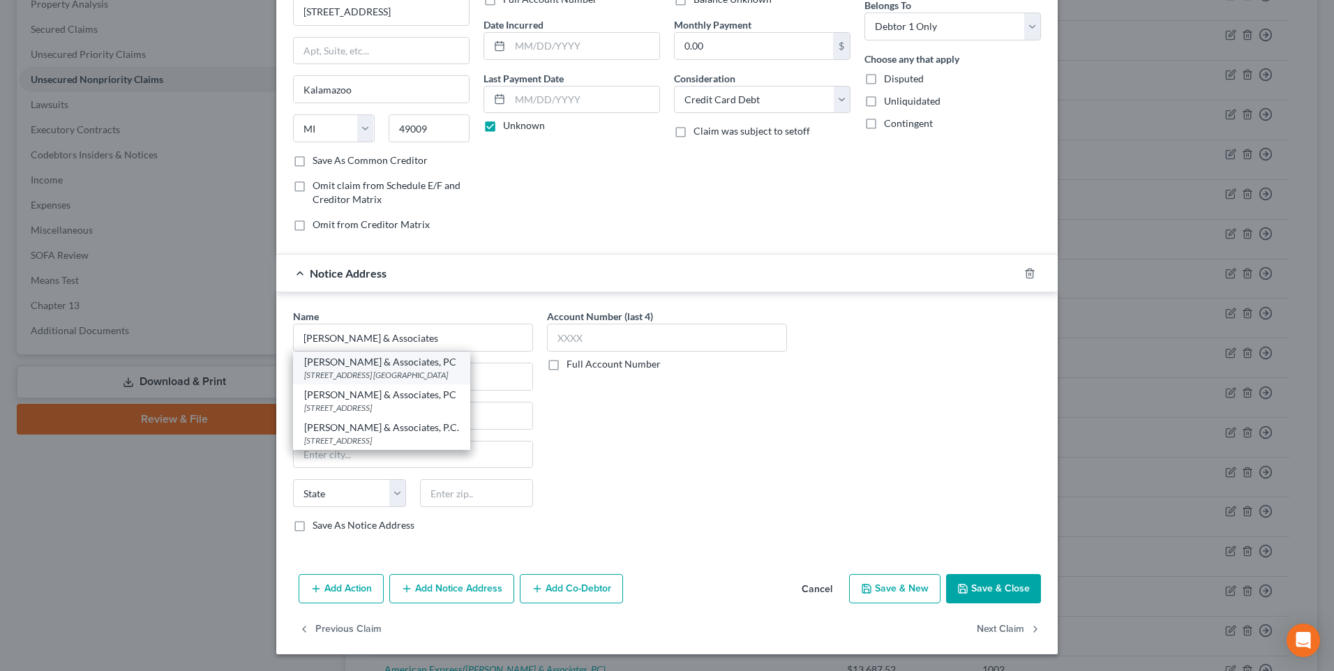
click at [395, 361] on div "[PERSON_NAME] & Associates, PC" at bounding box center [381, 362] width 155 height 14
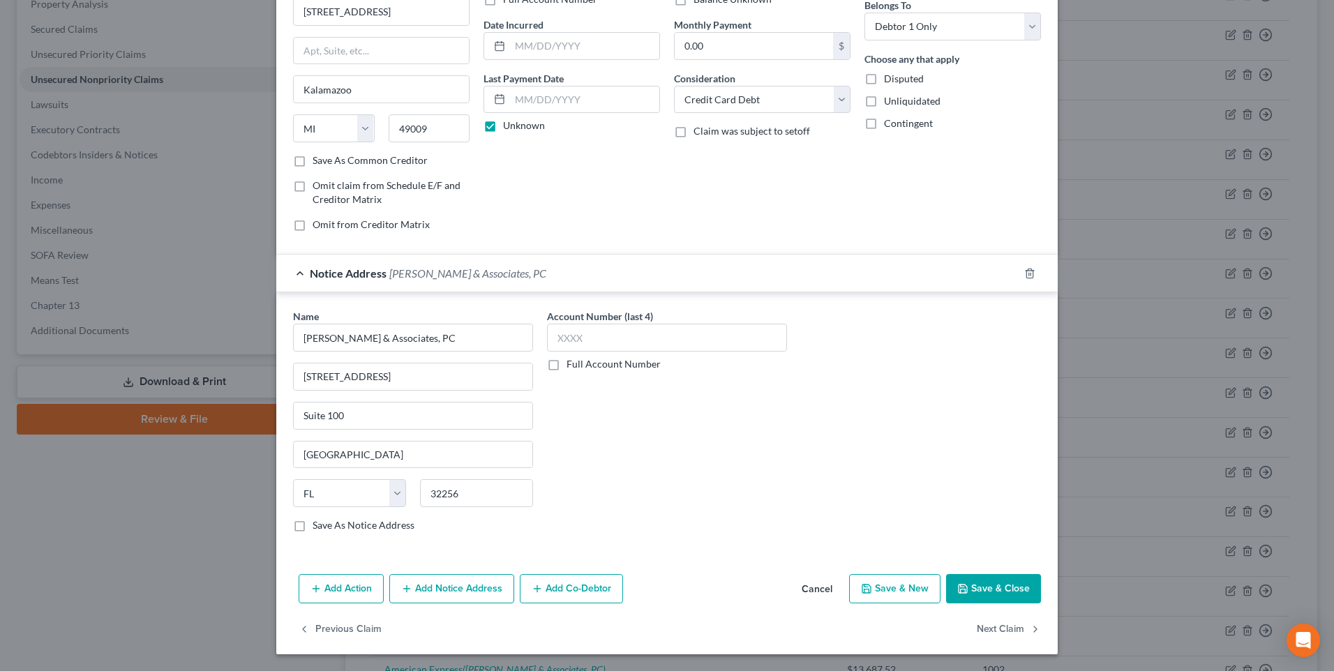
click at [313, 529] on label "Save As Notice Address" at bounding box center [364, 525] width 102 height 14
click at [318, 527] on input "Save As Notice Address" at bounding box center [322, 522] width 9 height 9
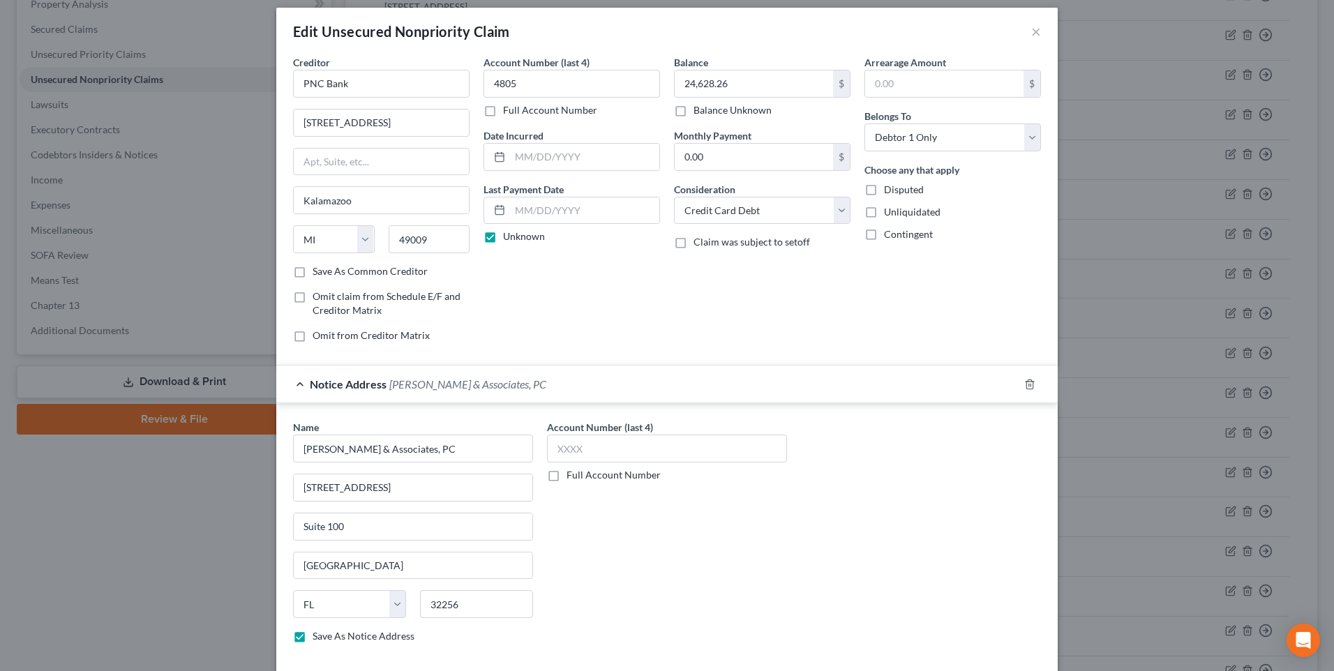
scroll to position [0, 0]
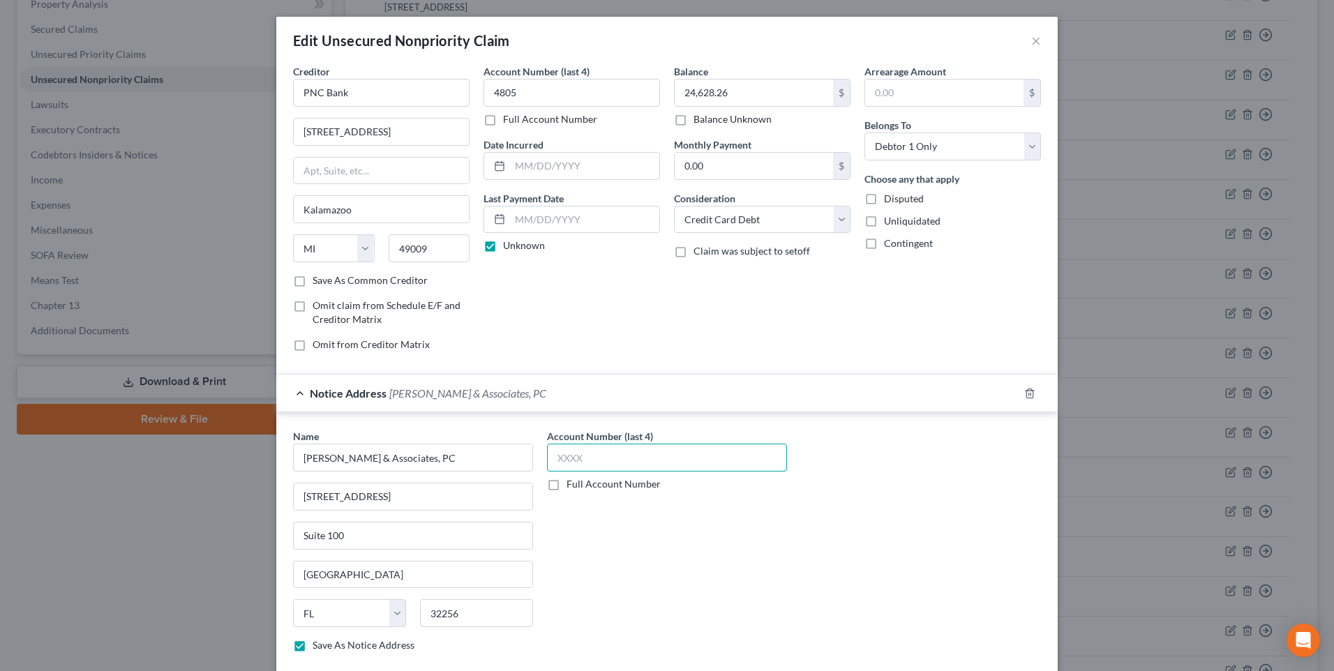
click at [585, 458] on input "text" at bounding box center [667, 458] width 240 height 28
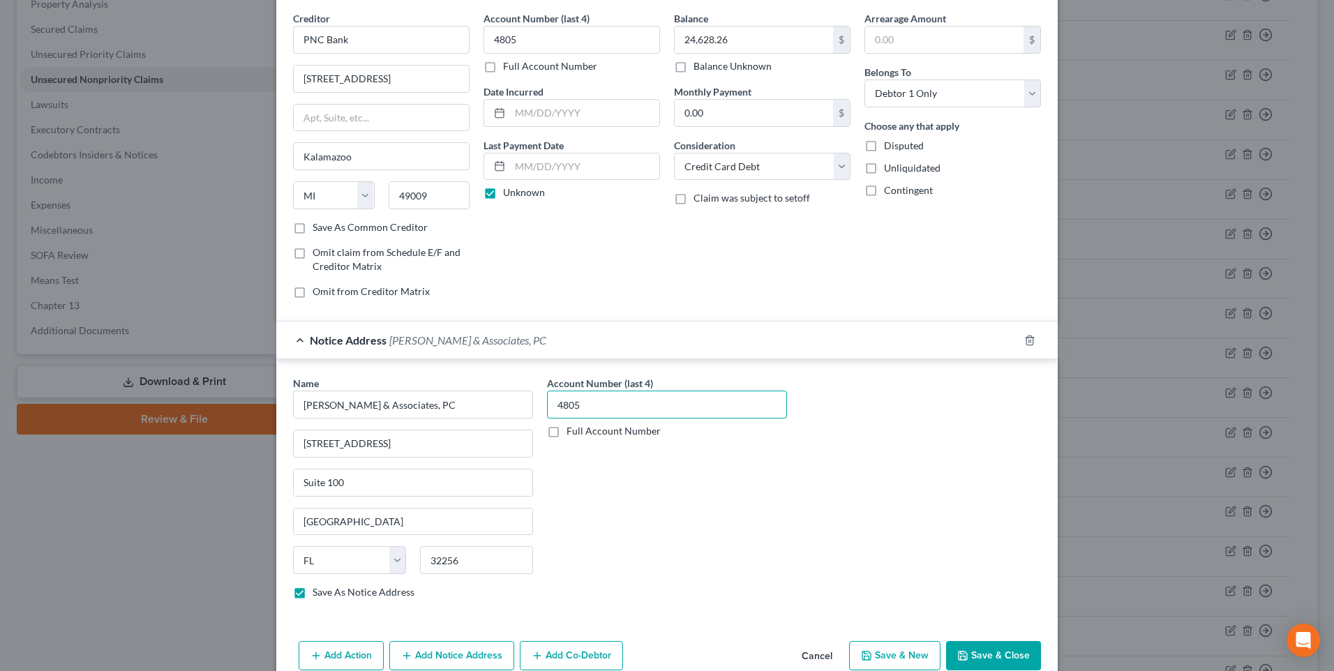
scroll to position [120, 0]
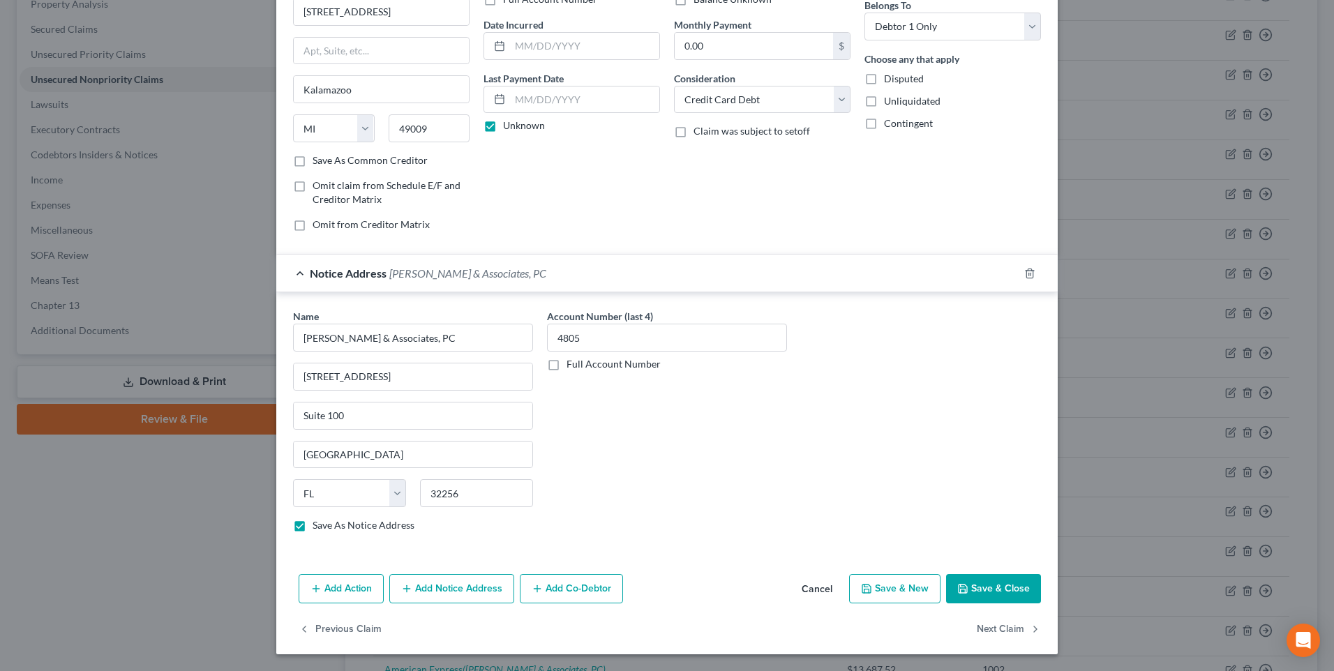
click at [980, 590] on button "Save & Close" at bounding box center [993, 588] width 95 height 29
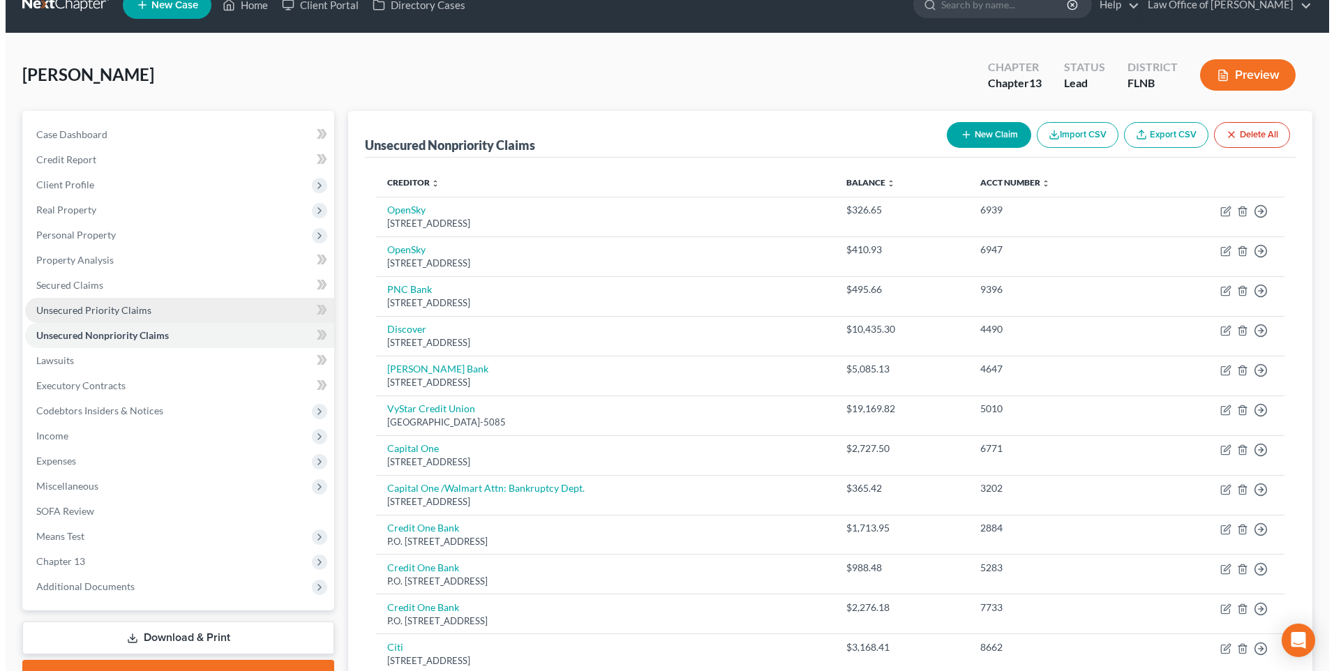
scroll to position [0, 0]
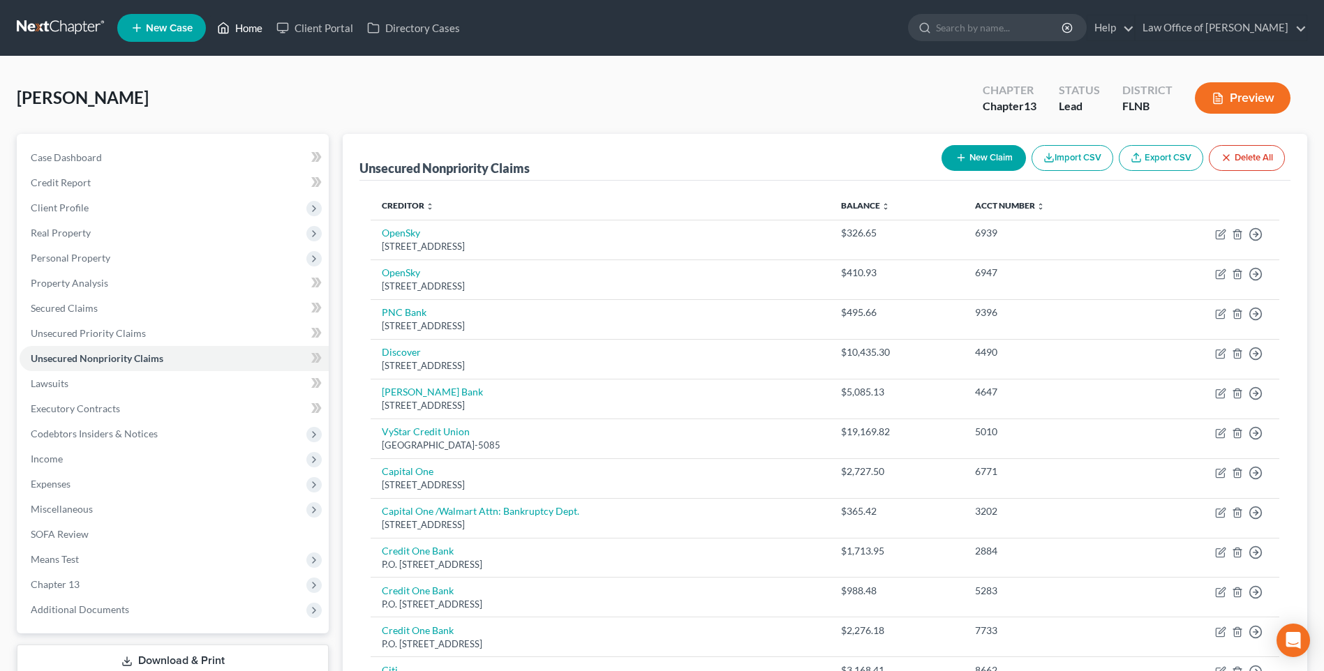
click at [254, 31] on link "Home" at bounding box center [239, 27] width 59 height 25
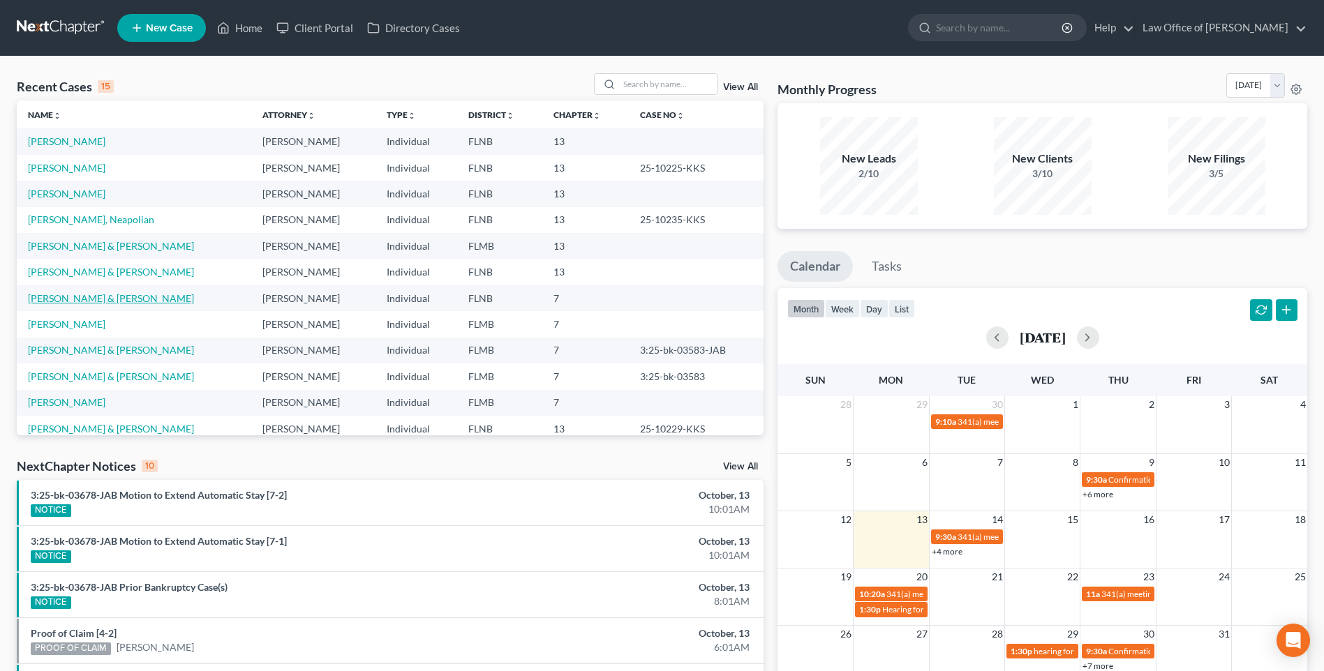
click at [59, 301] on link "[PERSON_NAME] & [PERSON_NAME]" at bounding box center [111, 298] width 166 height 12
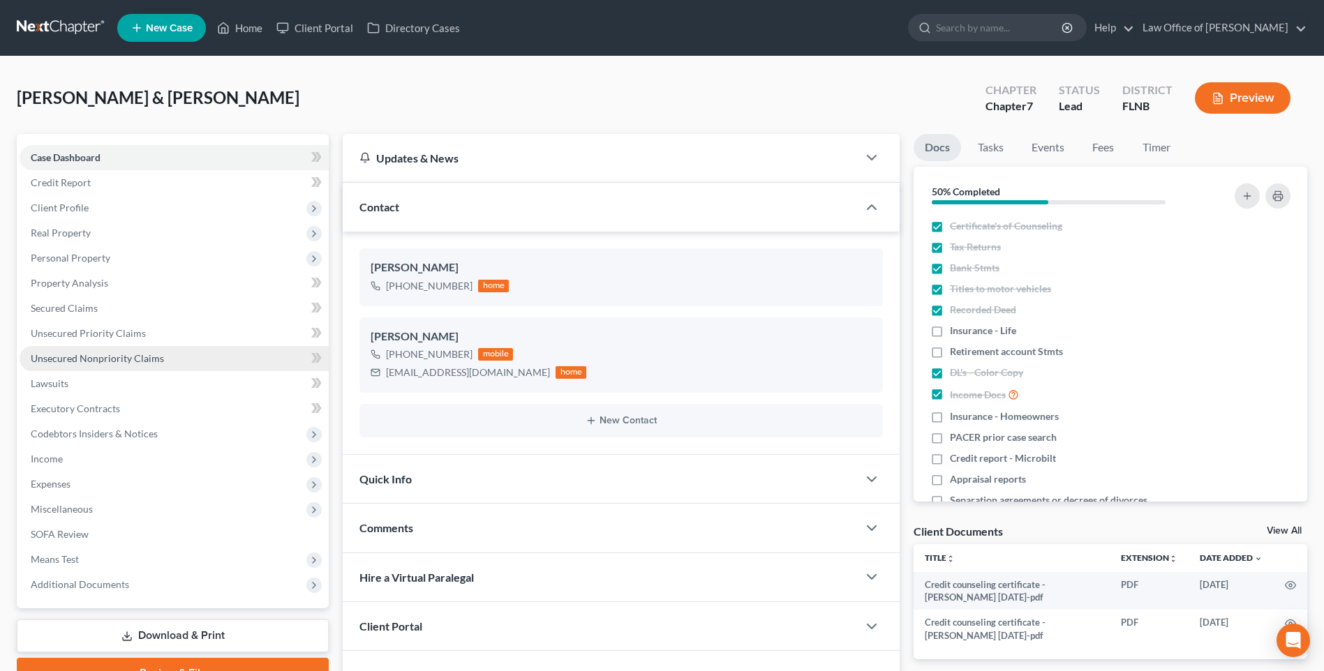
click at [62, 359] on span "Unsecured Nonpriority Claims" at bounding box center [97, 358] width 133 height 12
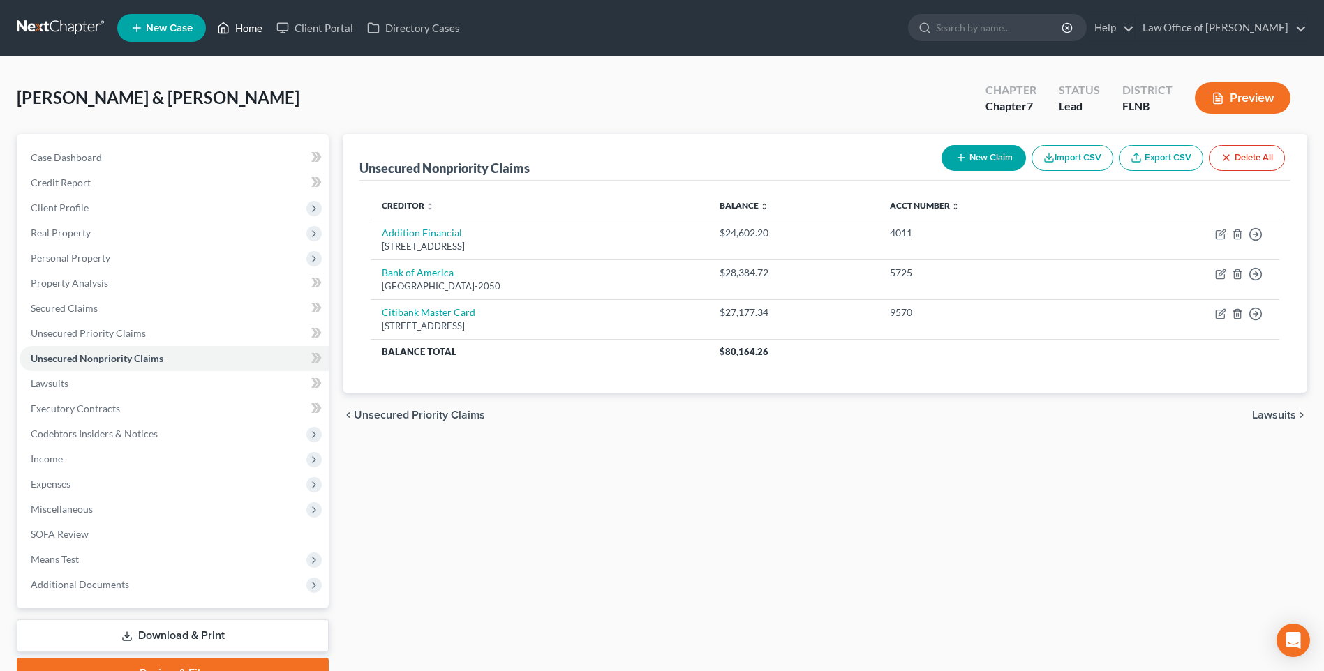
click at [247, 25] on link "Home" at bounding box center [239, 27] width 59 height 25
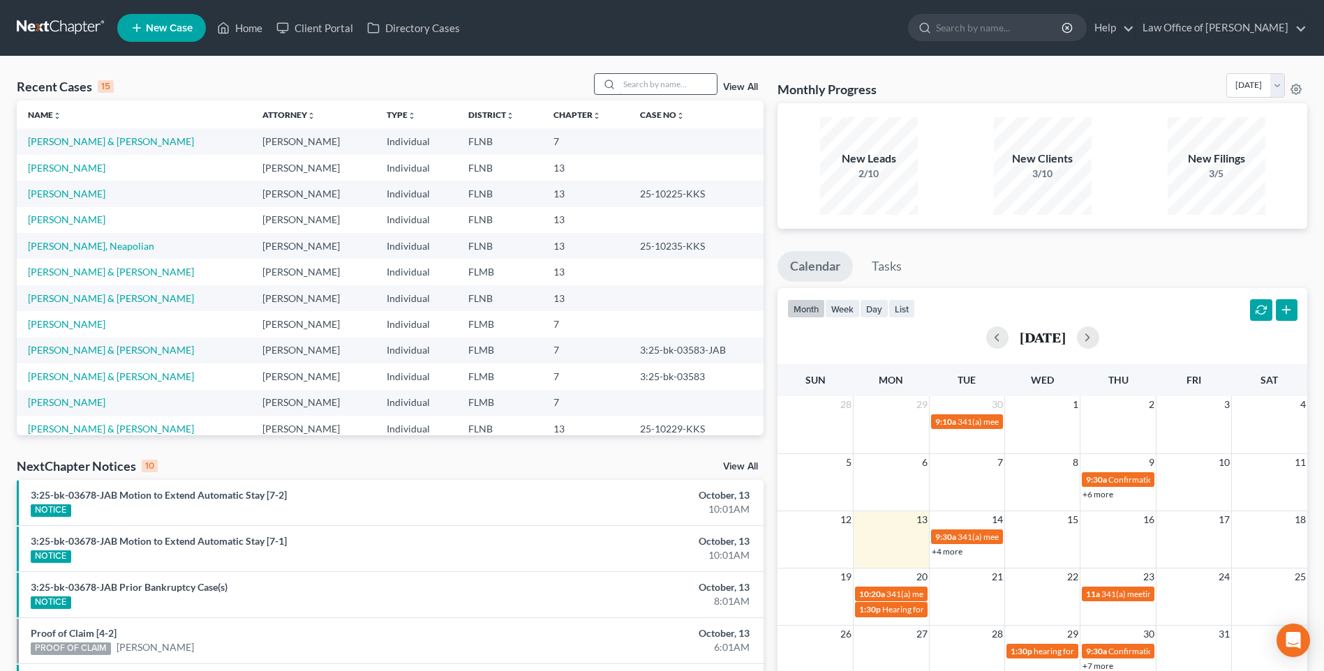
click at [640, 79] on input "search" at bounding box center [668, 84] width 98 height 20
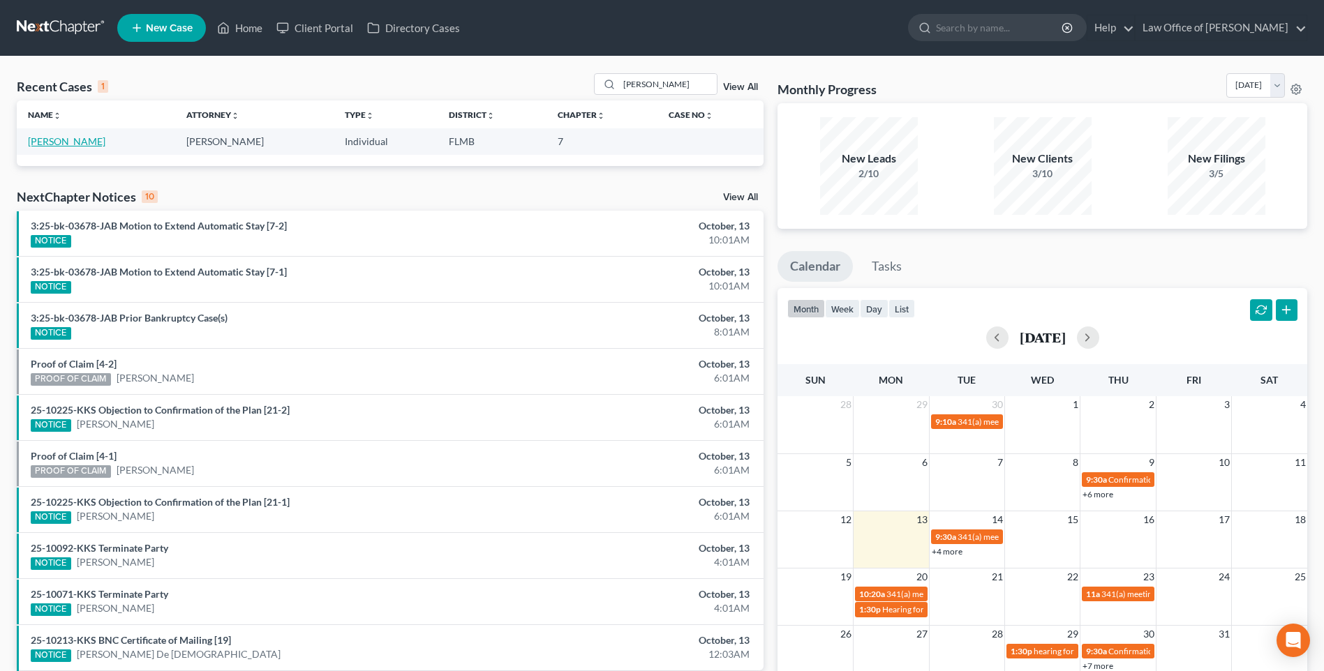
click at [66, 142] on link "[PERSON_NAME]" at bounding box center [66, 141] width 77 height 12
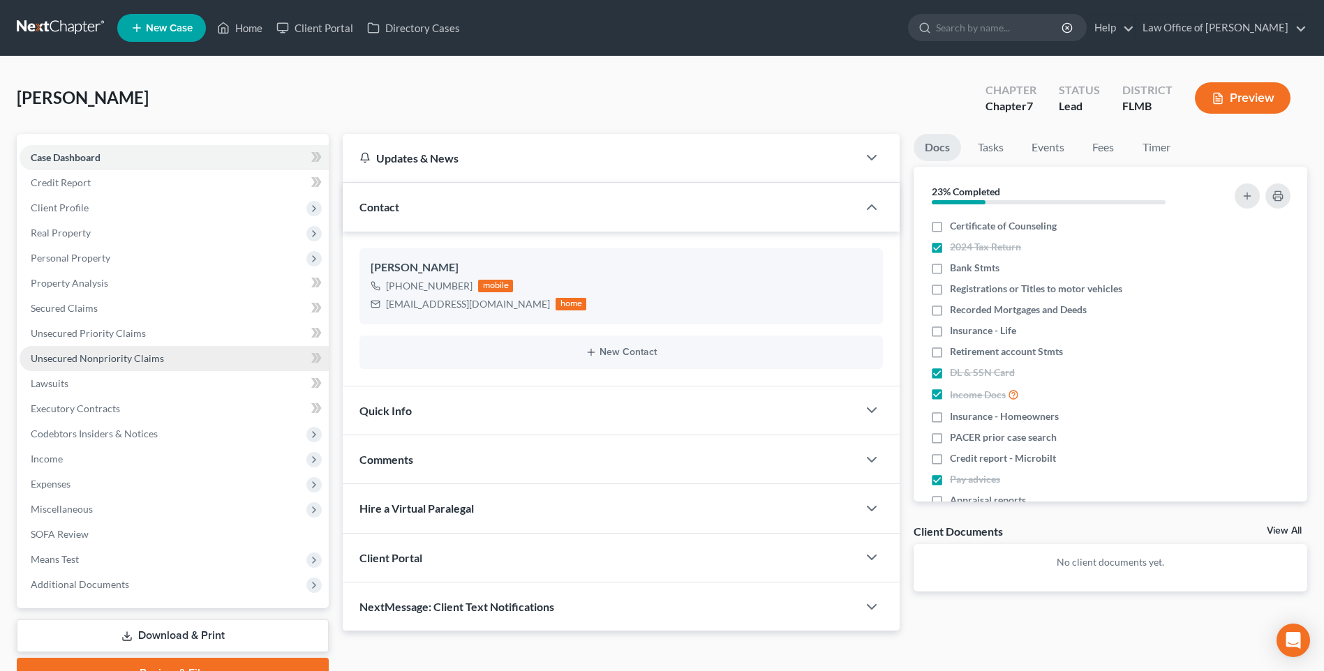
click at [102, 359] on span "Unsecured Nonpriority Claims" at bounding box center [97, 358] width 133 height 12
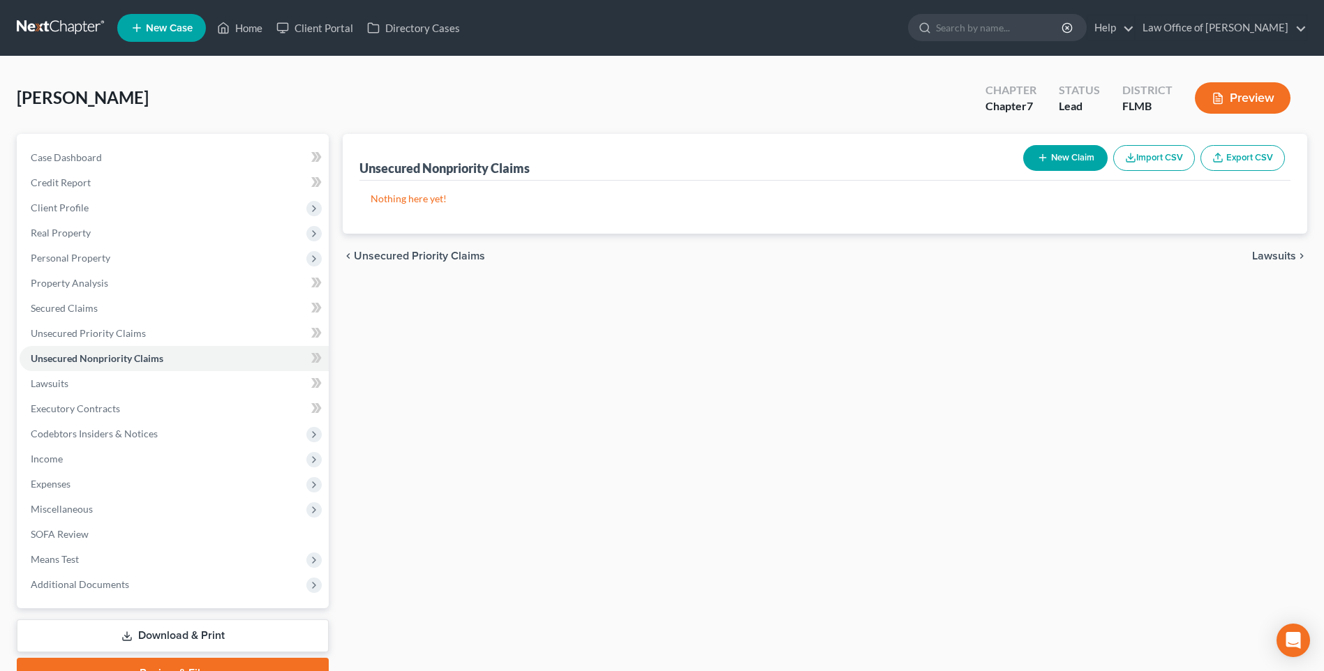
click at [1074, 156] on button "New Claim" at bounding box center [1065, 158] width 84 height 26
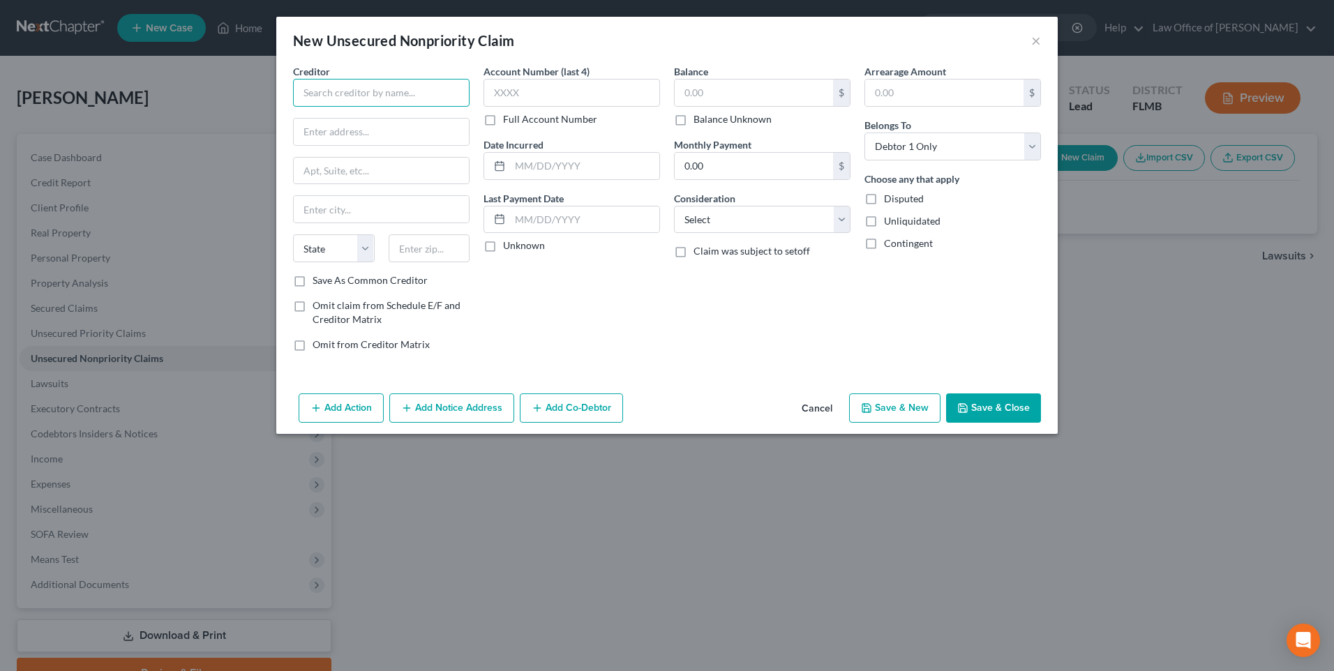
click at [435, 92] on input "text" at bounding box center [381, 93] width 177 height 28
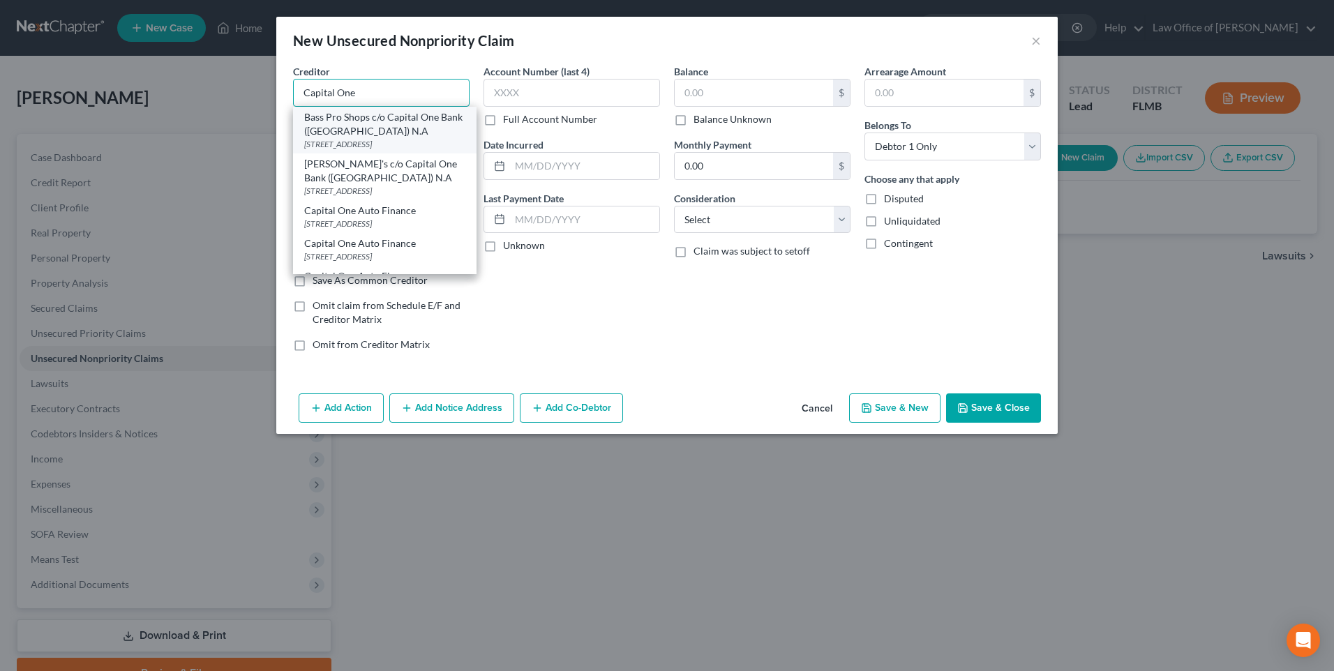
scroll to position [140, 0]
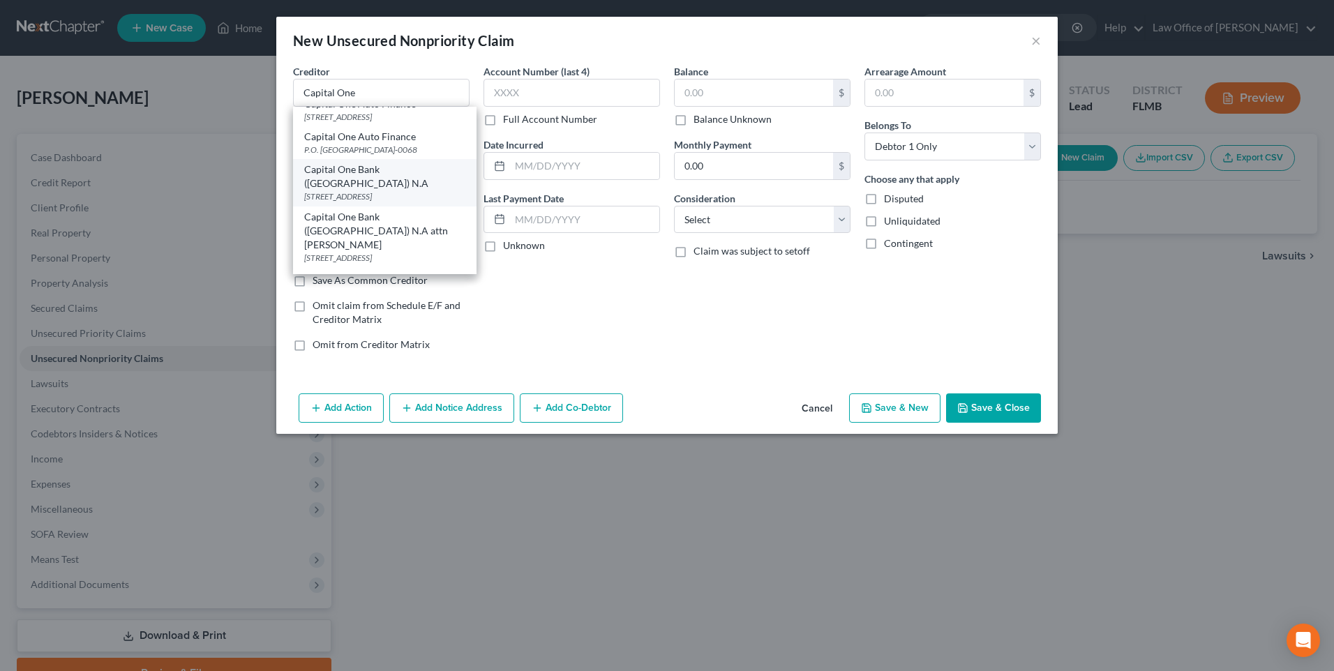
click at [365, 190] on div "Capital One Bank ([GEOGRAPHIC_DATA]) N.A" at bounding box center [384, 177] width 161 height 28
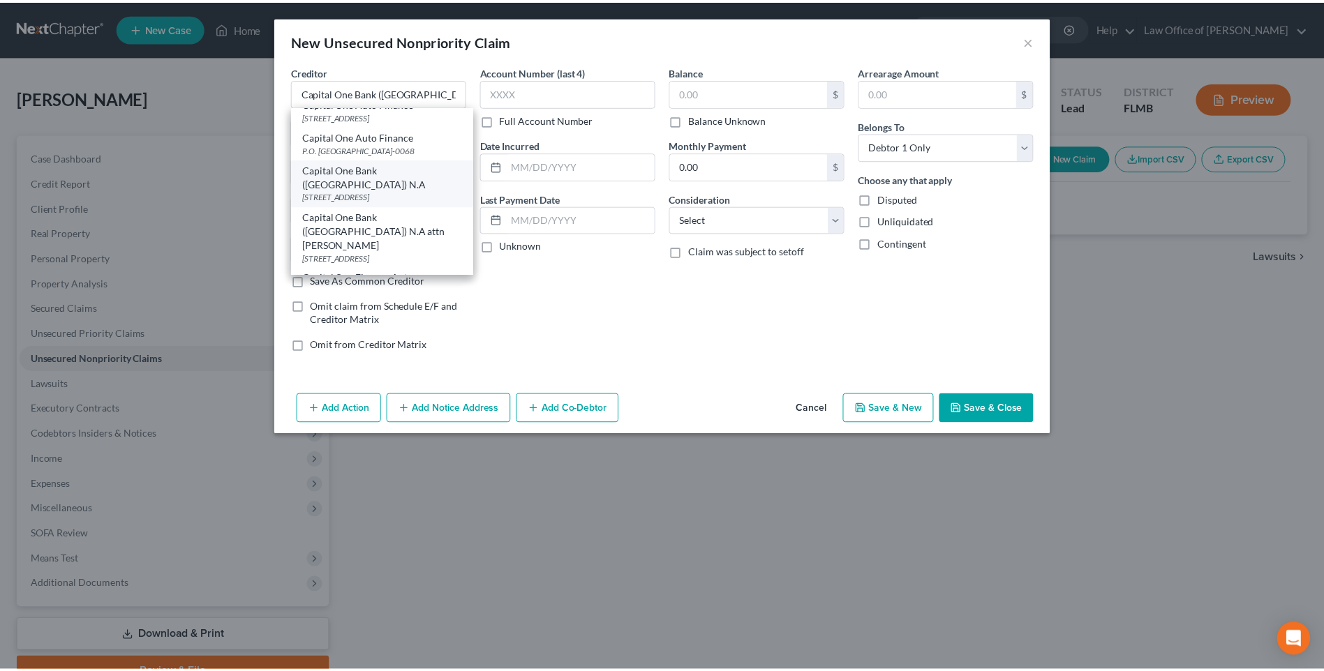
scroll to position [0, 0]
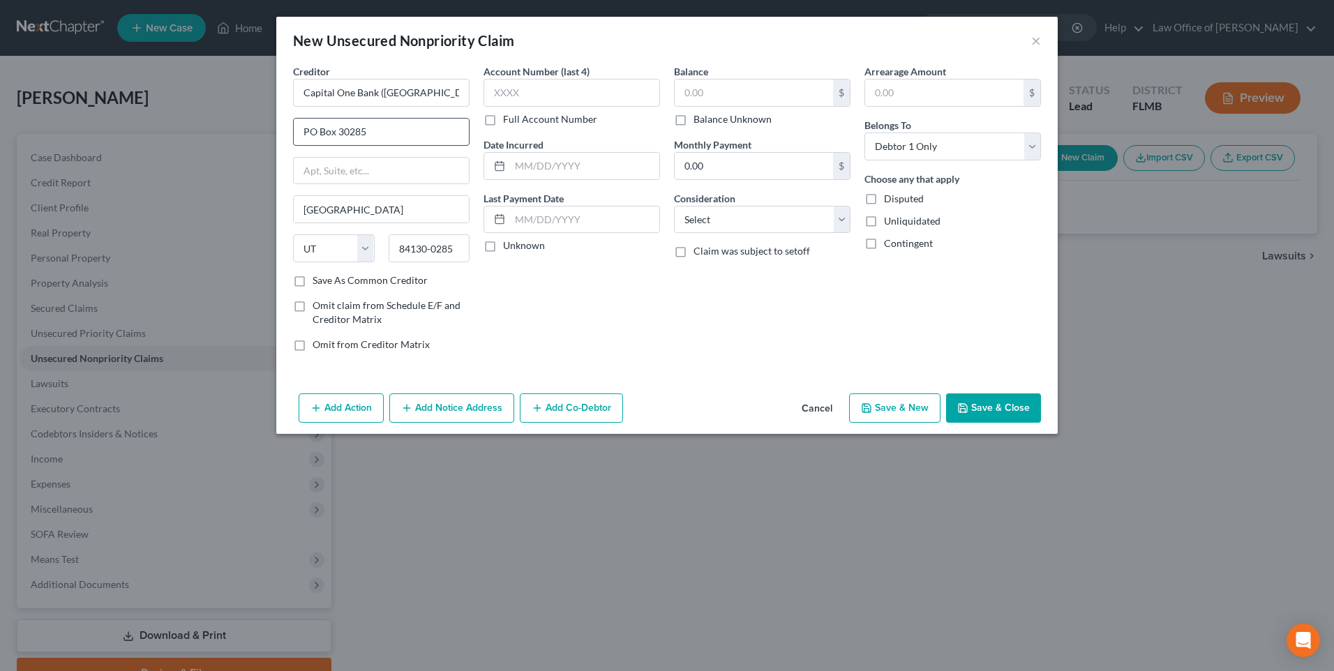
drag, startPoint x: 380, startPoint y: 134, endPoint x: 293, endPoint y: 126, distance: 87.5
click at [293, 126] on div "PO Box 30285" at bounding box center [381, 132] width 177 height 28
drag, startPoint x: 456, startPoint y: 247, endPoint x: 368, endPoint y: 246, distance: 87.9
click at [368, 246] on div "State [US_STATE] AK AR AZ CA CO CT DE DC [GEOGRAPHIC_DATA] [GEOGRAPHIC_DATA] GU…" at bounding box center [381, 253] width 190 height 39
drag, startPoint x: 364, startPoint y: 209, endPoint x: 273, endPoint y: 209, distance: 91.4
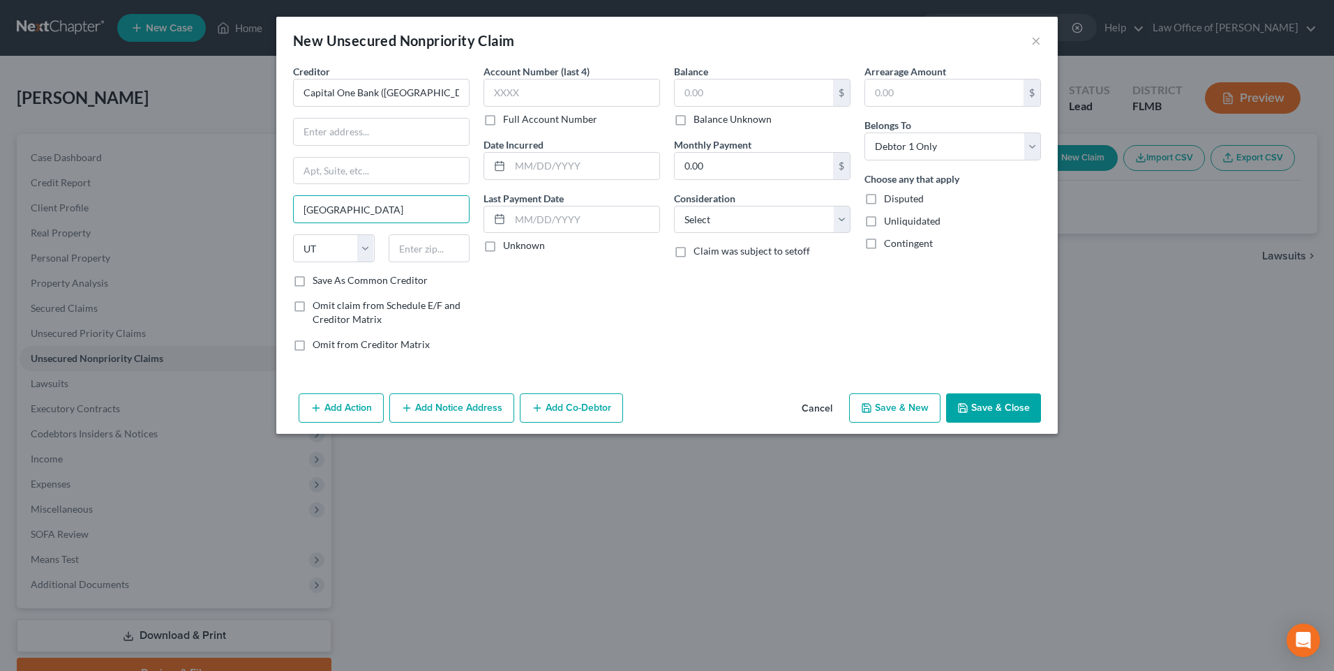
click at [273, 209] on div "New Unsecured Nonpriority Claim × Creditor * Capital One Bank ([GEOGRAPHIC_DATA…" at bounding box center [667, 335] width 1334 height 671
click at [325, 246] on select "State [US_STATE] AK AR AZ CA CO CT DE DC [GEOGRAPHIC_DATA] [GEOGRAPHIC_DATA] GU…" at bounding box center [334, 248] width 82 height 28
click at [345, 250] on select "State [US_STATE] AK AR AZ CA CO CT DE DC [GEOGRAPHIC_DATA] [GEOGRAPHIC_DATA] GU…" at bounding box center [334, 248] width 82 height 28
click at [578, 98] on input "text" at bounding box center [571, 93] width 177 height 28
click at [503, 247] on label "Unknown" at bounding box center [524, 246] width 42 height 14
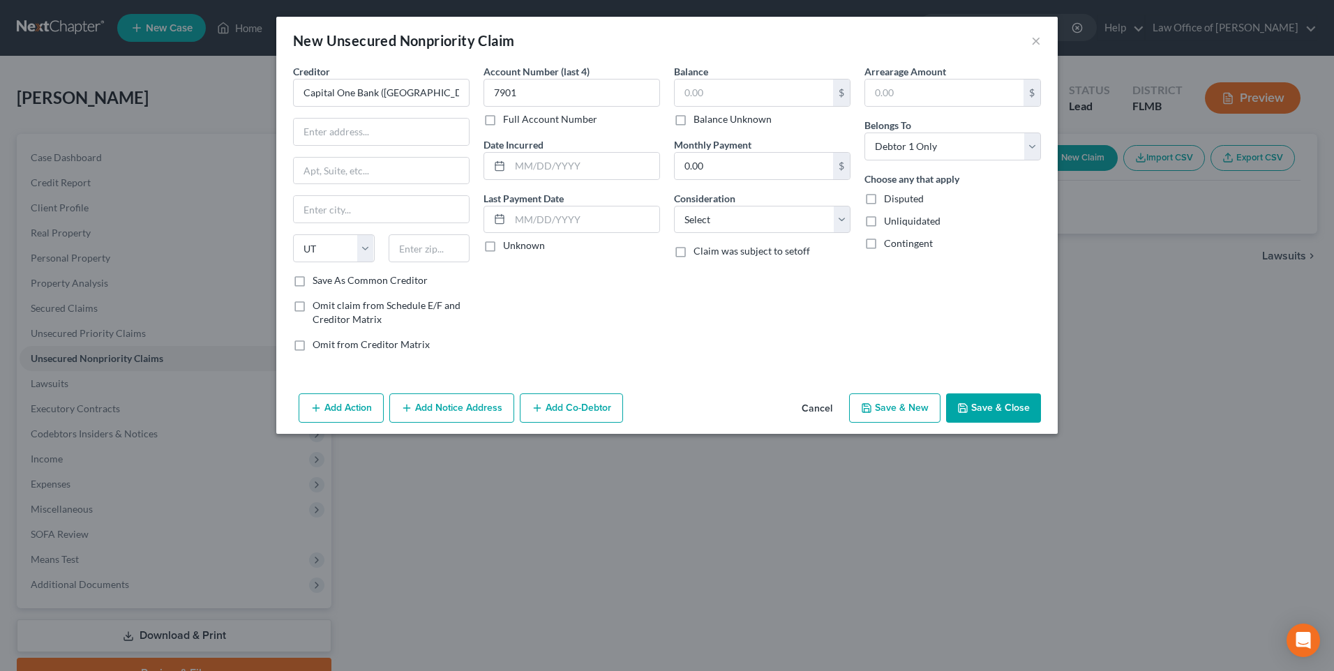
click at [509, 247] on input "Unknown" at bounding box center [513, 243] width 9 height 9
click at [756, 82] on input "text" at bounding box center [754, 93] width 158 height 27
click at [791, 221] on select "Select Cable / Satellite Services Collection Agency Credit Card Debt Debt Couns…" at bounding box center [762, 220] width 177 height 28
click at [674, 206] on select "Select Cable / Satellite Services Collection Agency Credit Card Debt Debt Couns…" at bounding box center [762, 220] width 177 height 28
drag, startPoint x: 377, startPoint y: 93, endPoint x: 449, endPoint y: 93, distance: 71.9
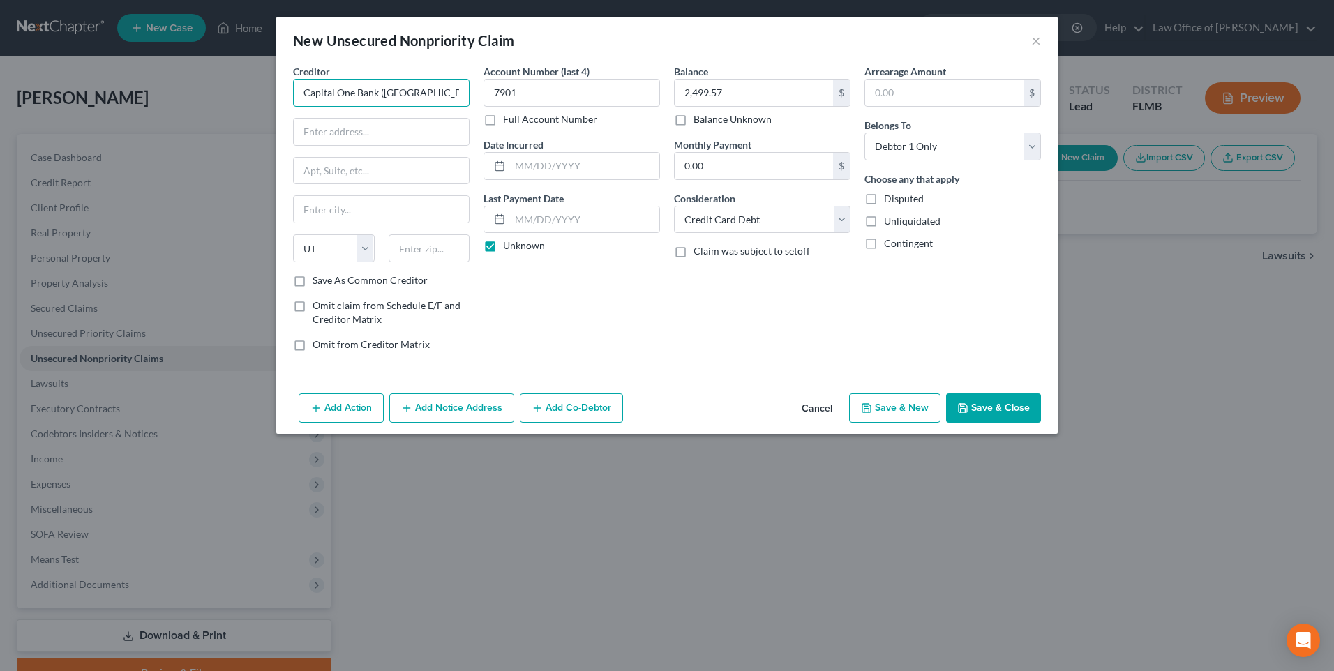
click at [442, 93] on input "Capital One Bank ([GEOGRAPHIC_DATA]) N.A" at bounding box center [381, 93] width 177 height 28
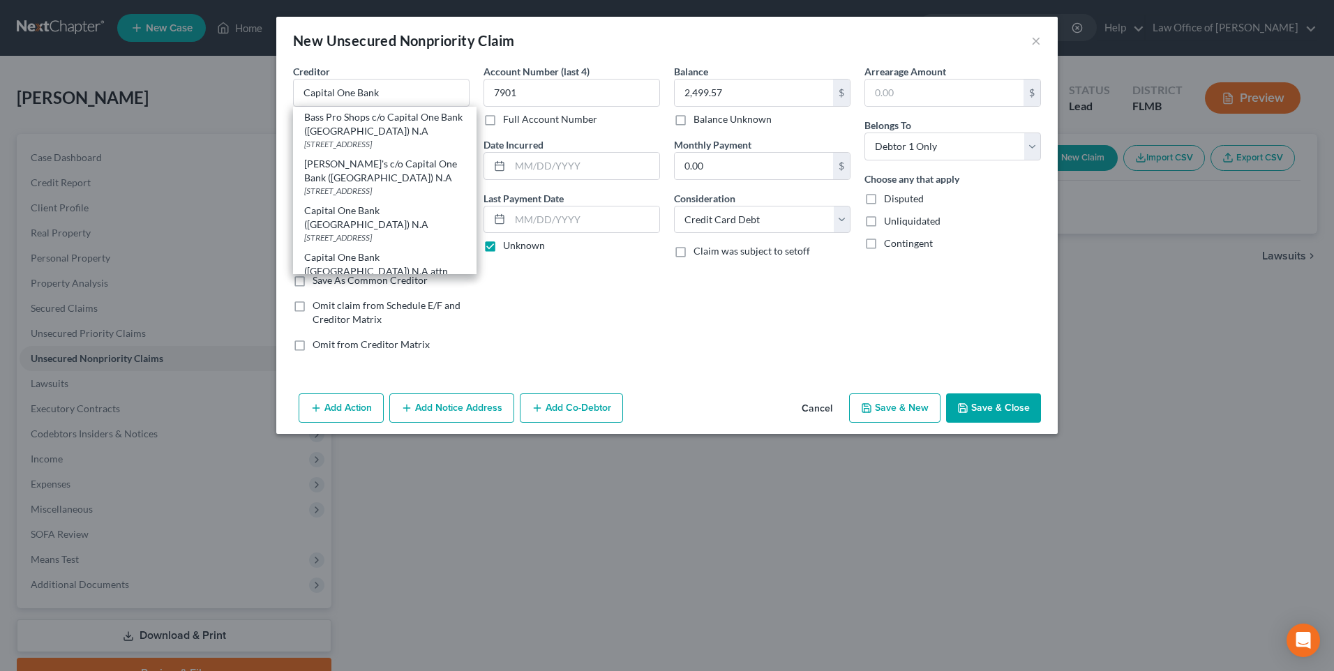
click at [758, 342] on div "Balance 2,499.57 $ Balance Unknown Balance Undetermined 2,499.57 $ Balance Unkn…" at bounding box center [762, 213] width 190 height 299
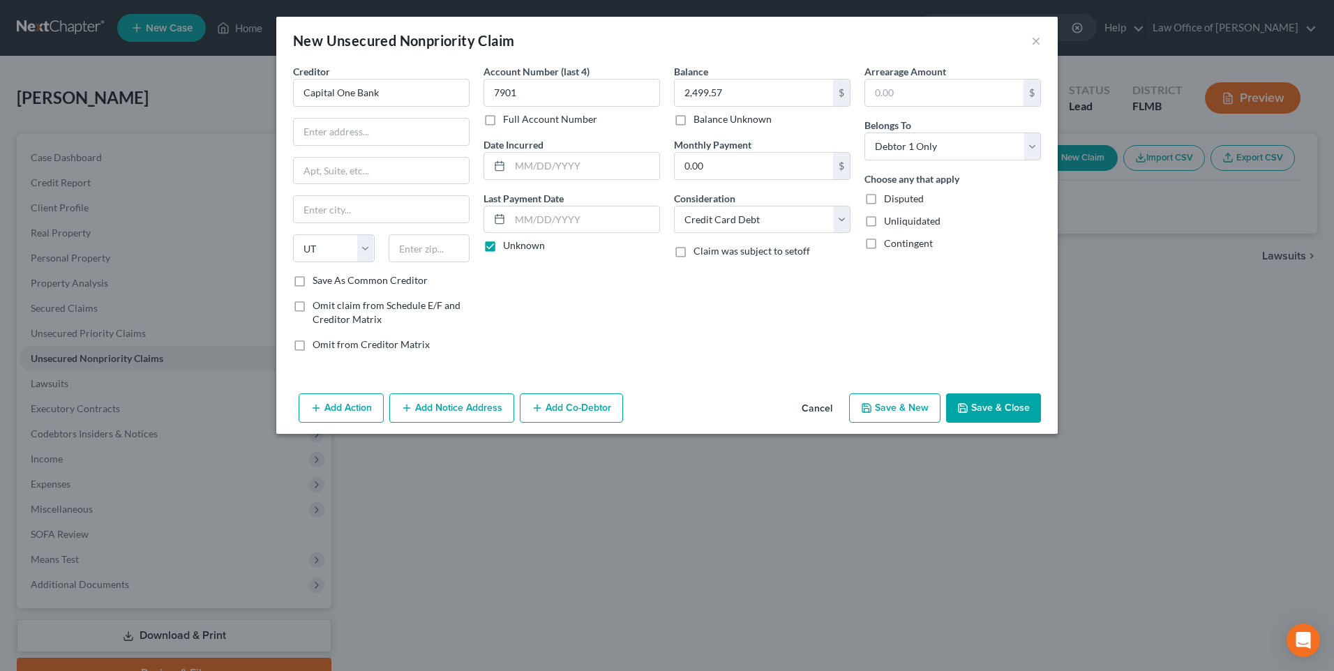
click at [896, 408] on button "Save & New" at bounding box center [894, 407] width 91 height 29
click at [438, 91] on input "text" at bounding box center [381, 93] width 177 height 28
click at [567, 91] on input "text" at bounding box center [571, 93] width 177 height 28
click at [503, 249] on label "Unknown" at bounding box center [524, 246] width 42 height 14
click at [509, 248] on input "Unknown" at bounding box center [513, 243] width 9 height 9
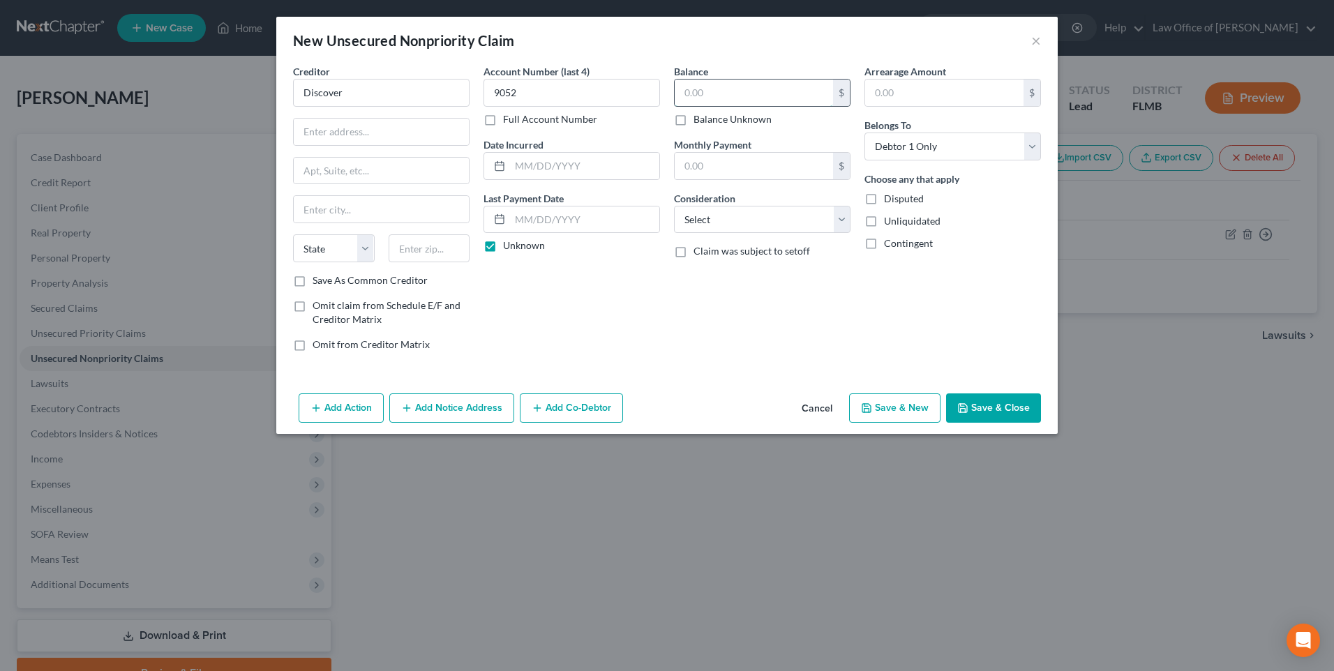
click at [769, 97] on input "text" at bounding box center [754, 93] width 158 height 27
click at [841, 218] on select "Select Cable / Satellite Services Collection Agency Credit Card Debt Debt Couns…" at bounding box center [762, 220] width 177 height 28
click at [674, 206] on select "Select Cable / Satellite Services Collection Agency Credit Card Debt Debt Couns…" at bounding box center [762, 220] width 177 height 28
click at [915, 413] on button "Save & New" at bounding box center [894, 407] width 91 height 29
click at [428, 98] on input "text" at bounding box center [381, 93] width 177 height 28
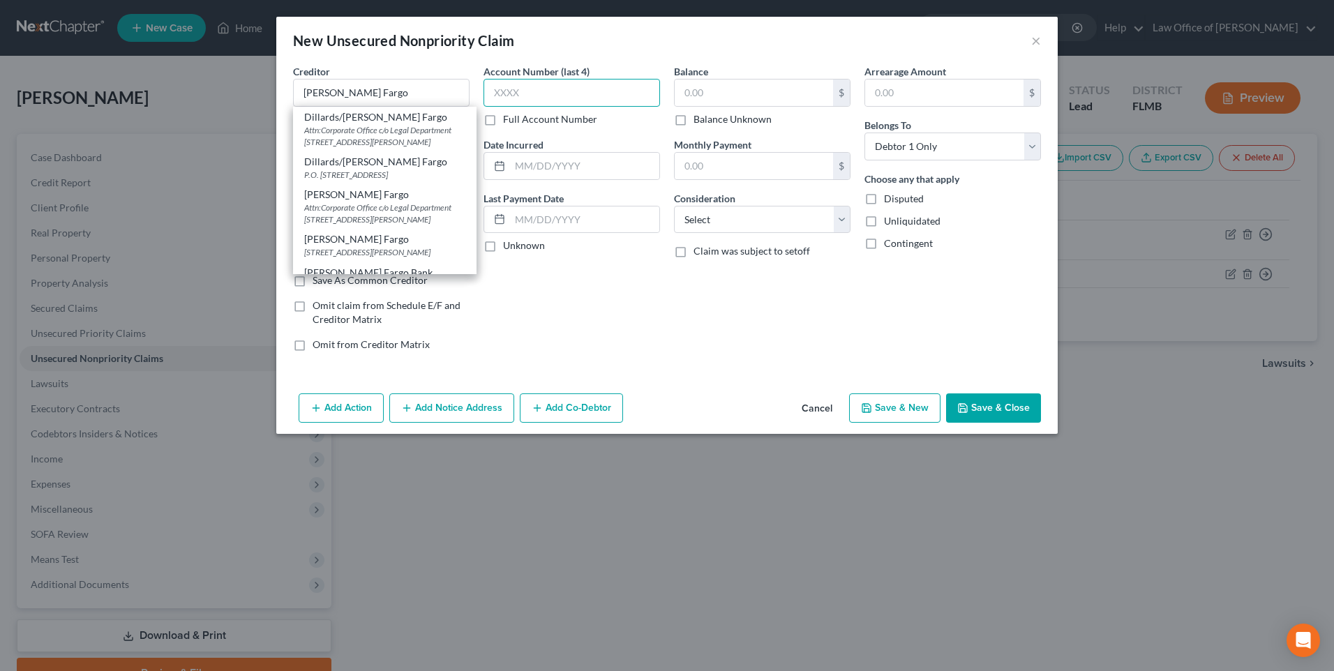
click at [601, 84] on input "text" at bounding box center [571, 93] width 177 height 28
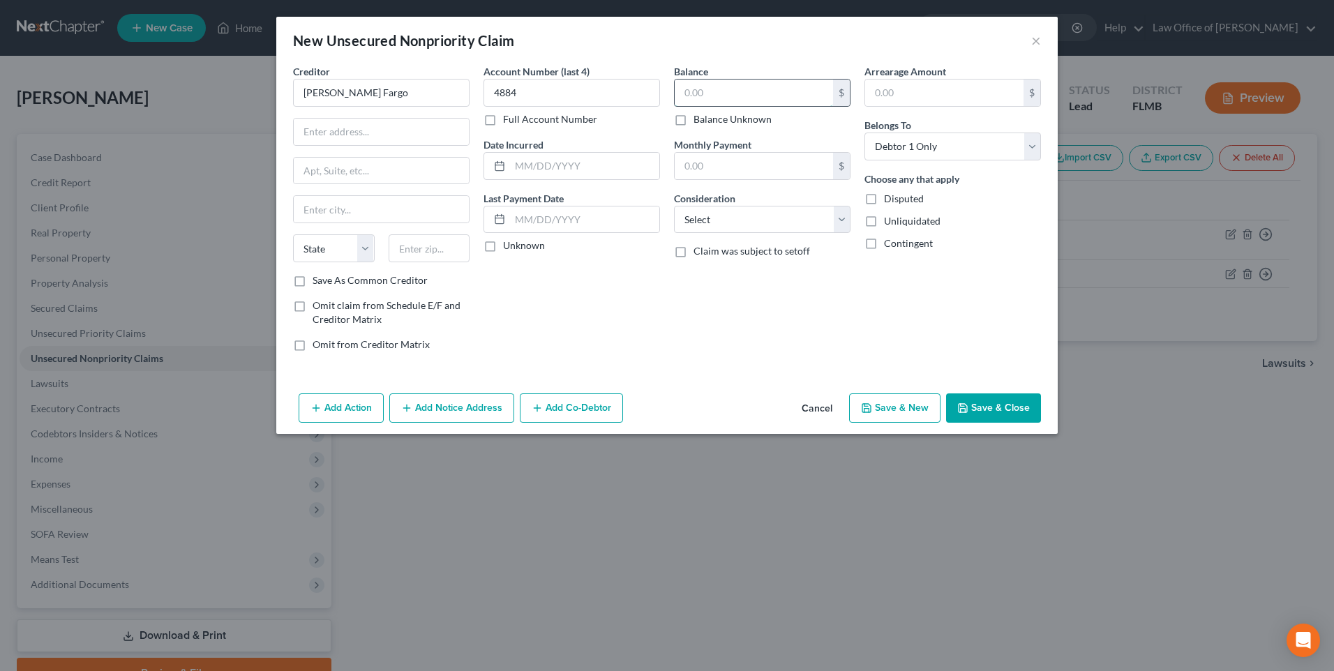
click at [767, 96] on input "text" at bounding box center [754, 93] width 158 height 27
click at [845, 218] on select "Select Cable / Satellite Services Collection Agency Credit Card Debt Debt Couns…" at bounding box center [762, 220] width 177 height 28
click at [674, 206] on select "Select Cable / Satellite Services Collection Agency Credit Card Debt Debt Couns…" at bounding box center [762, 220] width 177 height 28
click at [986, 401] on button "Save & Close" at bounding box center [993, 407] width 95 height 29
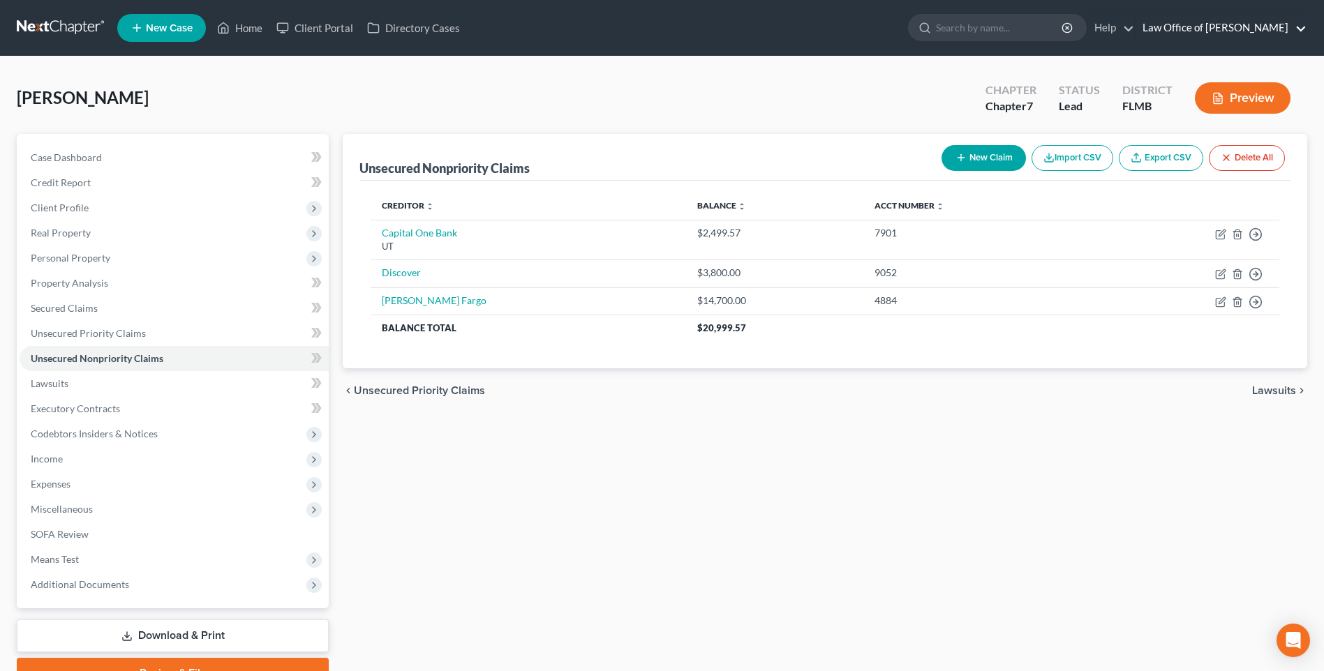
click at [1286, 31] on link "Law Office of [PERSON_NAME]" at bounding box center [1220, 27] width 171 height 25
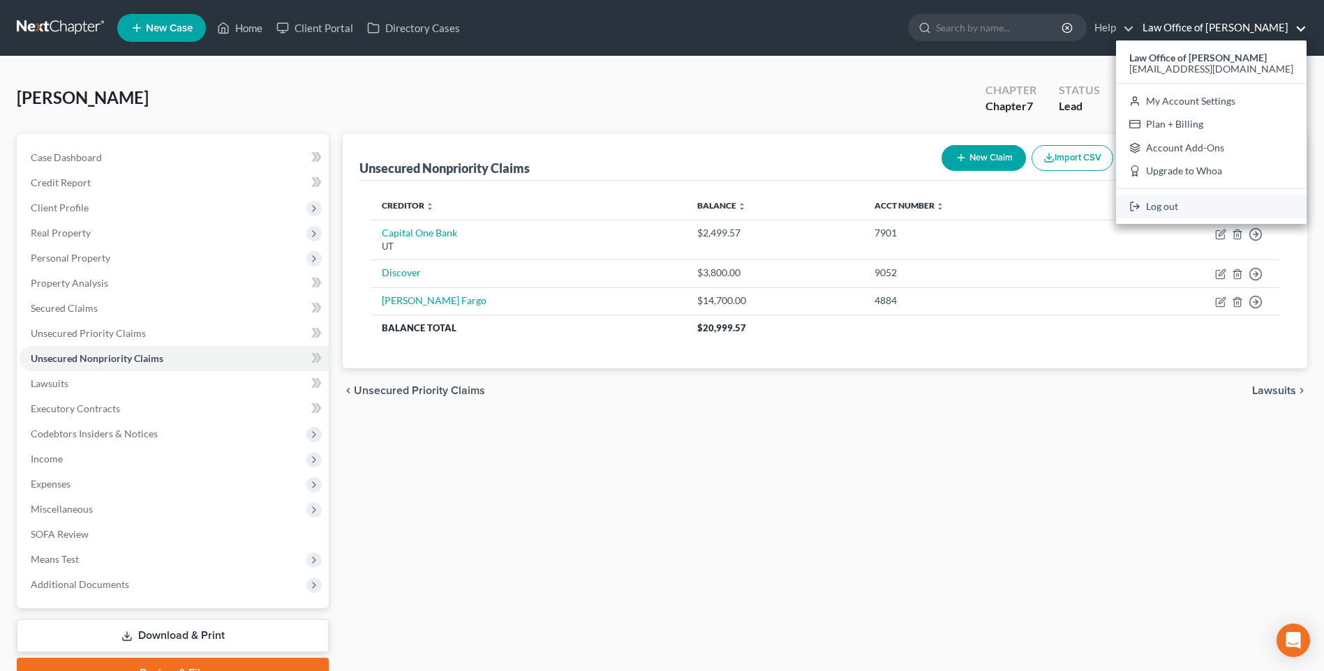
click at [1190, 207] on link "Log out" at bounding box center [1211, 207] width 190 height 24
